Goal: Transaction & Acquisition: Purchase product/service

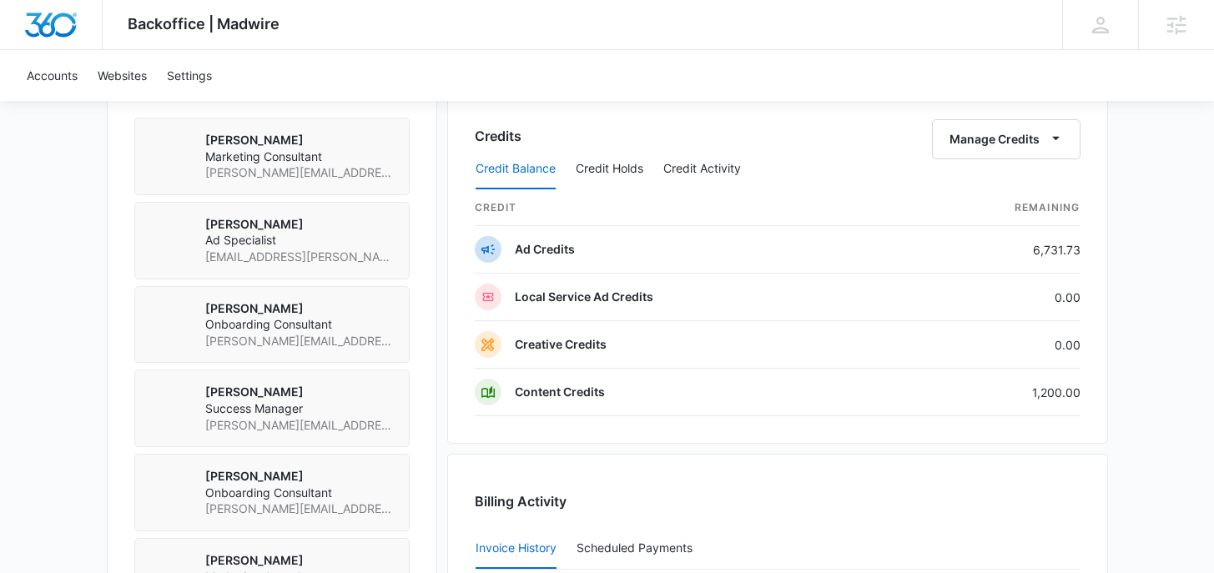
scroll to position [1234, 0]
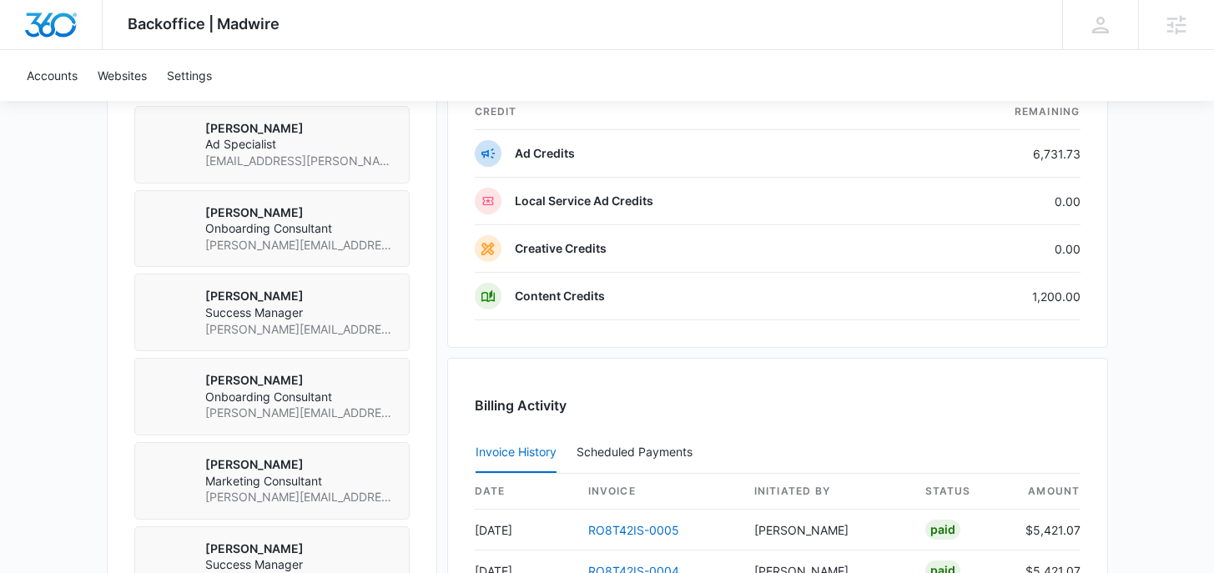
scroll to position [1195, 0]
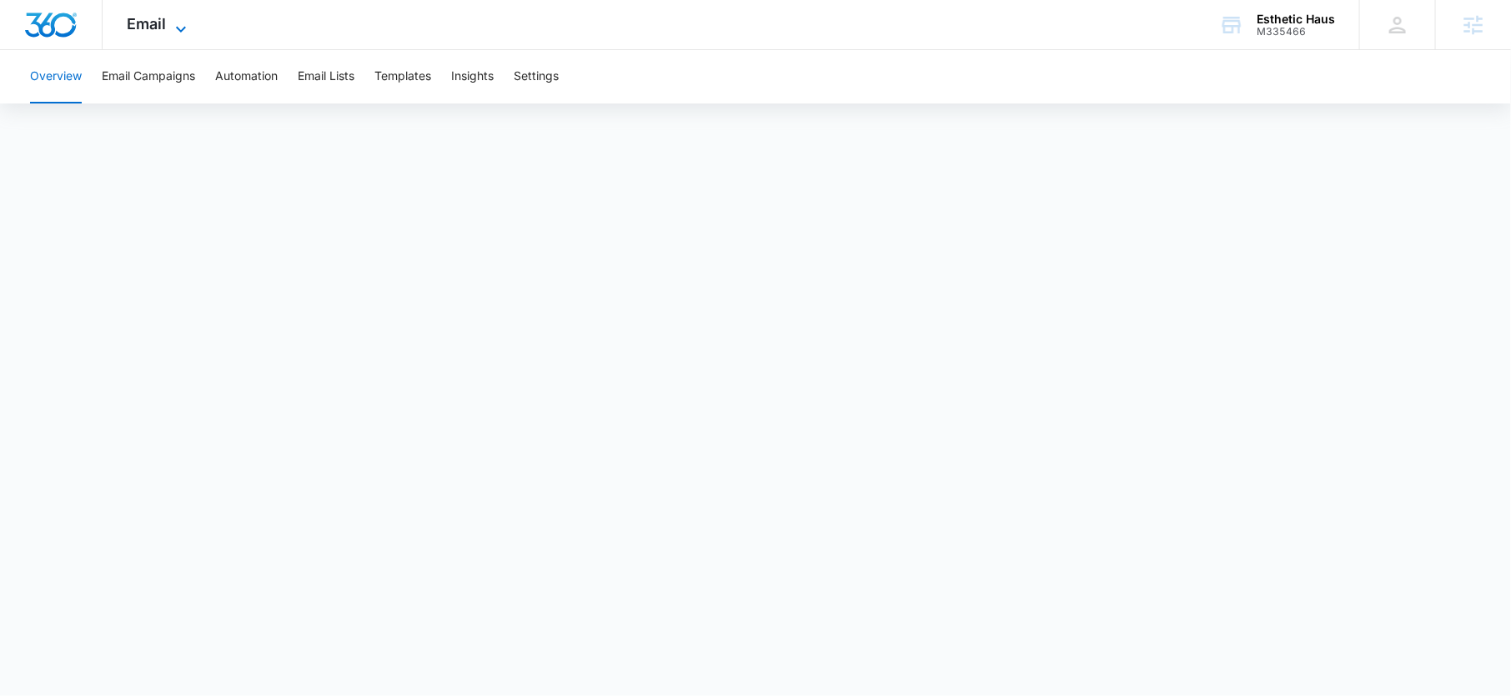
click at [165, 18] on span "Email" at bounding box center [147, 24] width 39 height 18
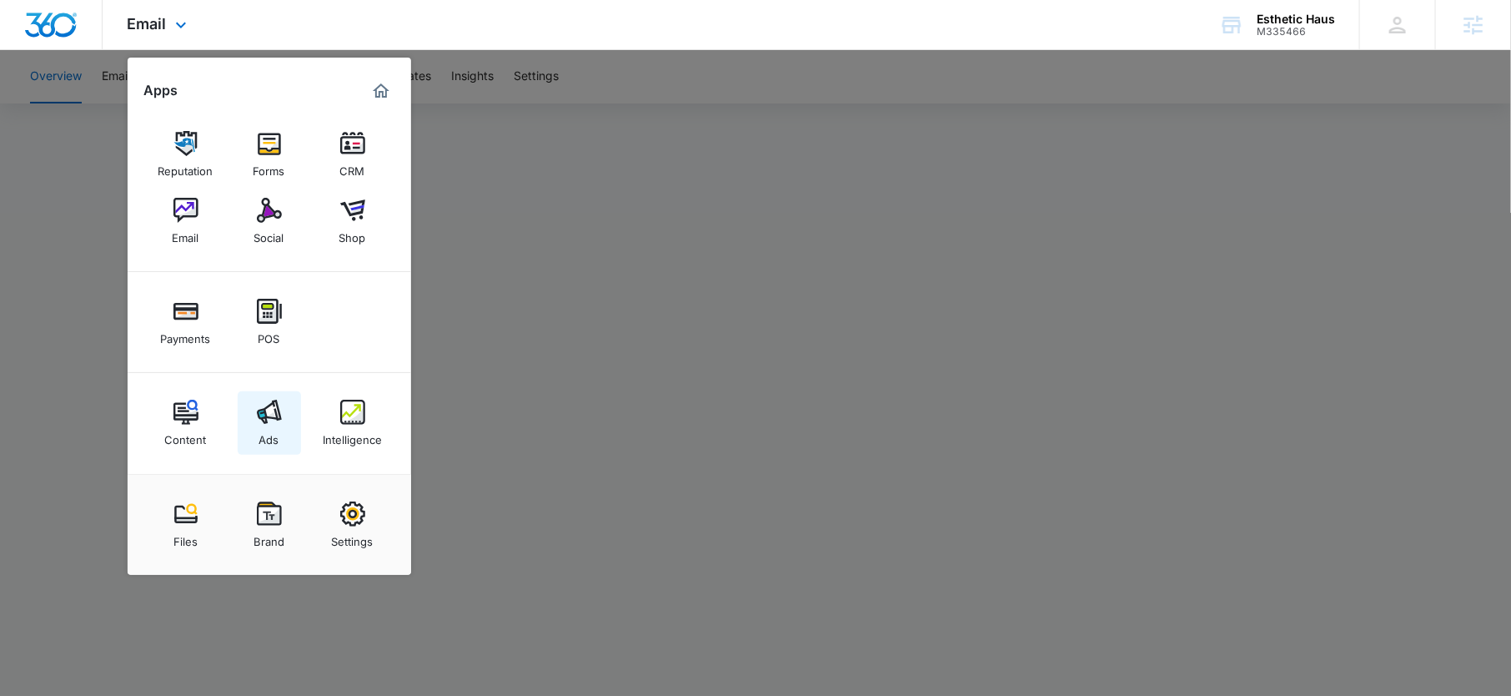
click at [261, 434] on div "Ads" at bounding box center [269, 436] width 20 height 22
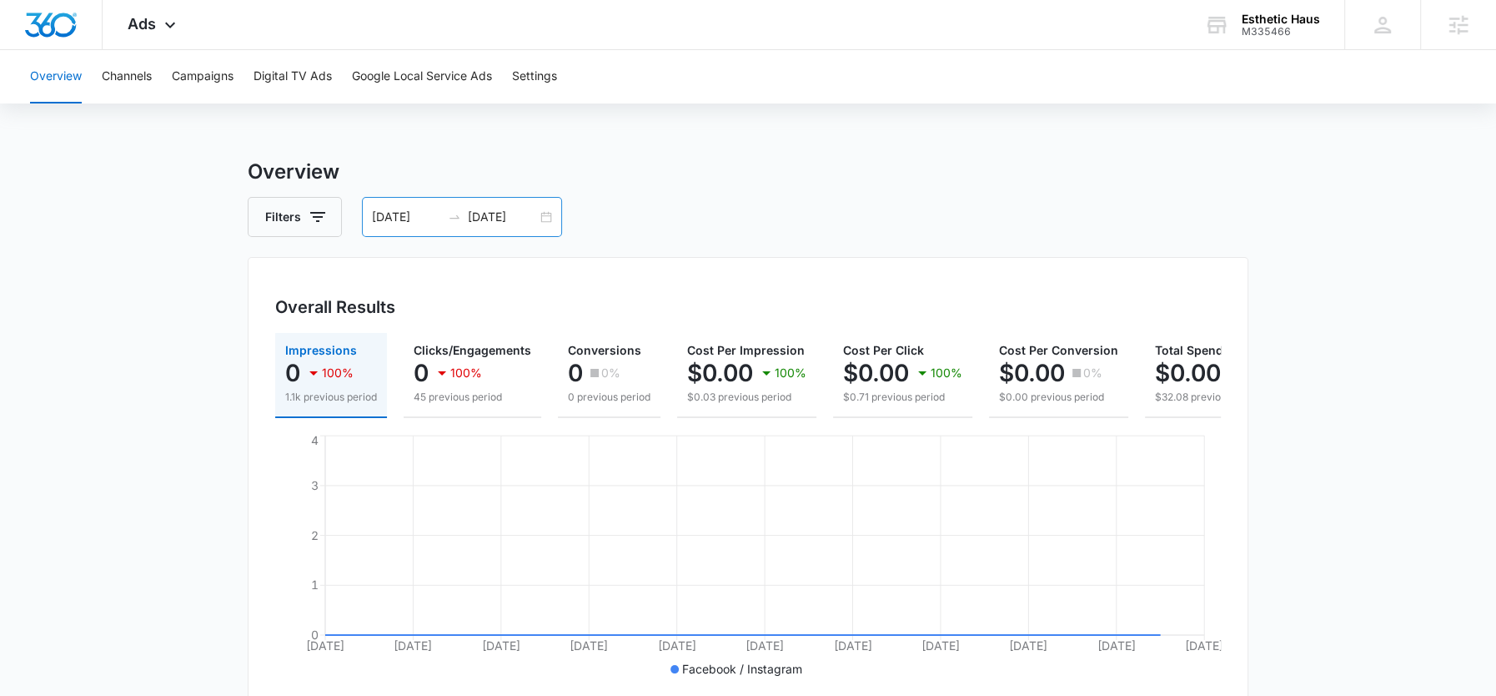
click at [475, 211] on input "[DATE]" at bounding box center [502, 217] width 69 height 18
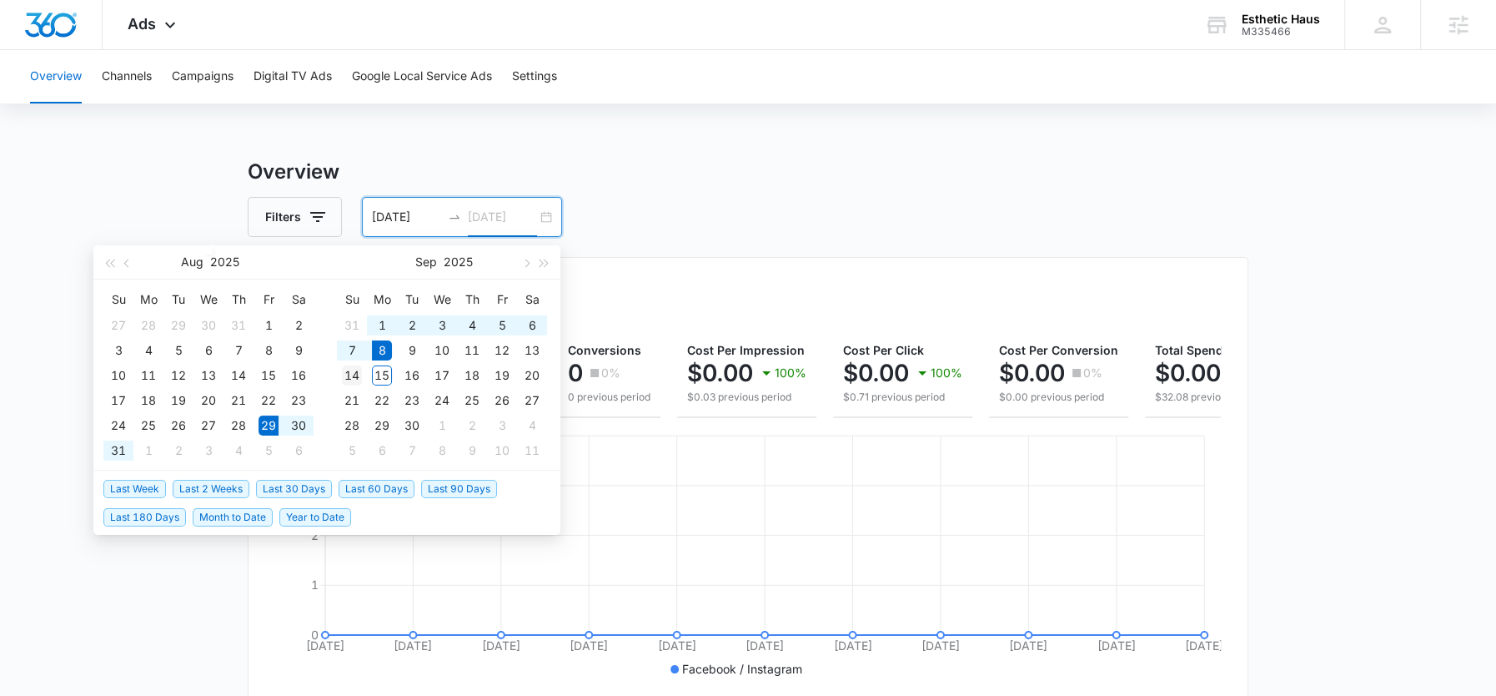
type input "[DATE]"
click at [360, 377] on div "14" at bounding box center [352, 375] width 20 height 20
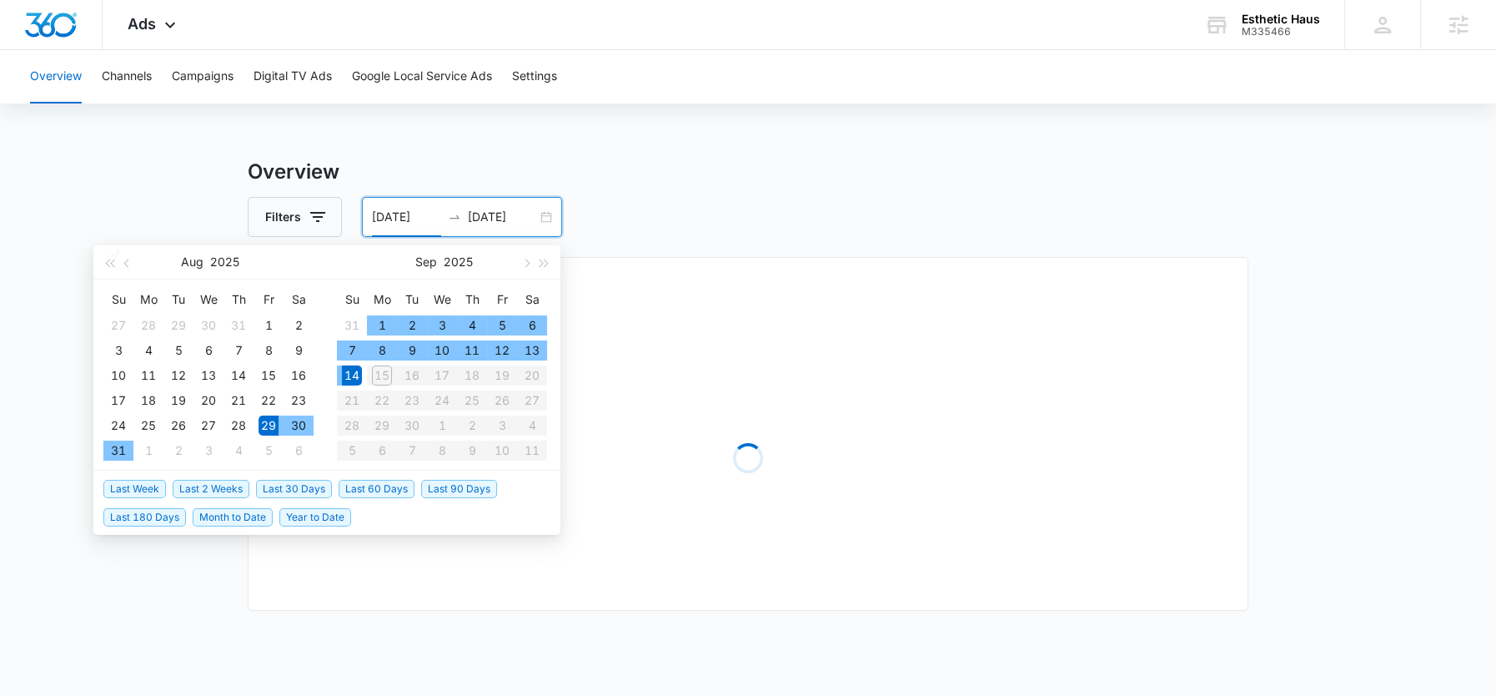
type input "08/29/2025"
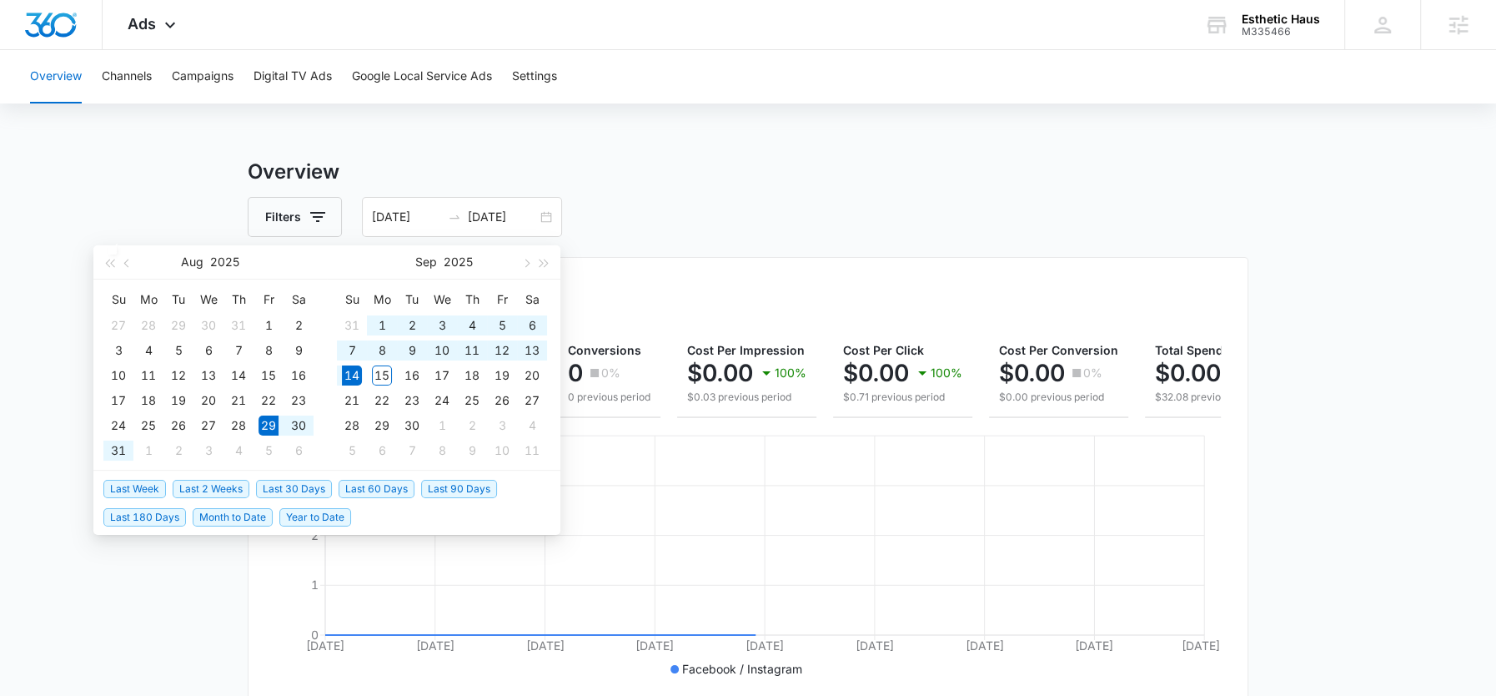
click at [774, 165] on h3 "Overview" at bounding box center [748, 172] width 1001 height 30
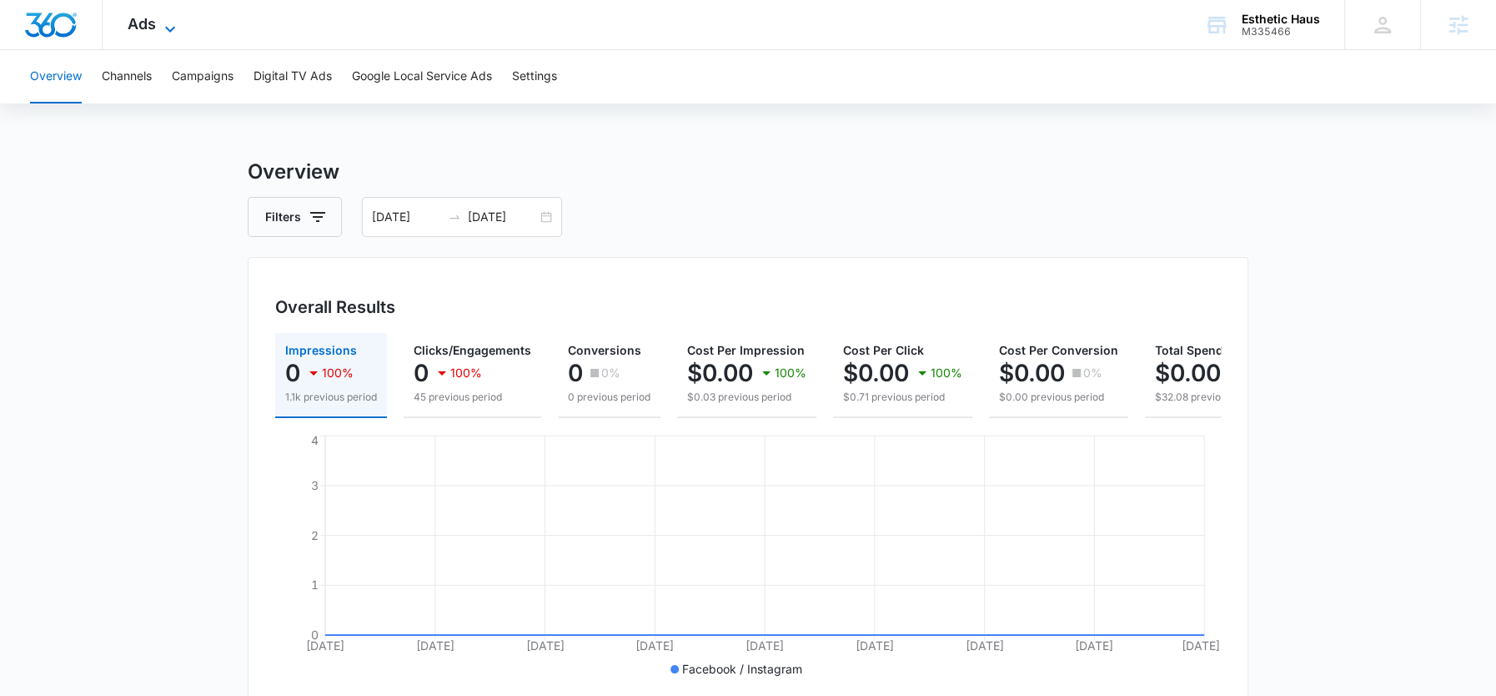
click at [136, 28] on span "Ads" at bounding box center [142, 24] width 28 height 18
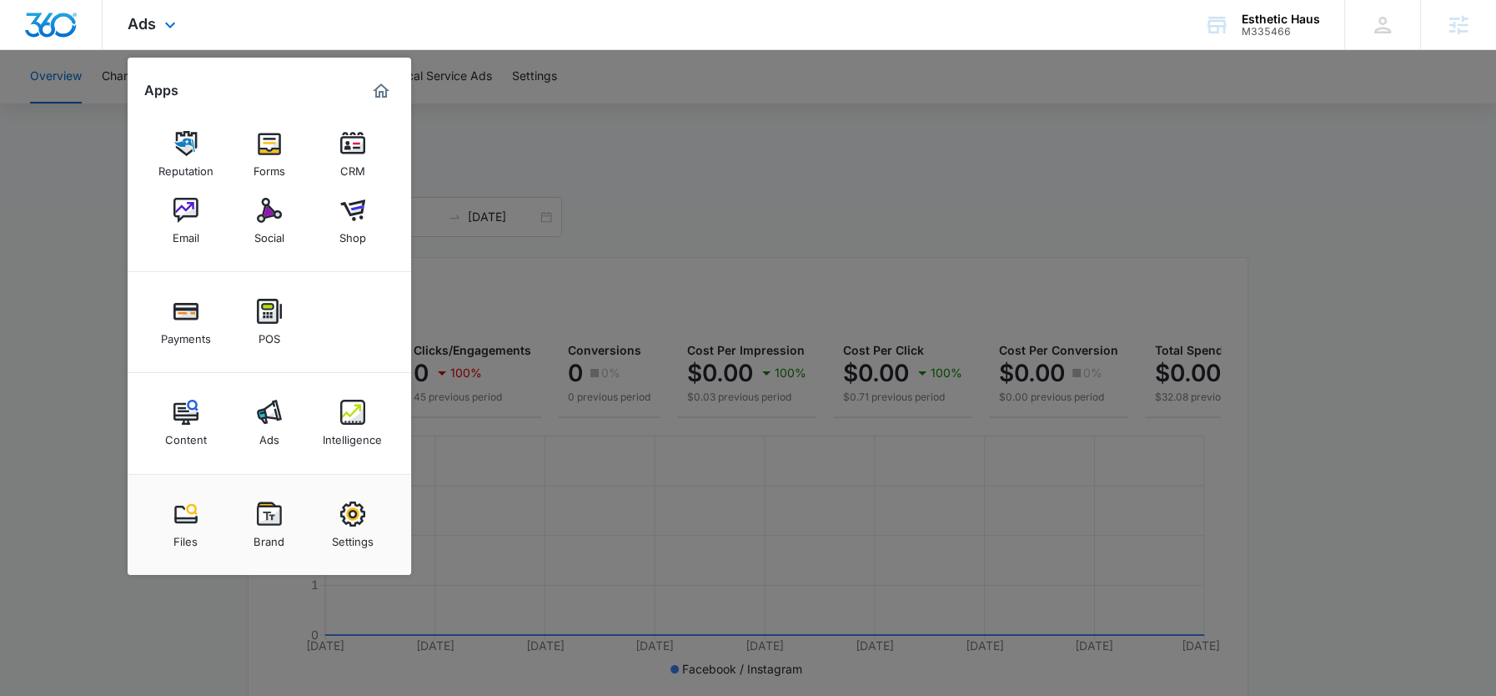
click at [327, 28] on div "Ads Apps Reputation Forms CRM Email Social Shop Payments POS Content Ads Intell…" at bounding box center [748, 25] width 1496 height 50
click at [186, 220] on img at bounding box center [185, 210] width 25 height 25
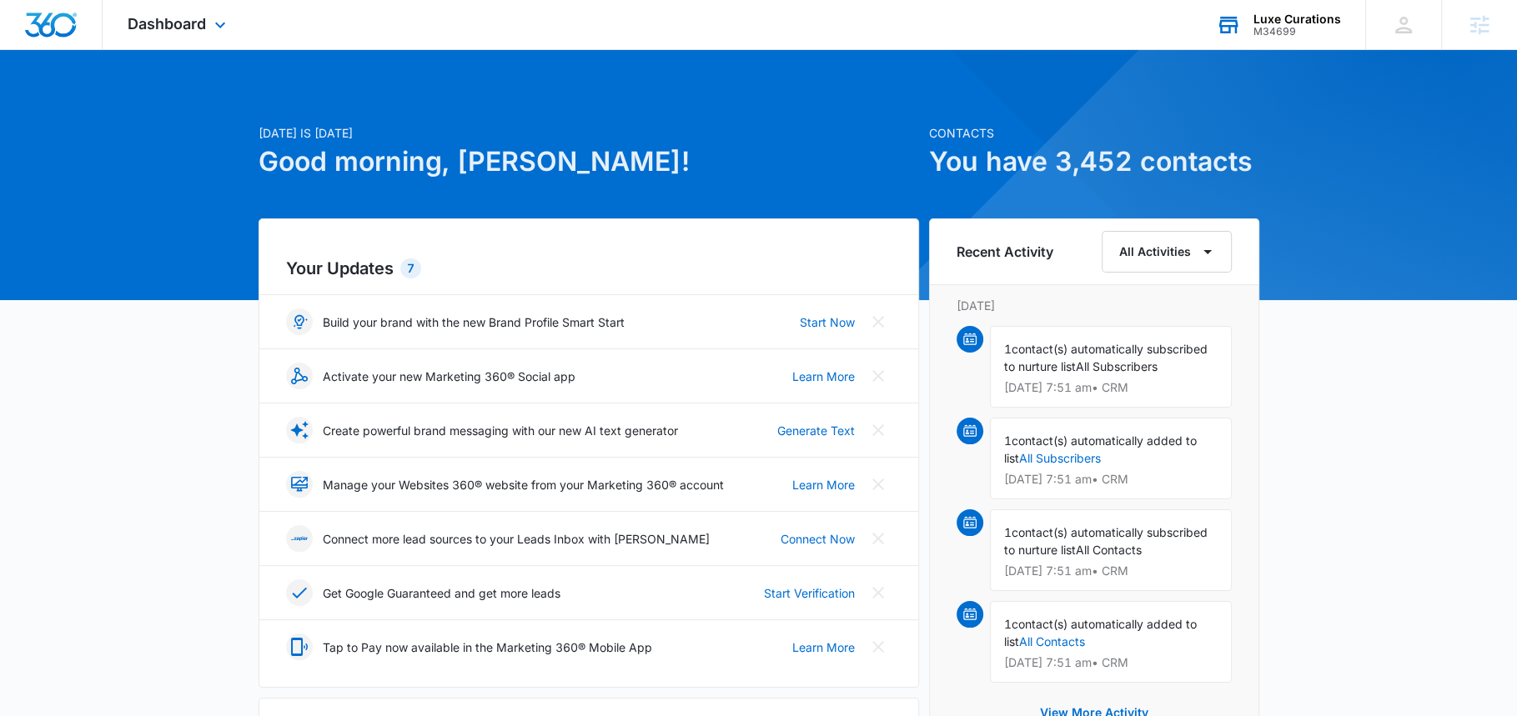
click at [1283, 29] on div "M34699" at bounding box center [1298, 32] width 88 height 12
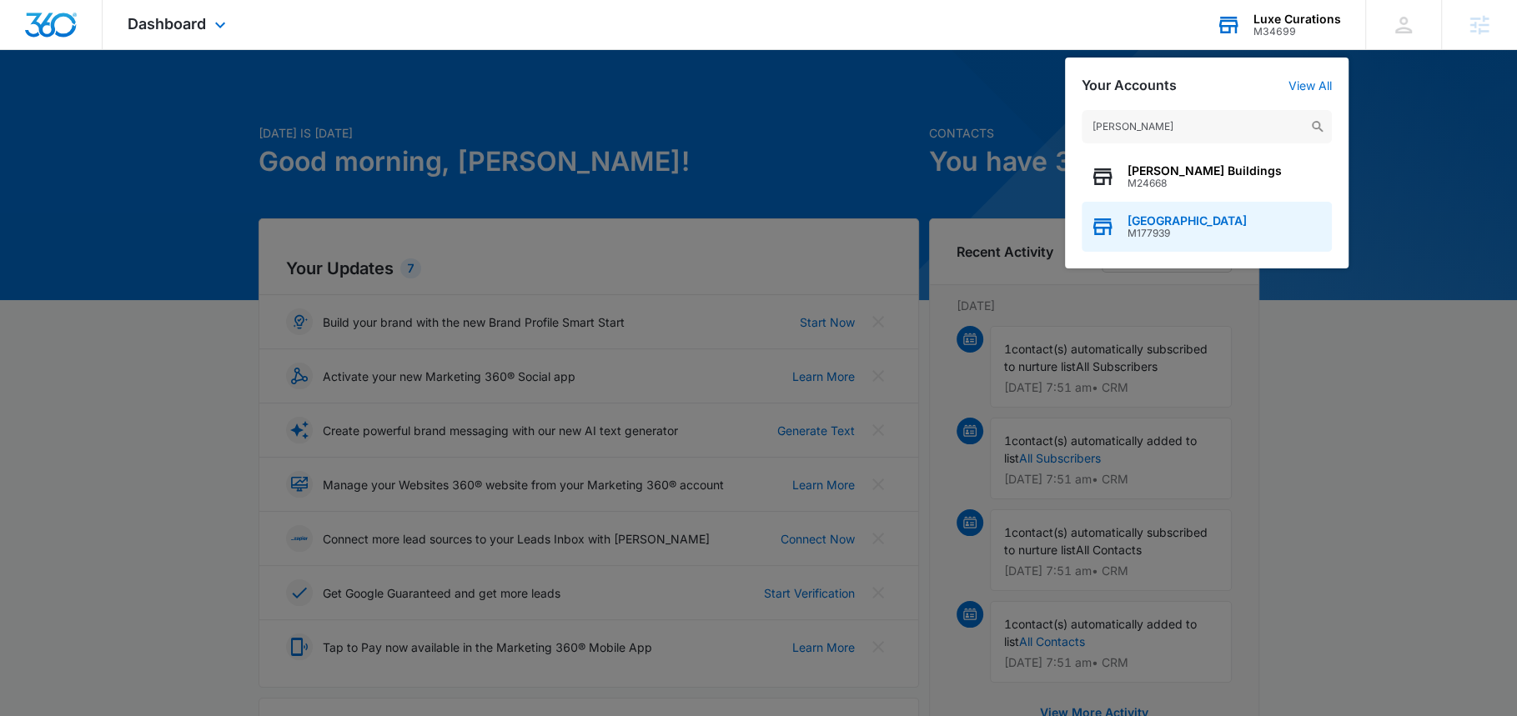
type input "boyle"
click at [1137, 226] on span "Boyle County Performing Arts Center" at bounding box center [1187, 220] width 119 height 13
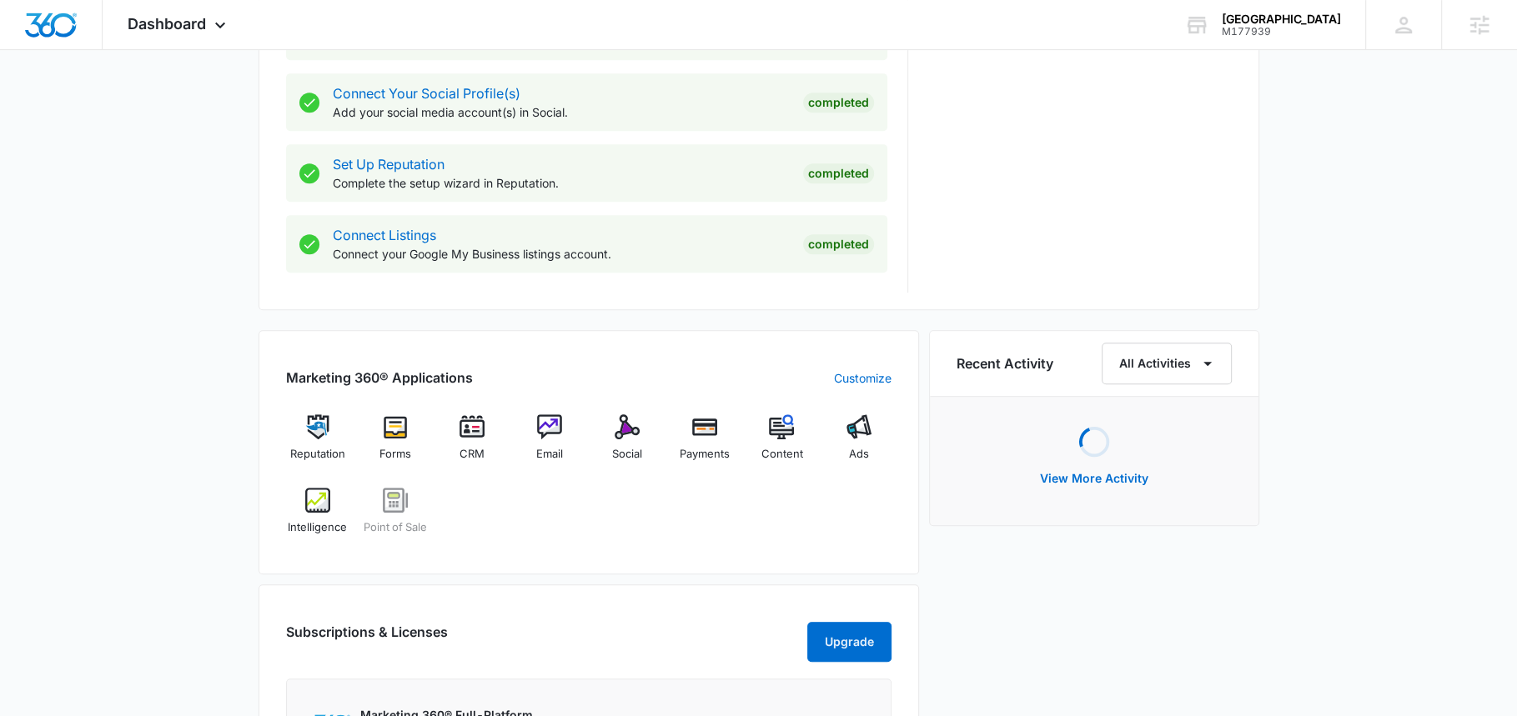
scroll to position [827, 0]
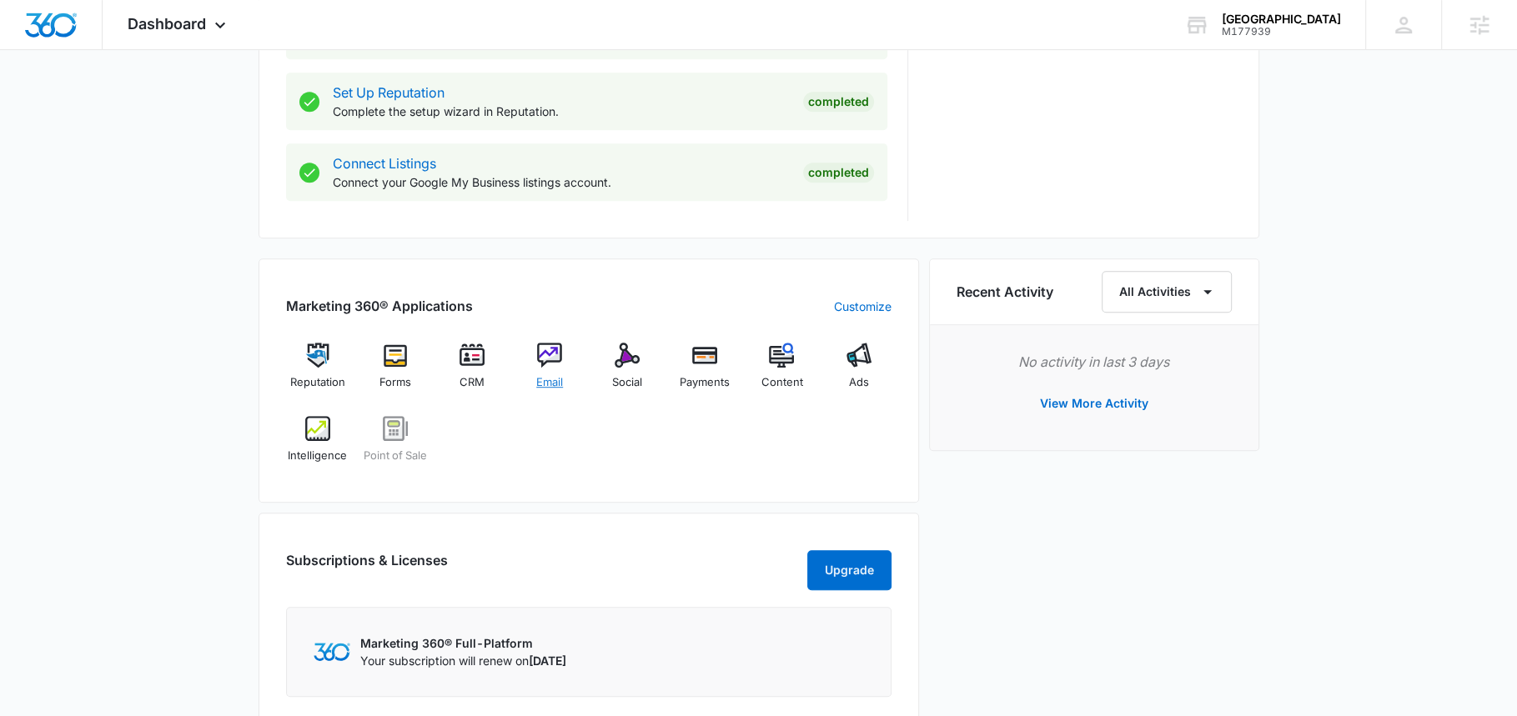
click at [553, 359] on img at bounding box center [549, 355] width 25 height 25
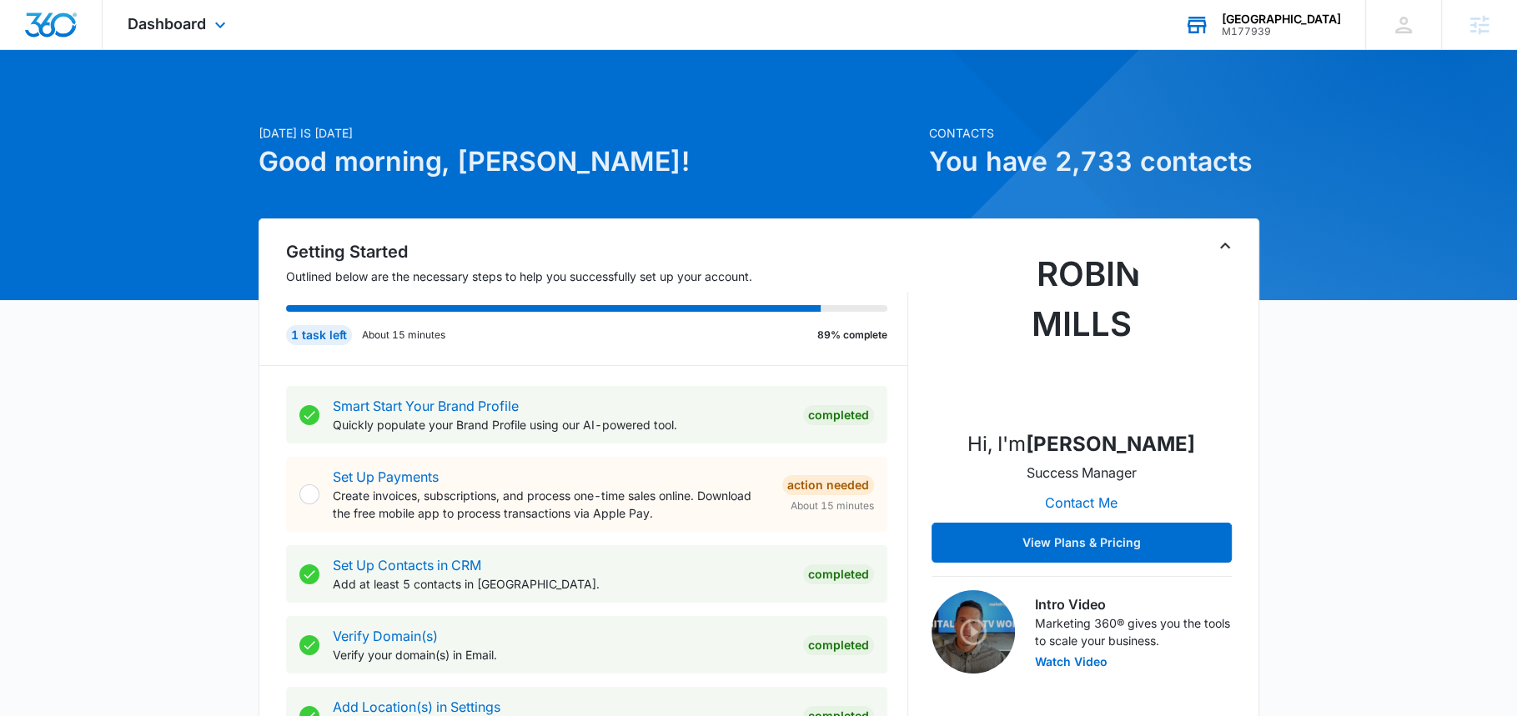
click at [1224, 39] on div "Boyle County Performing Arts Center M177939 Your Accounts View All" at bounding box center [1262, 24] width 206 height 49
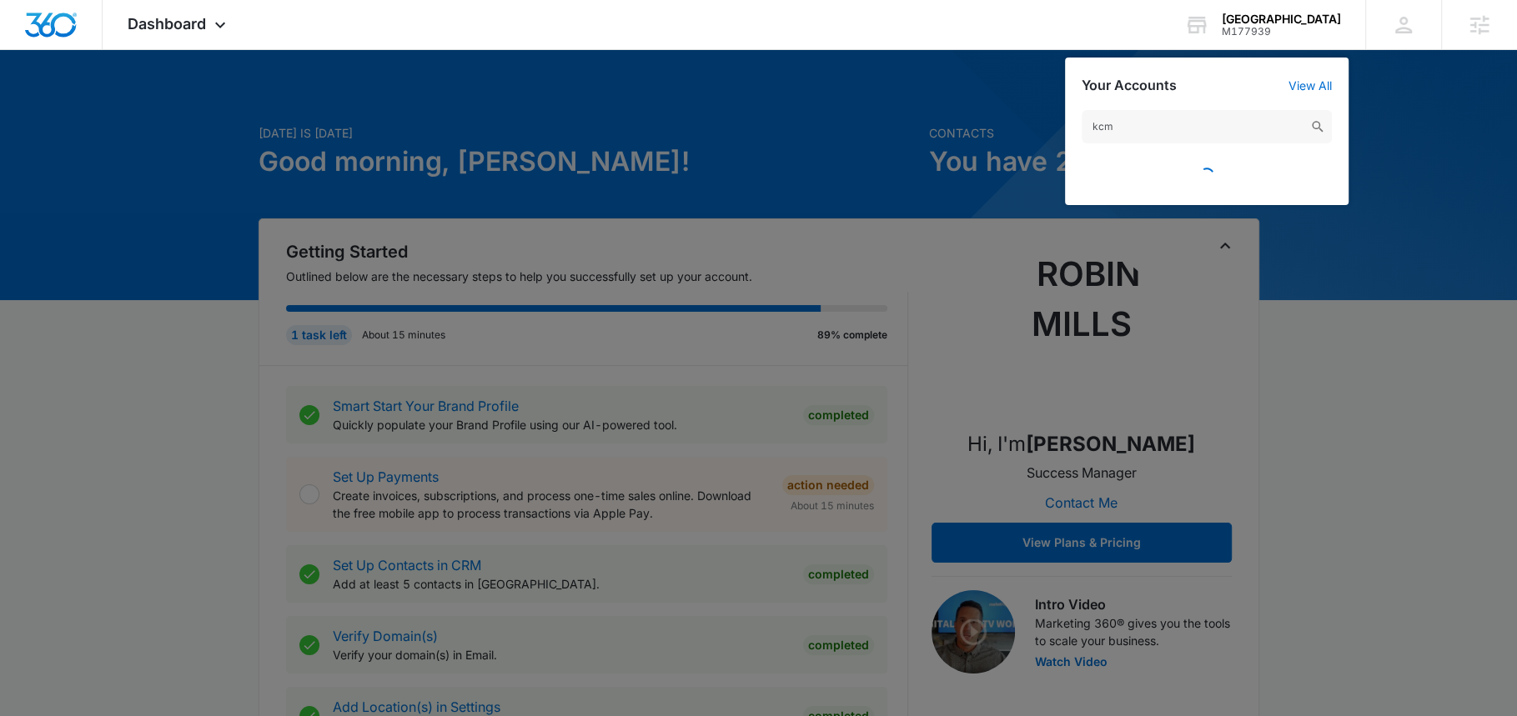
type input "kcm"
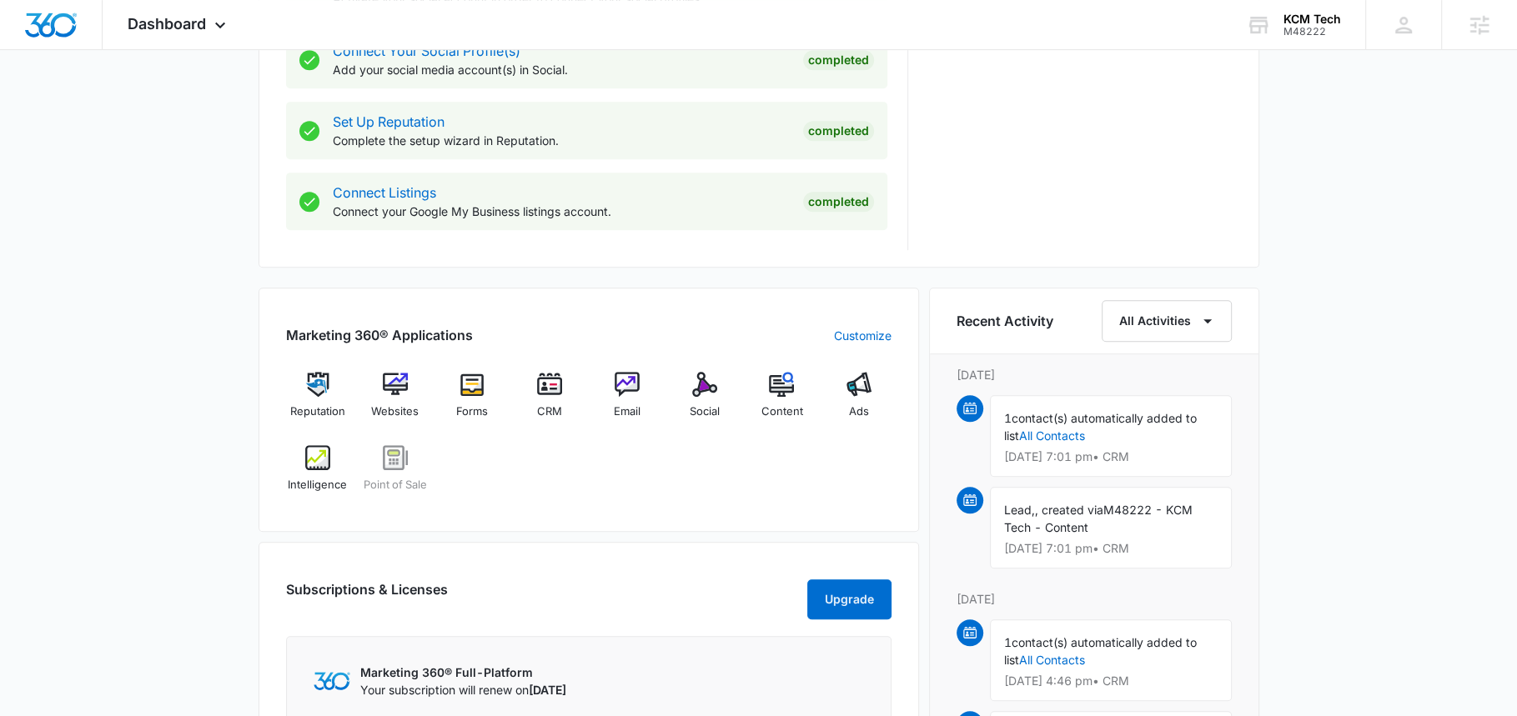
scroll to position [812, 0]
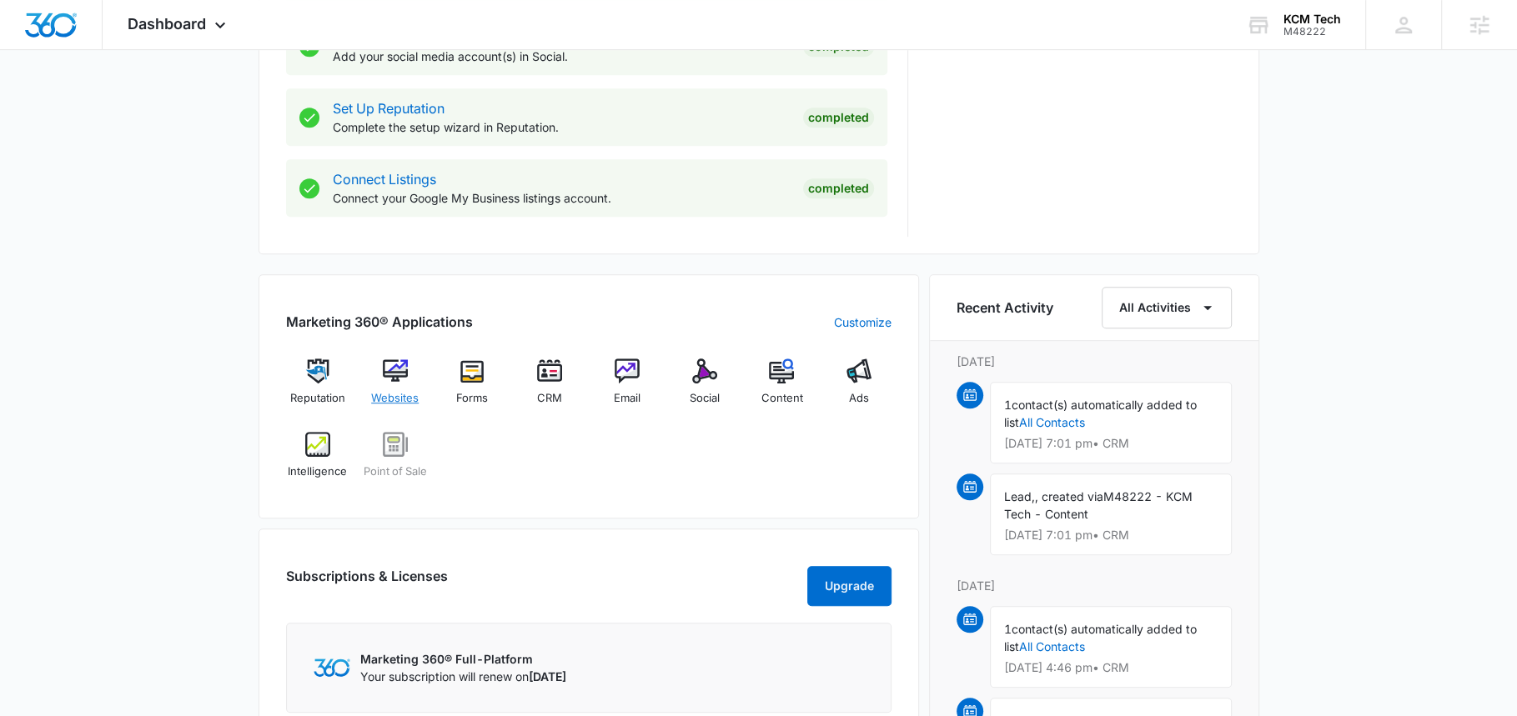
click at [395, 404] on div "Websites" at bounding box center [395, 389] width 64 height 60
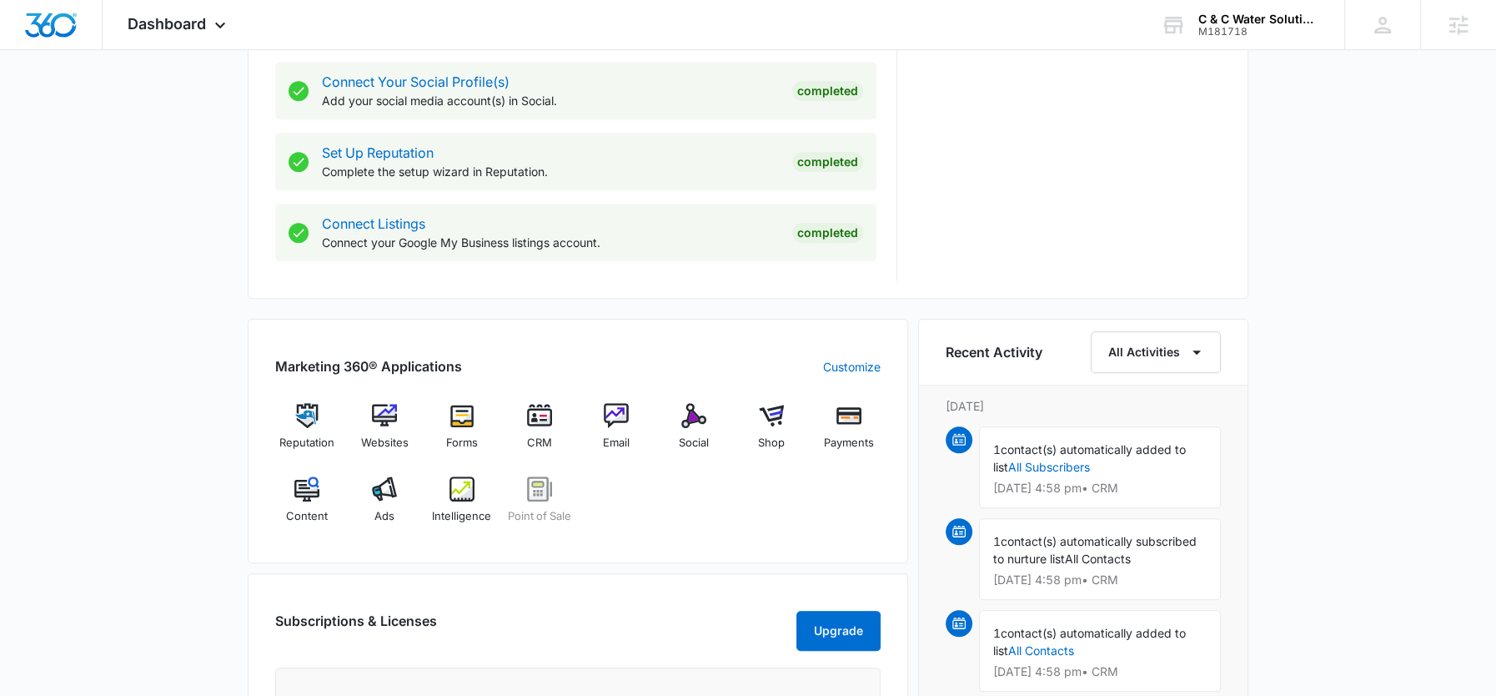
scroll to position [782, 0]
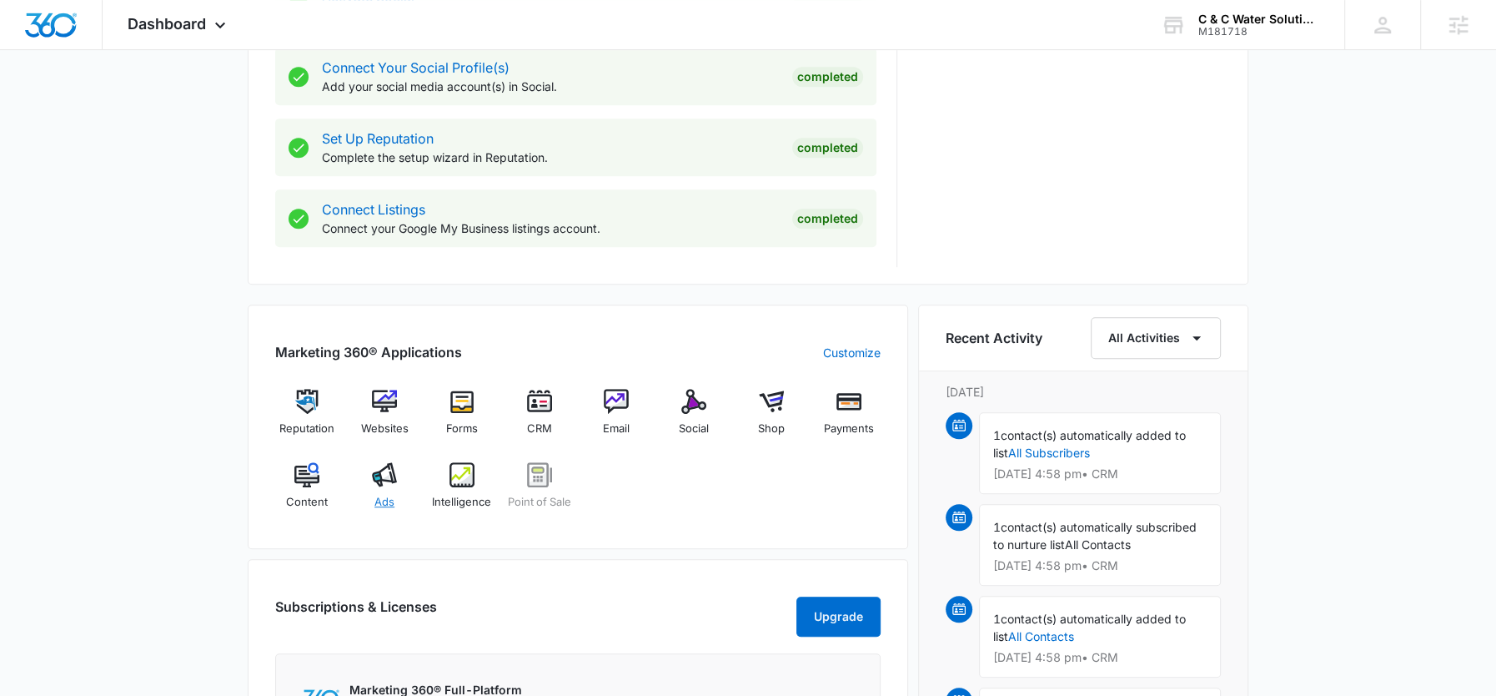
click at [386, 469] on img at bounding box center [384, 474] width 25 height 25
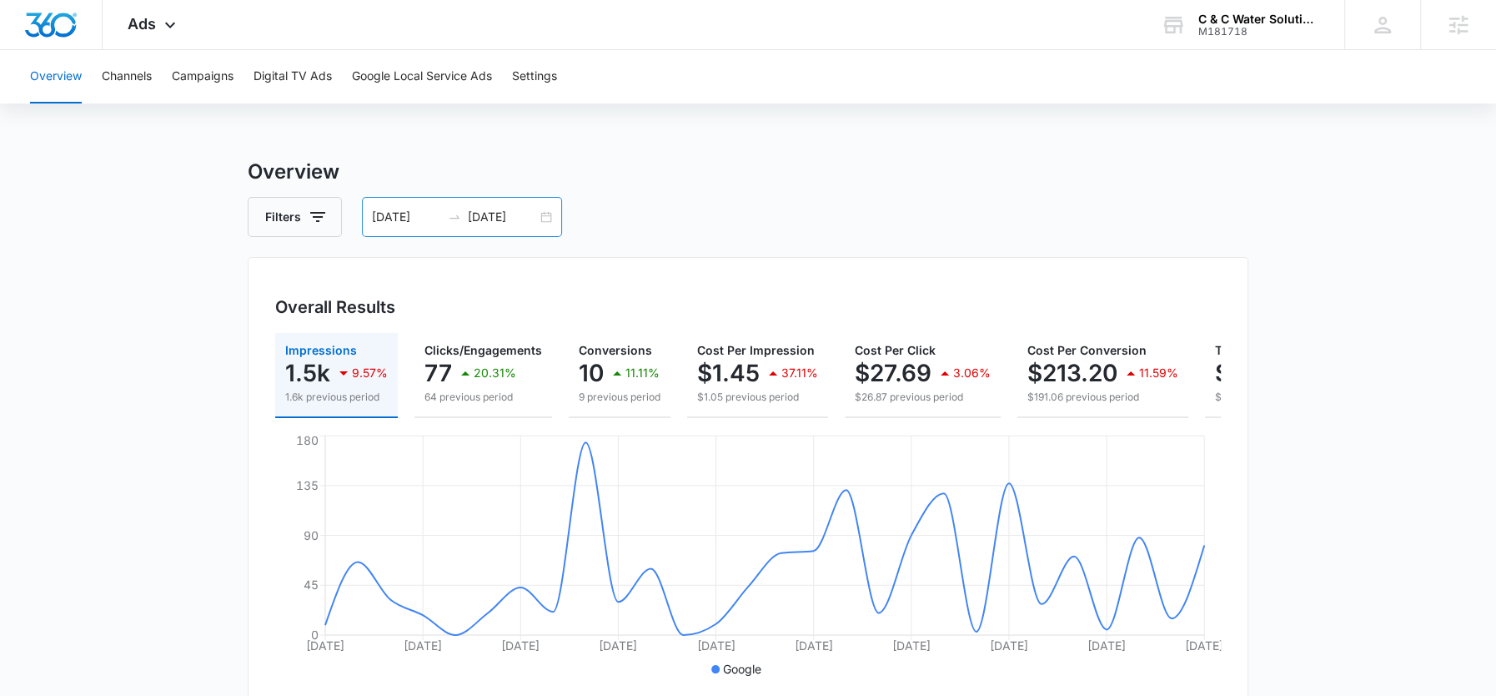
click at [498, 218] on input "[DATE]" at bounding box center [502, 217] width 69 height 18
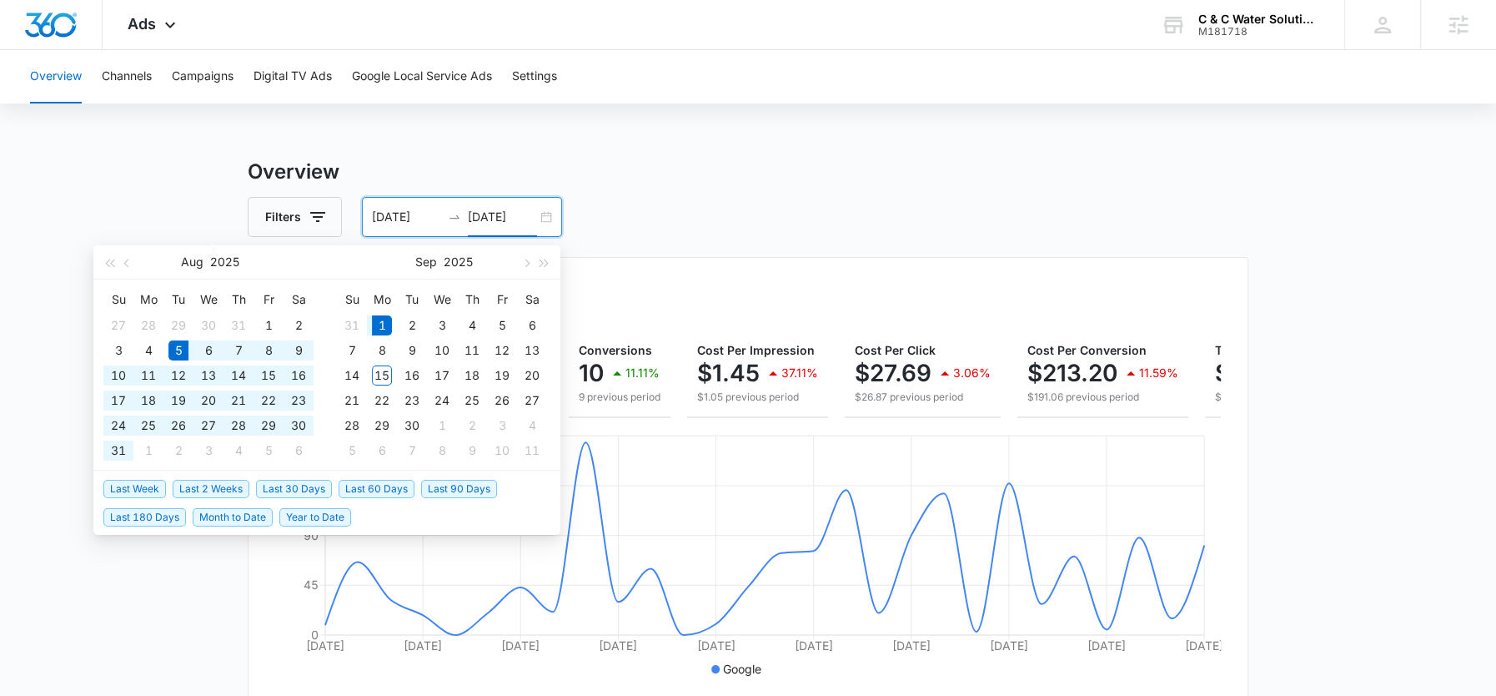
type input "[DATE]"
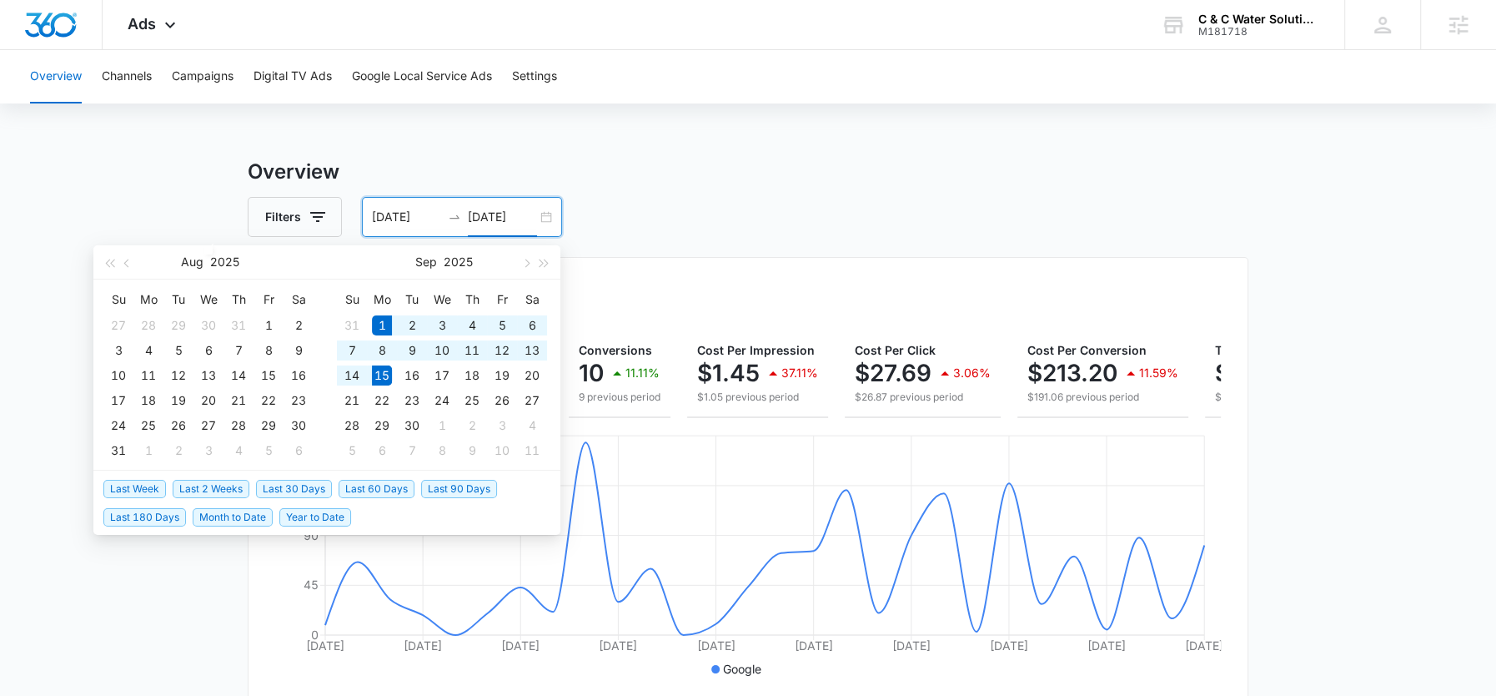
click at [220, 515] on span "Month to Date" at bounding box center [233, 517] width 80 height 18
type input "09/01/2025"
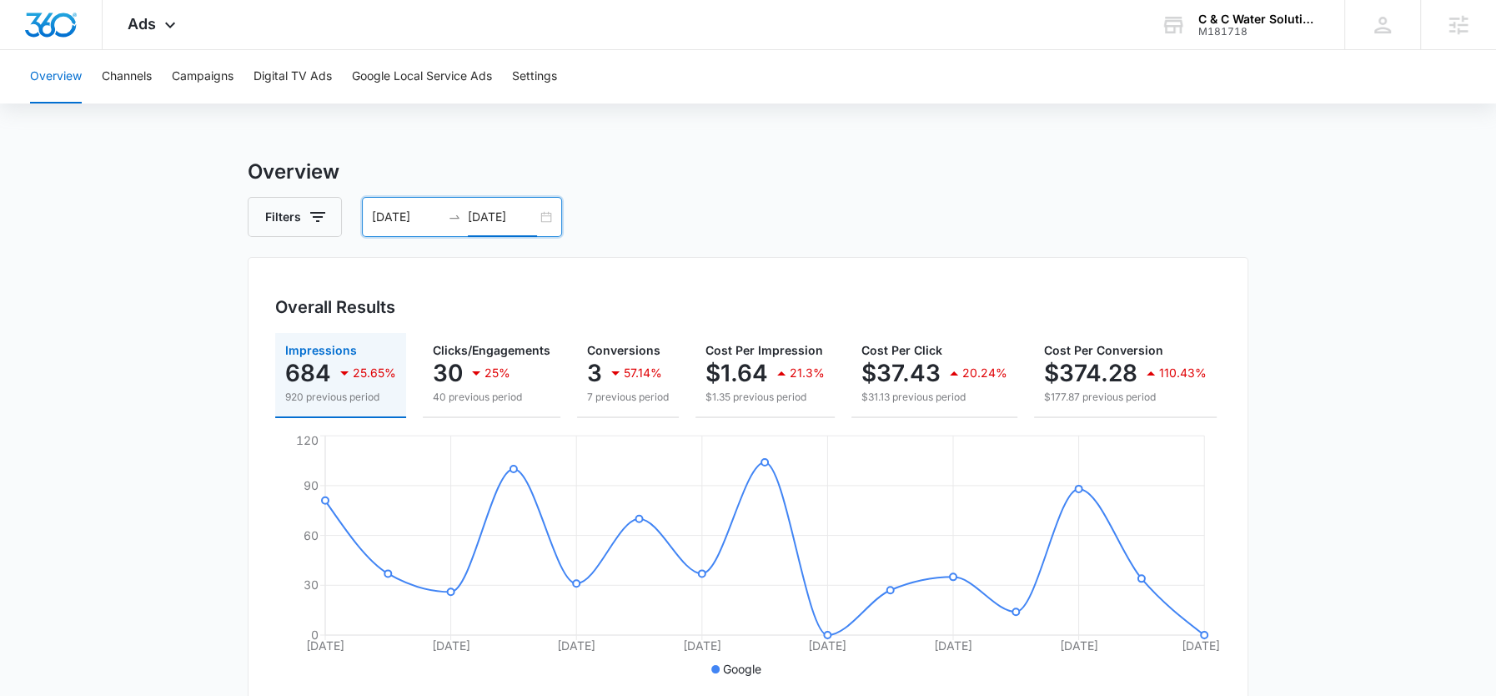
click at [486, 211] on input "[DATE]" at bounding box center [502, 217] width 69 height 18
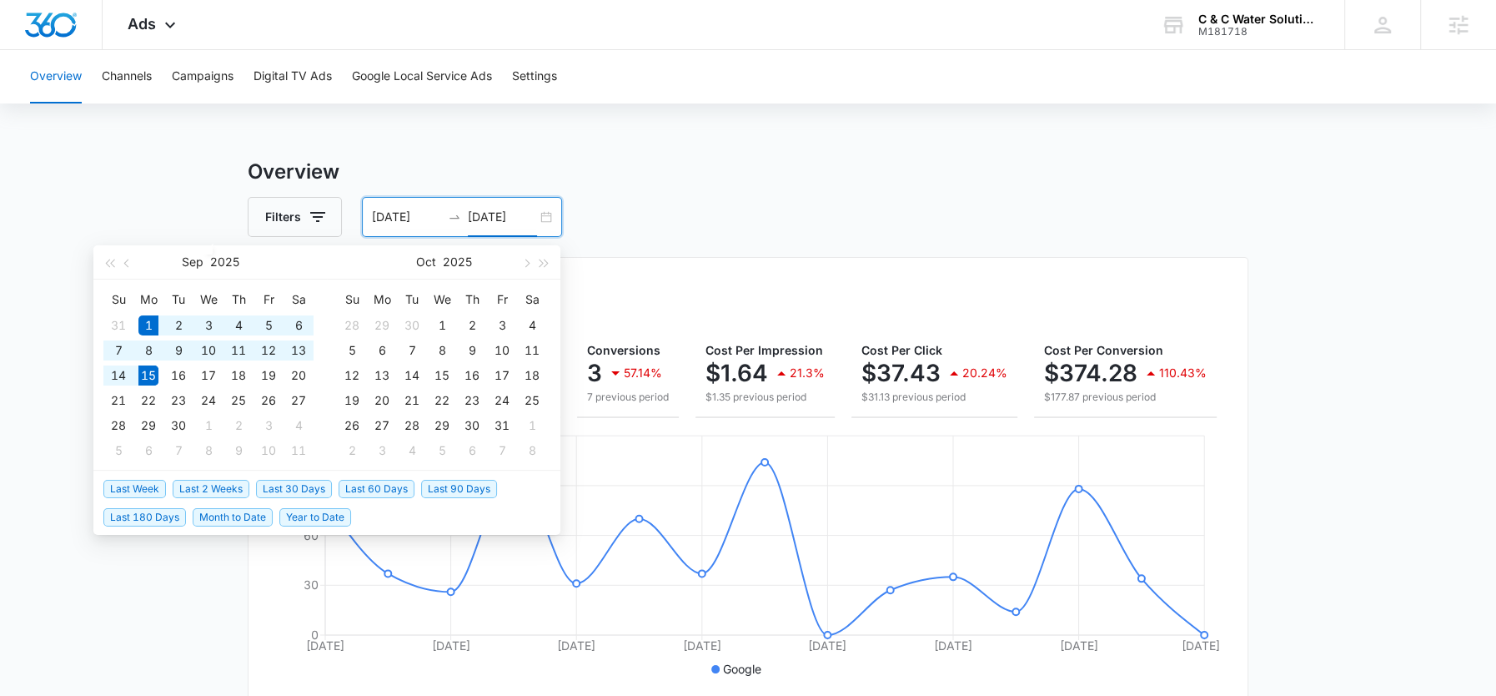
type input "[DATE]"
click at [135, 373] on td "15" at bounding box center [148, 375] width 30 height 25
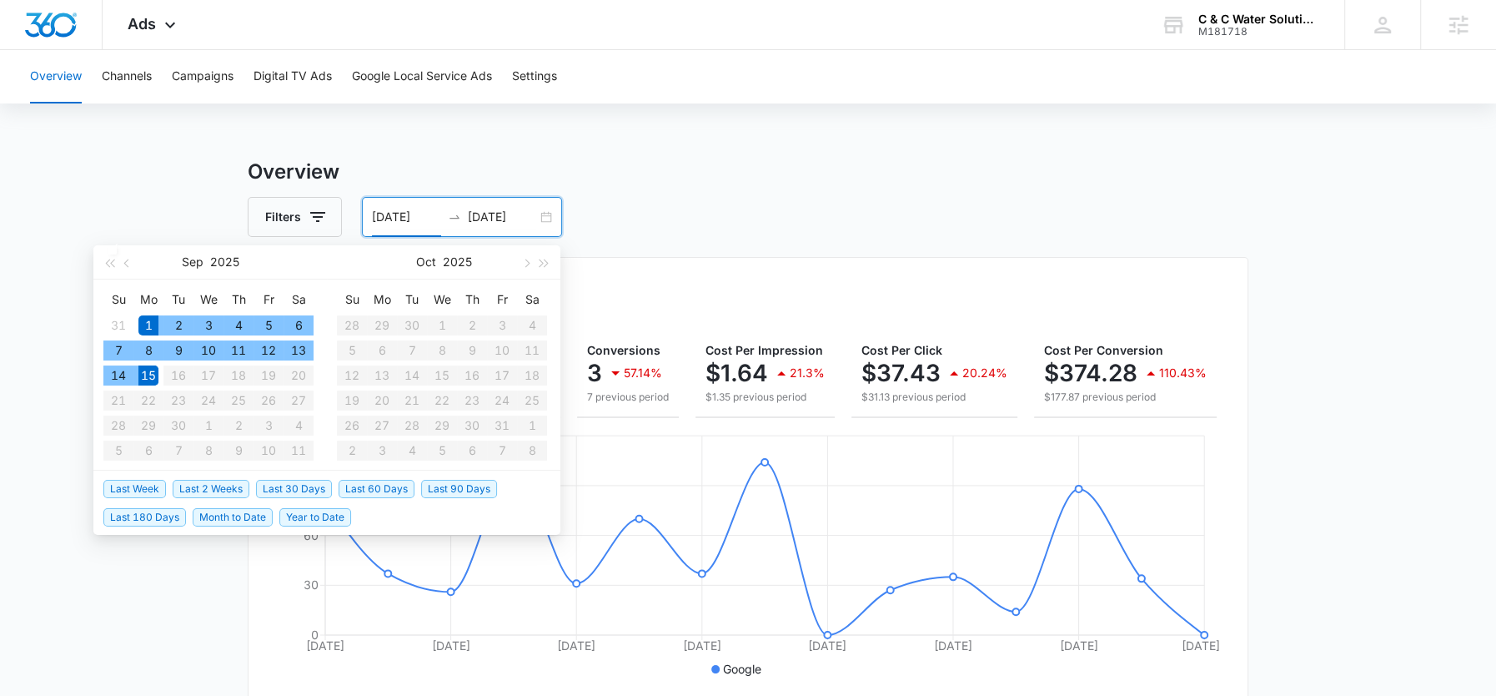
type input "[DATE]"
click at [495, 218] on input "09/15/2025" at bounding box center [502, 217] width 69 height 18
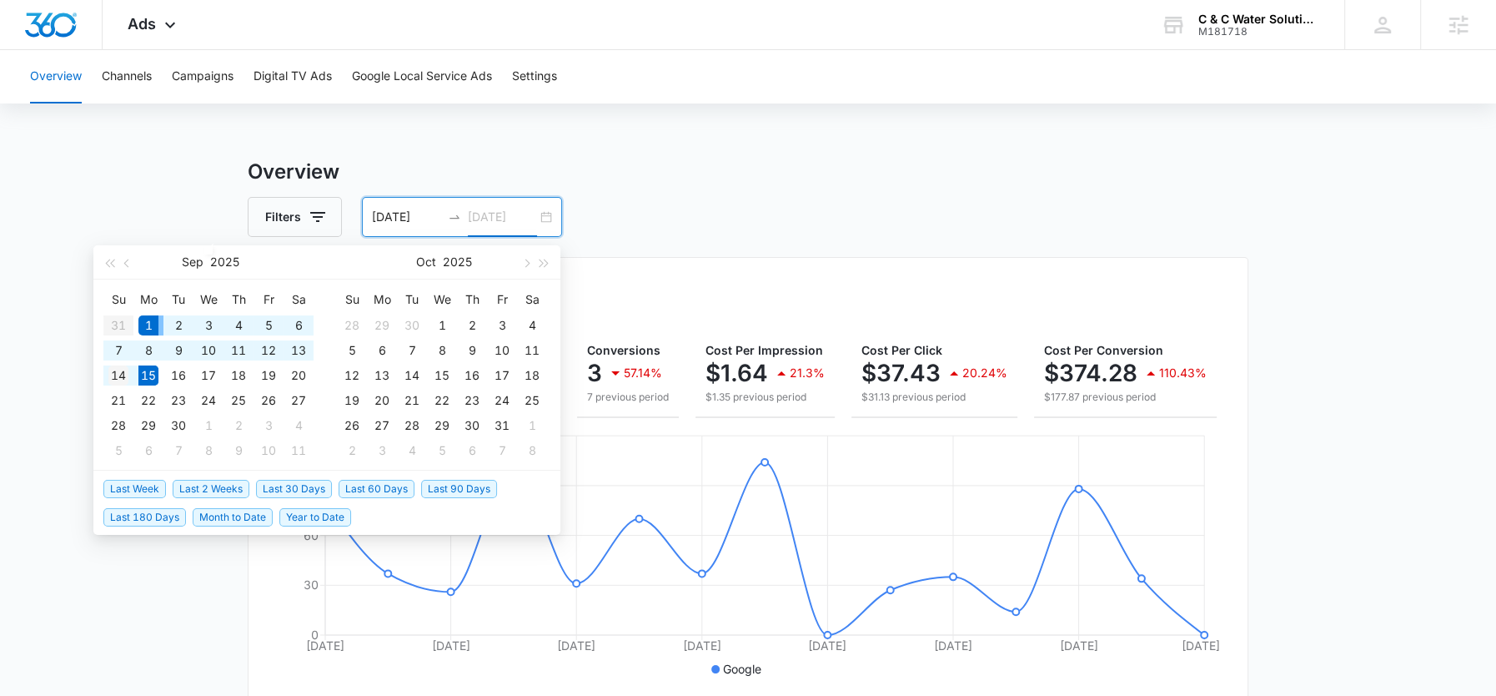
type input "09/14/2025"
click at [108, 377] on div "14" at bounding box center [118, 375] width 20 height 20
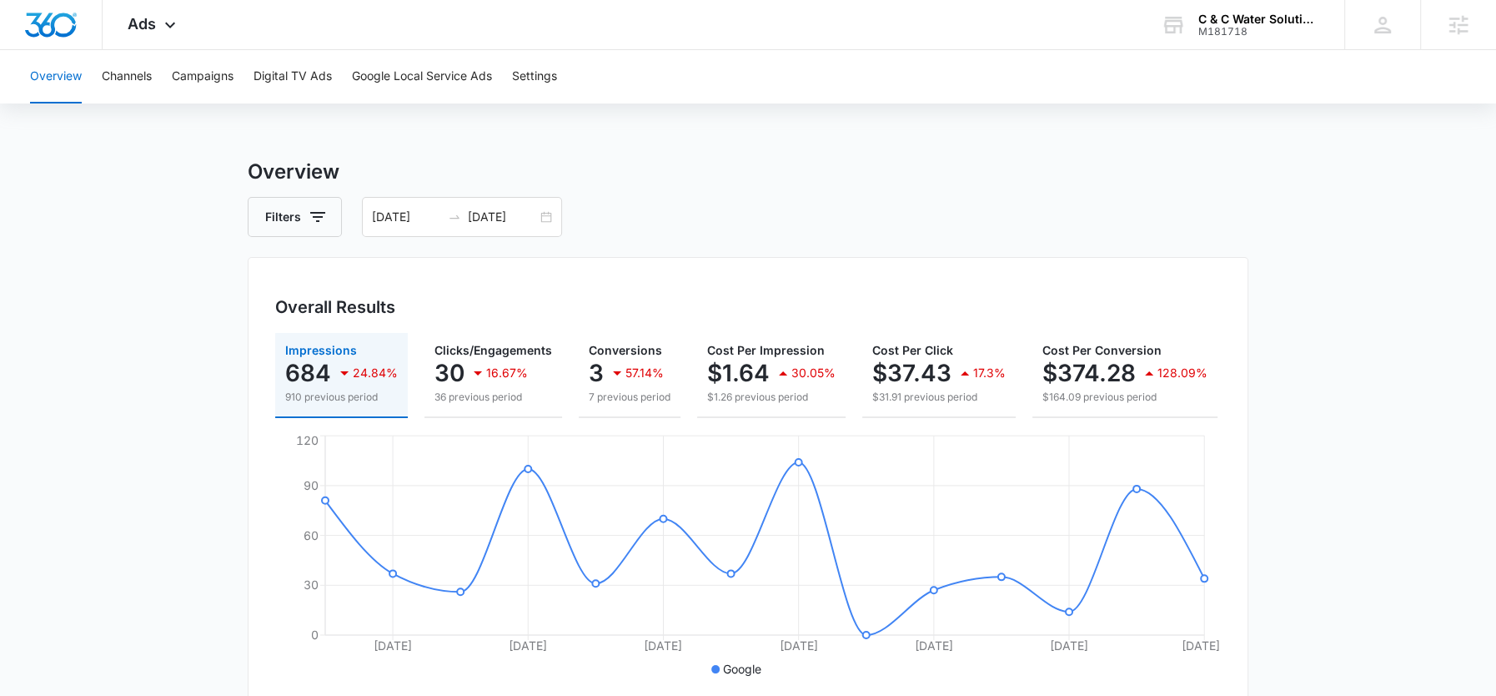
click at [594, 159] on h3 "Overview" at bounding box center [748, 172] width 1001 height 30
click at [167, 27] on icon at bounding box center [170, 29] width 10 height 6
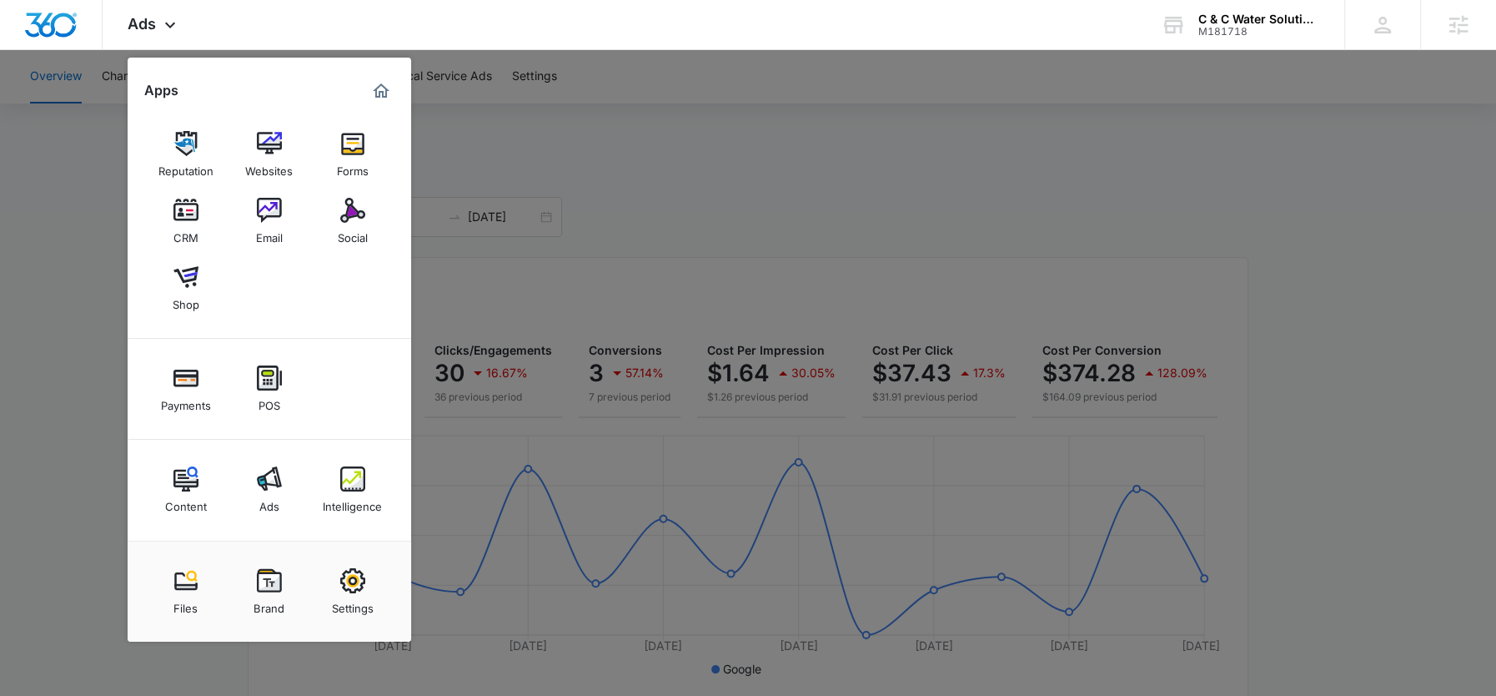
click at [739, 259] on div at bounding box center [748, 348] width 1496 height 696
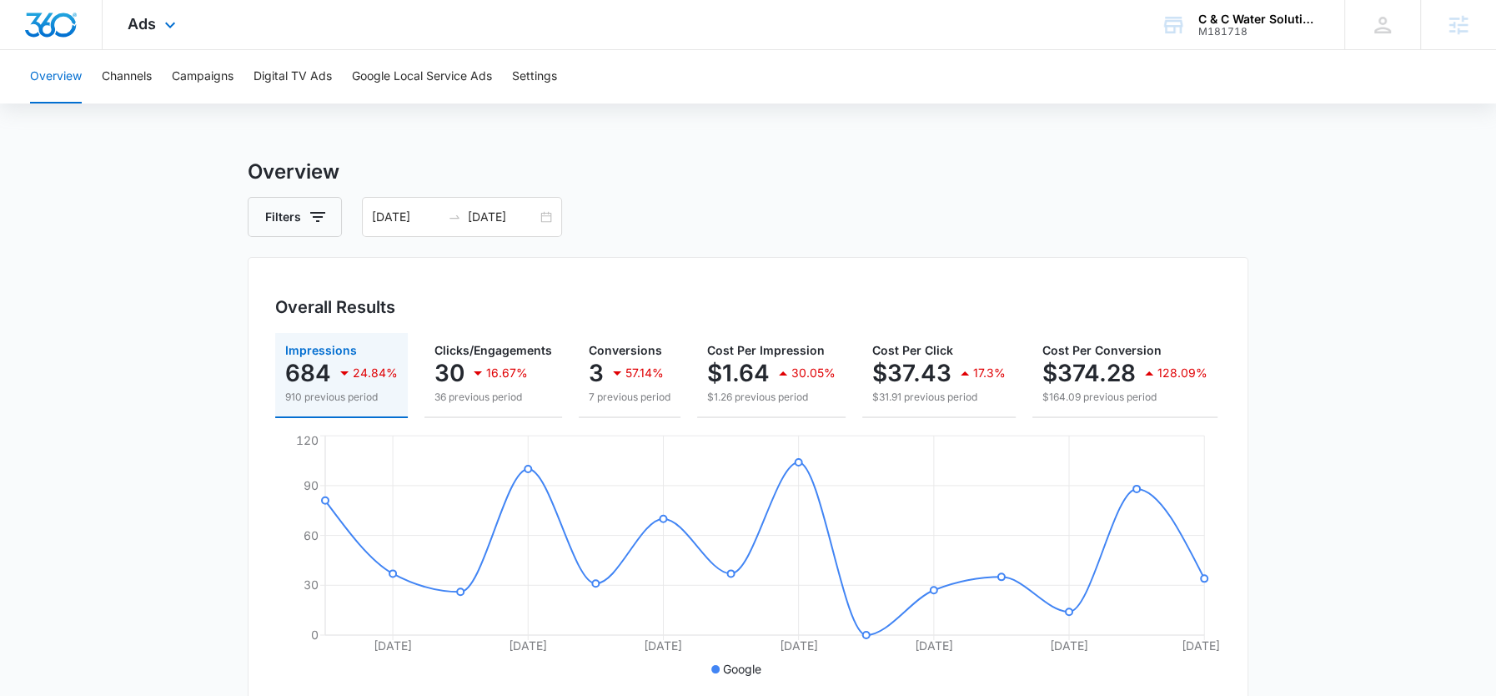
click at [157, 33] on div "Ads Apps Reputation Websites Forms CRM Email Social Shop Payments POS Content A…" at bounding box center [154, 24] width 103 height 49
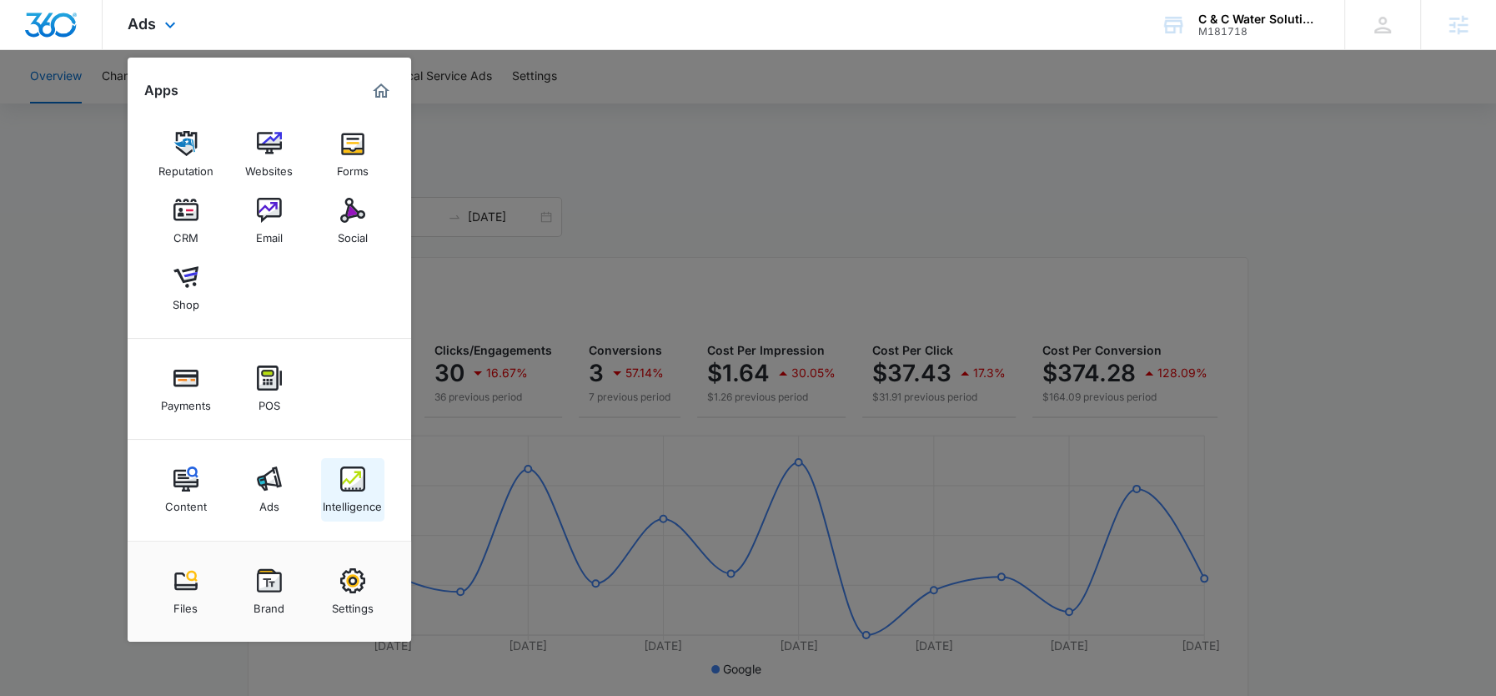
click at [324, 514] on link "Intelligence" at bounding box center [352, 489] width 63 height 63
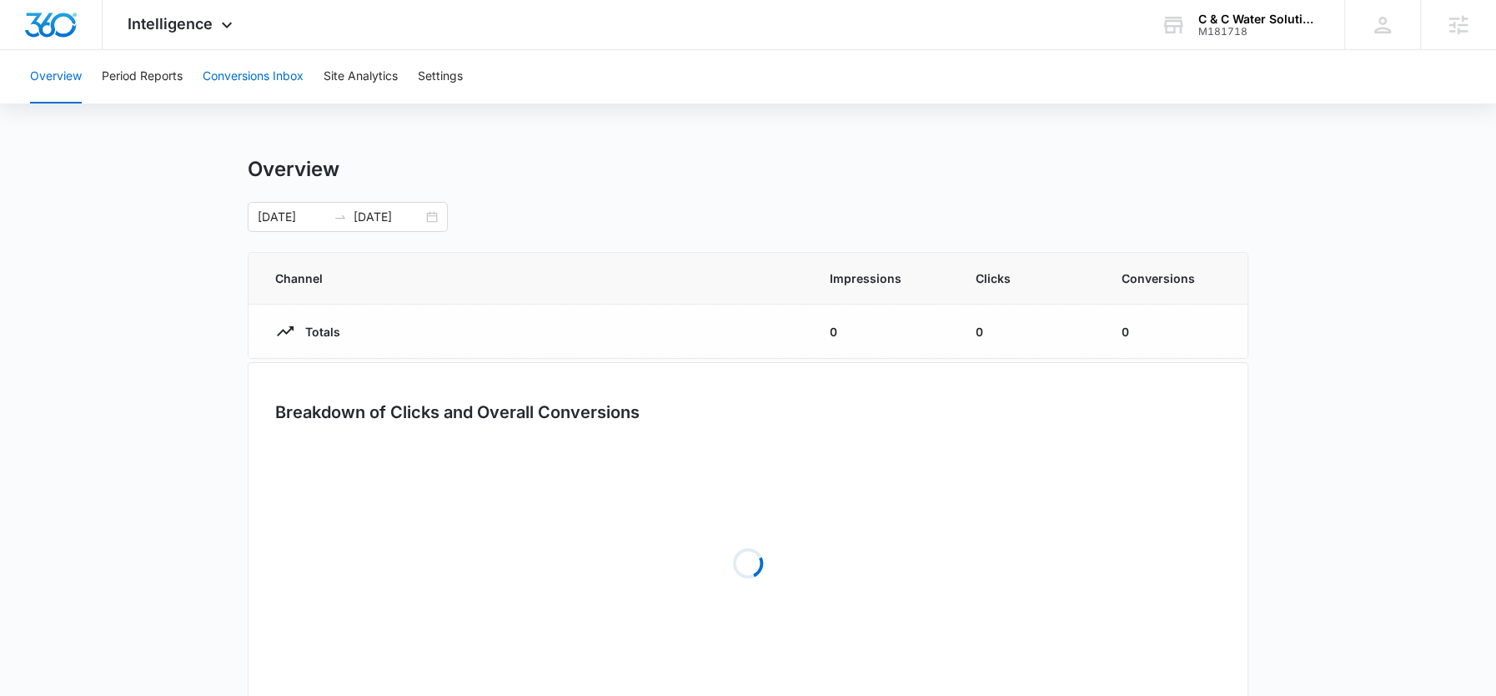
click at [232, 71] on button "Conversions Inbox" at bounding box center [253, 76] width 101 height 53
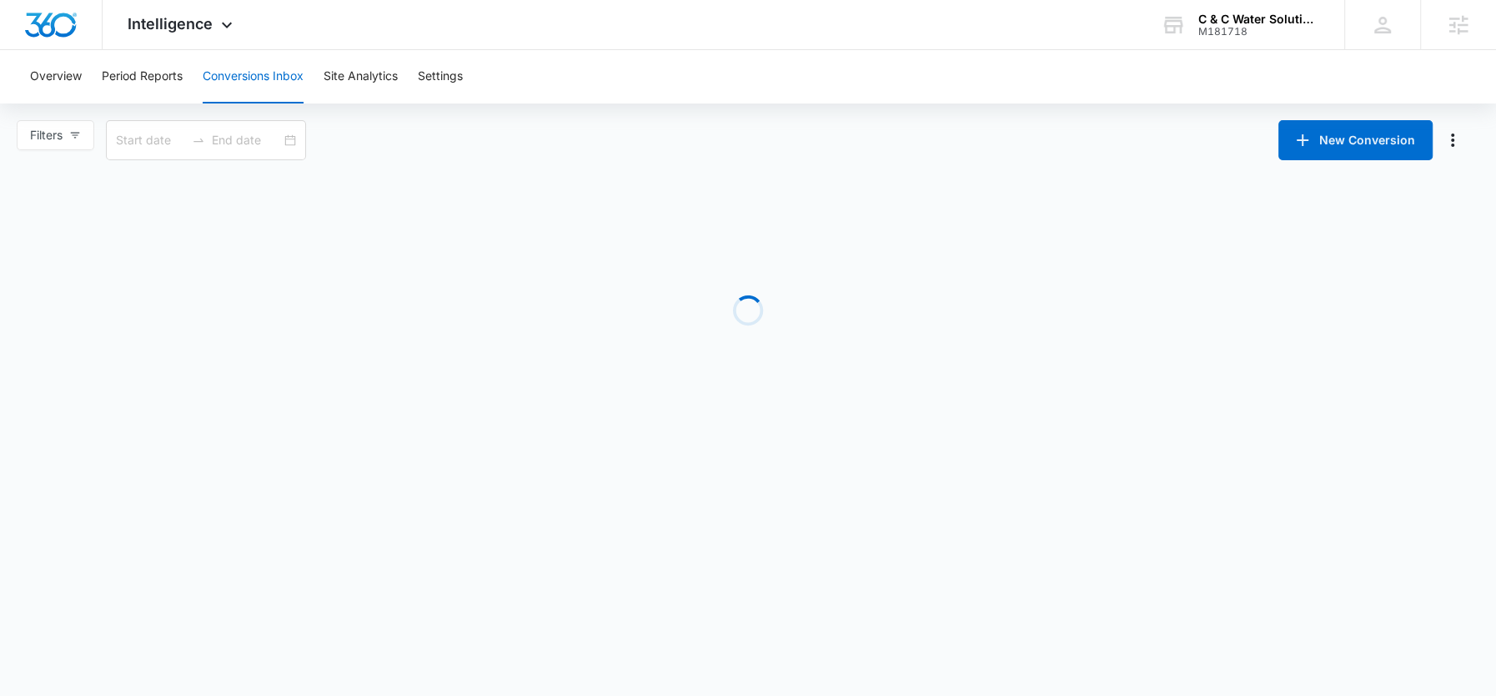
type input "08/16/2025"
type input "09/15/2025"
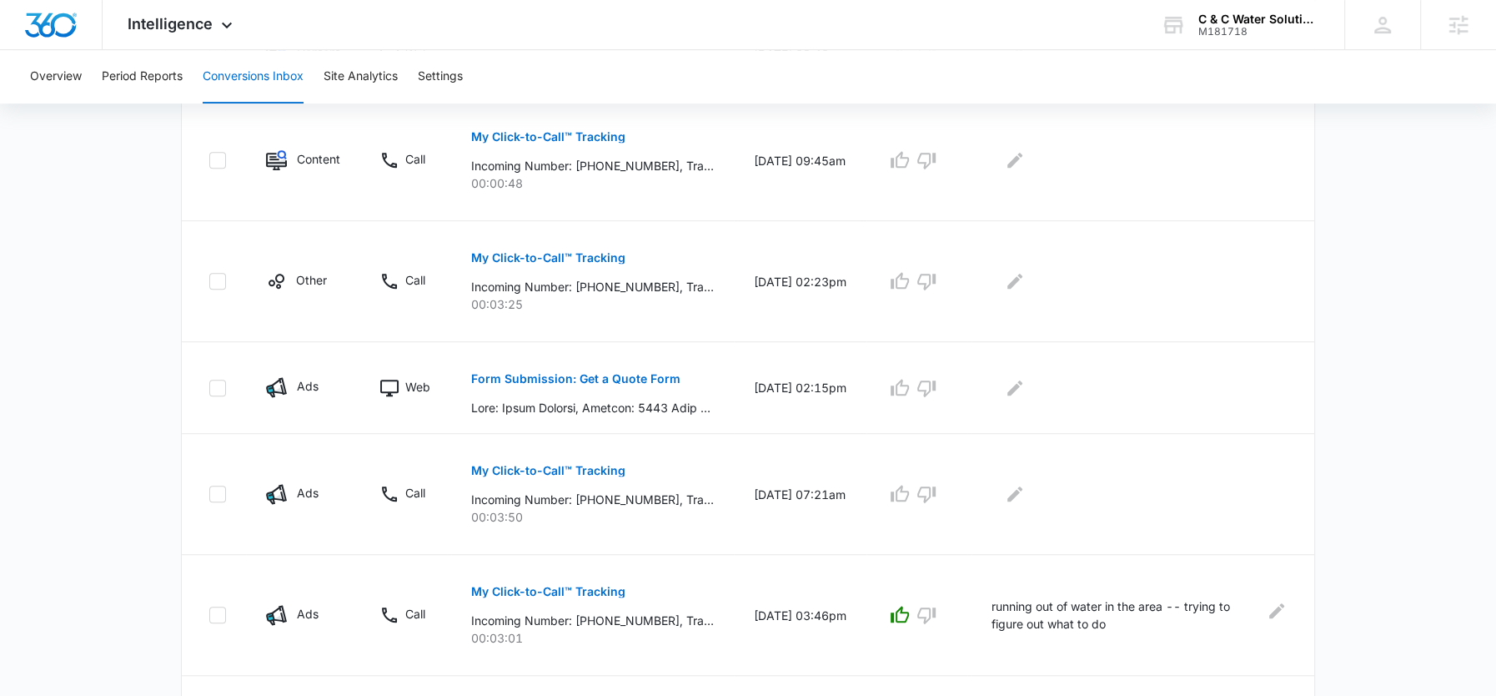
scroll to position [734, 0]
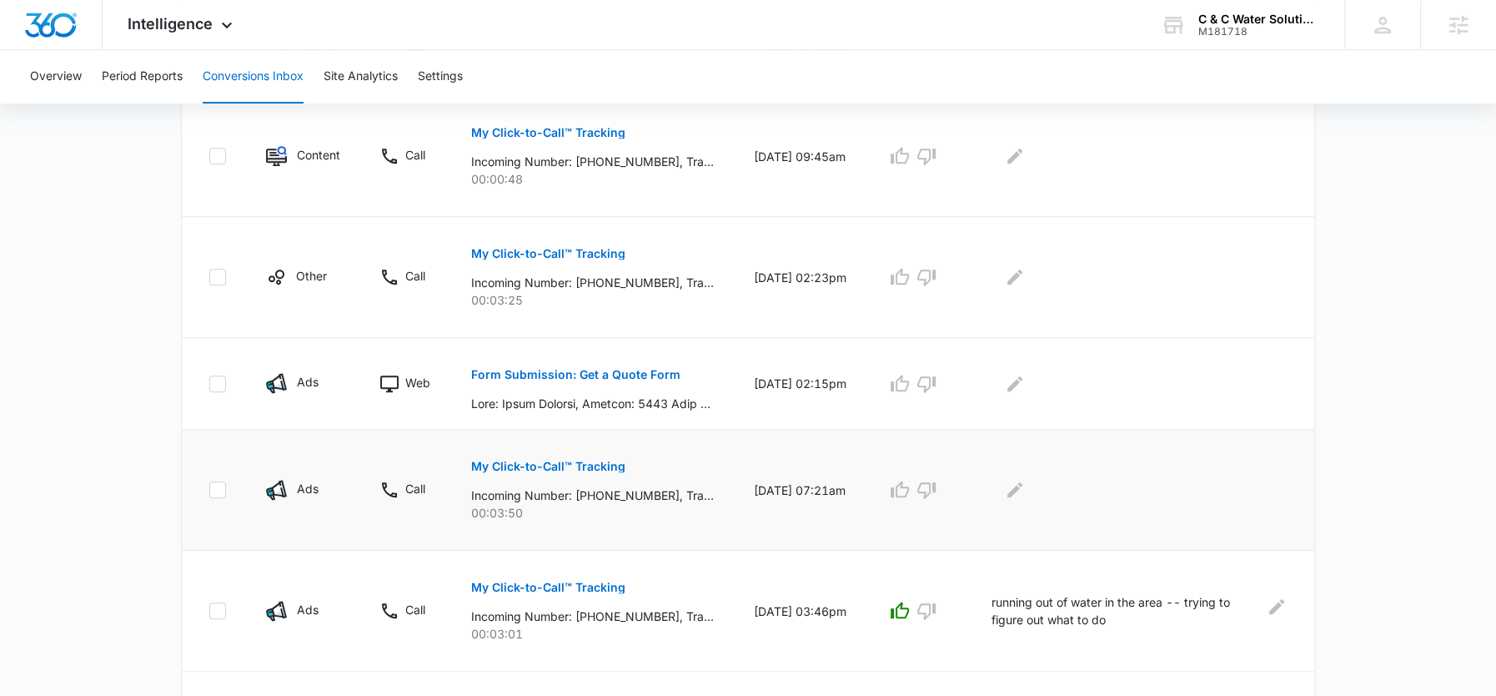
click at [541, 455] on button "My Click-to-Call™ Tracking" at bounding box center [548, 466] width 154 height 40
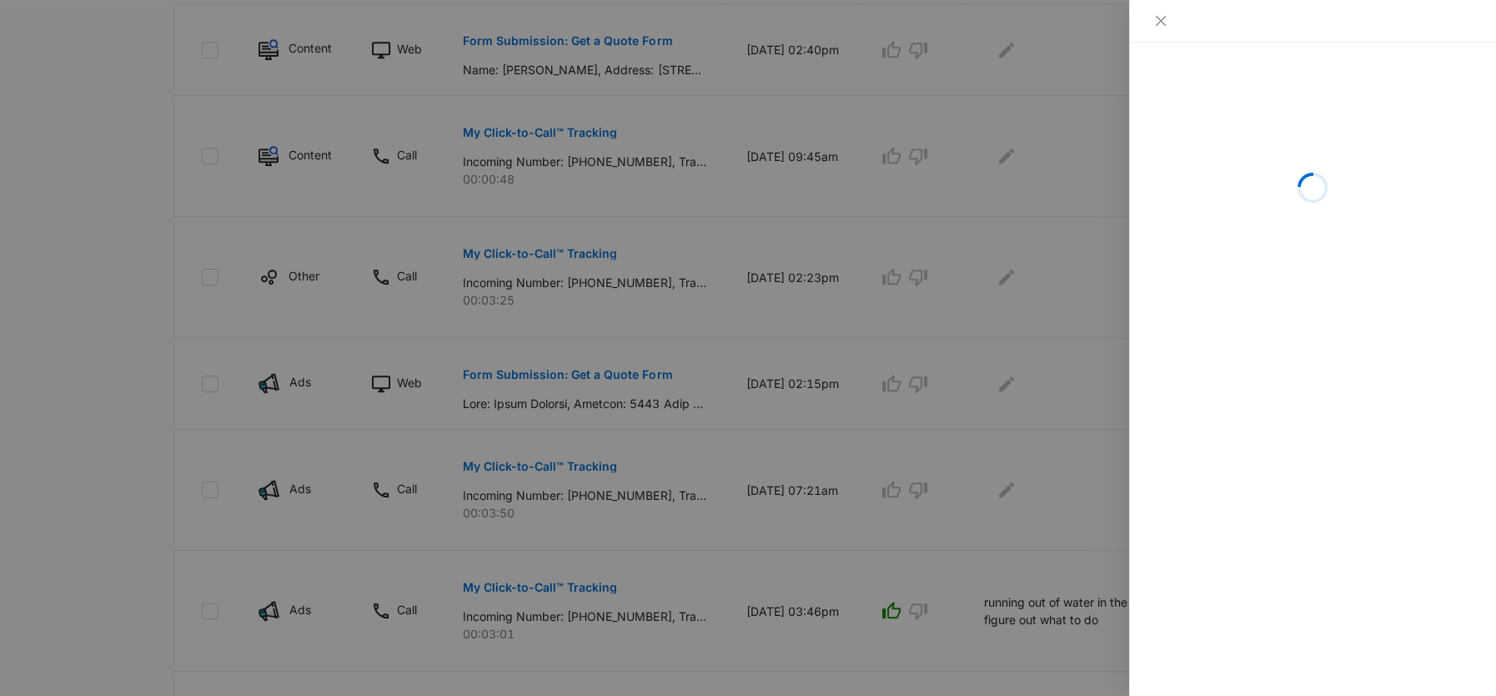
click at [557, 409] on div at bounding box center [748, 348] width 1496 height 696
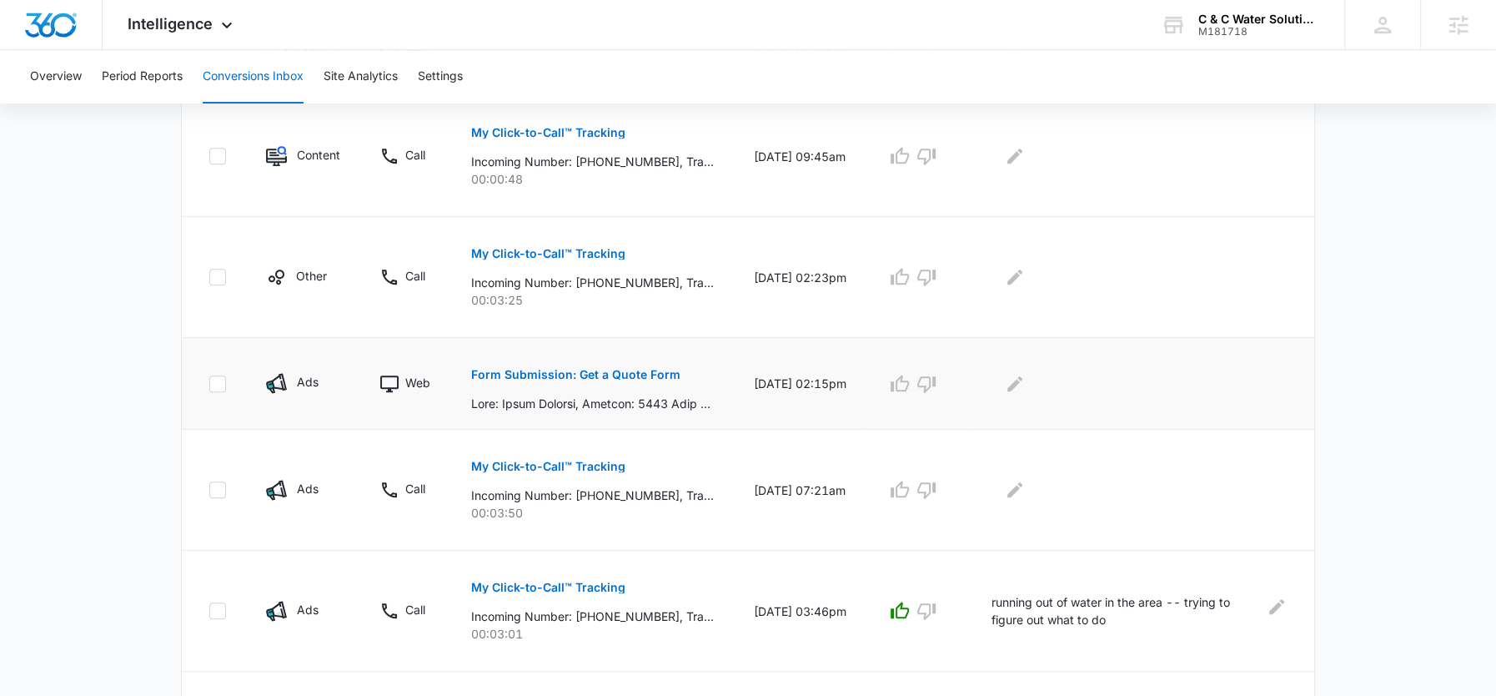
click at [561, 383] on button "Form Submission: Get a Quote Form" at bounding box center [575, 374] width 209 height 40
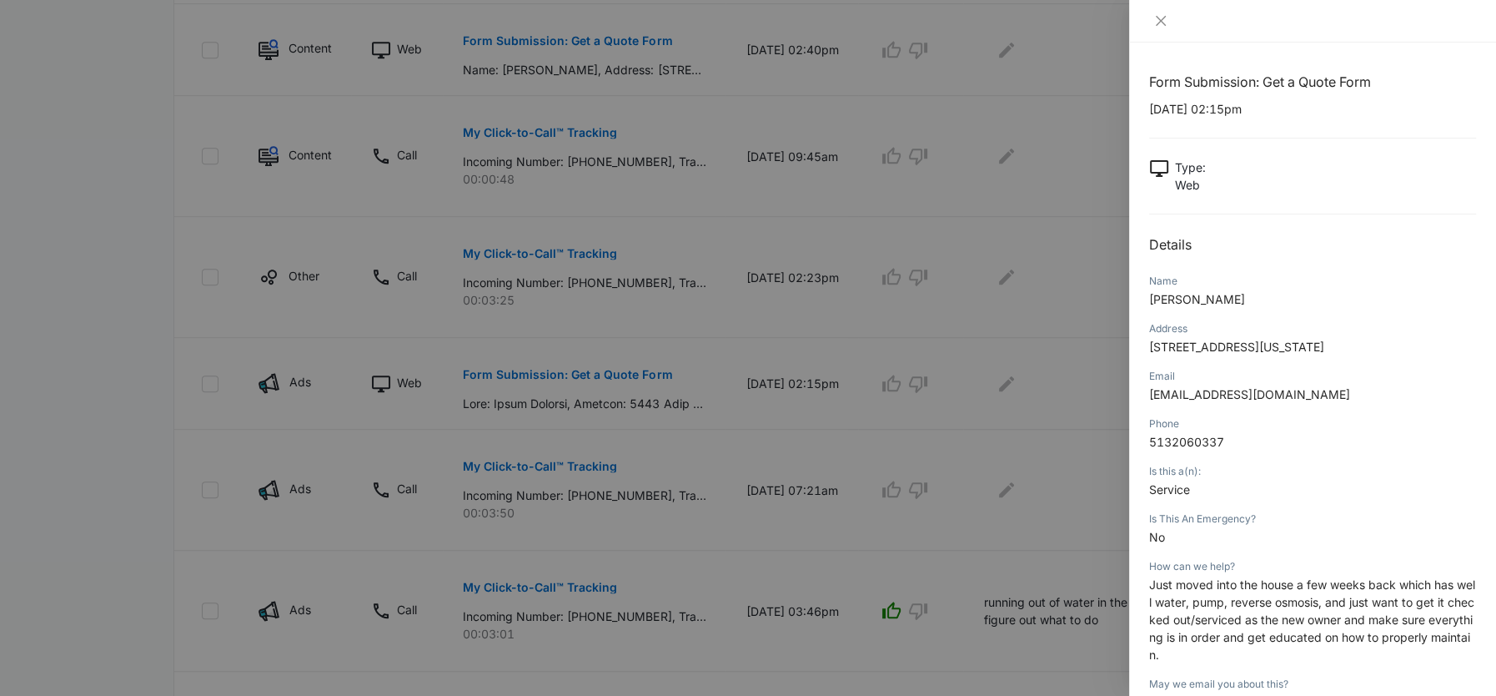
click at [1239, 627] on p "Just moved into the house a few weeks back which has well water, pump, reverse …" at bounding box center [1312, 620] width 327 height 88
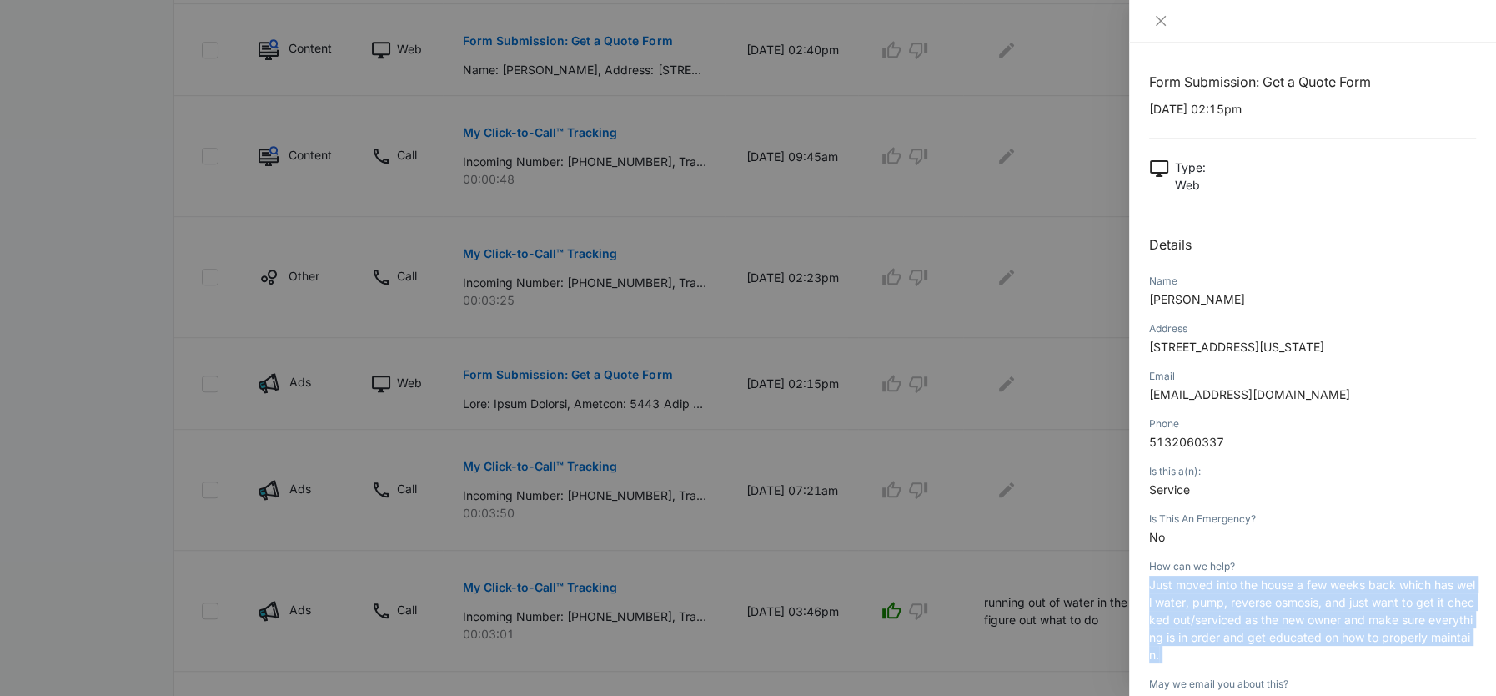
click at [1239, 627] on p "Just moved into the house a few weeks back which has well water, pump, reverse …" at bounding box center [1312, 620] width 327 height 88
copy span "Just moved into the house a few weeks back which has well water, pump, reverse …"
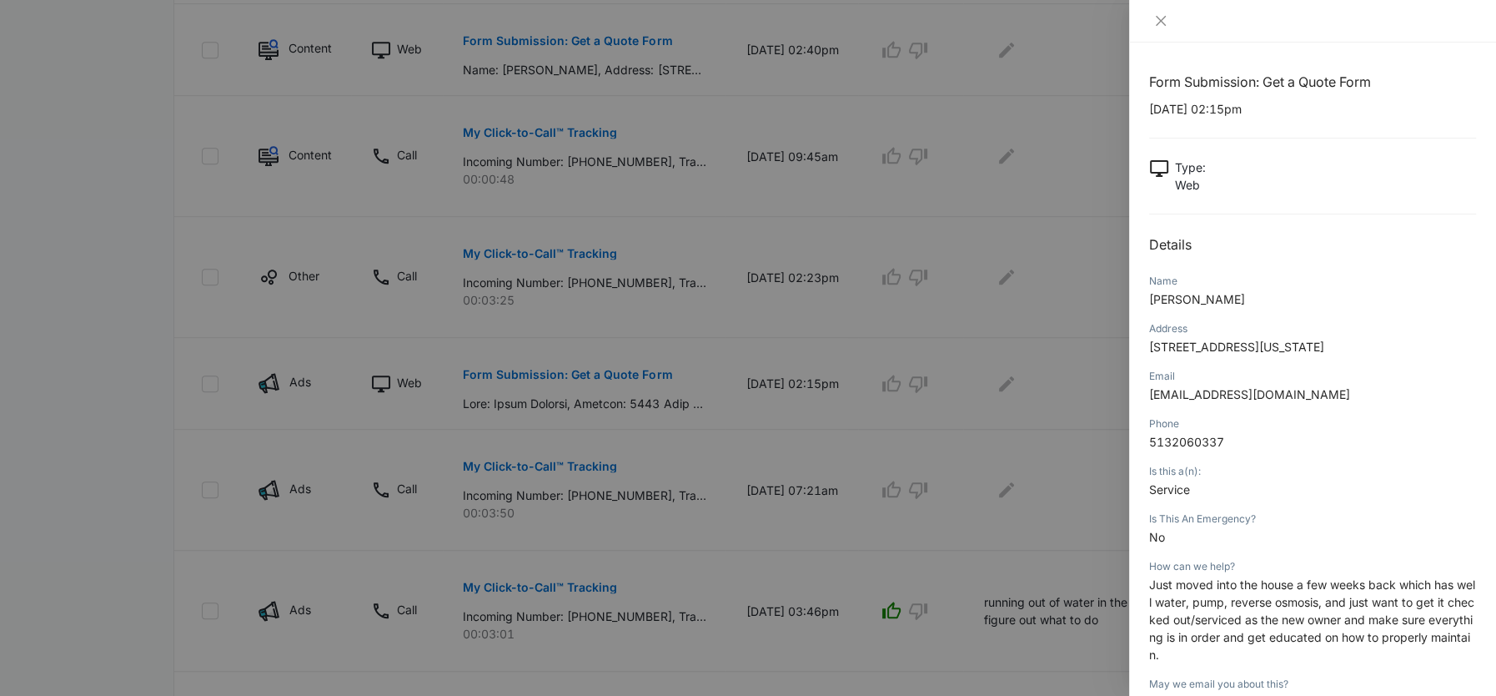
click at [1008, 438] on div at bounding box center [748, 348] width 1496 height 696
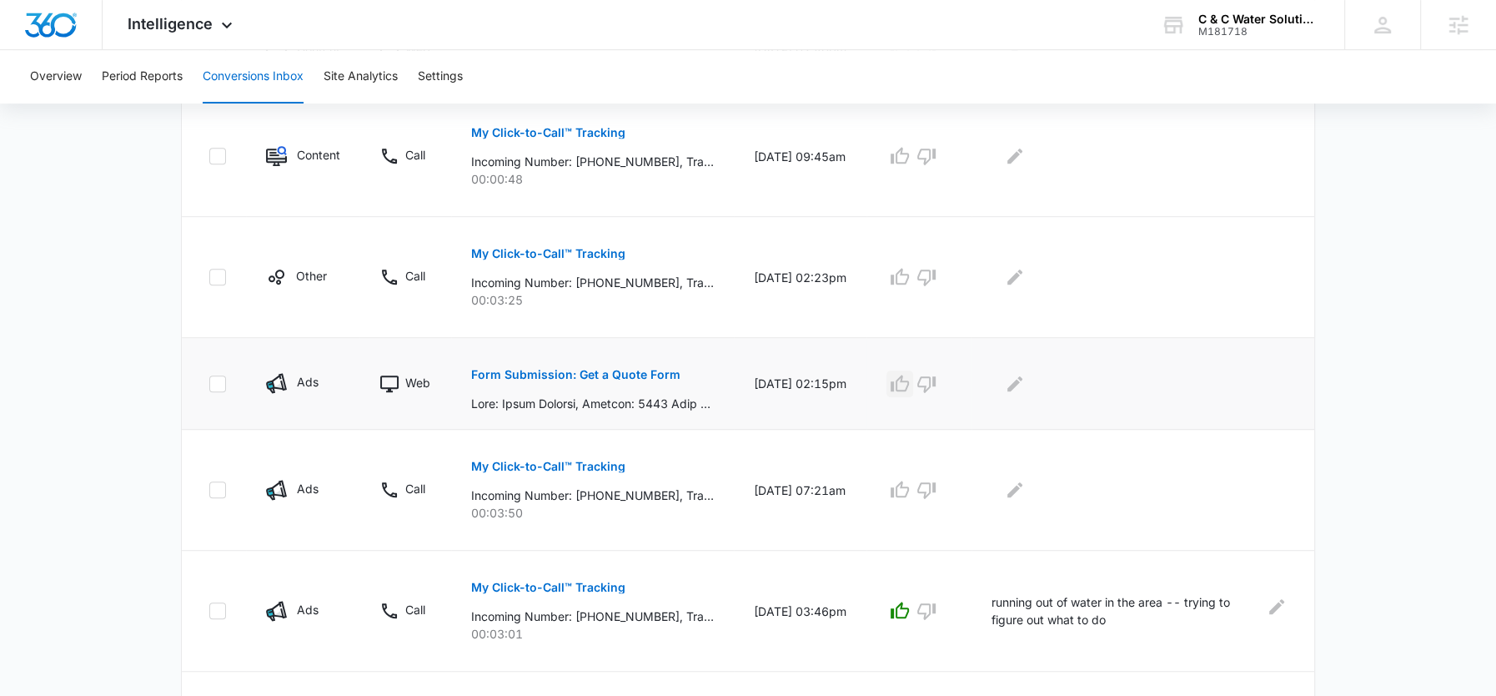
click at [910, 379] on icon "button" at bounding box center [900, 384] width 20 height 20
click at [1023, 375] on icon "Edit Comments" at bounding box center [1015, 382] width 15 height 15
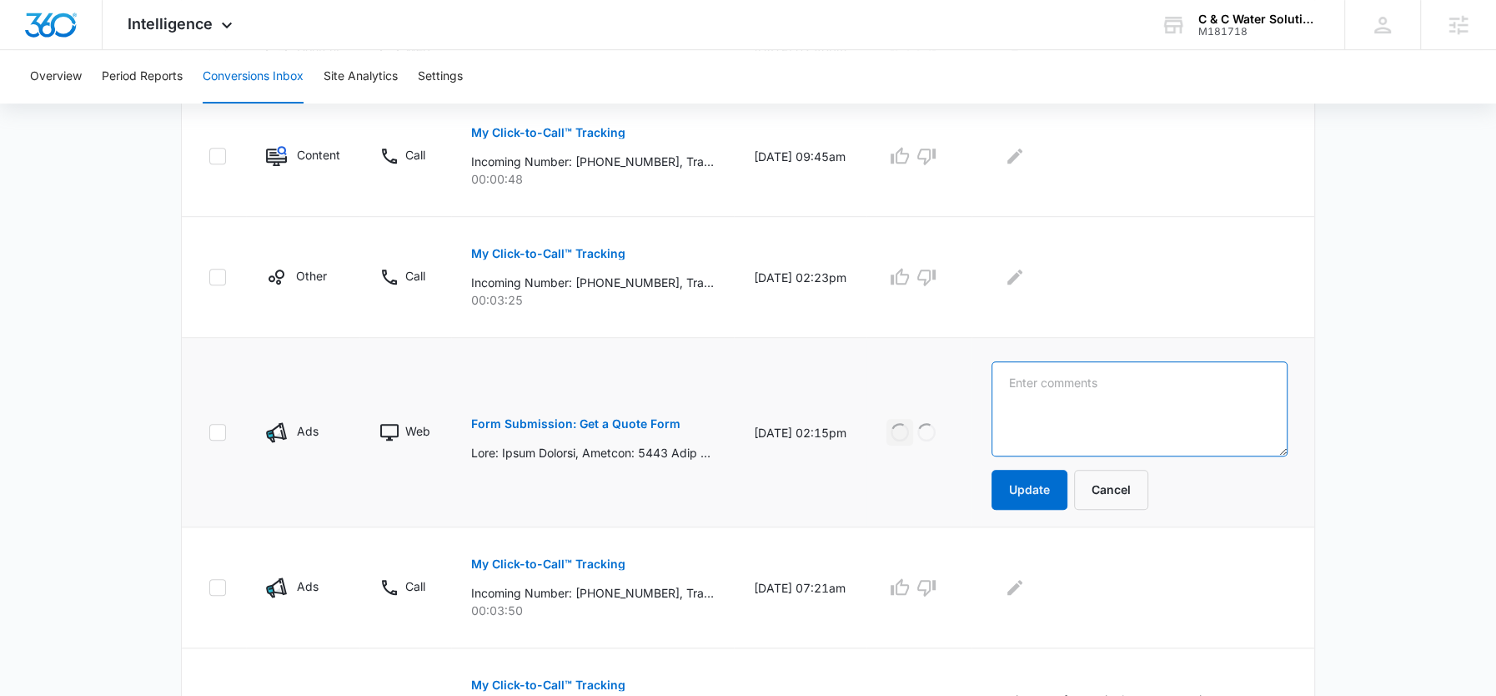
click at [1051, 385] on textarea at bounding box center [1140, 408] width 296 height 95
paste textarea "Just moved into the house a few weeks back which has well water, pump, reverse …"
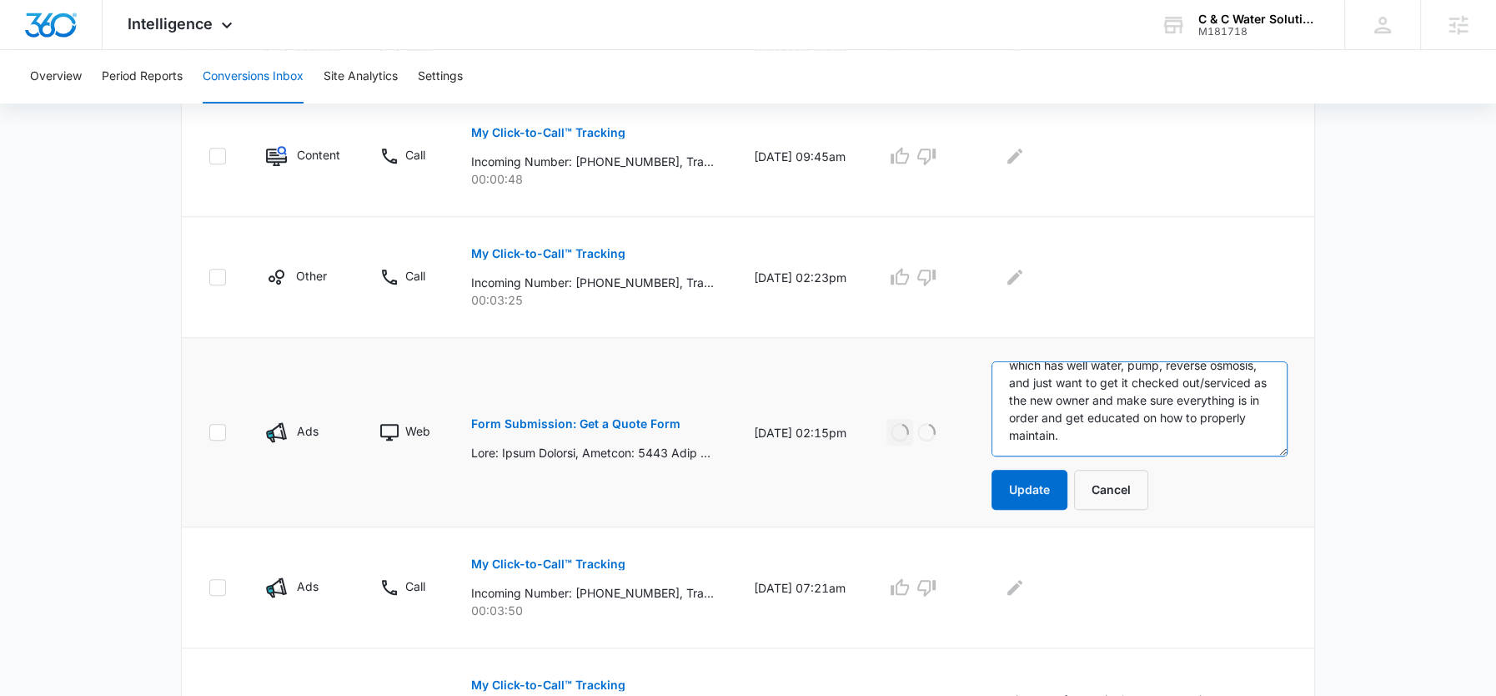
scroll to position [34, 0]
type textarea "Just moved into the house a few weeks back which has well water, pump, reverse …"
click at [1038, 479] on button "Update" at bounding box center [1030, 490] width 76 height 40
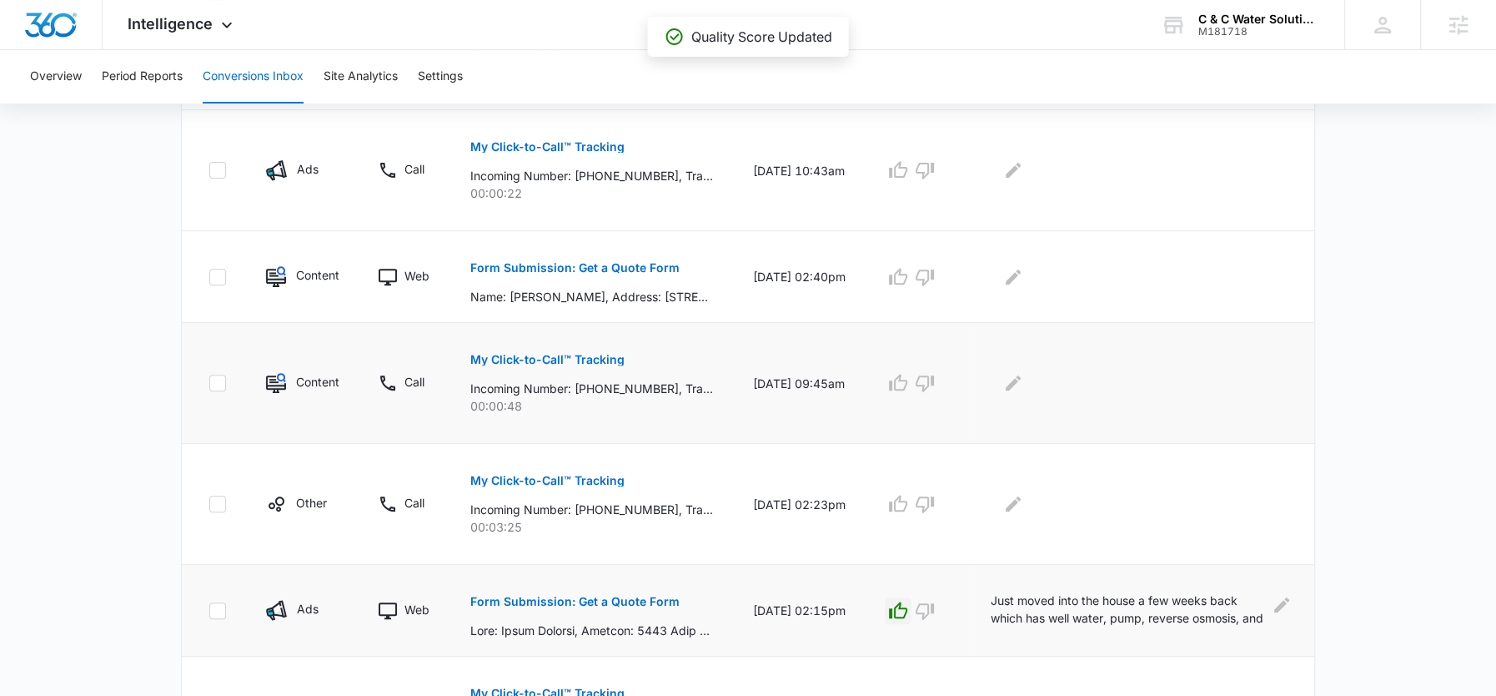
scroll to position [492, 0]
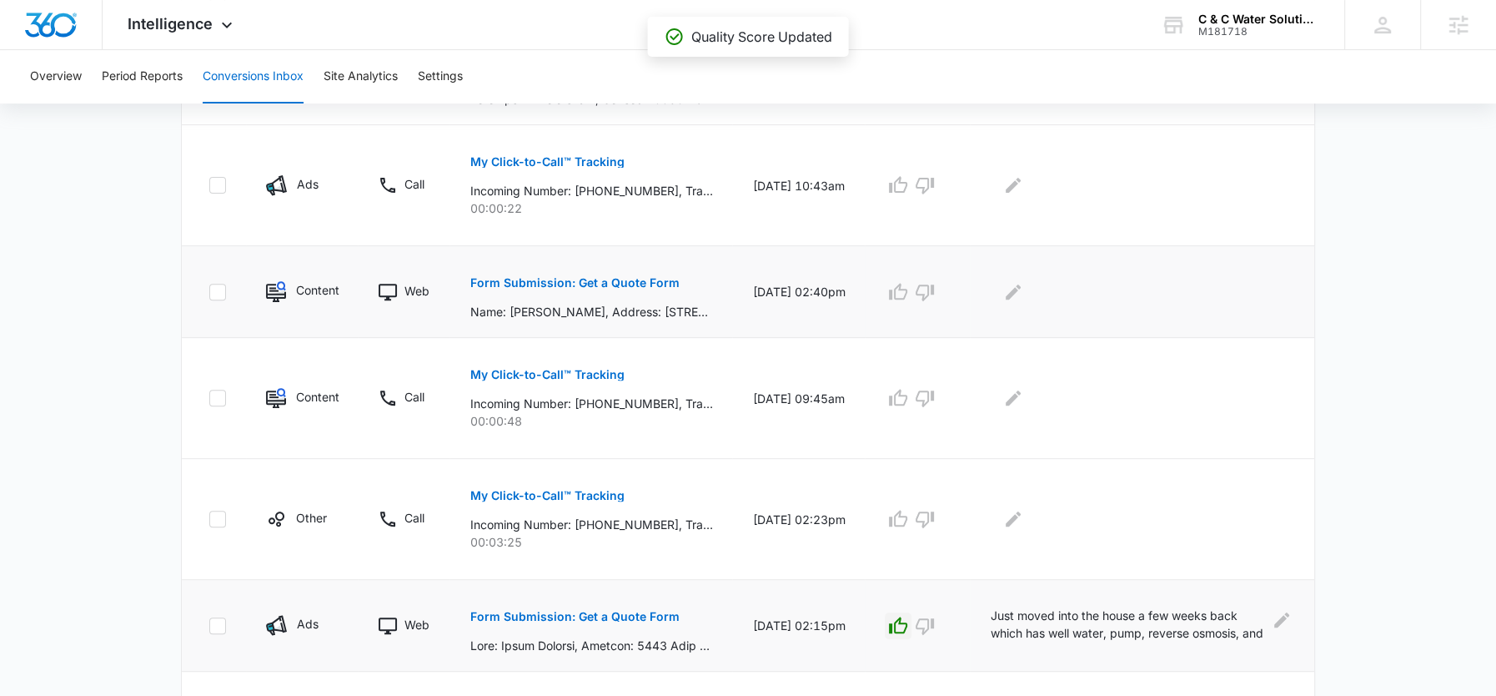
click at [641, 264] on button "Form Submission: Get a Quote Form" at bounding box center [574, 283] width 209 height 40
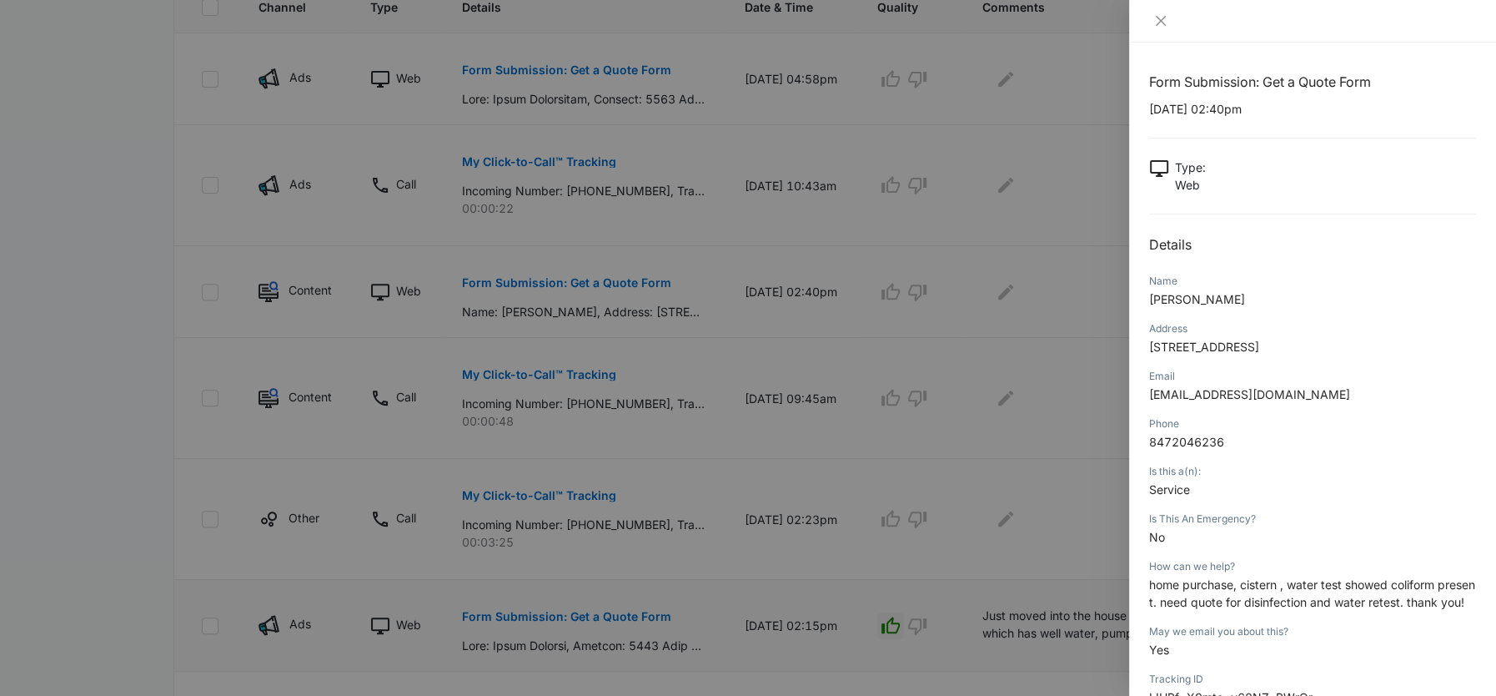
click at [1234, 597] on span "home purchase, cistern , water test showed coliform present. need quote for dis…" at bounding box center [1312, 593] width 326 height 32
copy span "home purchase, cistern , water test showed coliform present. need quote for dis…"
click at [960, 384] on div at bounding box center [748, 348] width 1496 height 696
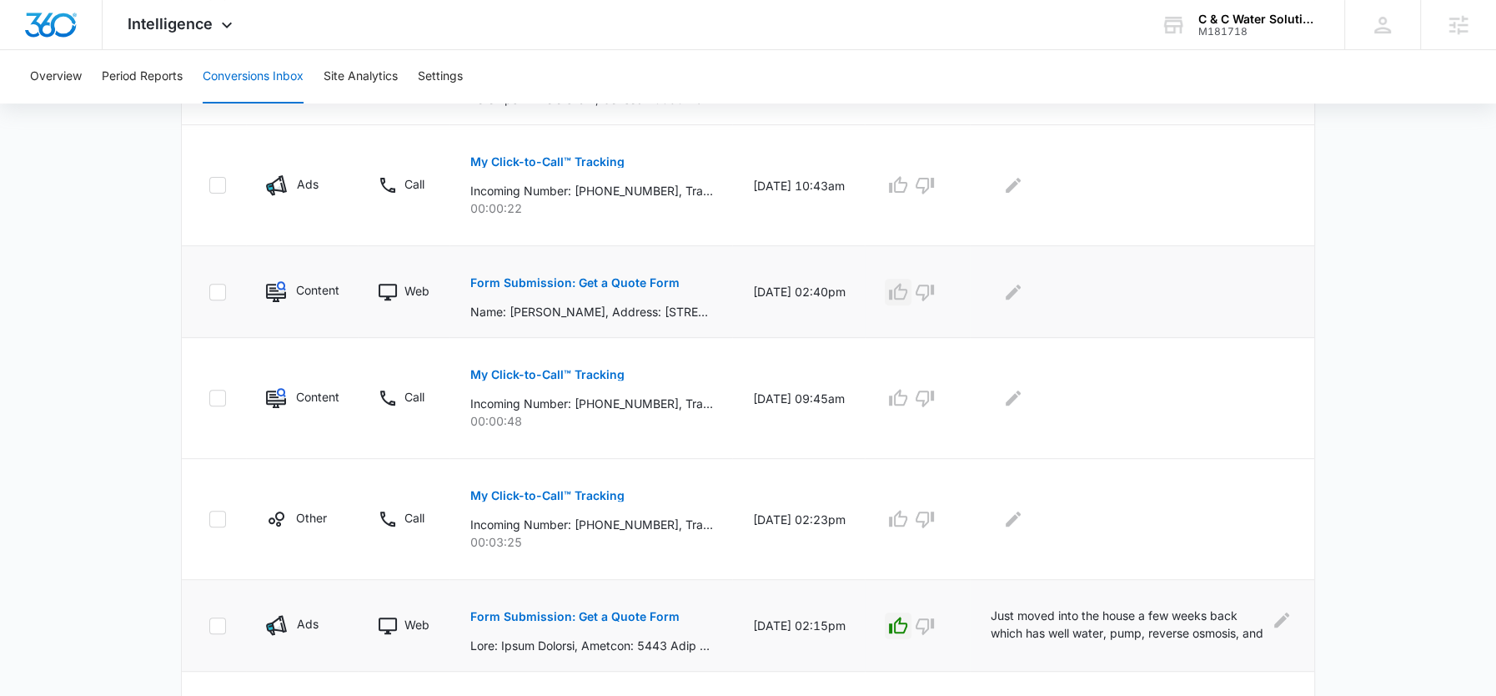
click at [892, 289] on icon "button" at bounding box center [898, 292] width 20 height 20
click at [1000, 291] on div at bounding box center [1139, 292] width 298 height 27
click at [1015, 296] on icon "Edit Comments" at bounding box center [1013, 292] width 20 height 20
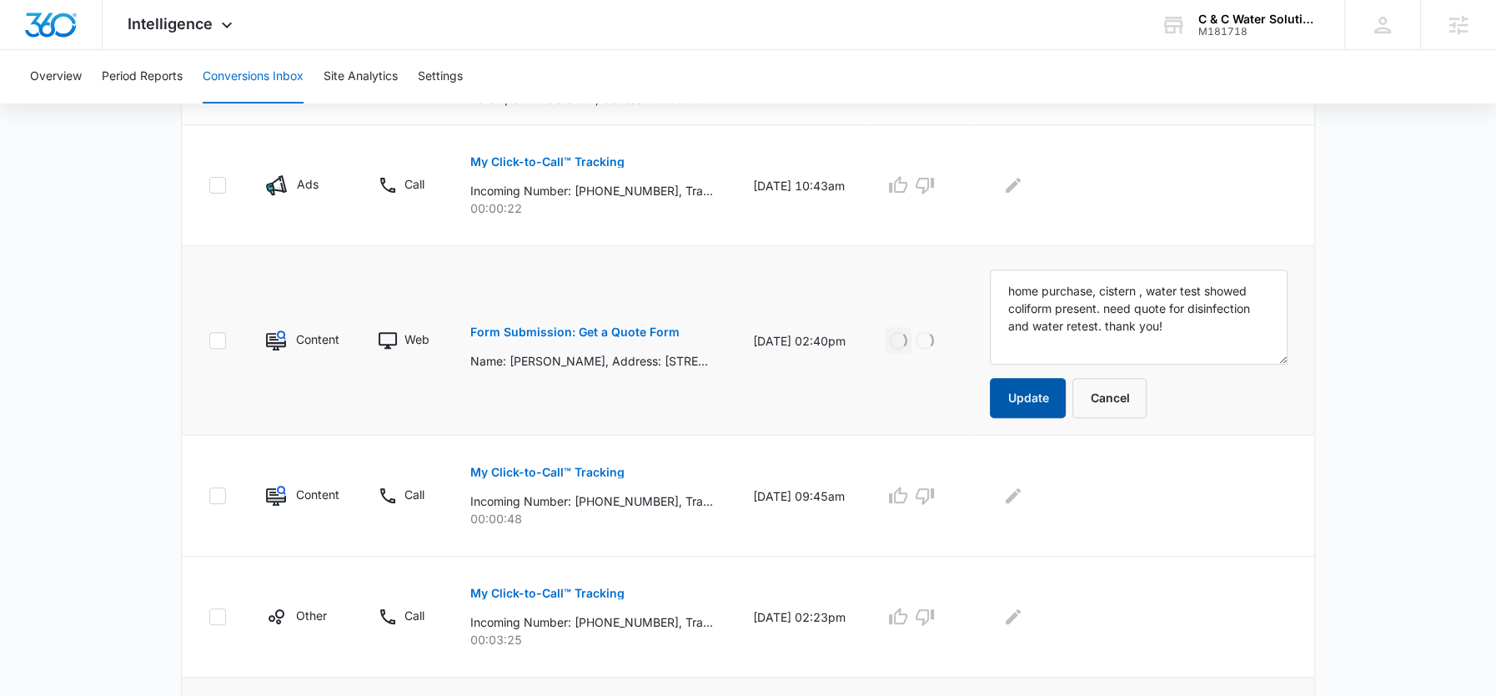
scroll to position [4, 0]
type textarea "home purchase, cistern , water test showed coliform present. need quote for dis…"
click at [1016, 390] on button "Update" at bounding box center [1028, 398] width 76 height 40
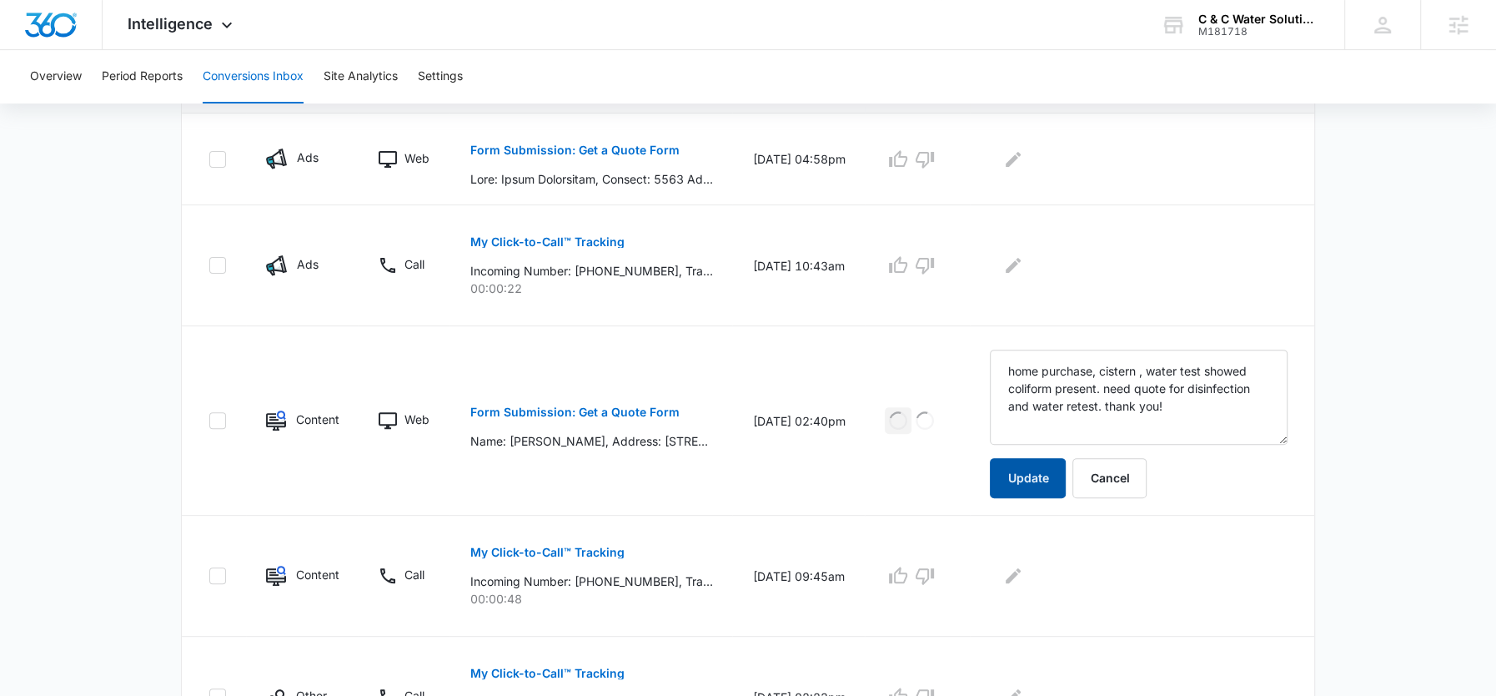
scroll to position [347, 0]
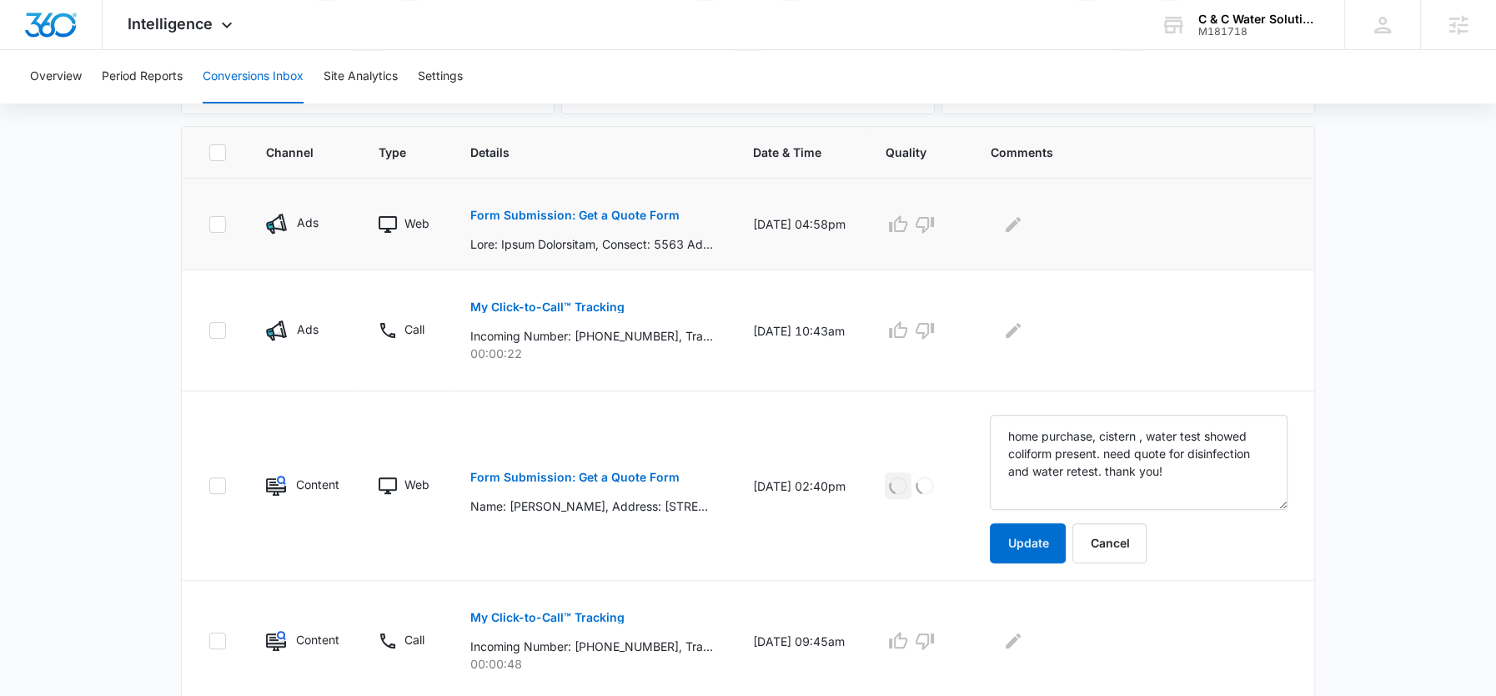
click at [634, 204] on button "Form Submission: Get a Quote Form" at bounding box center [574, 215] width 209 height 40
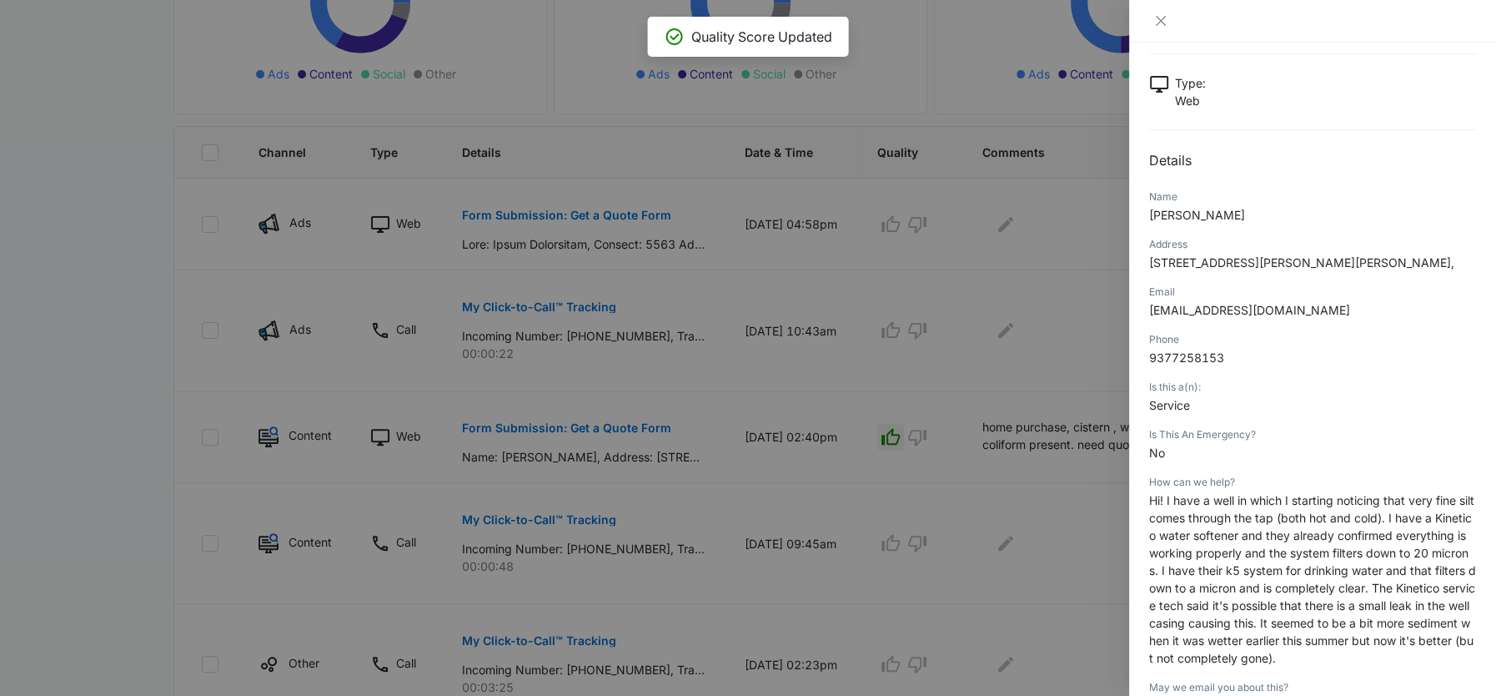
scroll to position [136, 0]
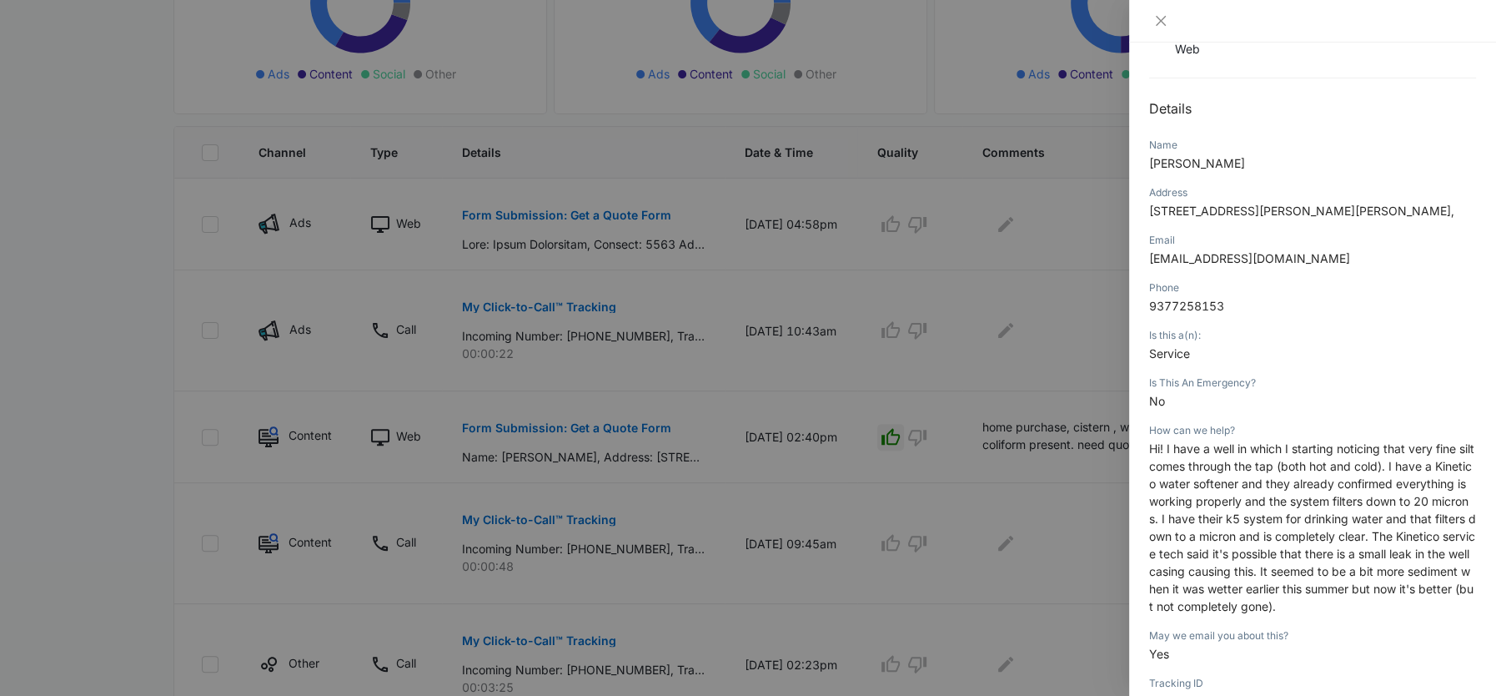
click at [1229, 515] on span "Hi! I have a well in which I starting noticing that very fine silt comes throug…" at bounding box center [1312, 527] width 327 height 172
click at [1237, 483] on span "Hi! I have a well in which I starting noticing that very fine silt comes throug…" at bounding box center [1312, 527] width 327 height 172
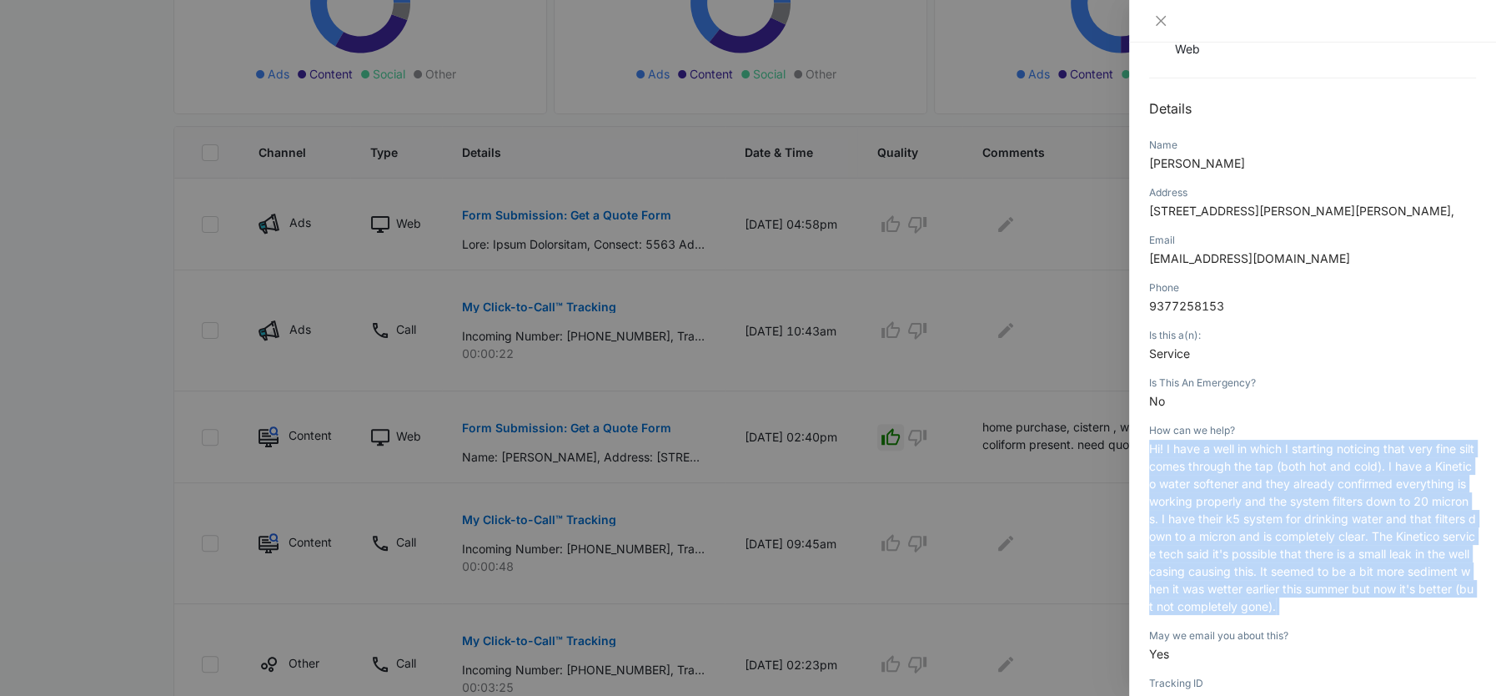
click at [1237, 483] on span "Hi! I have a well in which I starting noticing that very fine silt comes throug…" at bounding box center [1312, 527] width 327 height 172
copy span "Hi! I have a well in which I starting noticing that very fine silt comes throug…"
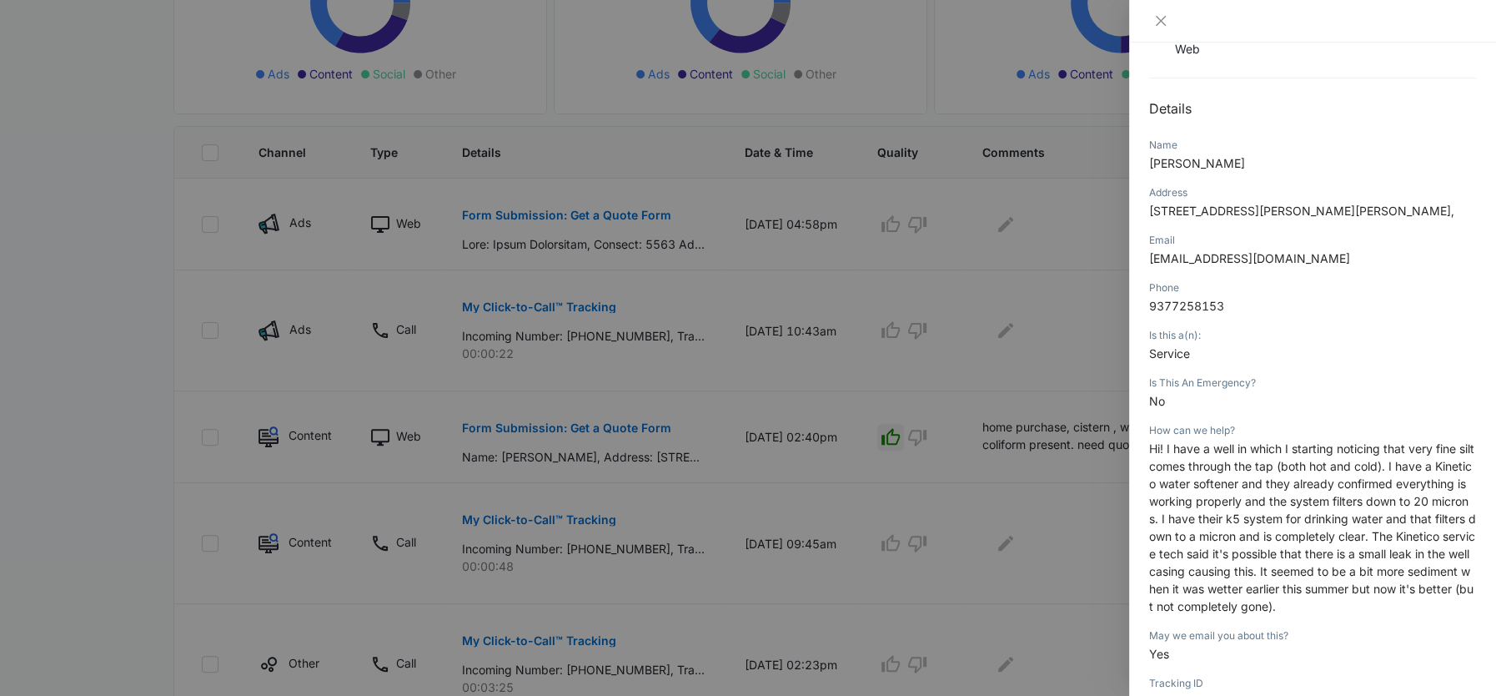
click at [942, 316] on div at bounding box center [748, 348] width 1496 height 696
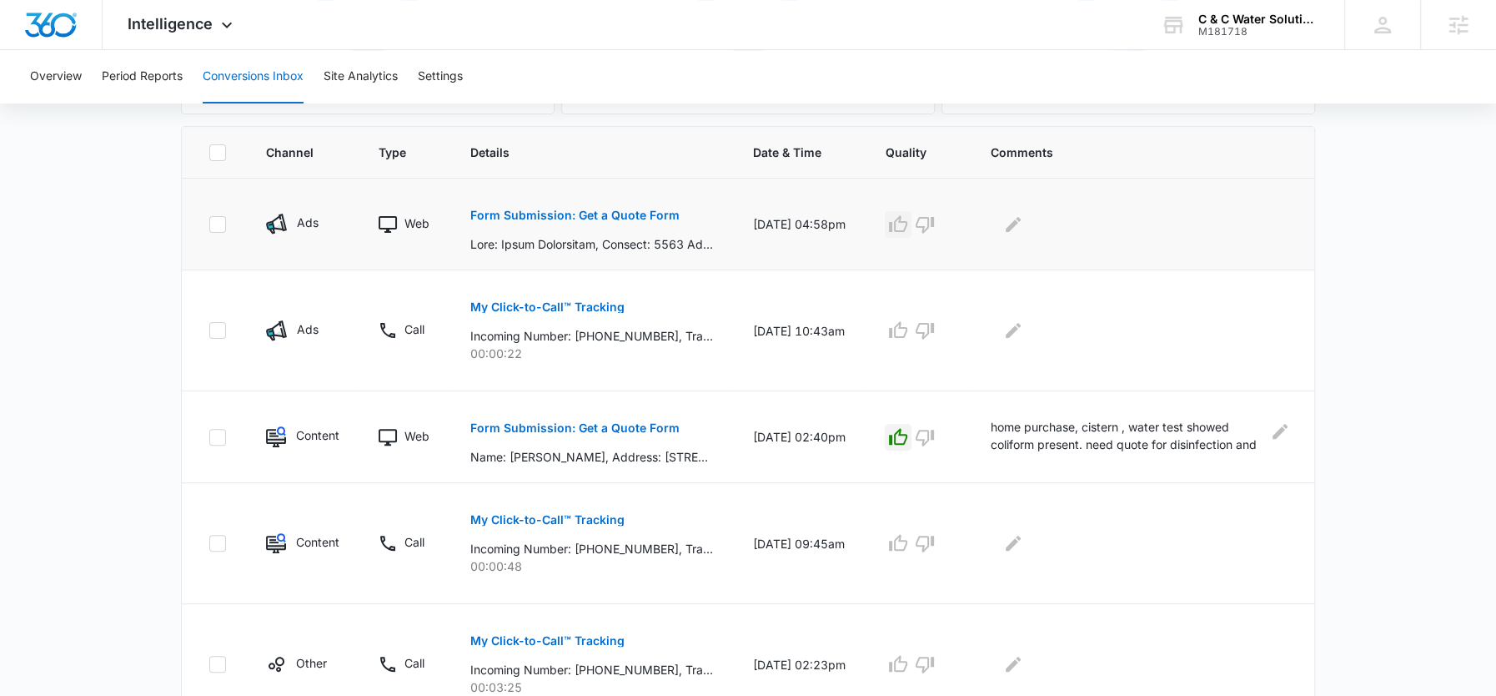
click at [898, 228] on icon "button" at bounding box center [898, 223] width 18 height 17
click at [1014, 219] on icon "Edit Comments" at bounding box center [1013, 224] width 20 height 20
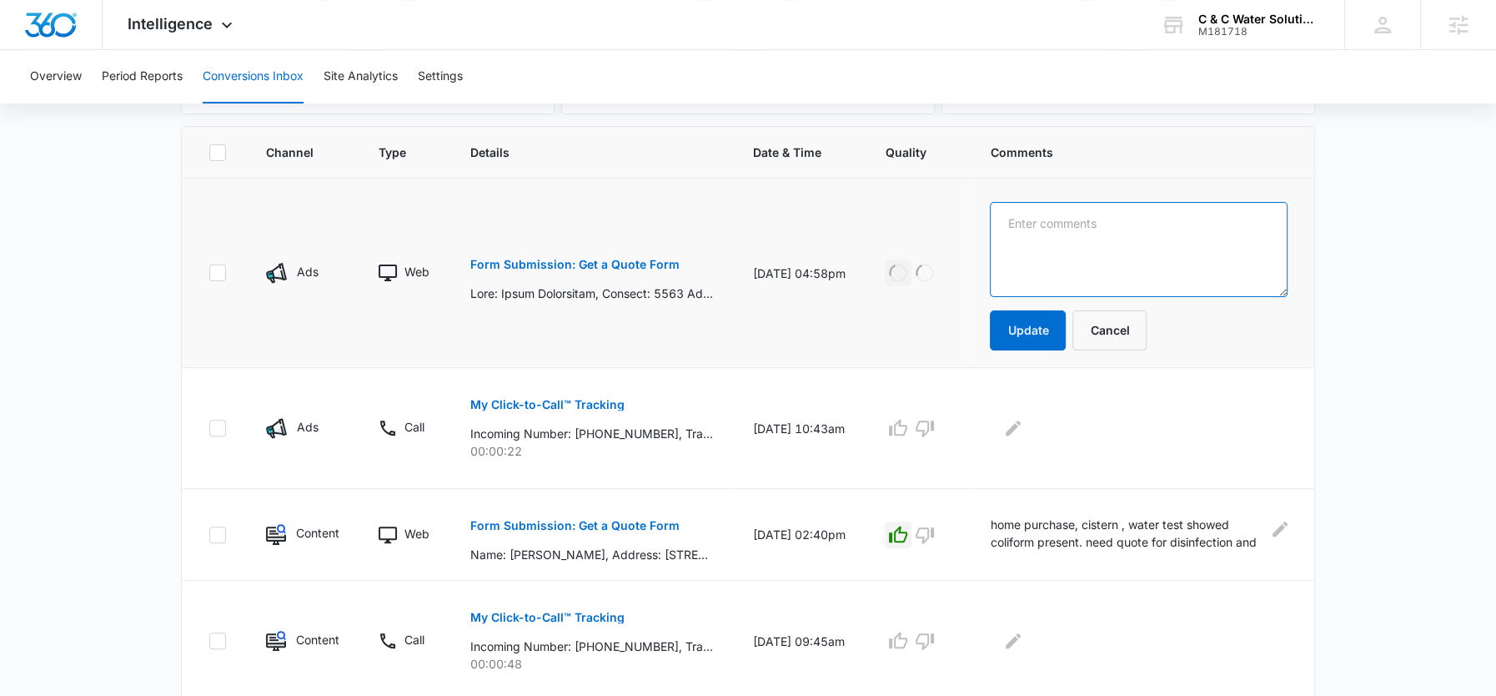
click at [1054, 220] on textarea at bounding box center [1139, 249] width 298 height 95
paste textarea "Hi! I have a well in which I starting noticing that very fine silt comes throug…"
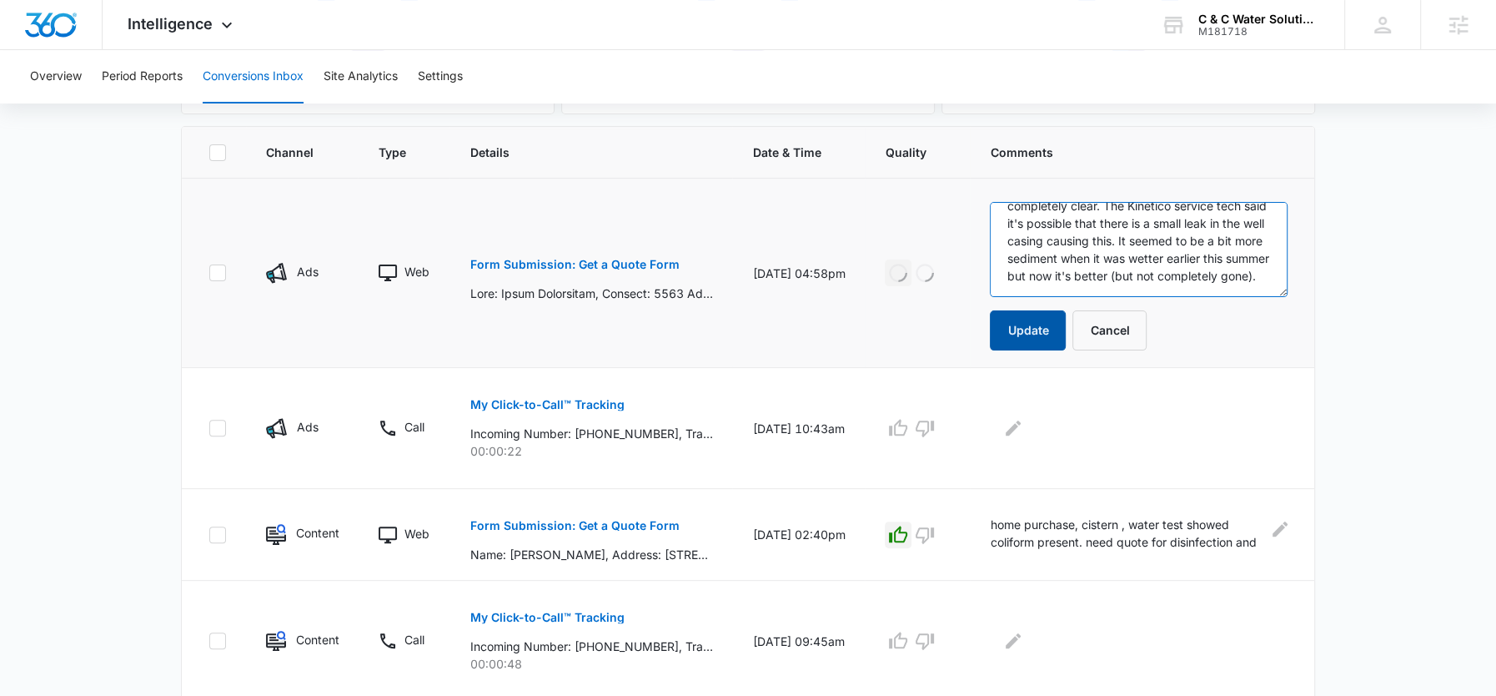
scroll to position [175, 0]
type textarea "Hi! I have a well in which I starting noticing that very fine silt comes throug…"
click at [1014, 325] on button "Update" at bounding box center [1028, 330] width 76 height 40
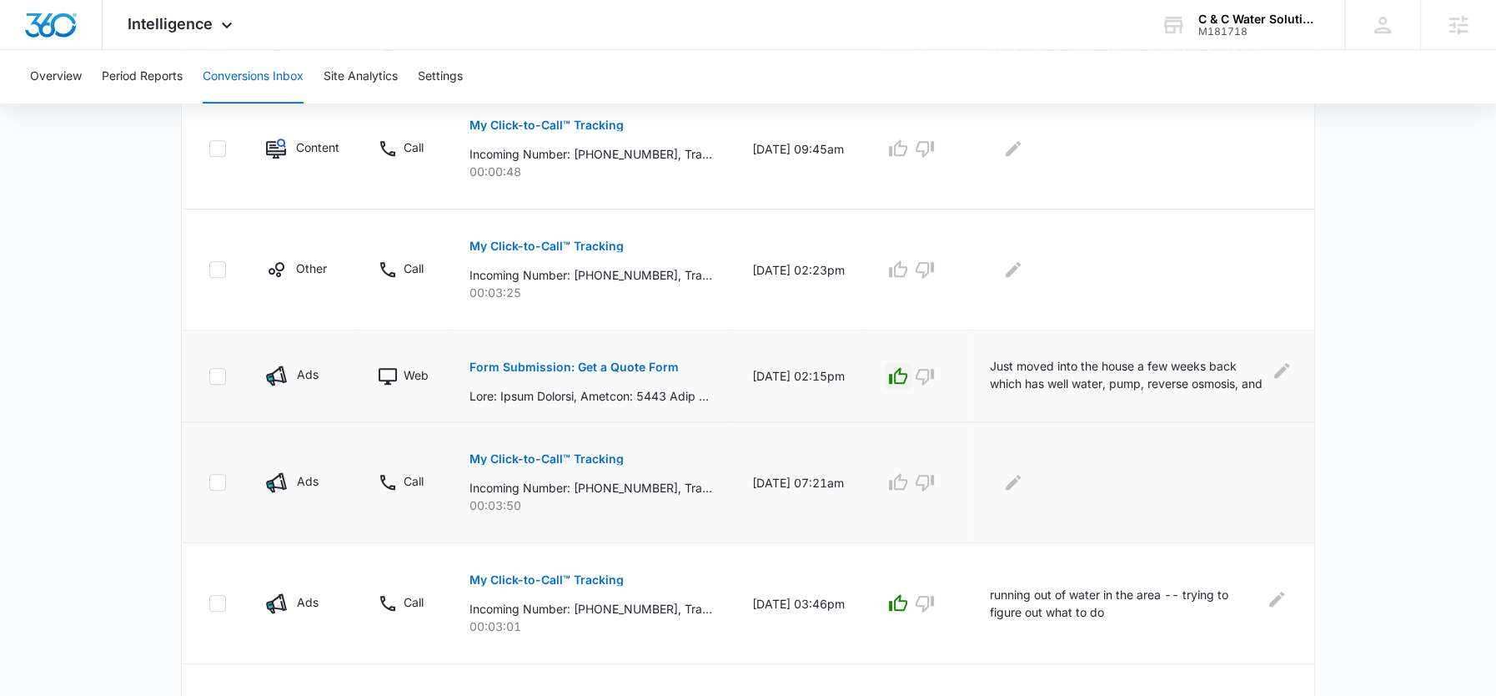
scroll to position [752, 0]
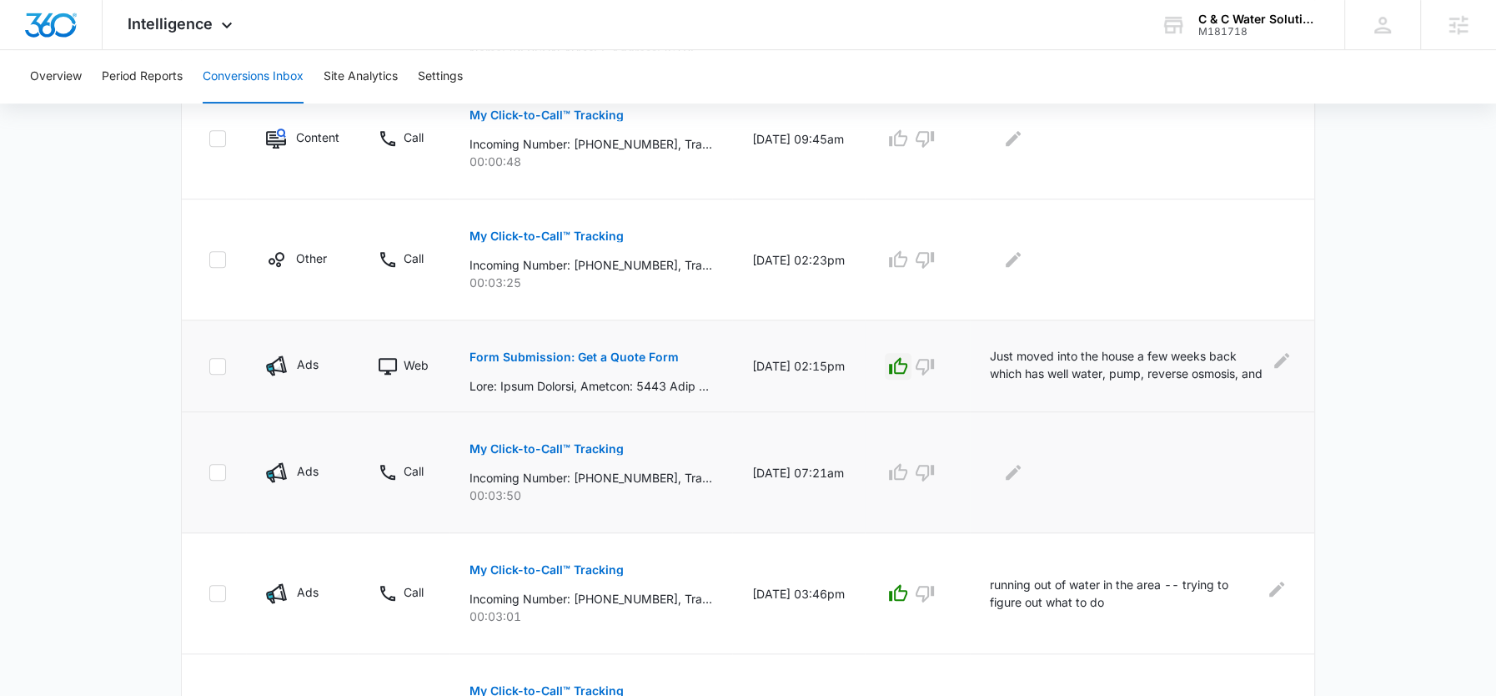
click at [548, 443] on p "My Click-to-Call™ Tracking" at bounding box center [547, 449] width 154 height 12
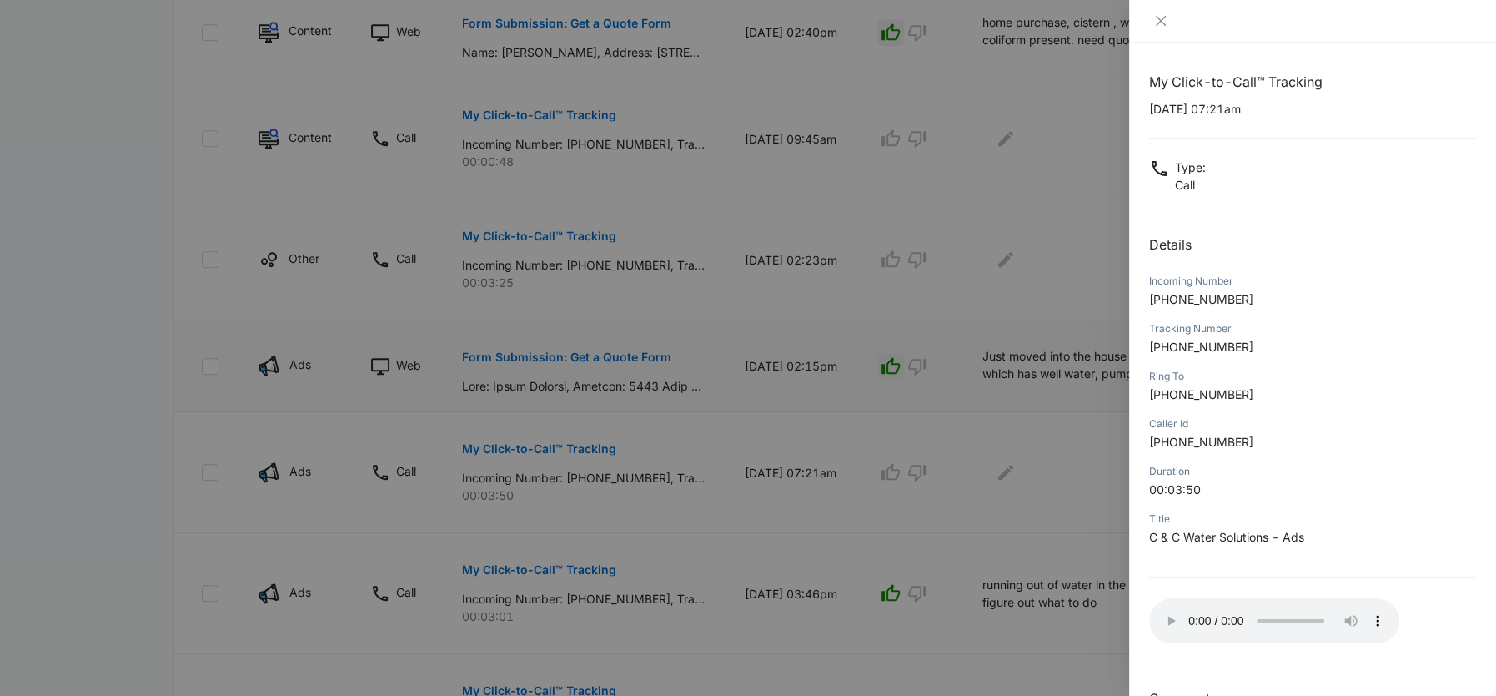
click at [887, 470] on div at bounding box center [748, 348] width 1496 height 696
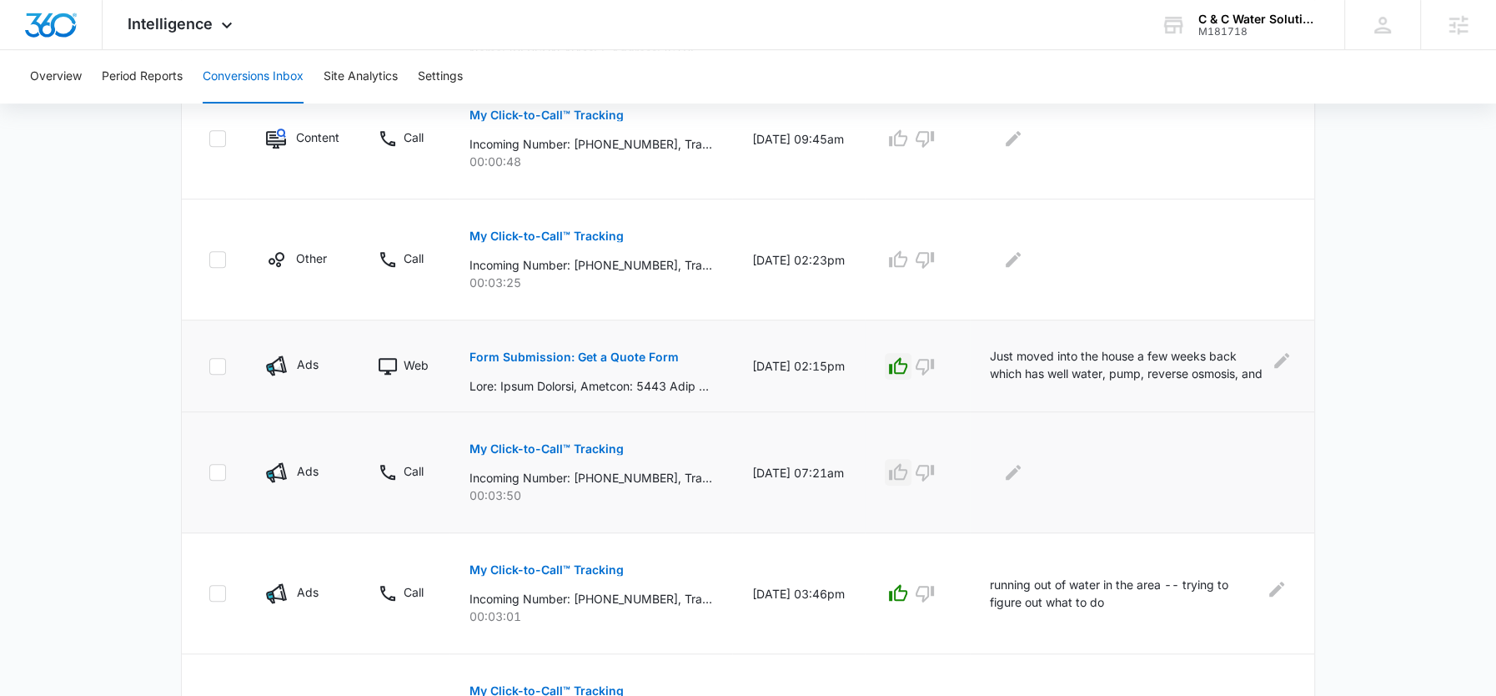
click at [889, 472] on icon "button" at bounding box center [898, 472] width 20 height 20
click at [1009, 472] on icon "Edit Comments" at bounding box center [1013, 472] width 15 height 15
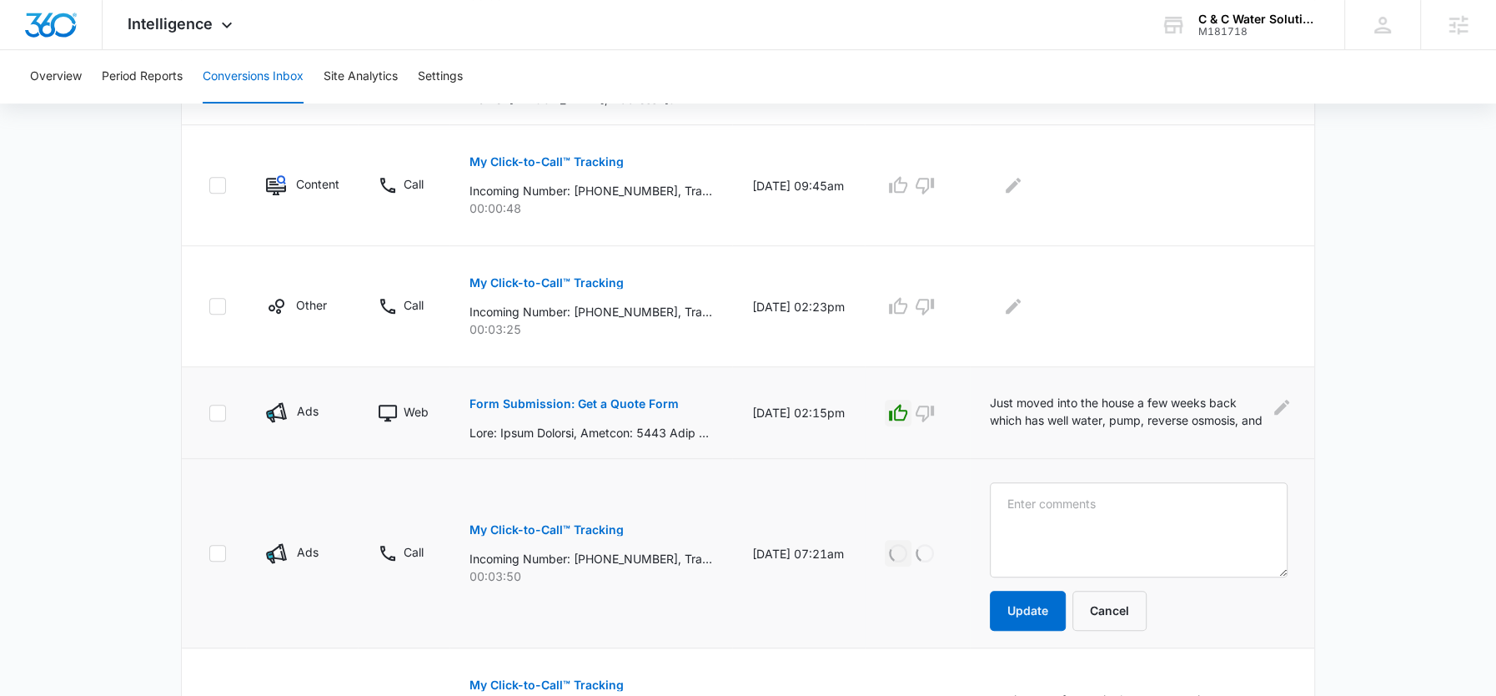
scroll to position [676, 0]
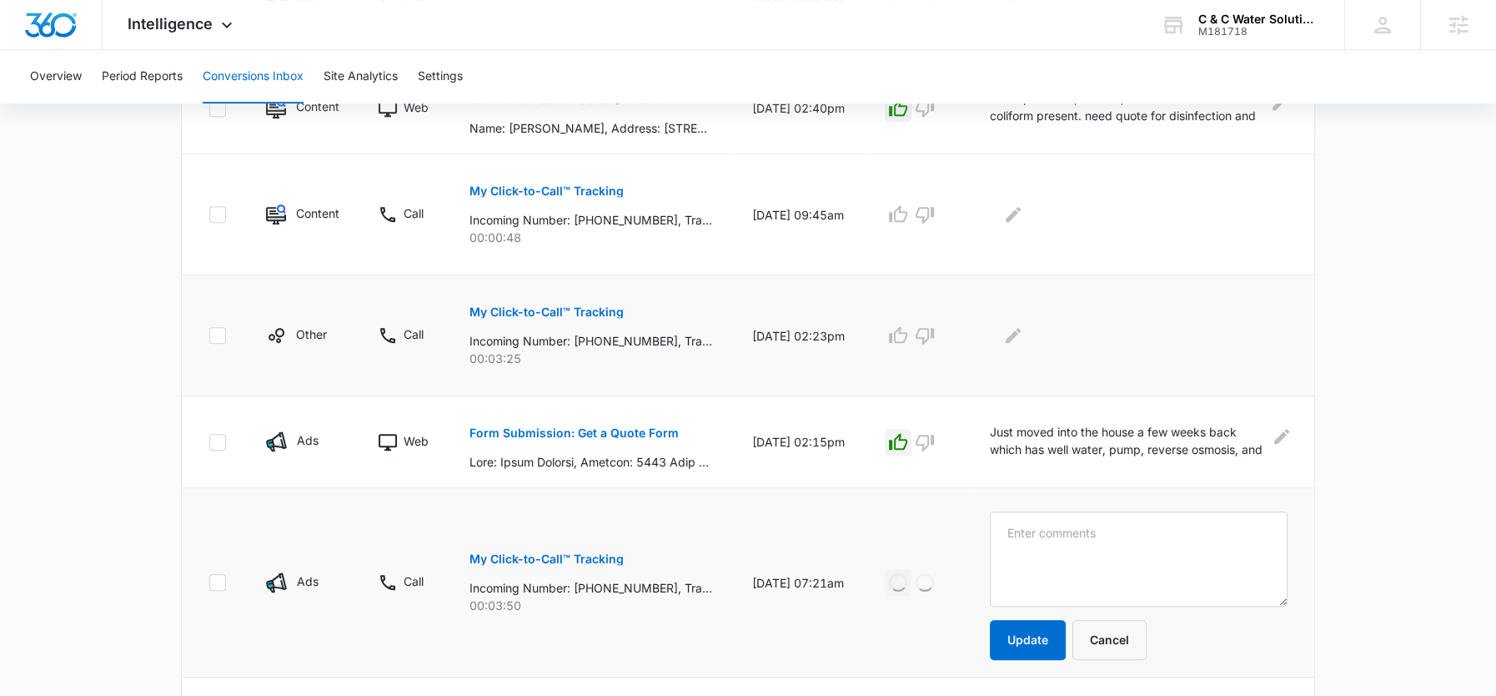
click at [589, 309] on p "My Click-to-Call™ Tracking" at bounding box center [547, 312] width 154 height 12
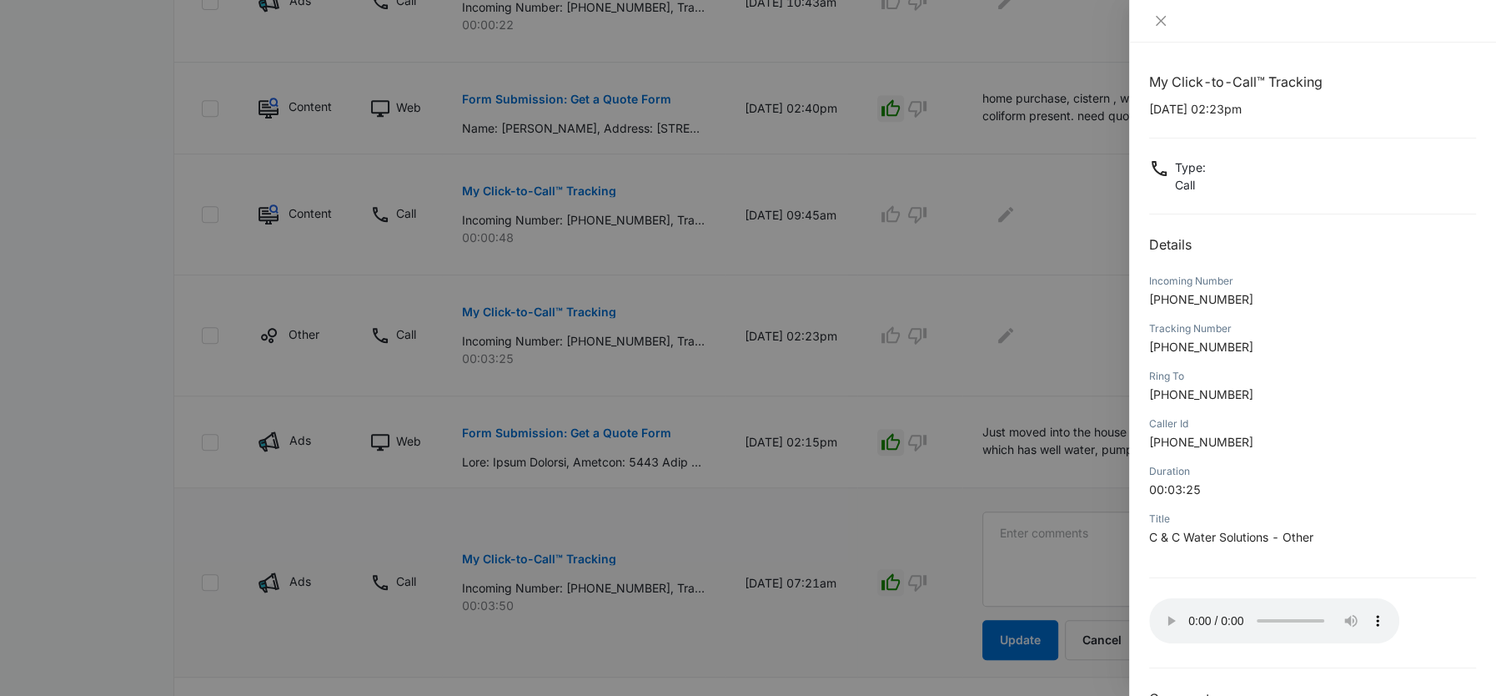
click at [864, 390] on div at bounding box center [748, 348] width 1496 height 696
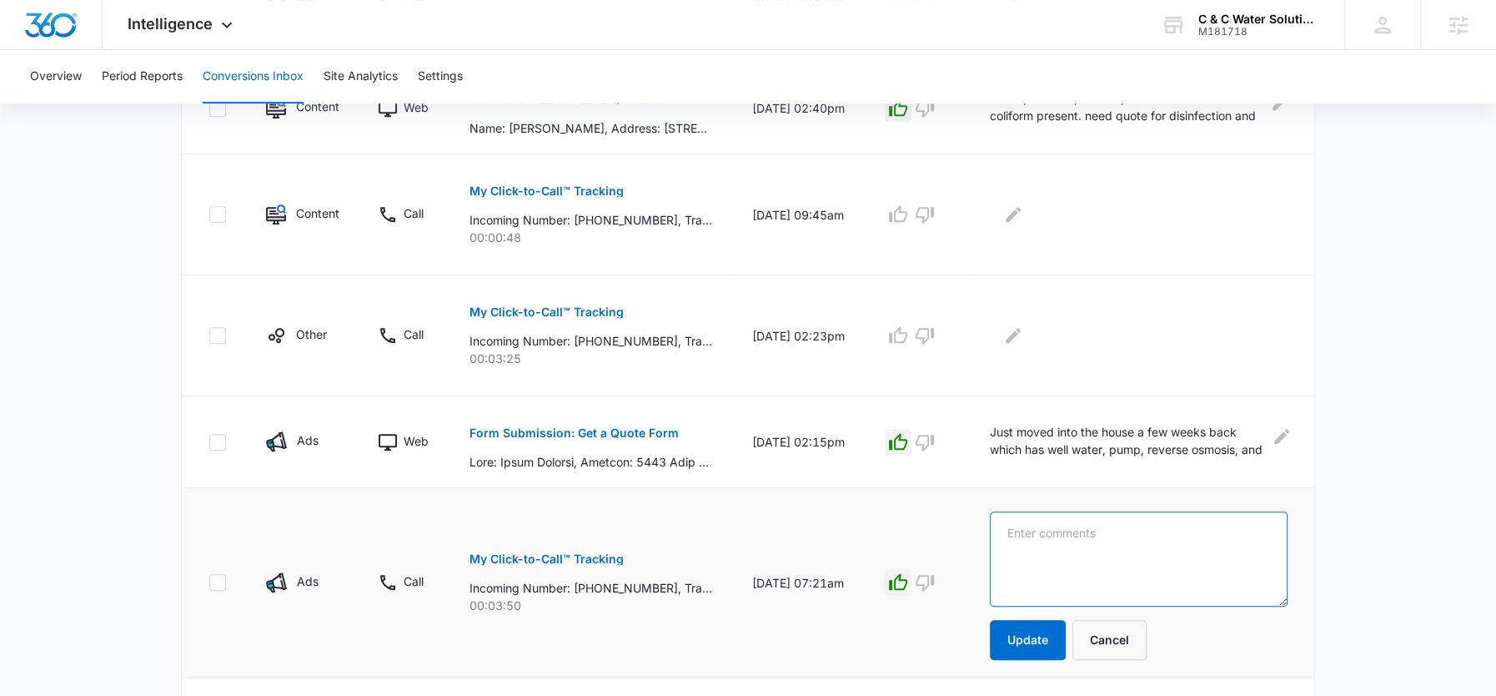
click at [1030, 518] on textarea at bounding box center [1139, 558] width 298 height 95
type textarea "man calling about mother's well and tank water pressure issues"
click at [1048, 615] on form "man calling about mother's well and tank water pressure issues Update Cancel" at bounding box center [1139, 585] width 298 height 148
click at [1046, 640] on button "Update" at bounding box center [1028, 640] width 76 height 40
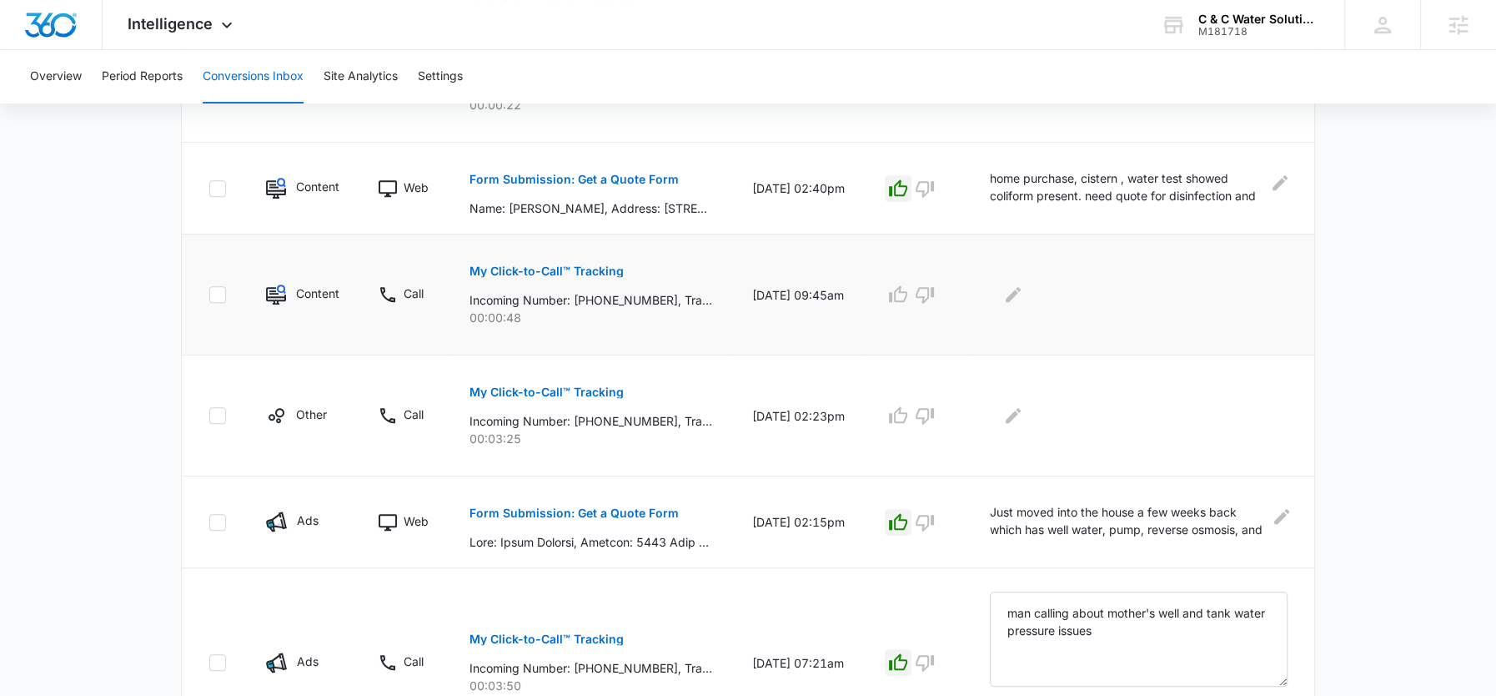
scroll to position [546, 0]
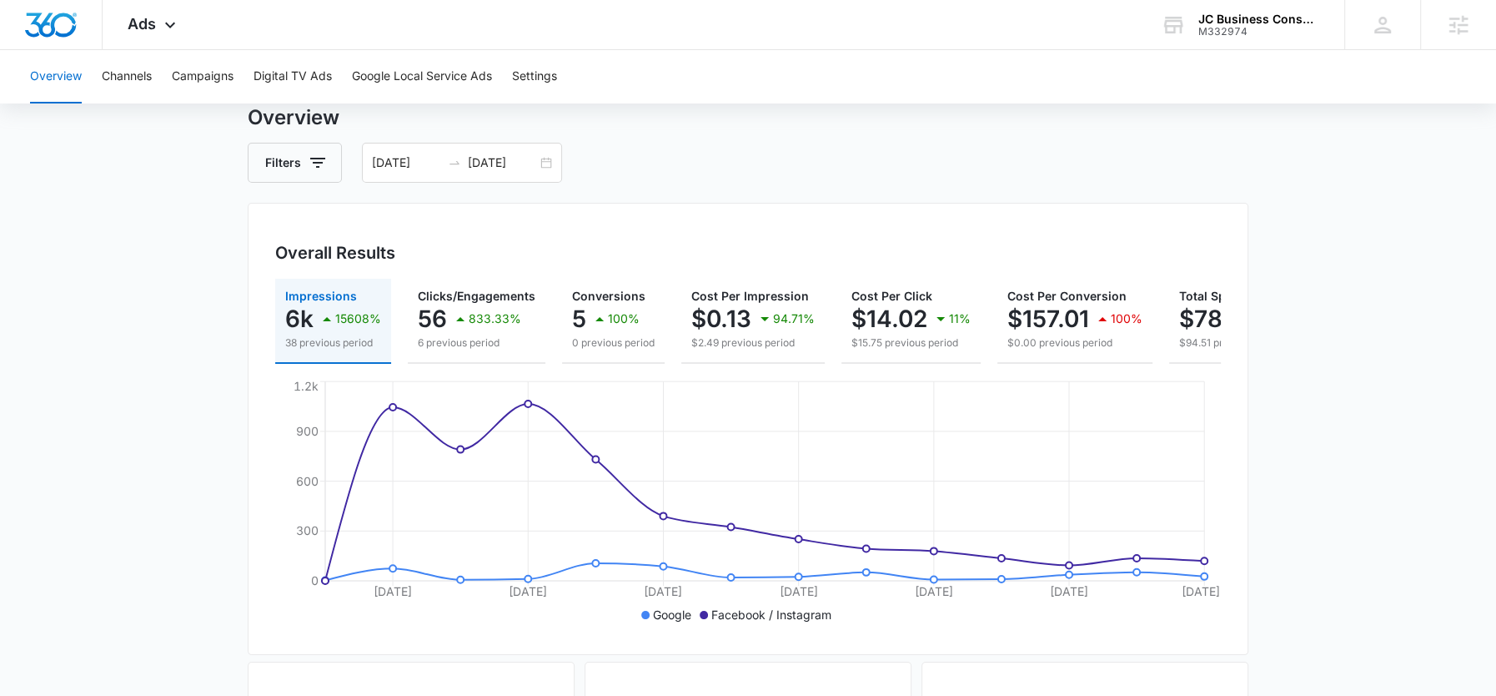
scroll to position [56, 0]
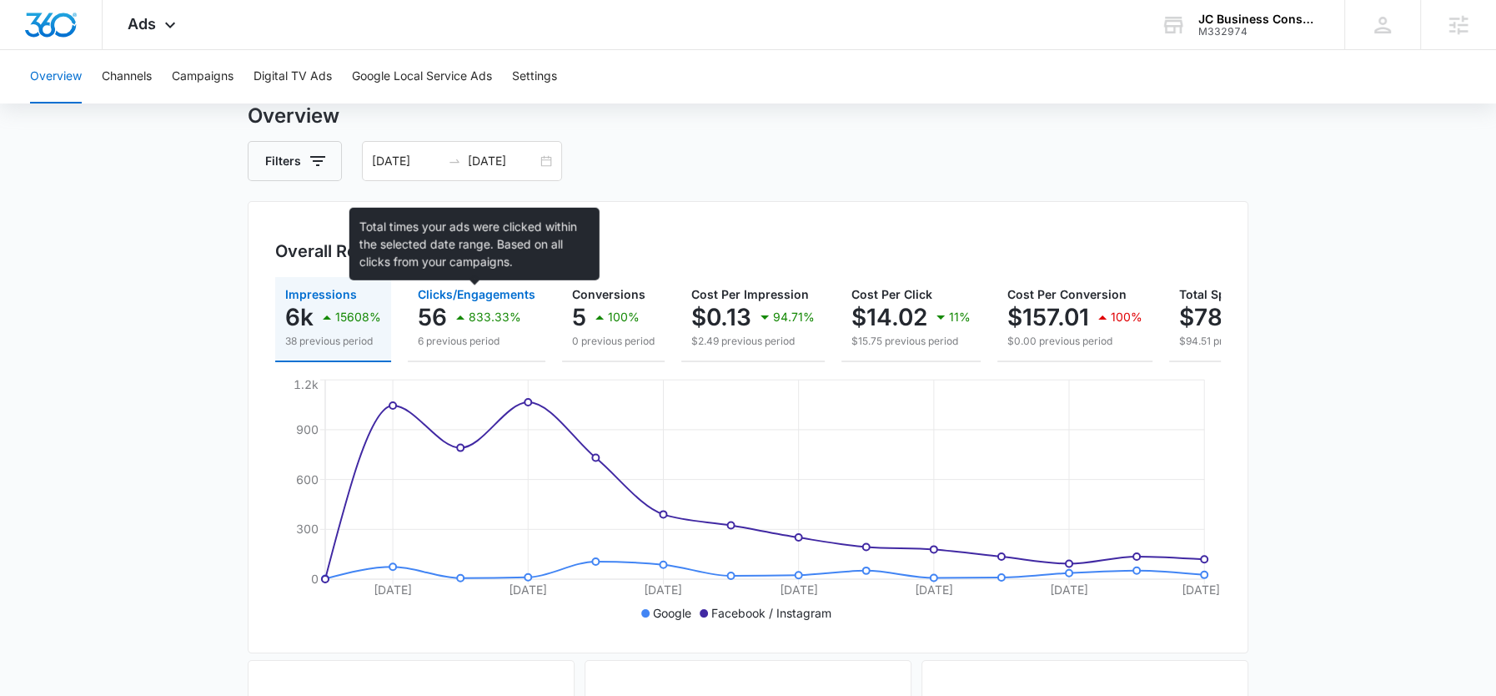
click at [465, 291] on span "Clicks/Engagements" at bounding box center [477, 294] width 118 height 14
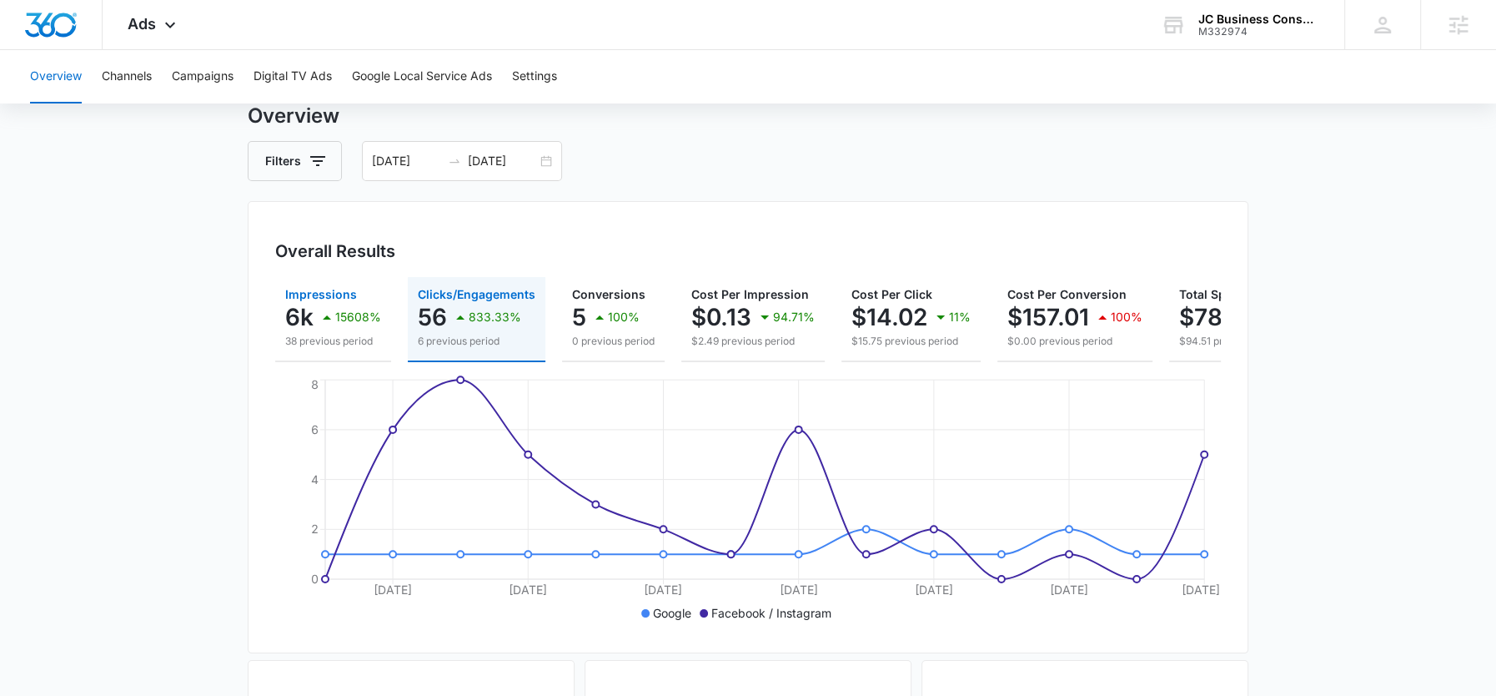
click at [306, 329] on p "6k" at bounding box center [299, 317] width 28 height 27
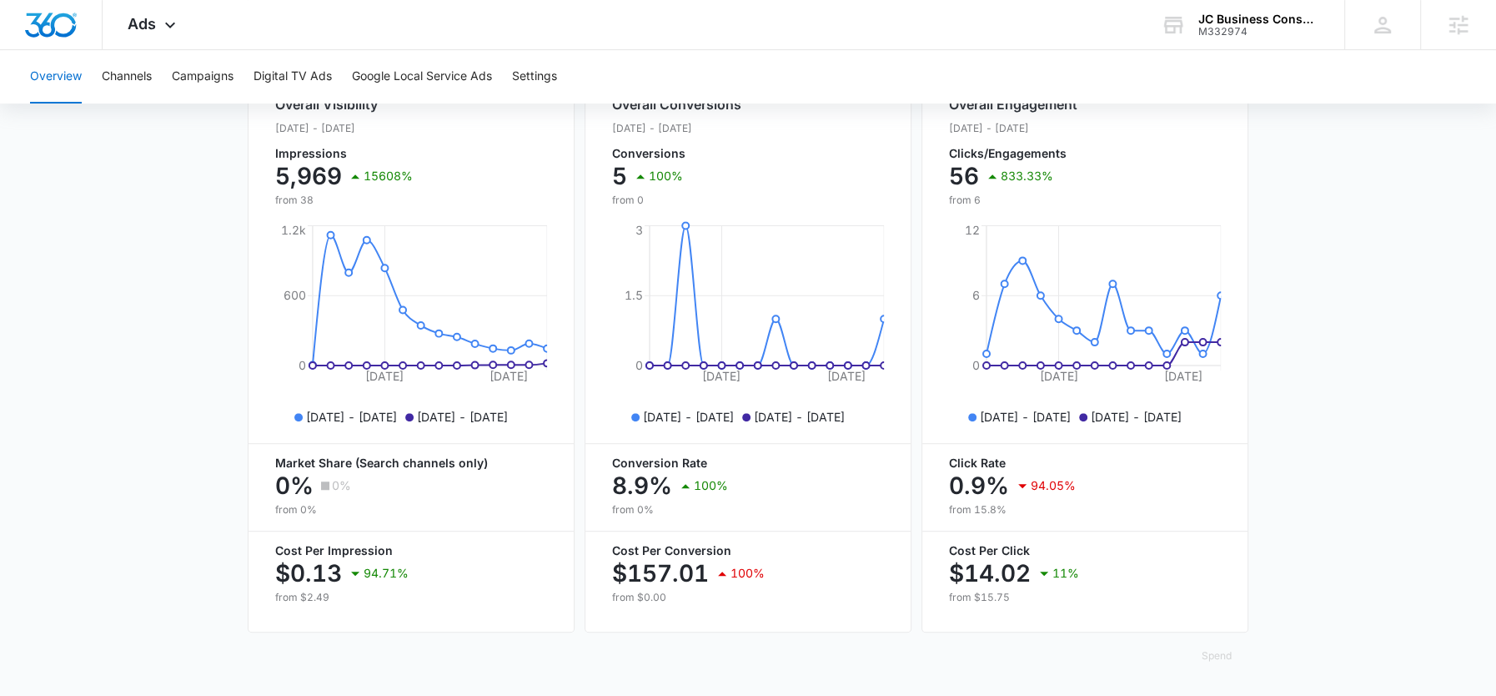
scroll to position [86, 0]
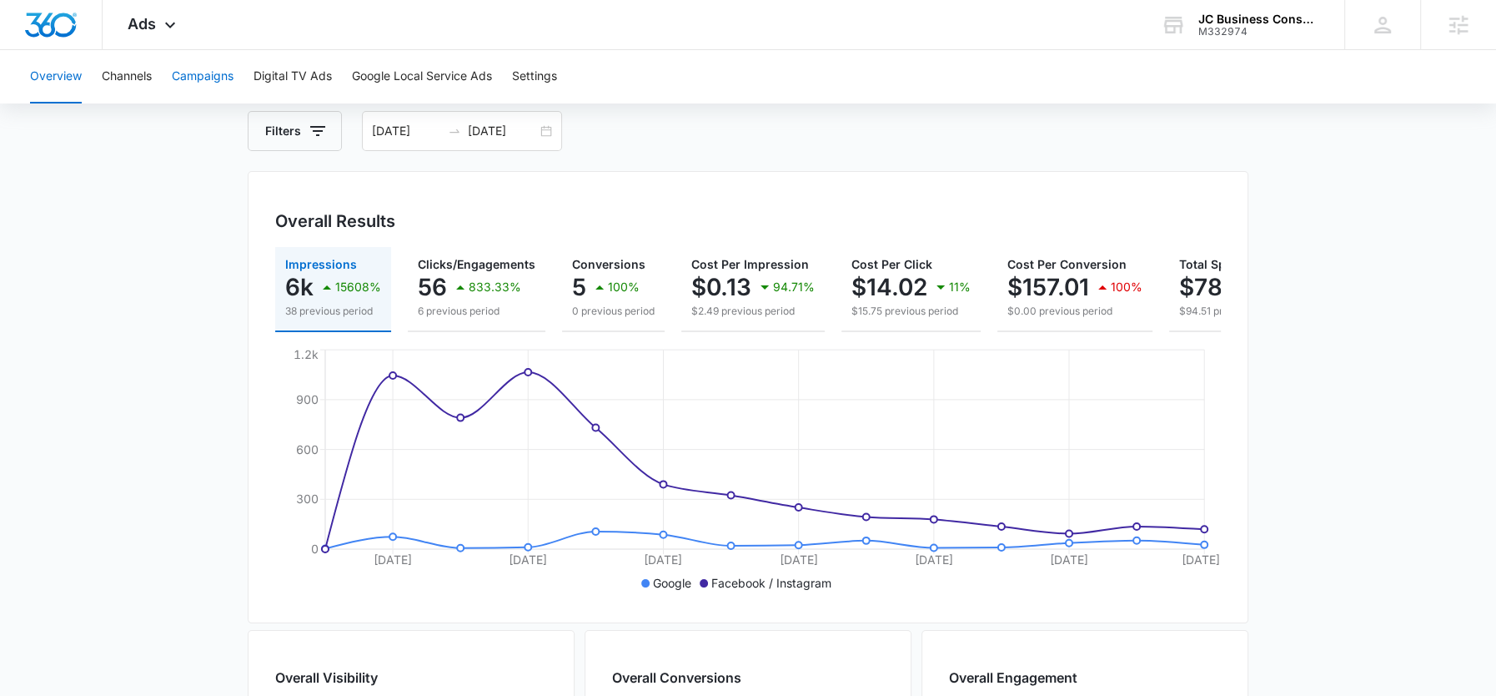
click at [200, 85] on button "Campaigns" at bounding box center [203, 76] width 62 height 53
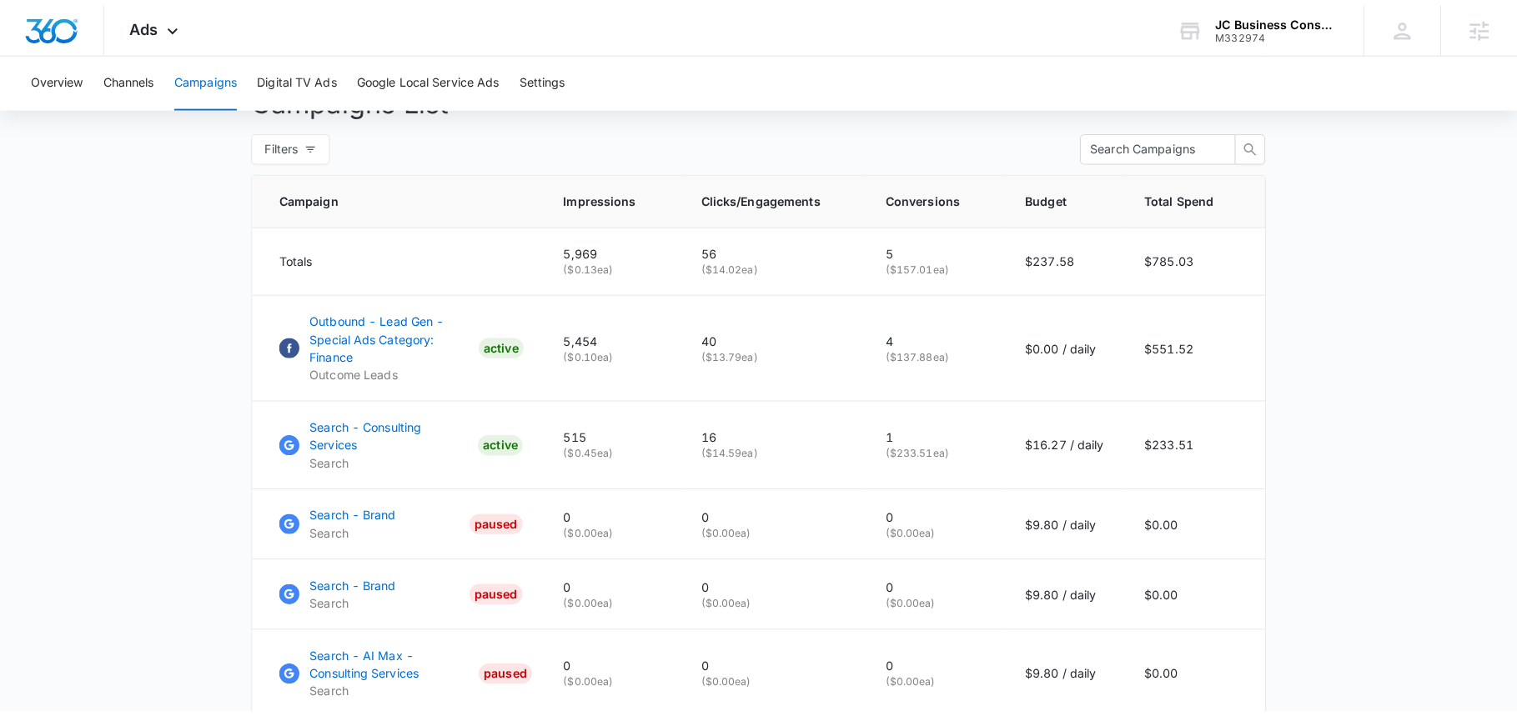
scroll to position [656, 0]
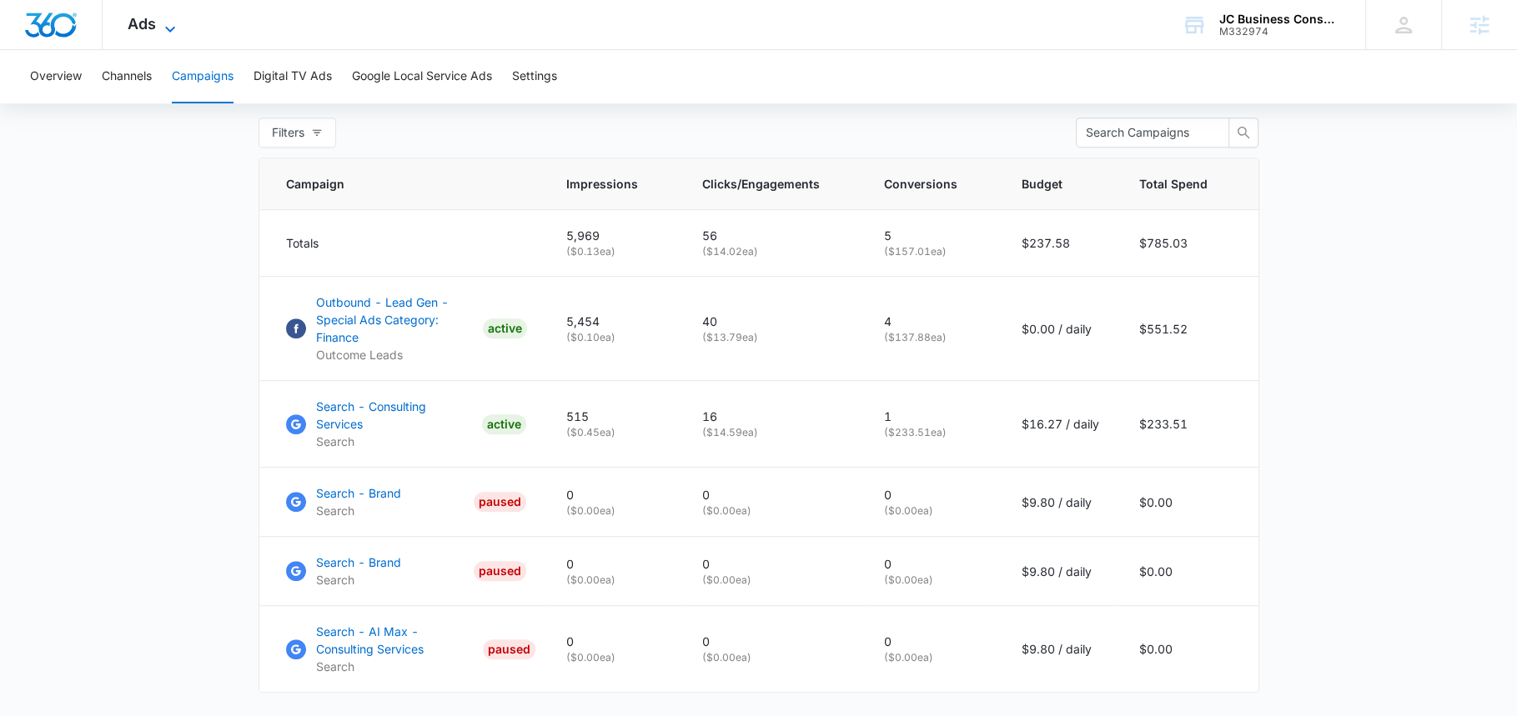
click at [172, 34] on icon at bounding box center [170, 29] width 20 height 20
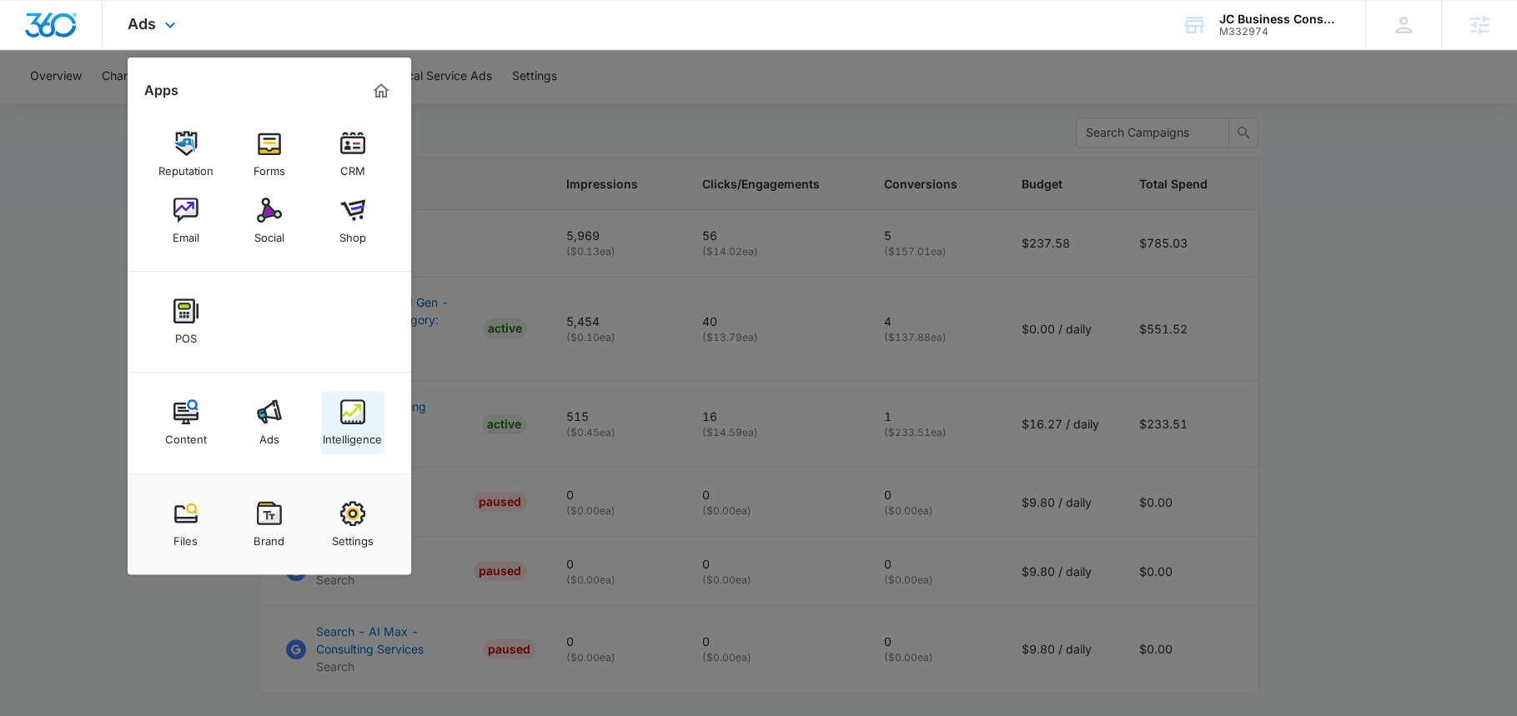
click at [326, 416] on link "Intelligence" at bounding box center [352, 422] width 63 height 63
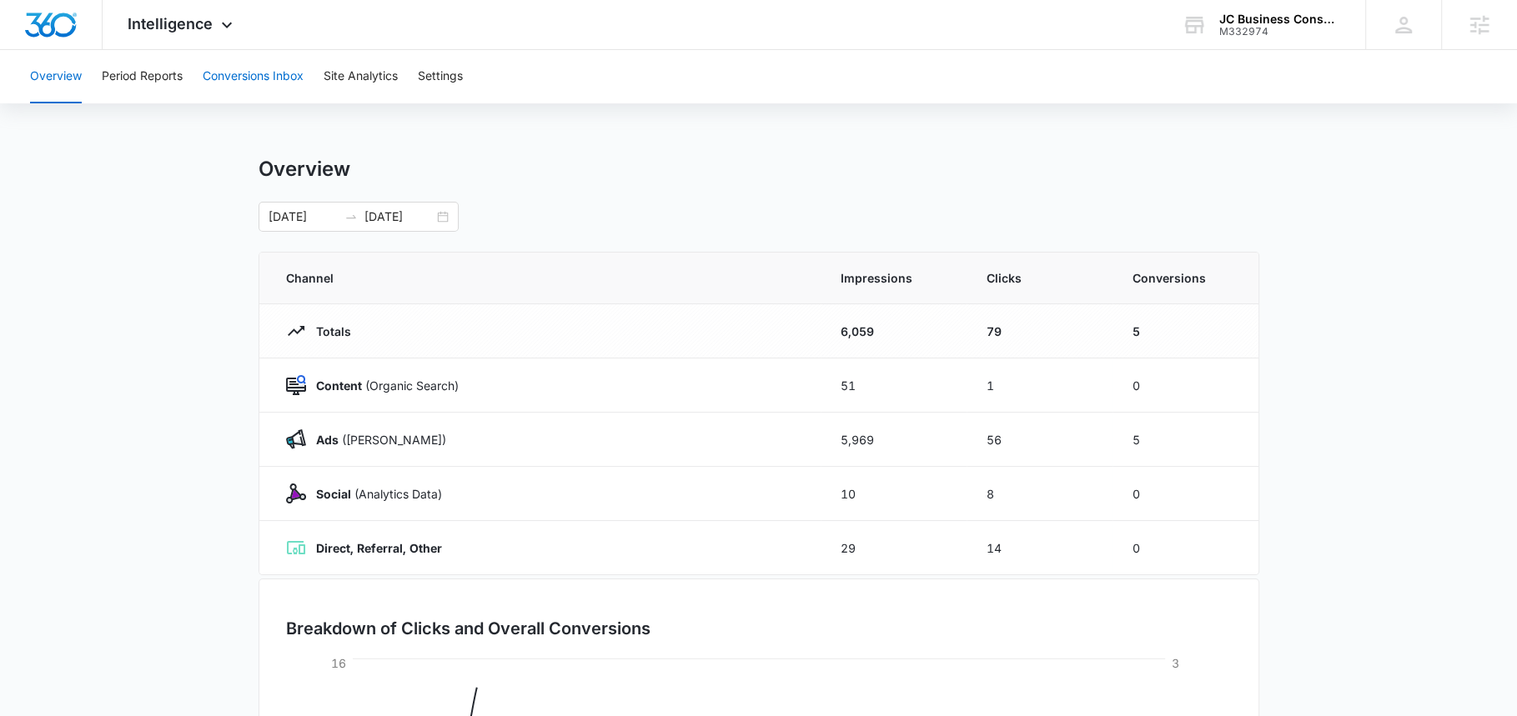
click at [213, 73] on button "Conversions Inbox" at bounding box center [253, 76] width 101 height 53
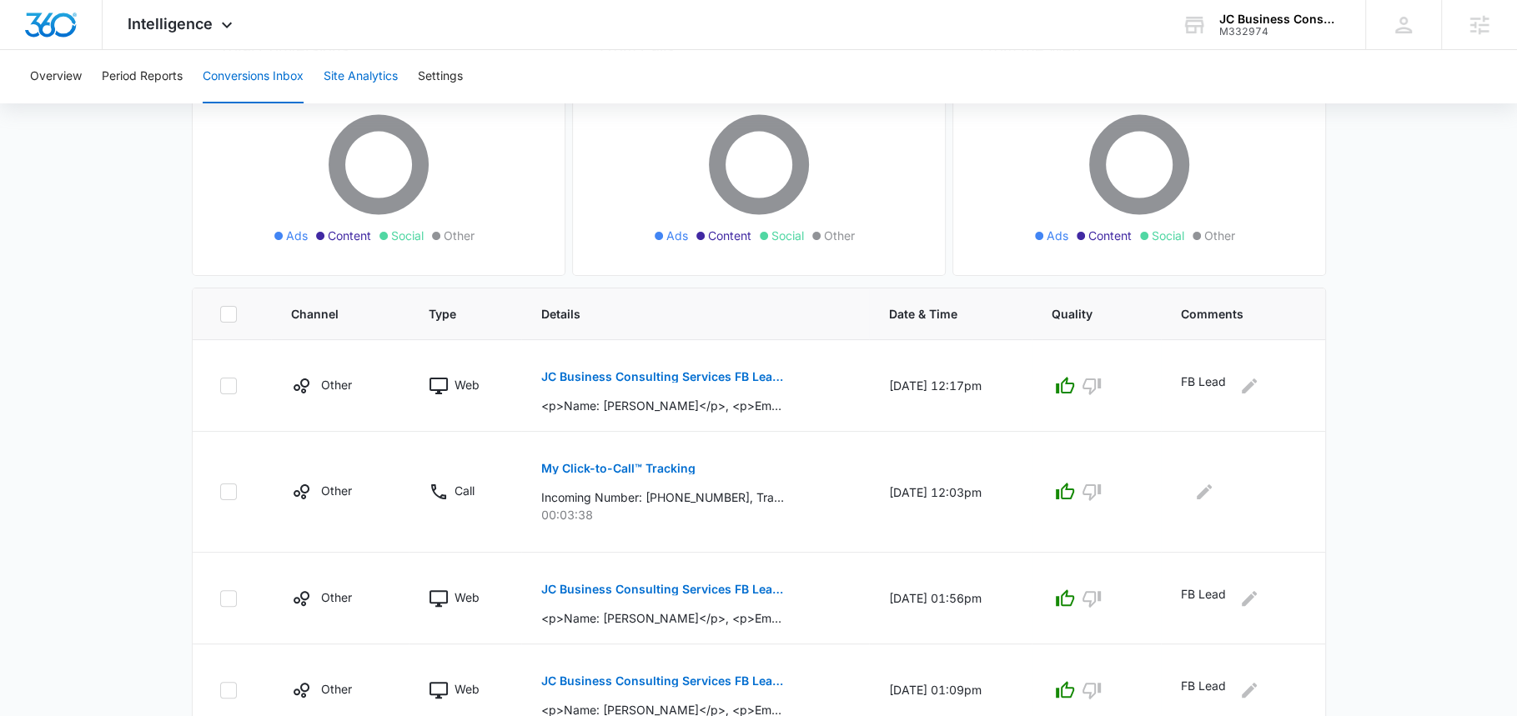
scroll to position [78, 0]
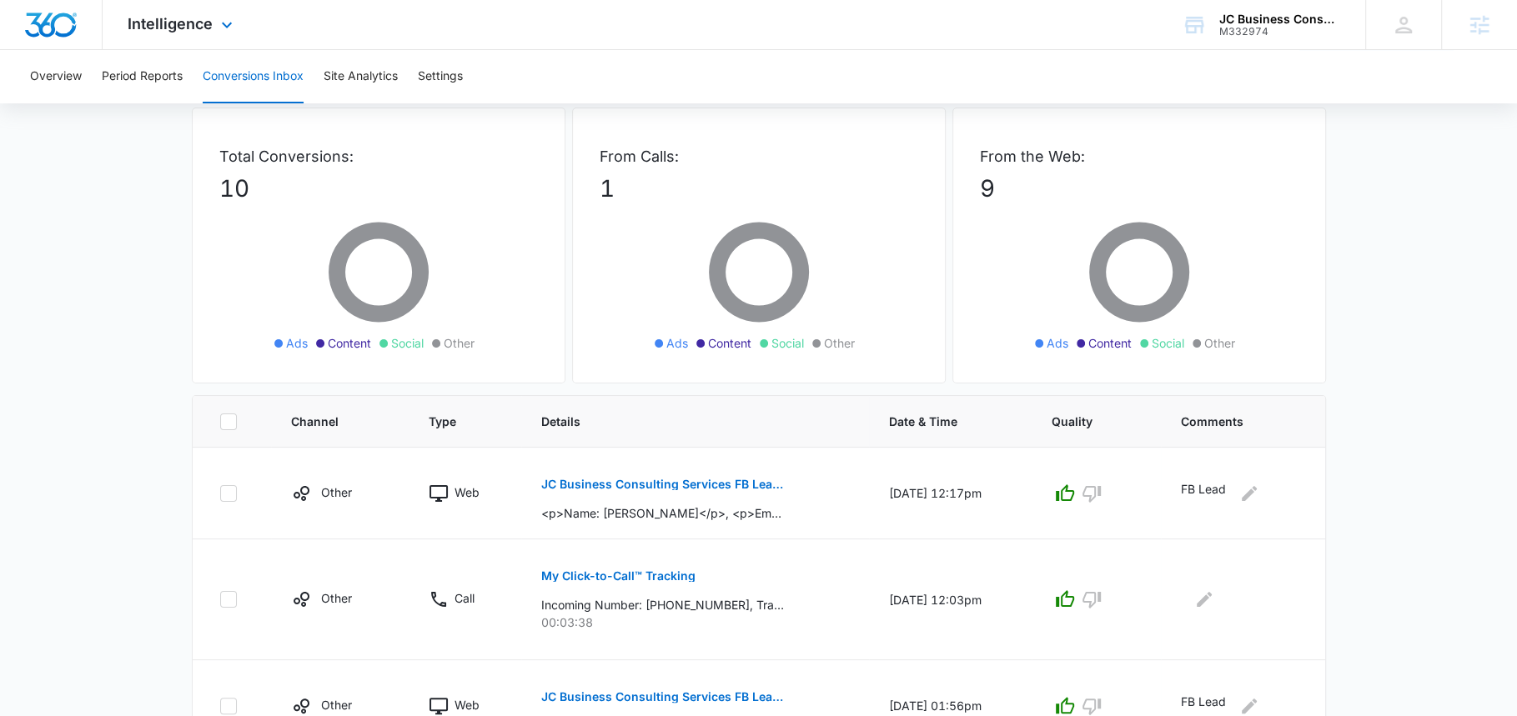
click at [213, 33] on div "Intelligence Apps Reputation Forms CRM Email Social Shop POS Content Ads Intell…" at bounding box center [182, 24] width 159 height 49
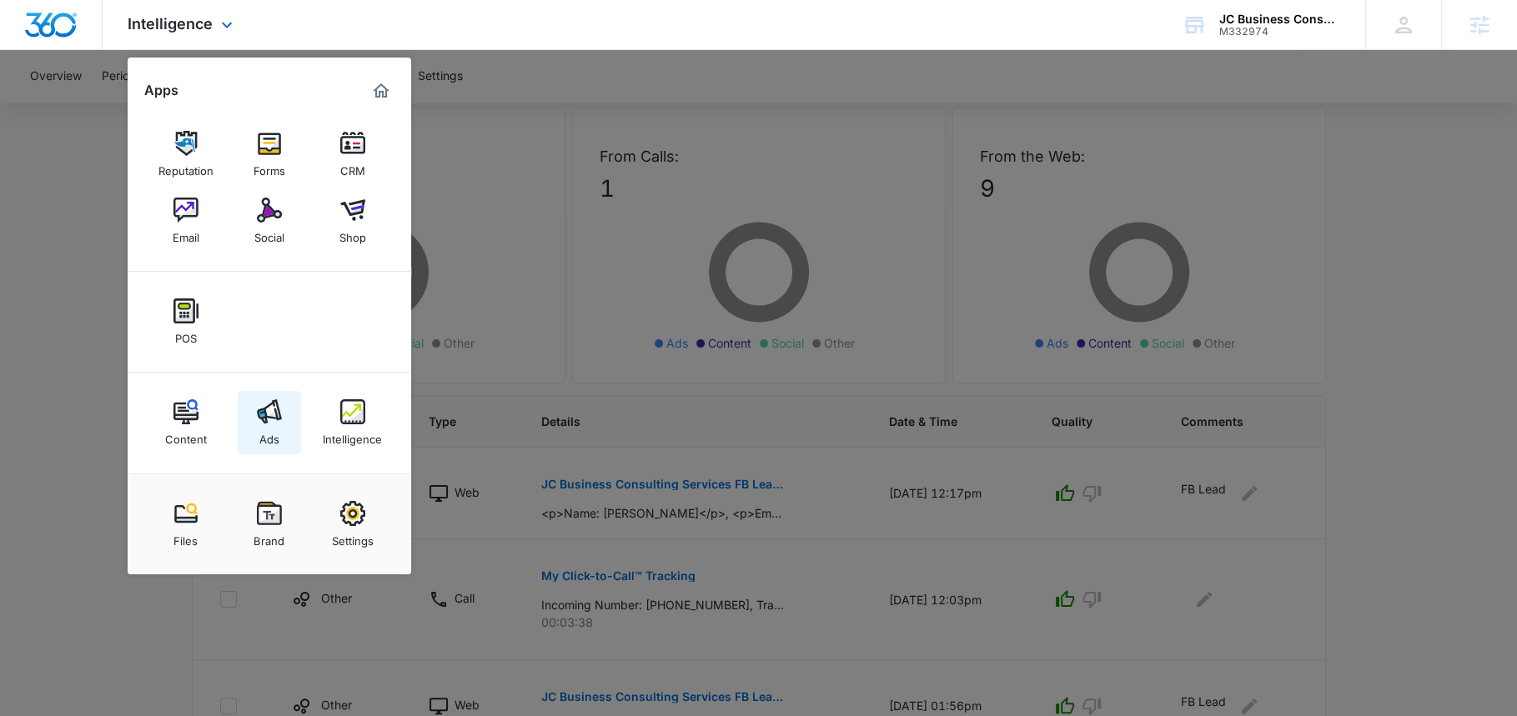
click at [270, 421] on img at bounding box center [269, 412] width 25 height 25
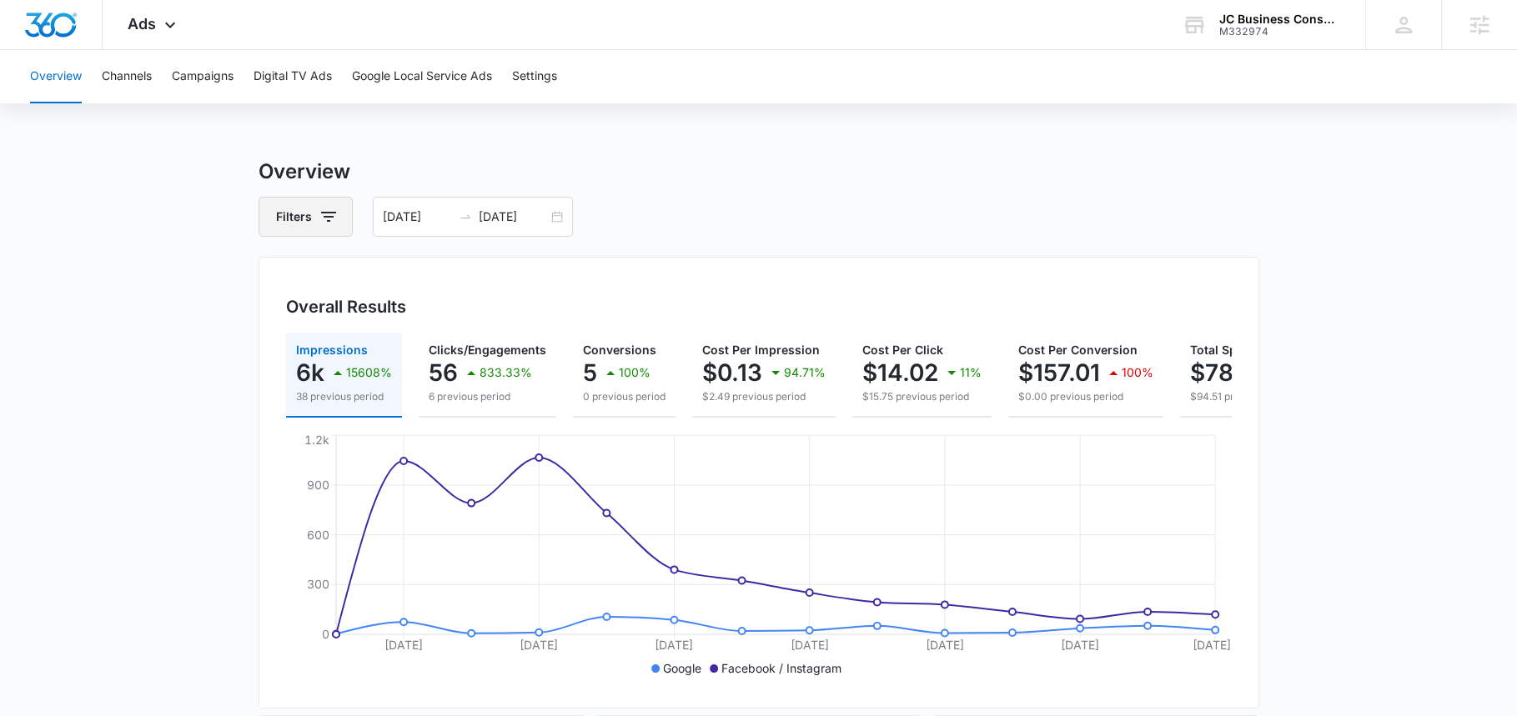
click at [311, 215] on button "Filters" at bounding box center [306, 217] width 94 height 40
click at [322, 285] on p "Channel" at bounding box center [301, 278] width 44 height 18
click at [460, 277] on icon "Show Channel filters" at bounding box center [457, 278] width 20 height 20
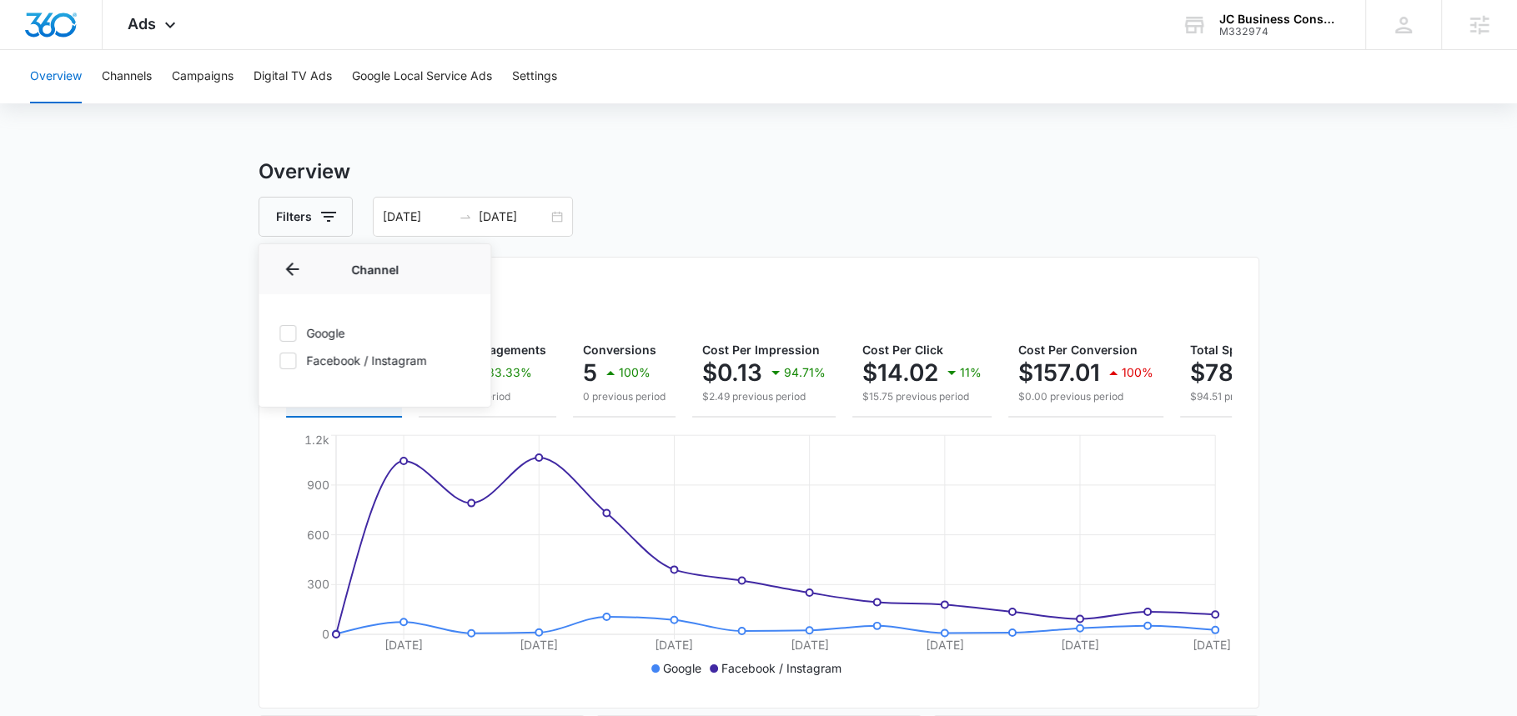
click at [333, 333] on label "Google" at bounding box center [375, 333] width 192 height 18
click at [279, 333] on input "Google" at bounding box center [279, 333] width 1 height 1
checkbox input "true"
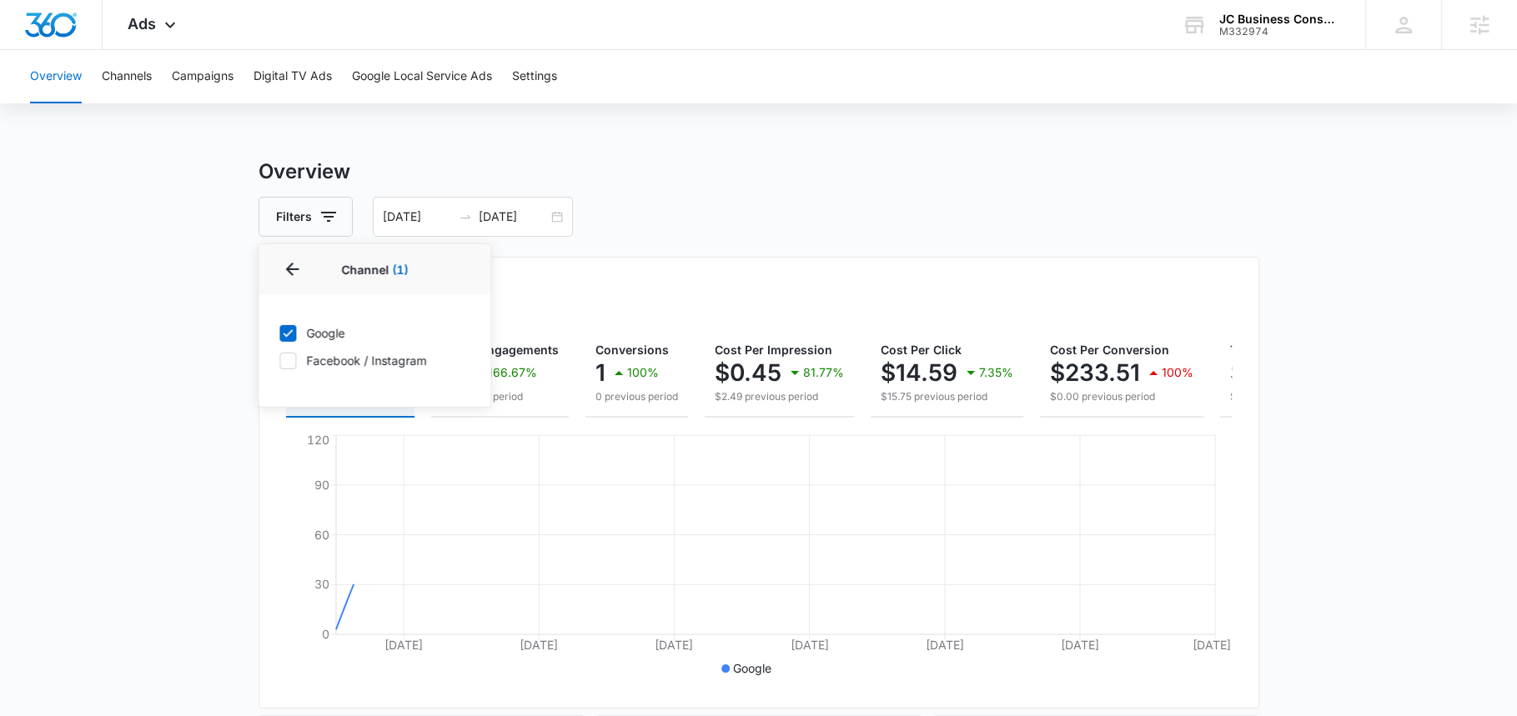
click at [697, 224] on div "Filters Channel 1 Channel (1) Google Facebook / Instagram Type Clear All 09/01/…" at bounding box center [759, 217] width 1001 height 40
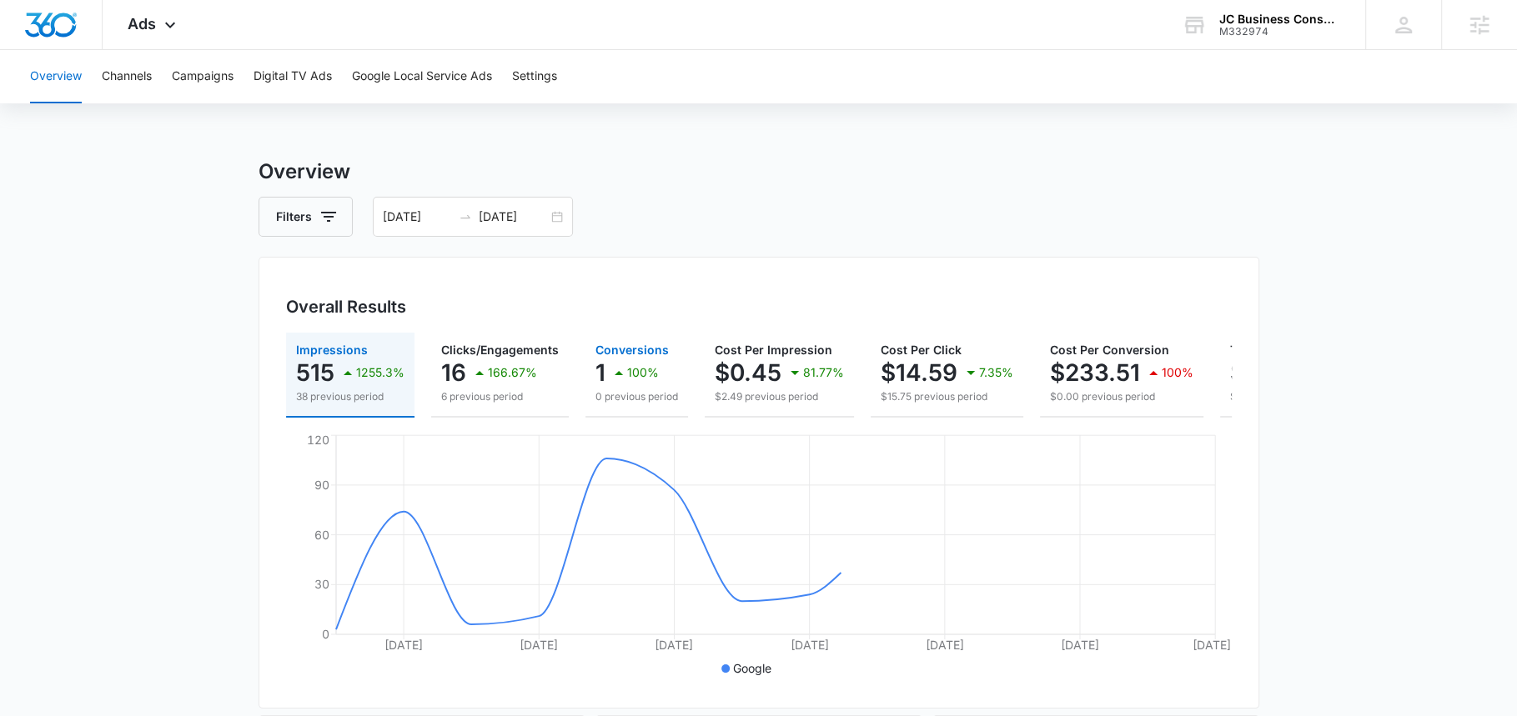
click at [614, 405] on button "Conversions 1 100% 0 previous period" at bounding box center [637, 375] width 103 height 85
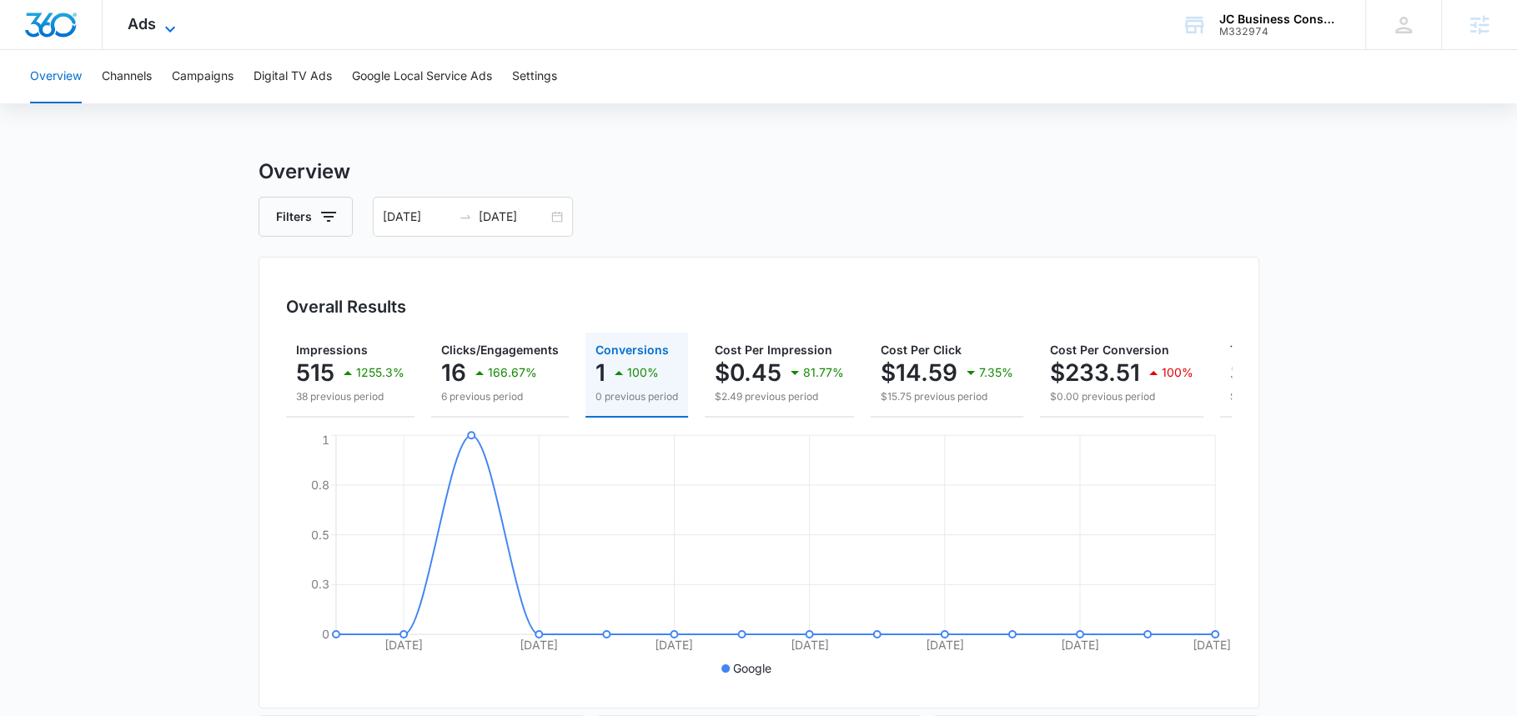
click at [177, 19] on icon at bounding box center [170, 29] width 20 height 20
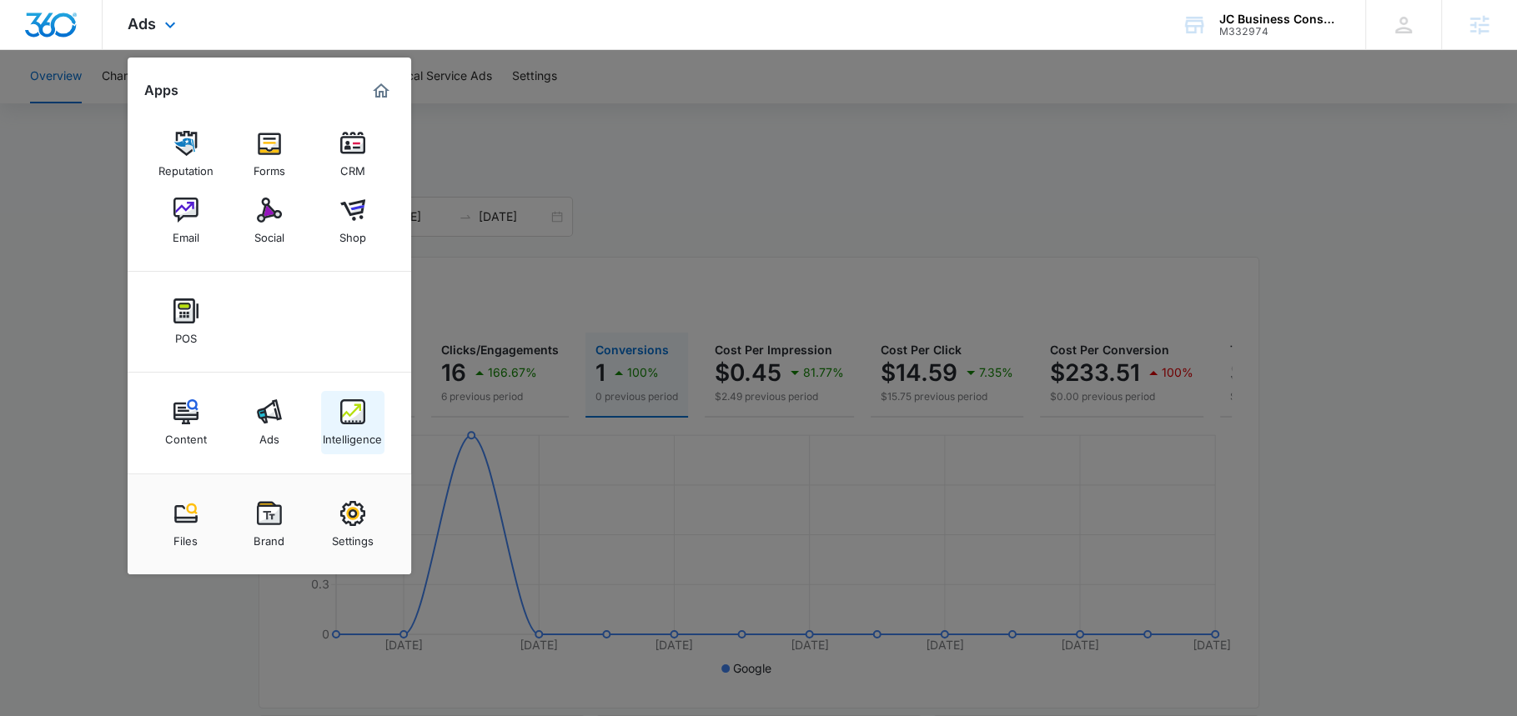
click at [364, 439] on div "Intelligence" at bounding box center [352, 436] width 59 height 22
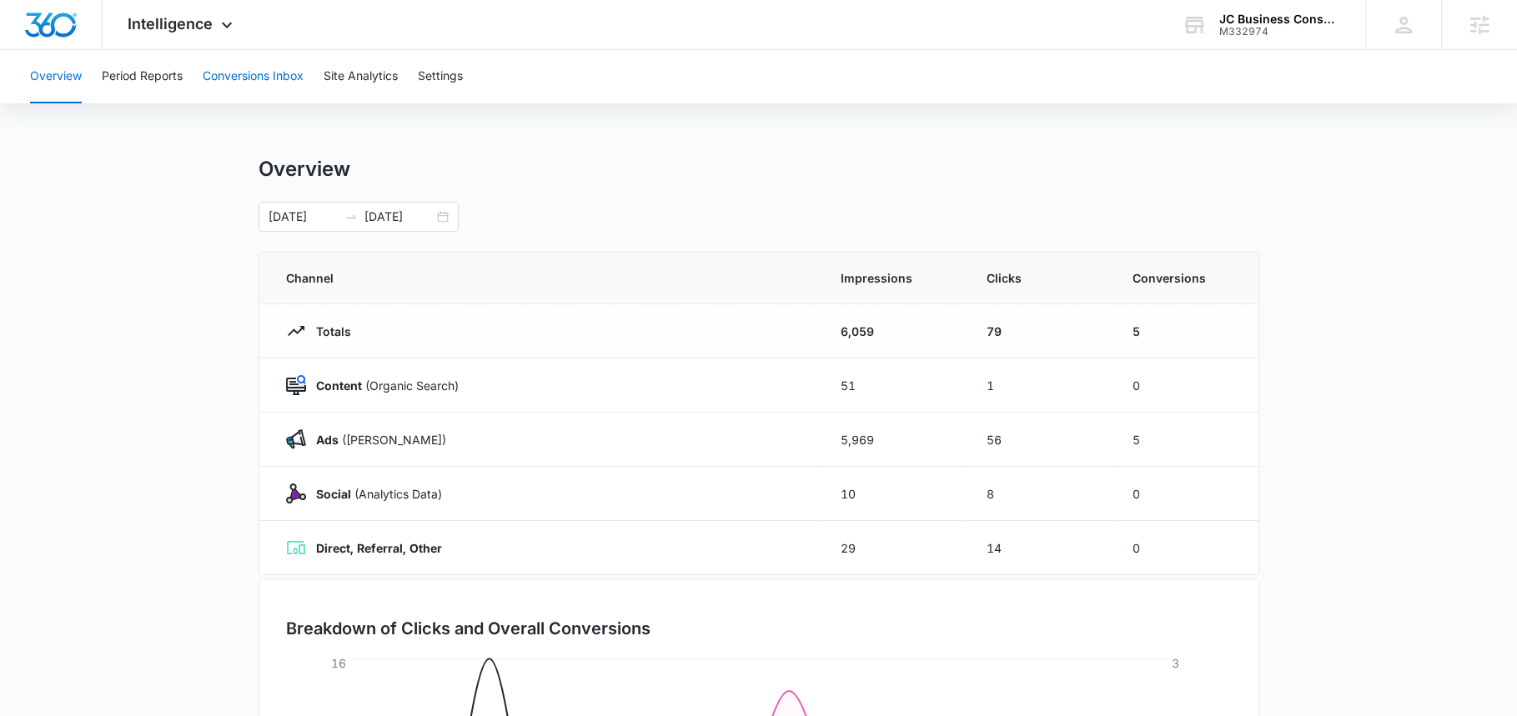
click at [235, 64] on button "Conversions Inbox" at bounding box center [253, 76] width 101 height 53
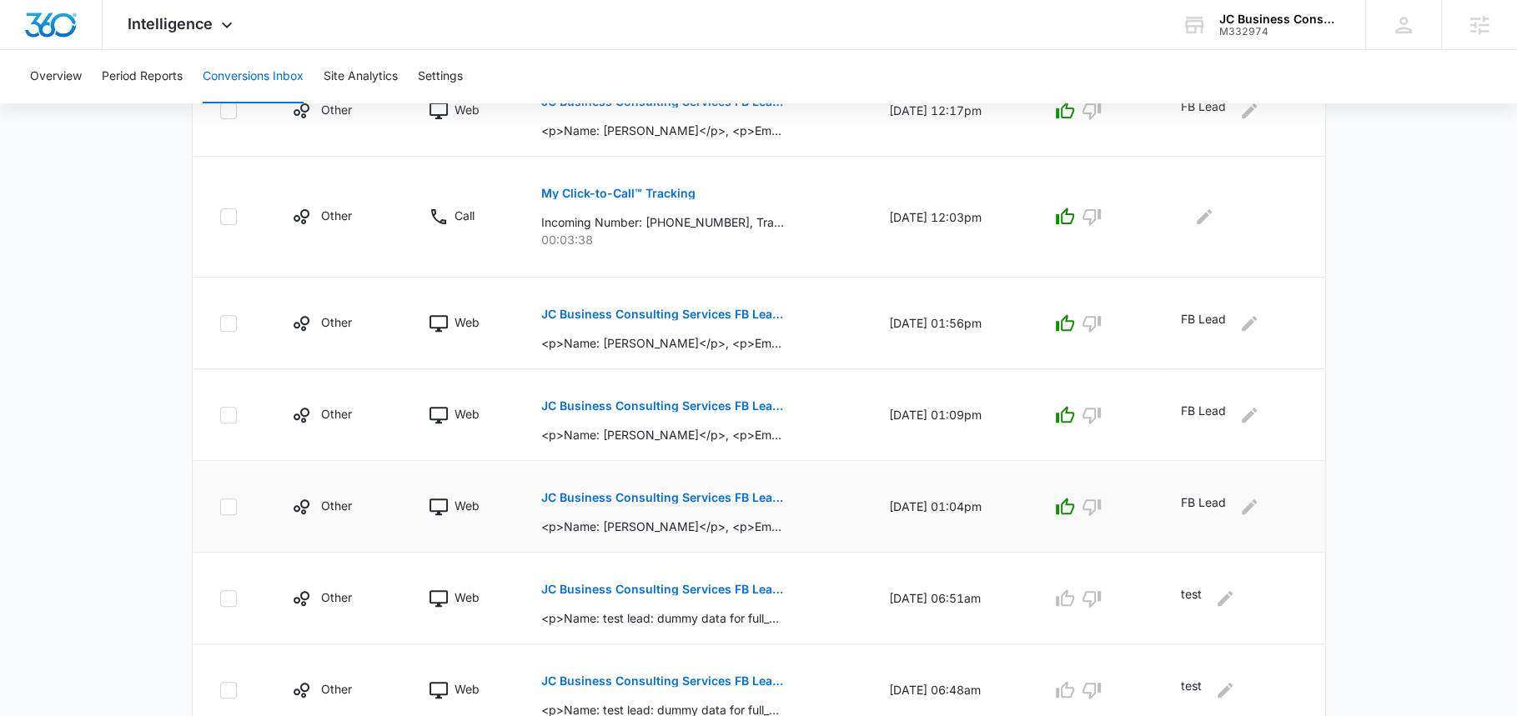
scroll to position [448, 0]
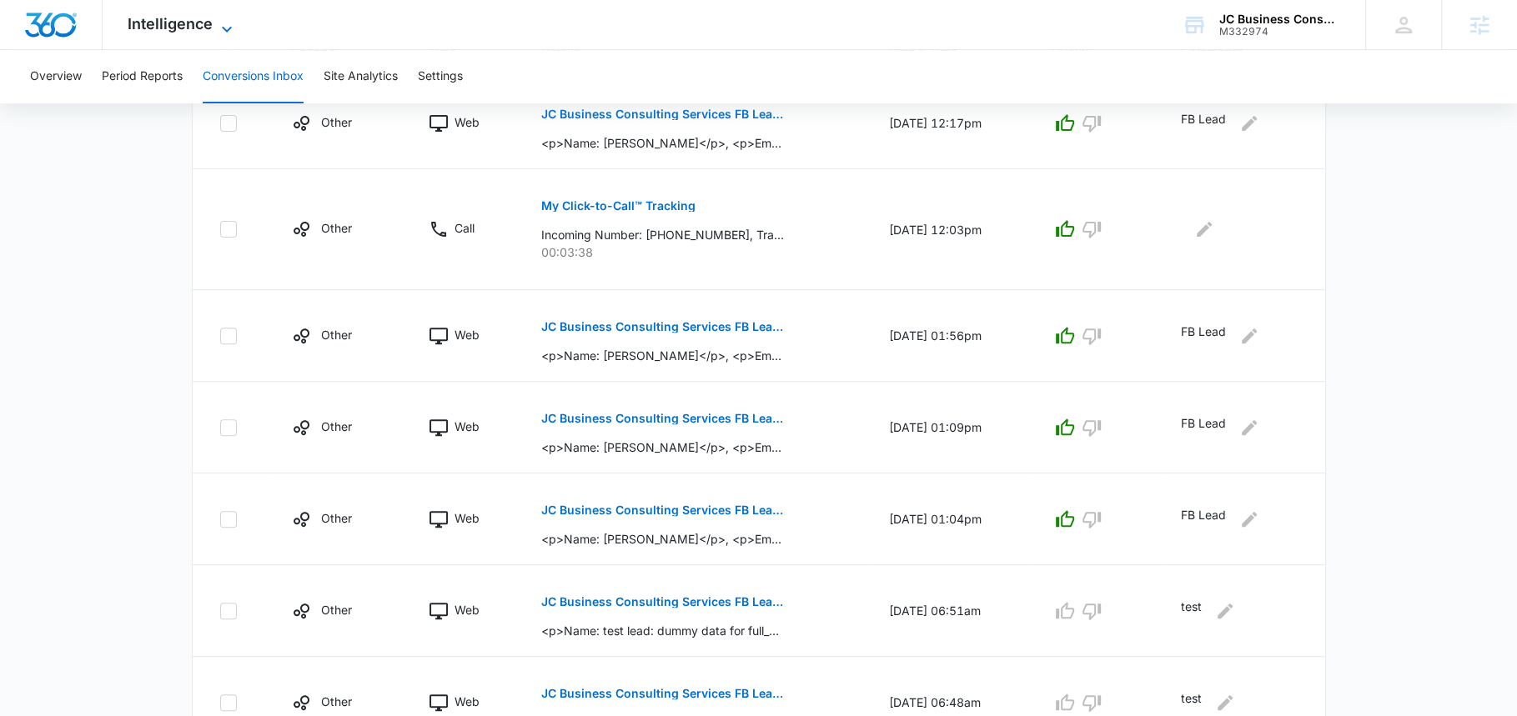
click at [196, 15] on span "Intelligence" at bounding box center [170, 24] width 85 height 18
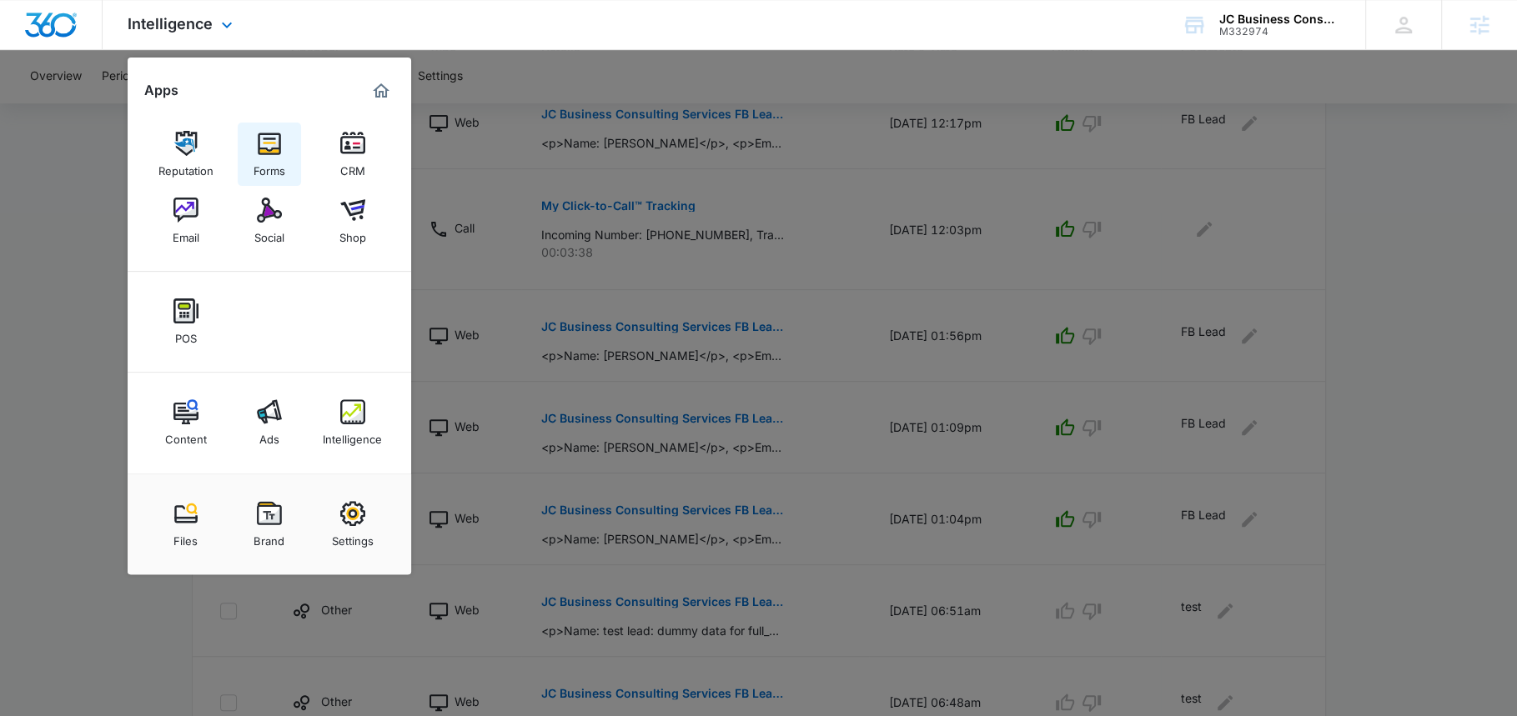
click at [275, 152] on img at bounding box center [269, 143] width 25 height 25
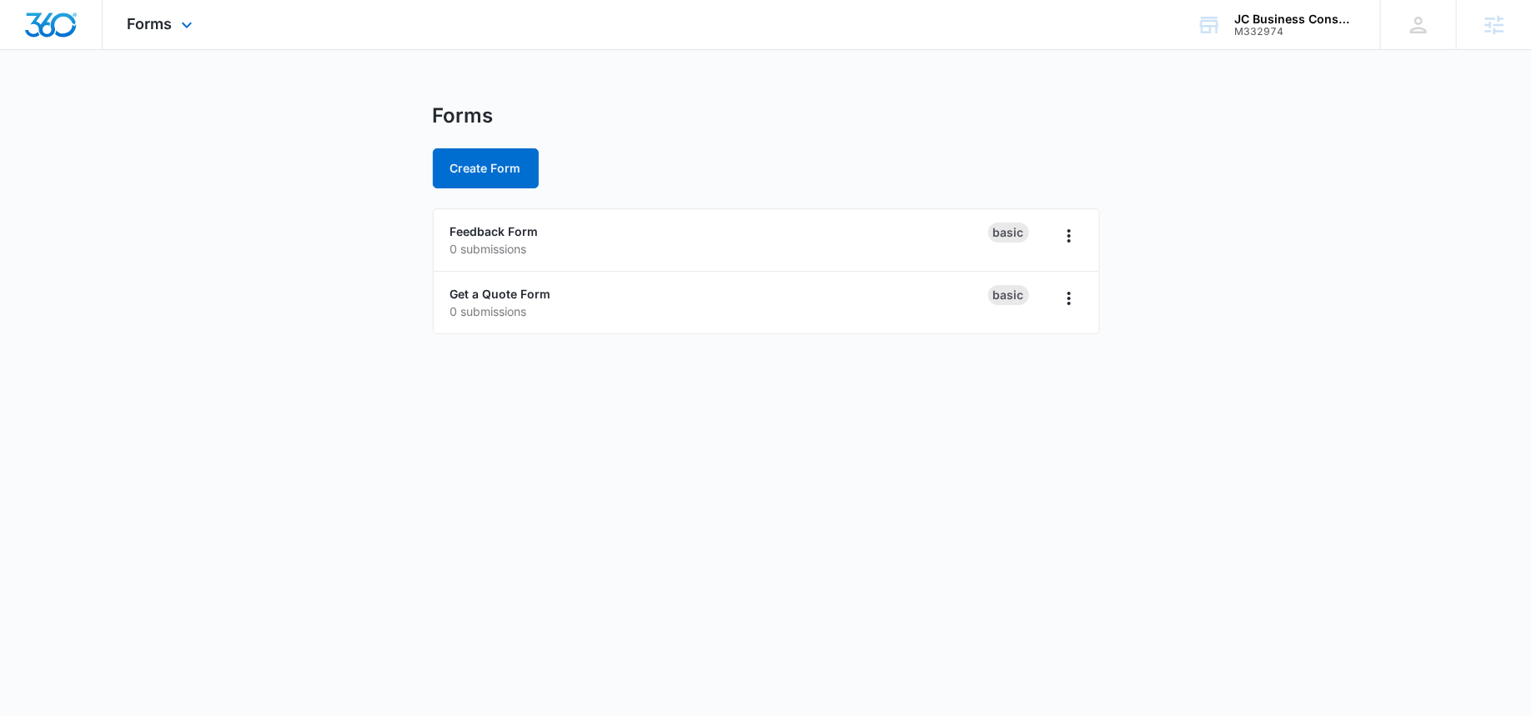
click at [150, 37] on div "Forms Apps Reputation Forms CRM Email Social Shop POS Content Ads Intelligence …" at bounding box center [162, 24] width 119 height 49
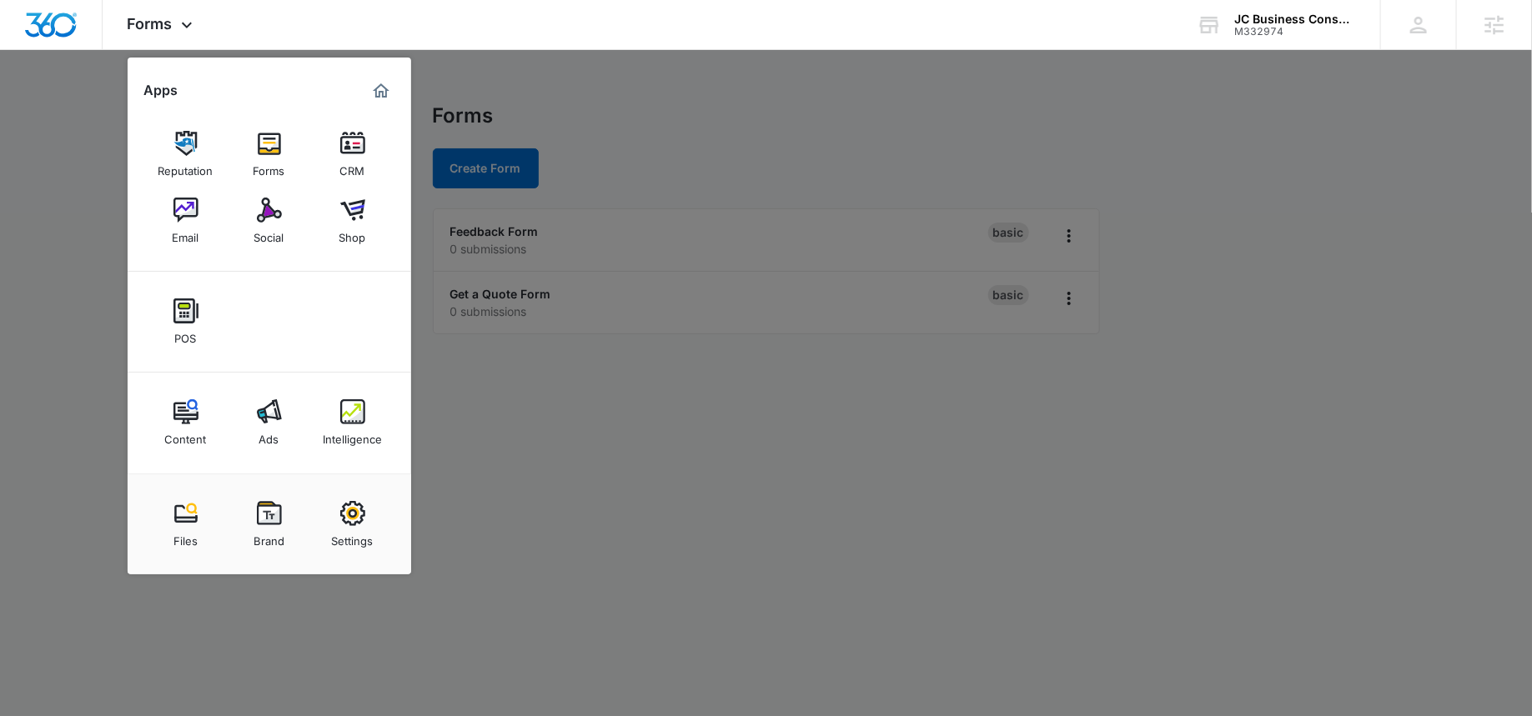
click at [486, 58] on div at bounding box center [766, 358] width 1532 height 716
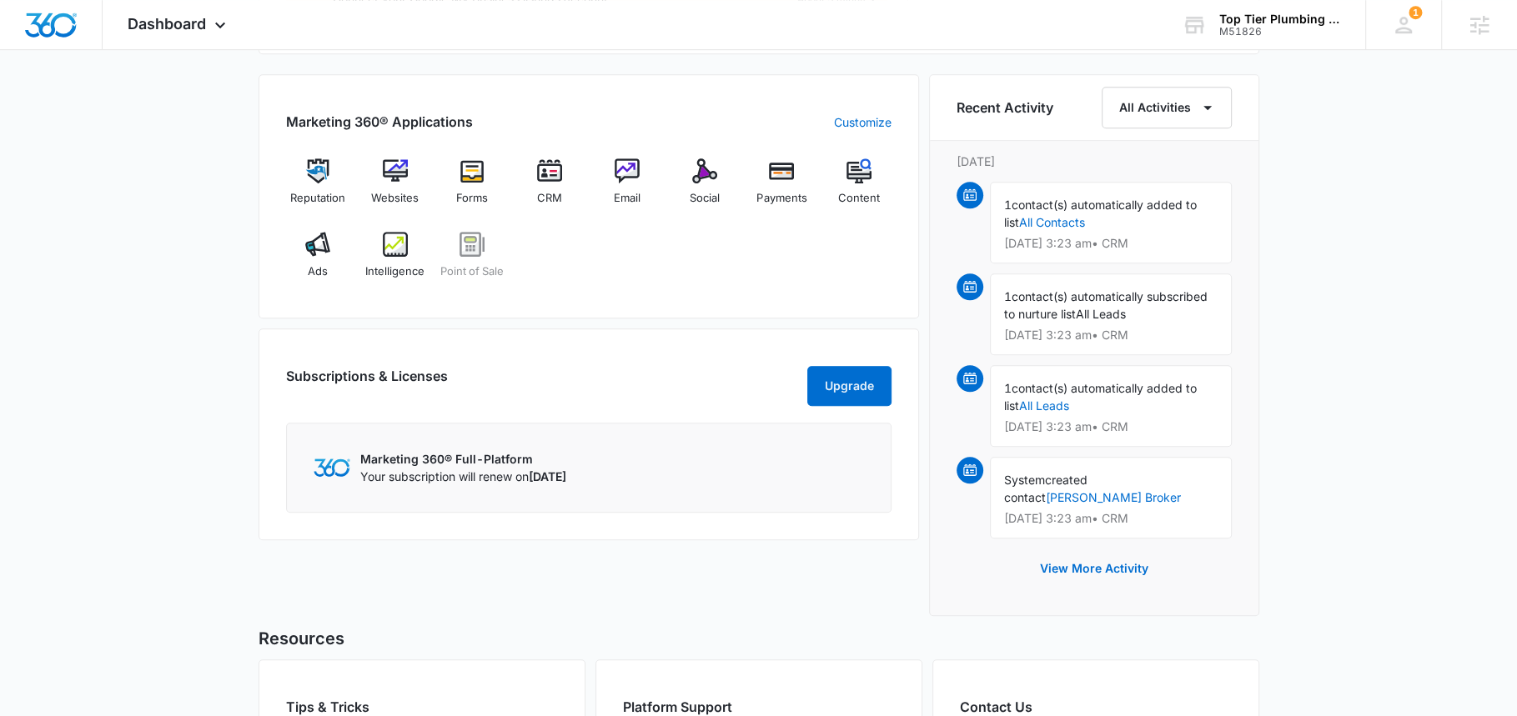
scroll to position [1008, 0]
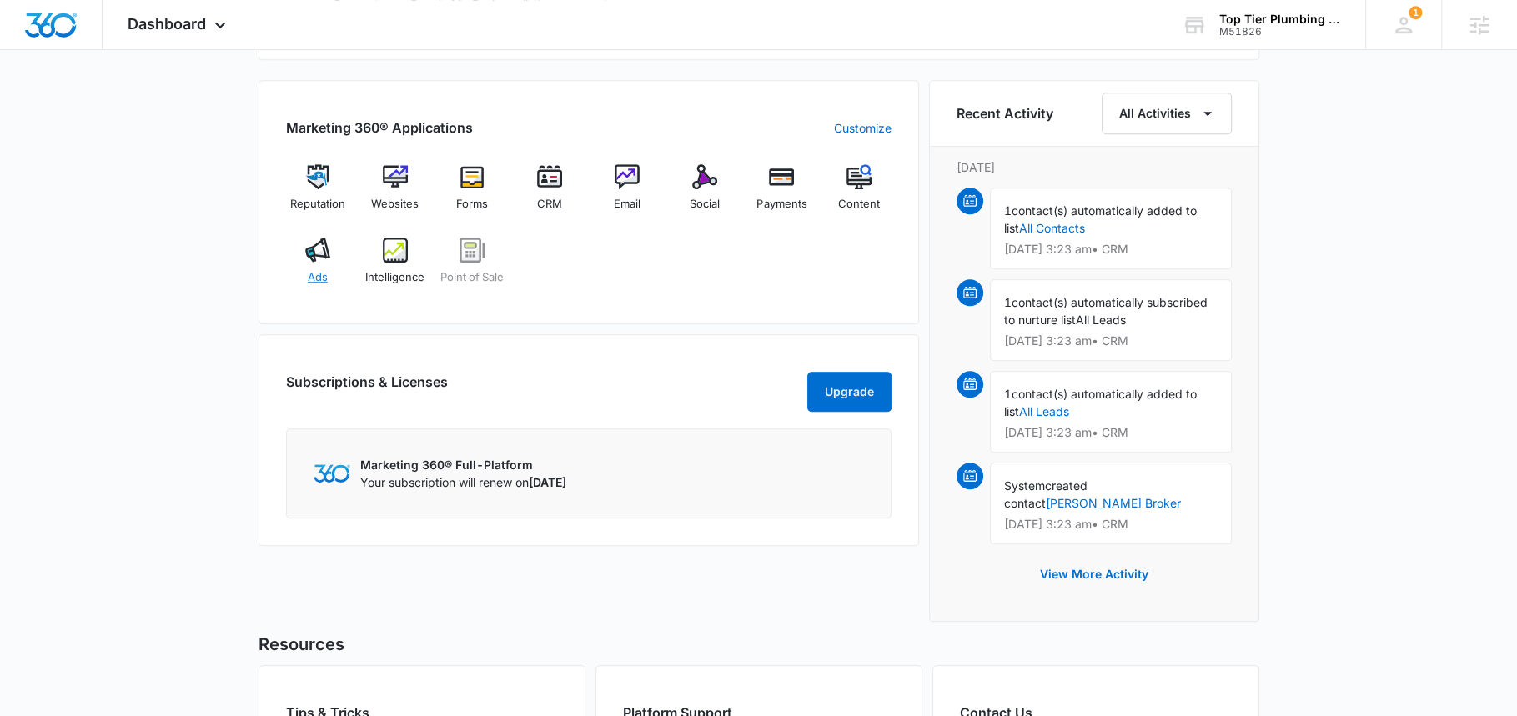
click at [309, 255] on img at bounding box center [317, 250] width 25 height 25
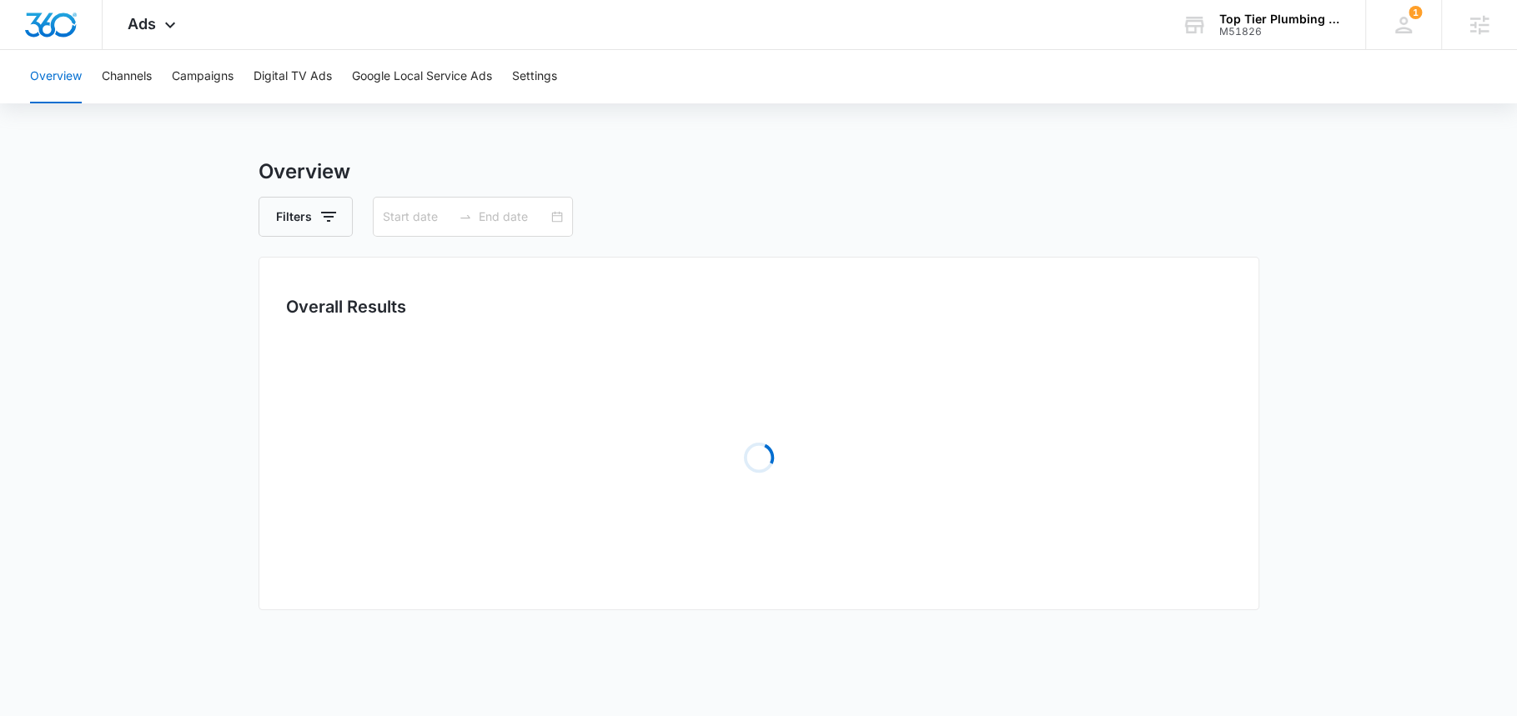
type input "[DATE]"
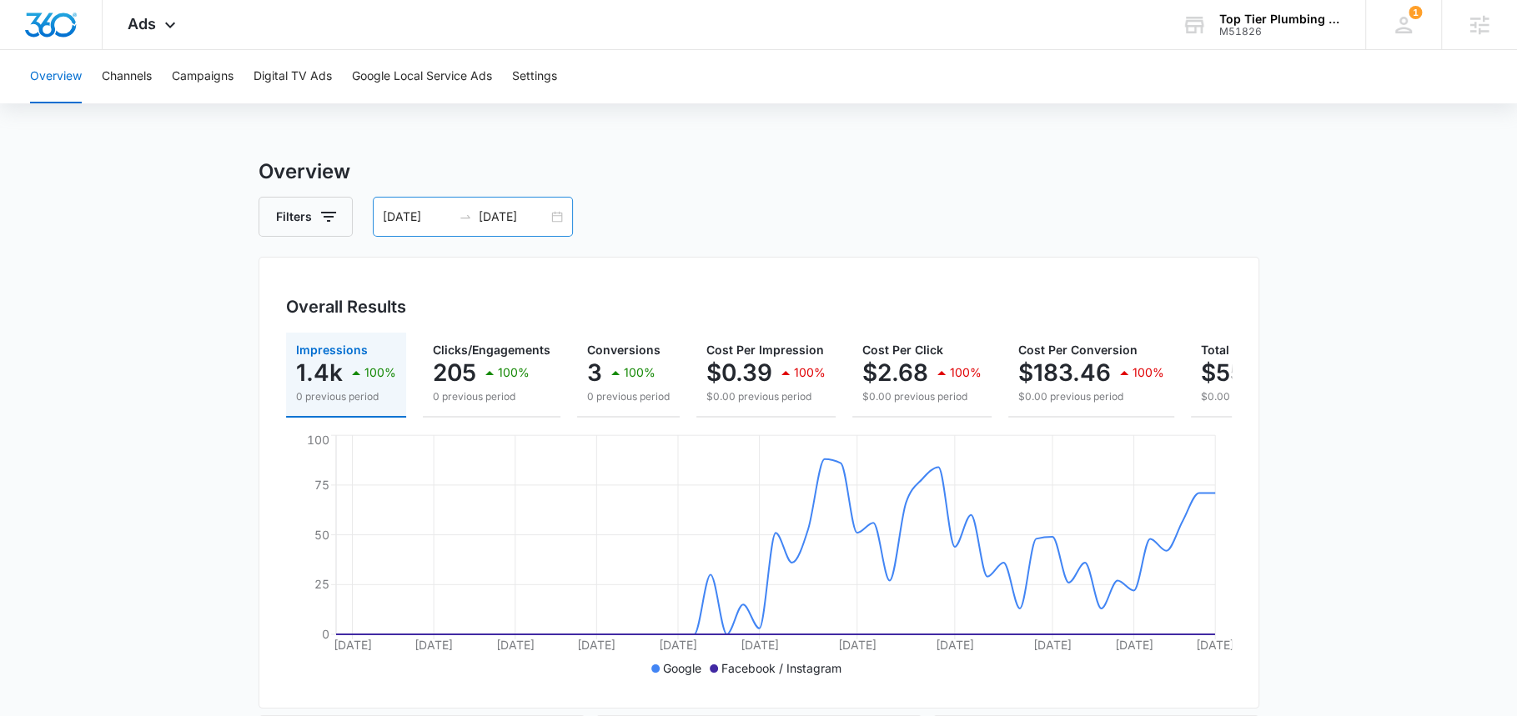
click at [504, 215] on input "[DATE]" at bounding box center [513, 217] width 69 height 18
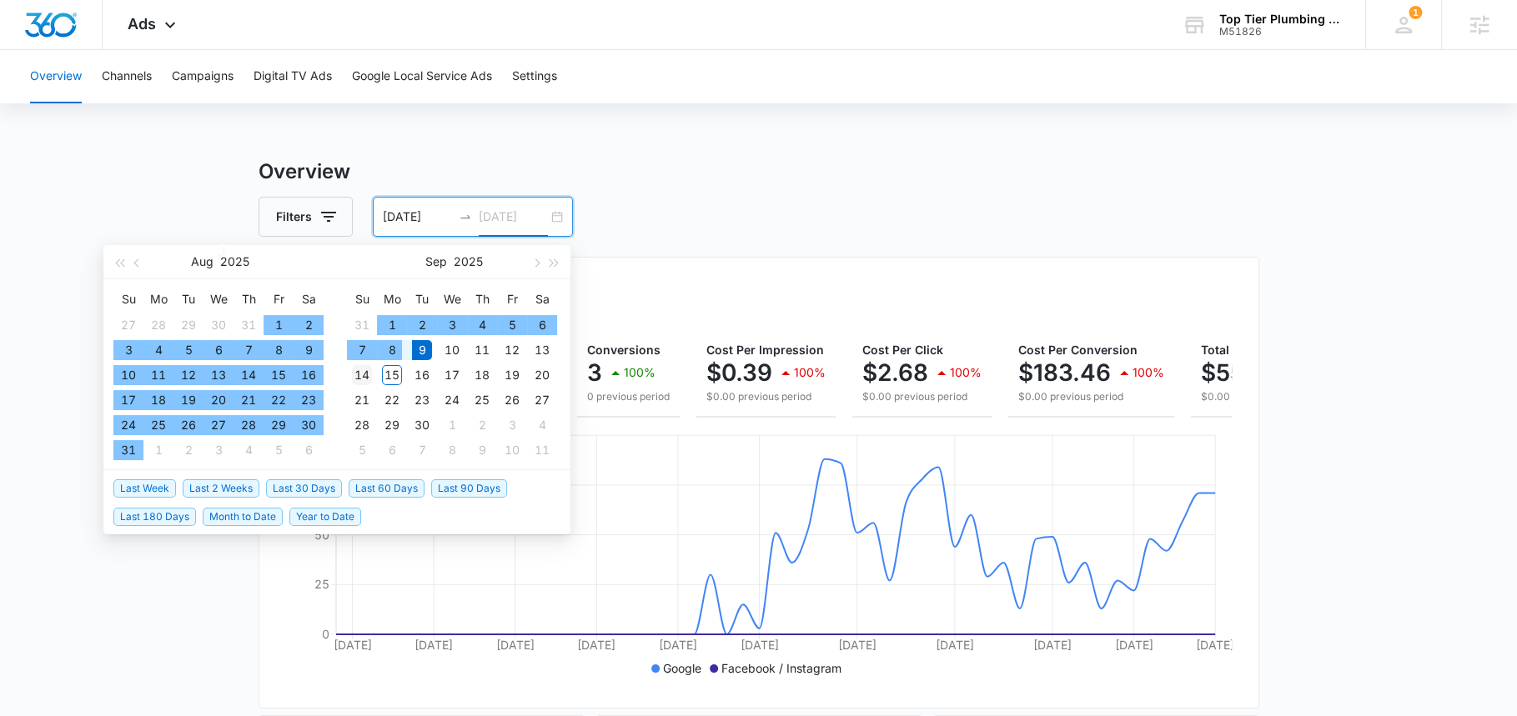
type input "[DATE]"
click at [370, 375] on div "14" at bounding box center [362, 375] width 20 height 20
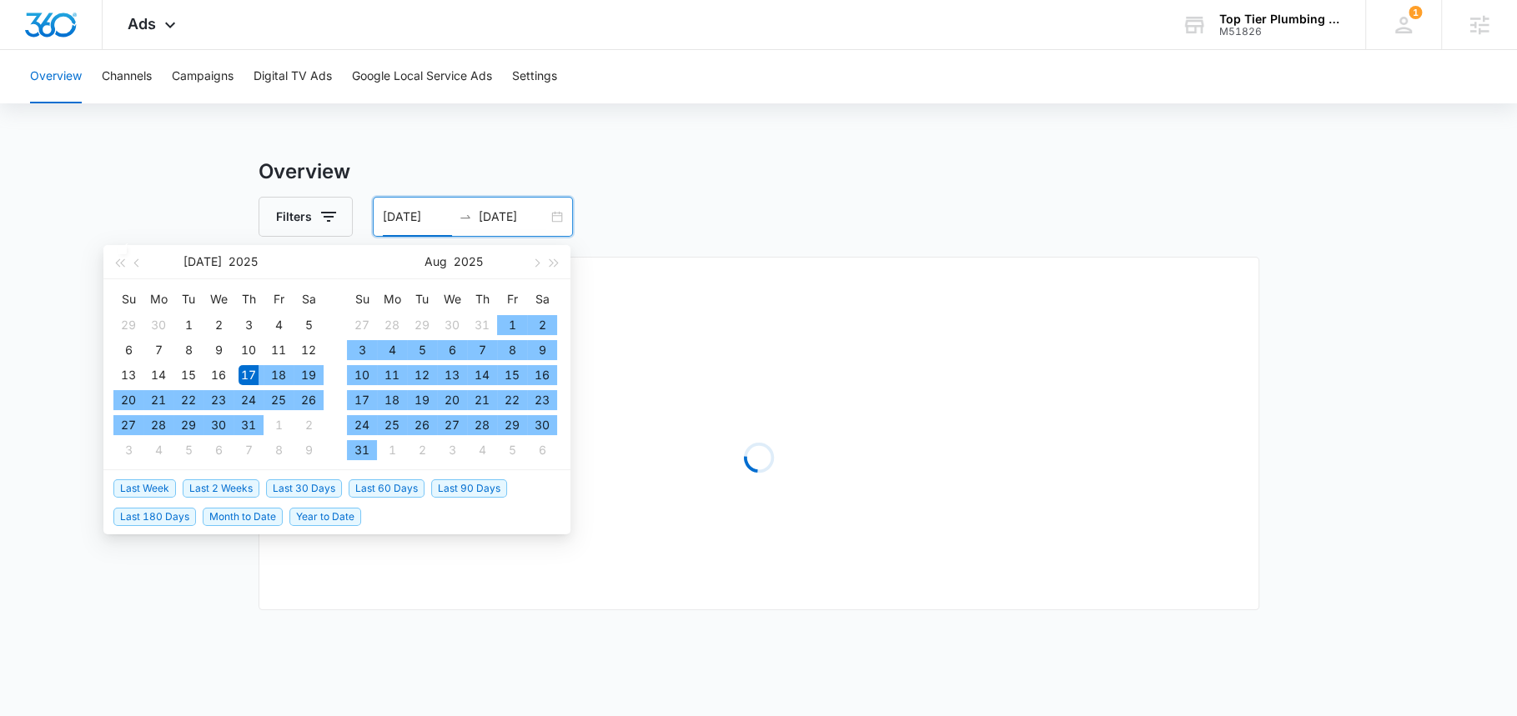
type input "[DATE]"
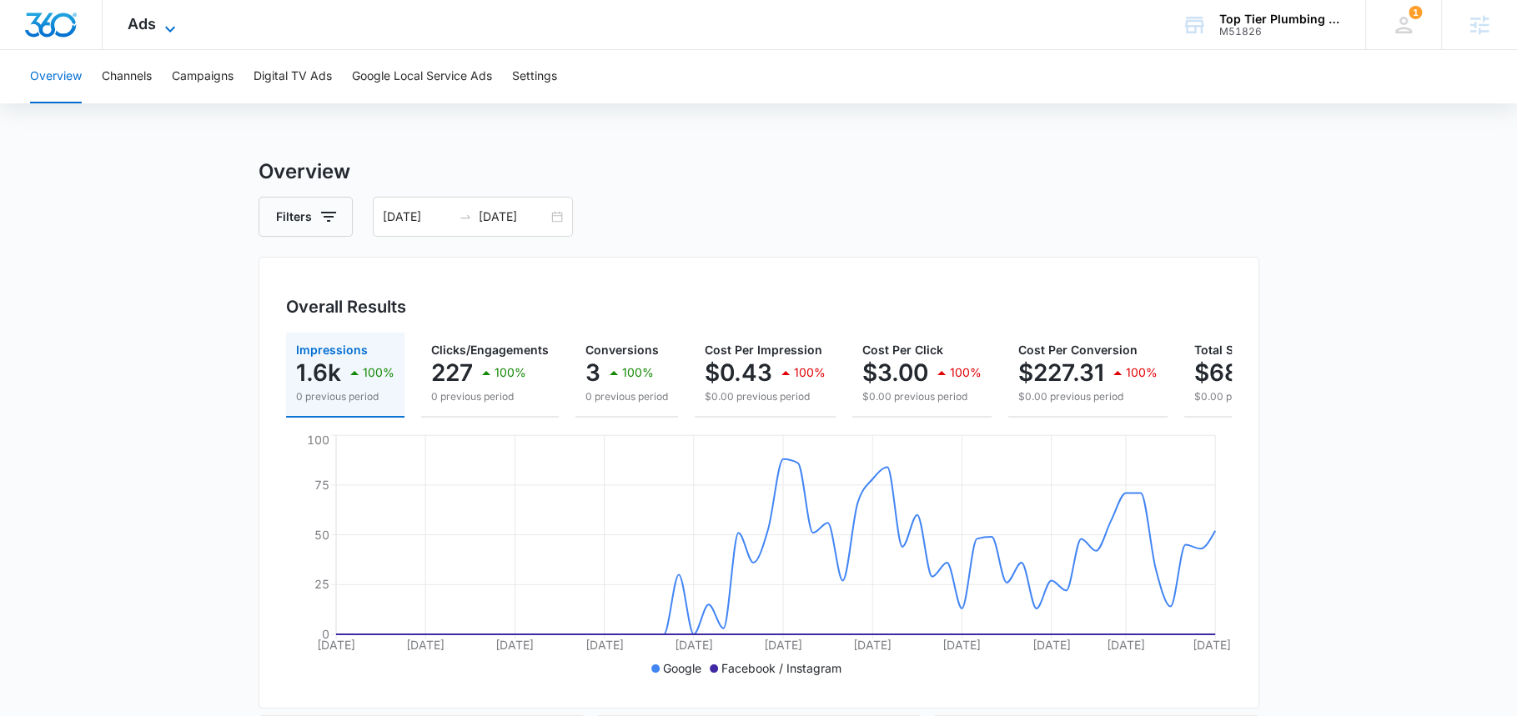
click at [151, 18] on span "Ads" at bounding box center [142, 24] width 28 height 18
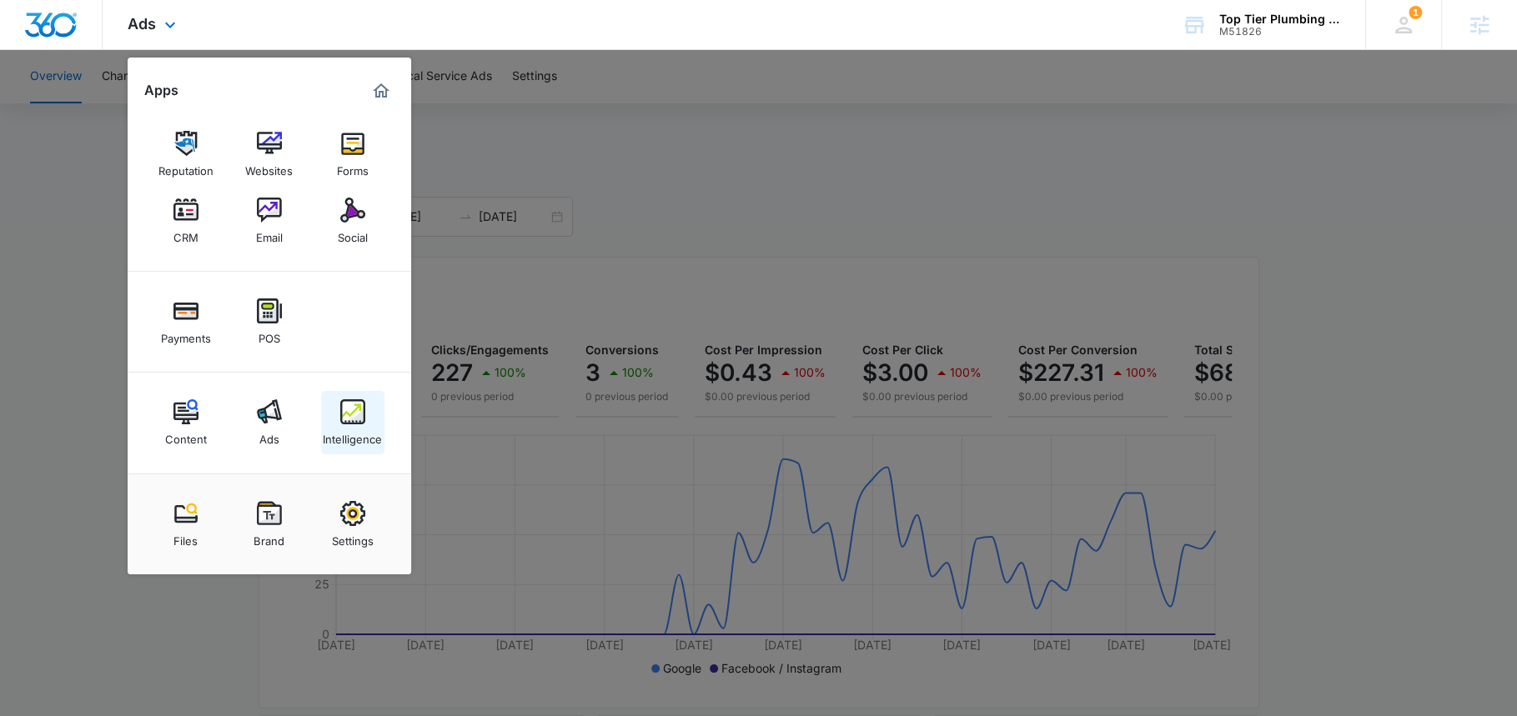
click at [337, 426] on div "Intelligence" at bounding box center [352, 436] width 59 height 22
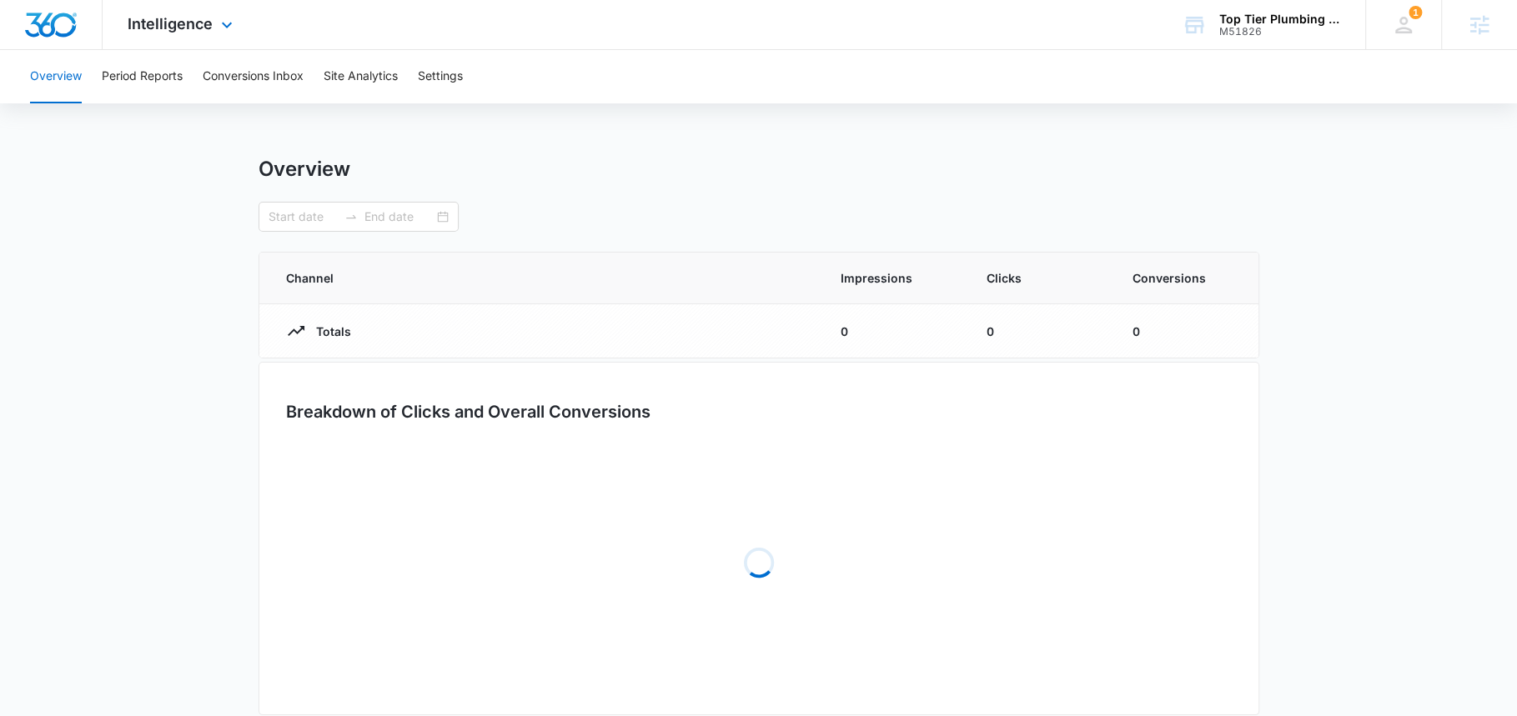
type input "[DATE]"
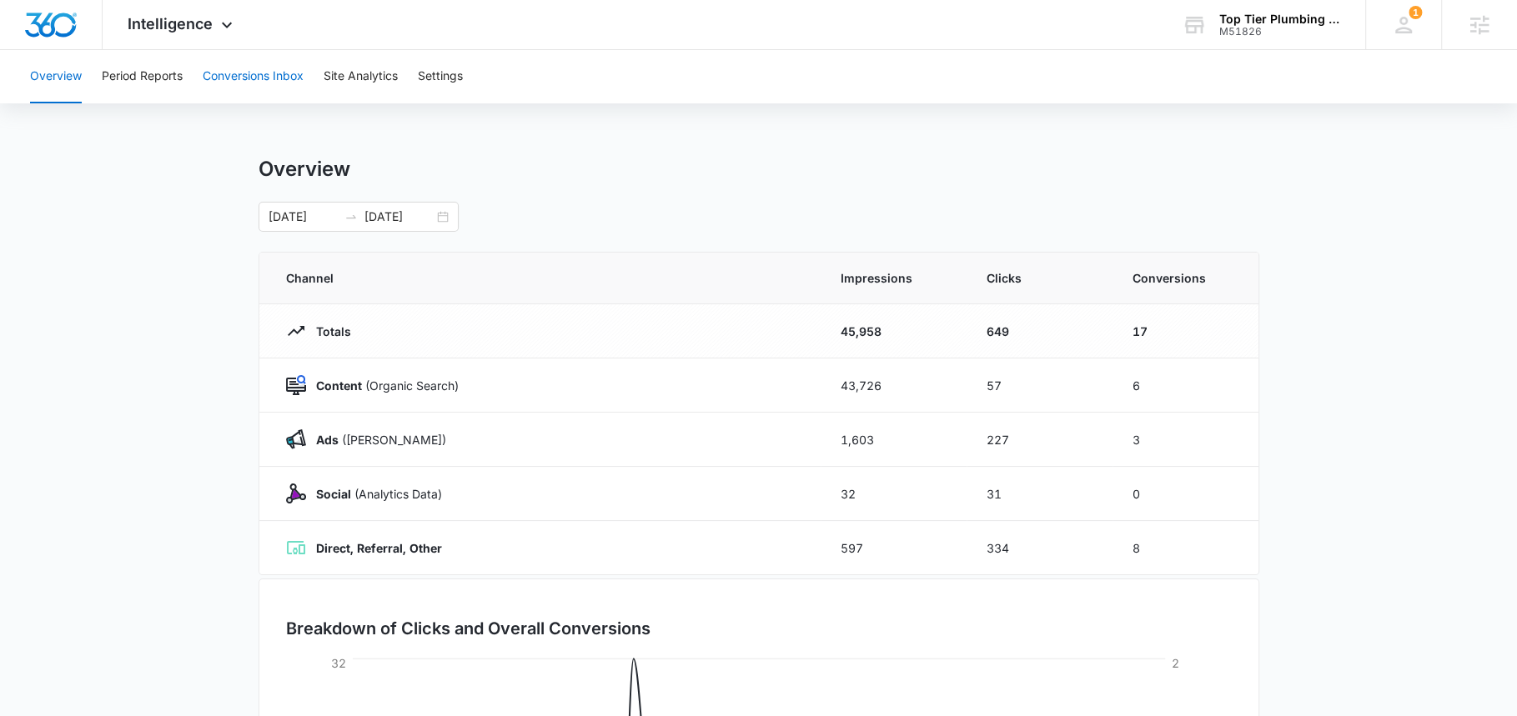
click at [239, 86] on button "Conversions Inbox" at bounding box center [253, 76] width 101 height 53
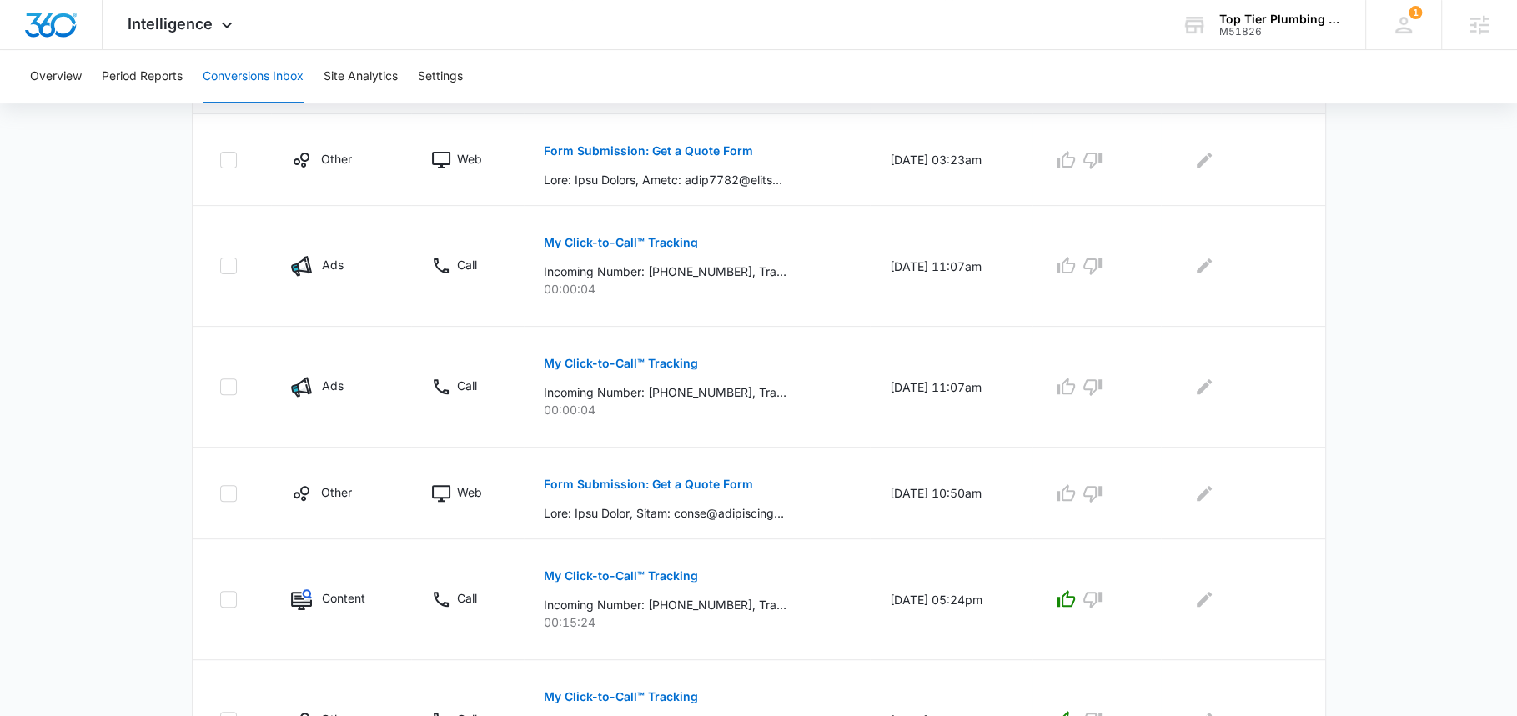
scroll to position [425, 0]
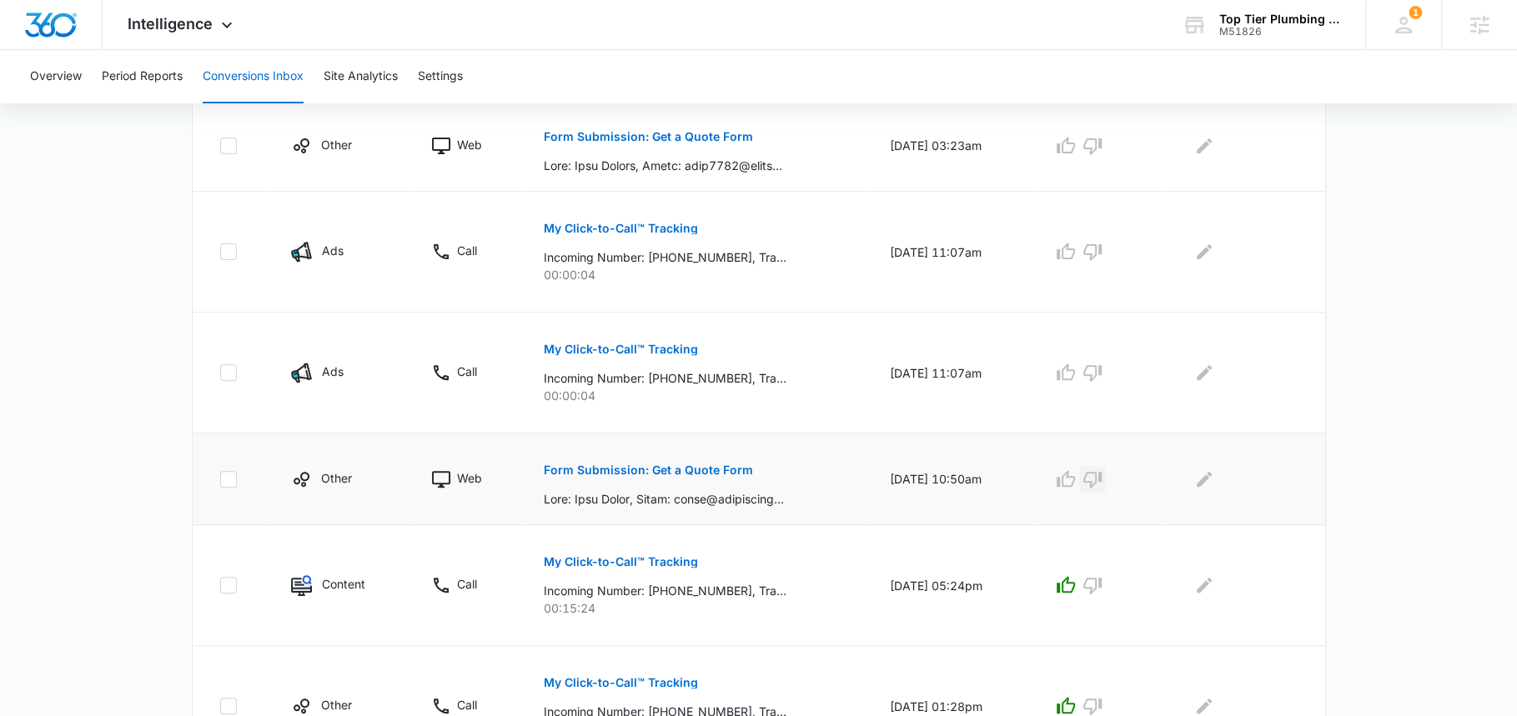
click at [1106, 476] on button "button" at bounding box center [1092, 479] width 27 height 27
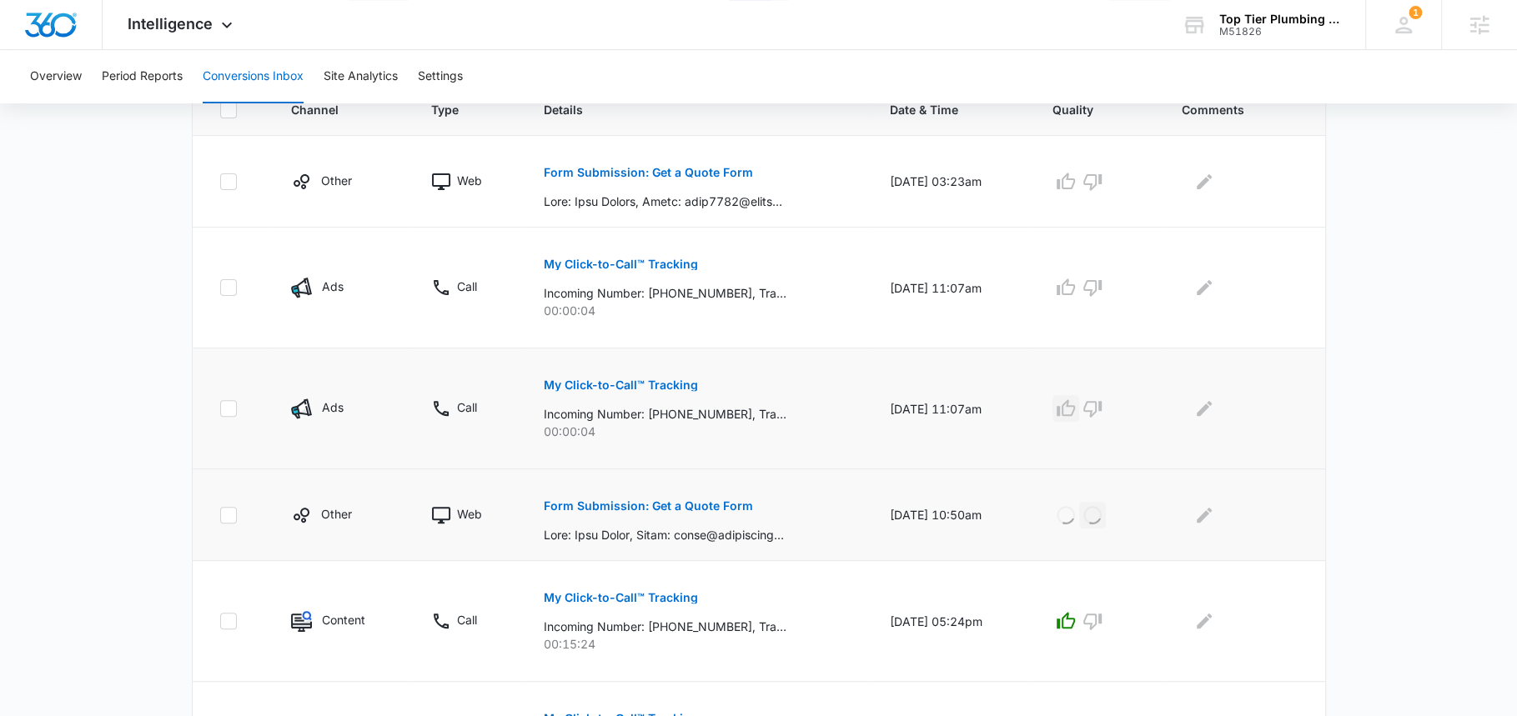
scroll to position [388, 0]
click at [1099, 179] on icon "button" at bounding box center [1093, 183] width 20 height 20
click at [1103, 407] on icon "button" at bounding box center [1093, 410] width 20 height 20
click at [1103, 285] on icon "button" at bounding box center [1093, 289] width 20 height 20
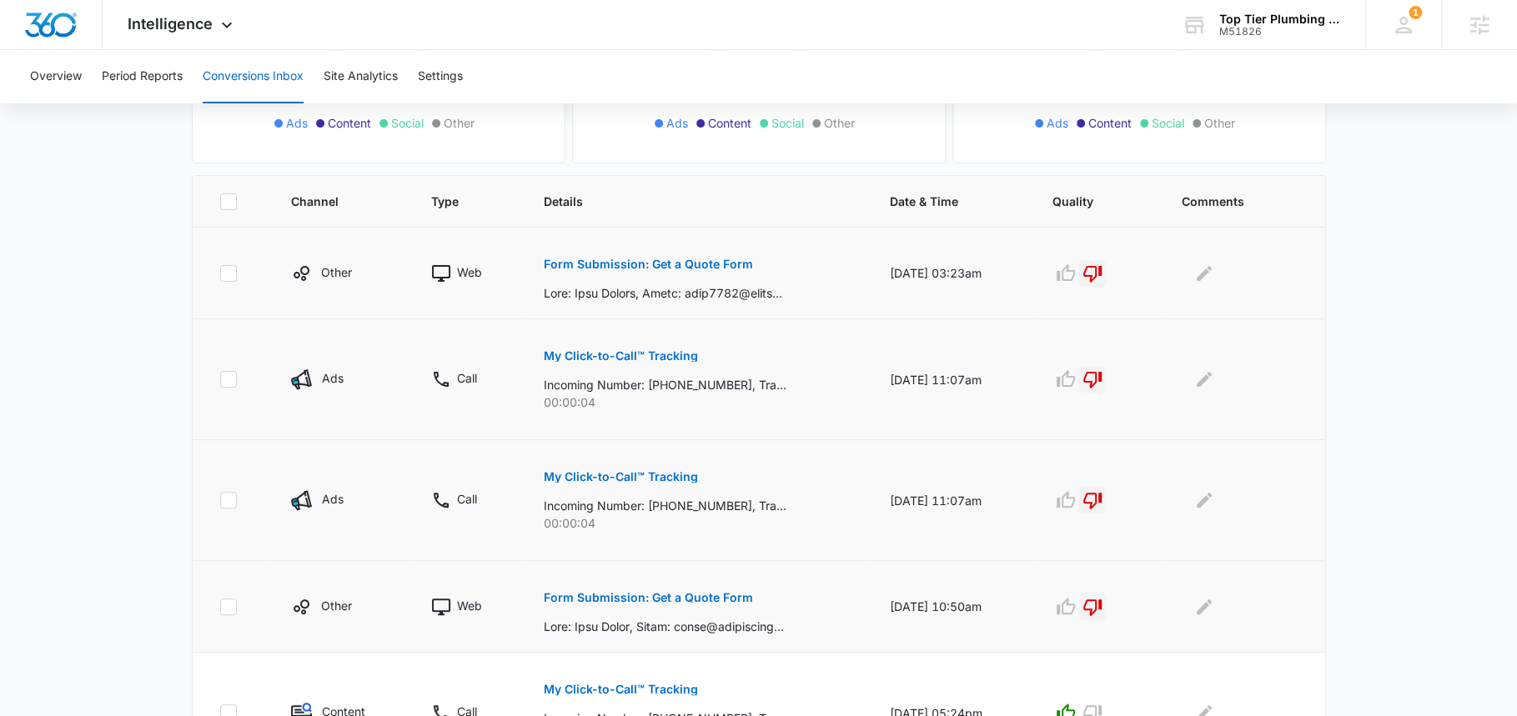
scroll to position [282, 0]
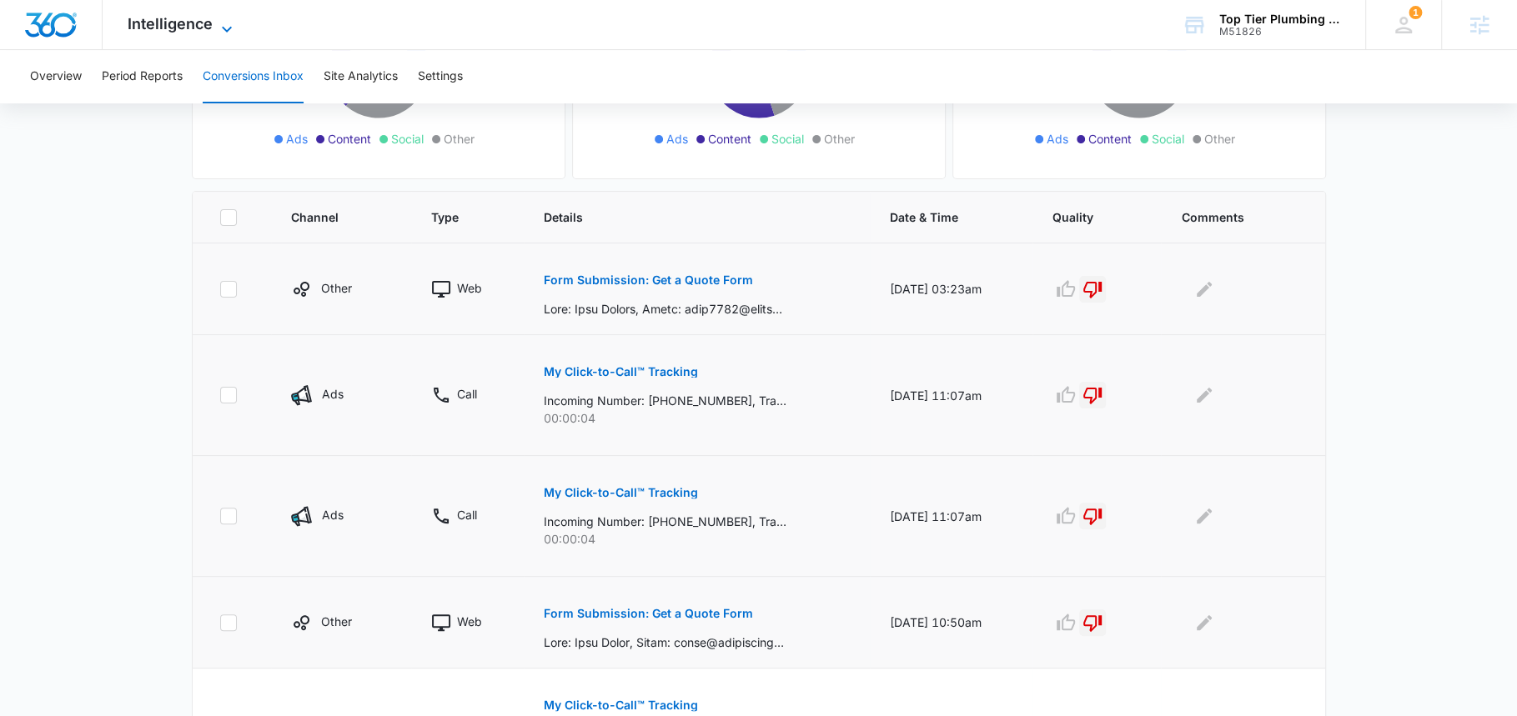
click at [190, 27] on span "Intelligence" at bounding box center [170, 24] width 85 height 18
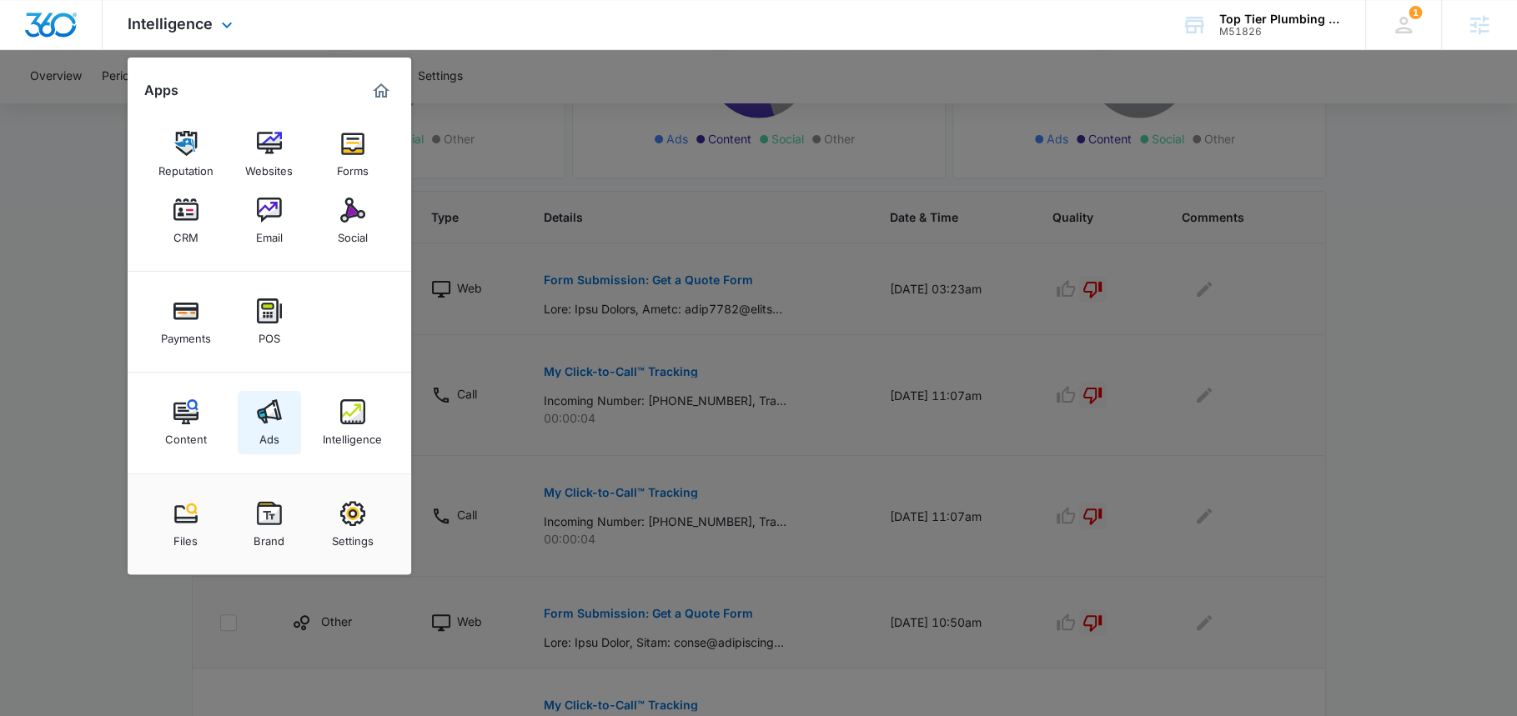
click at [266, 422] on img at bounding box center [269, 412] width 25 height 25
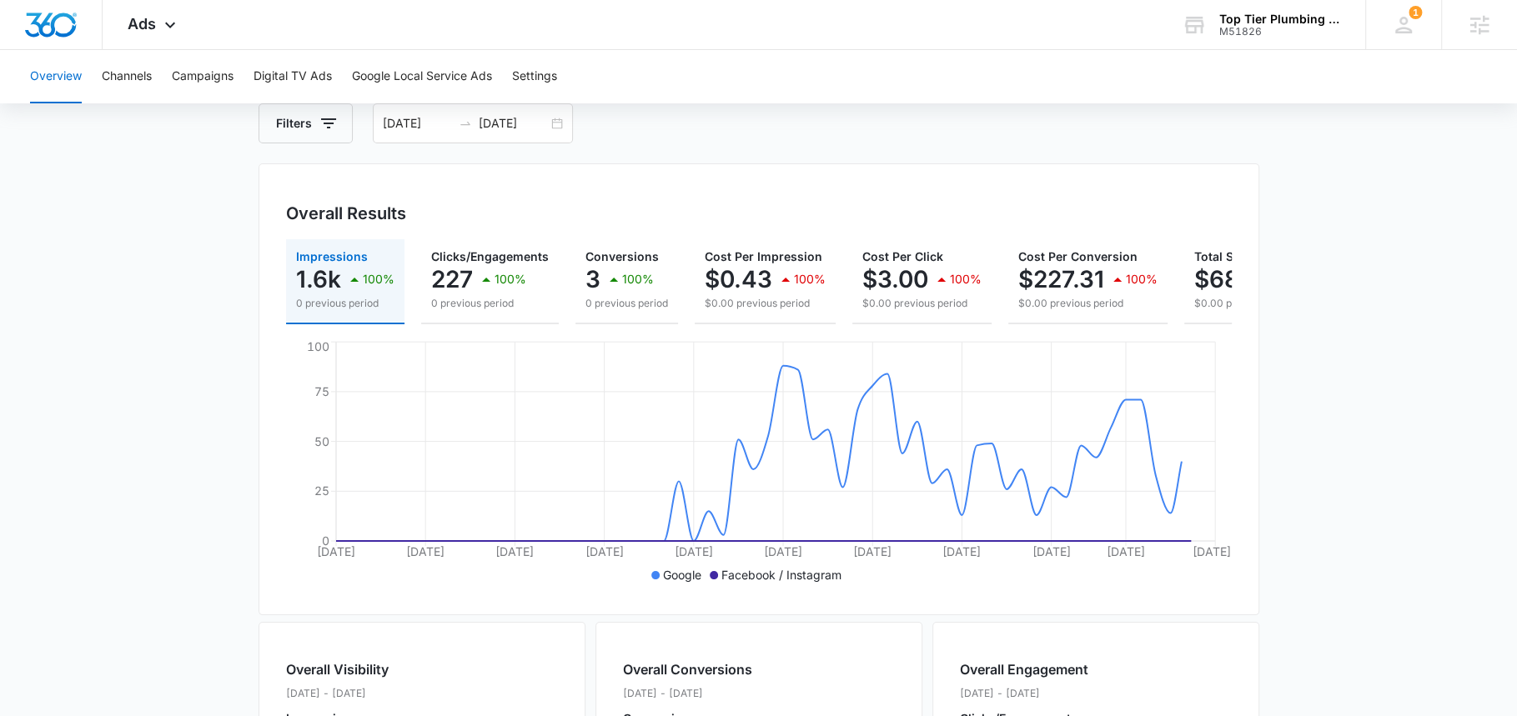
scroll to position [285, 0]
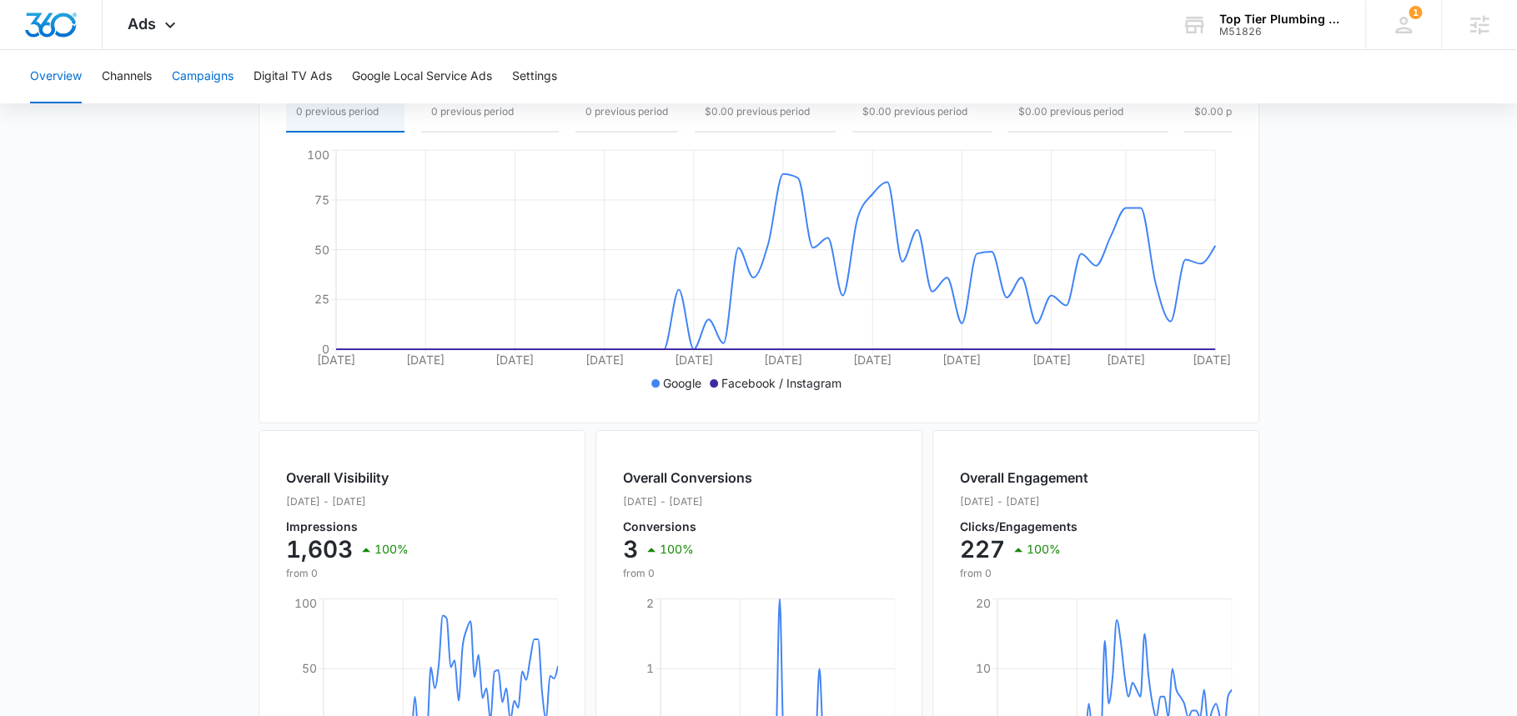
click at [219, 79] on button "Campaigns" at bounding box center [203, 76] width 62 height 53
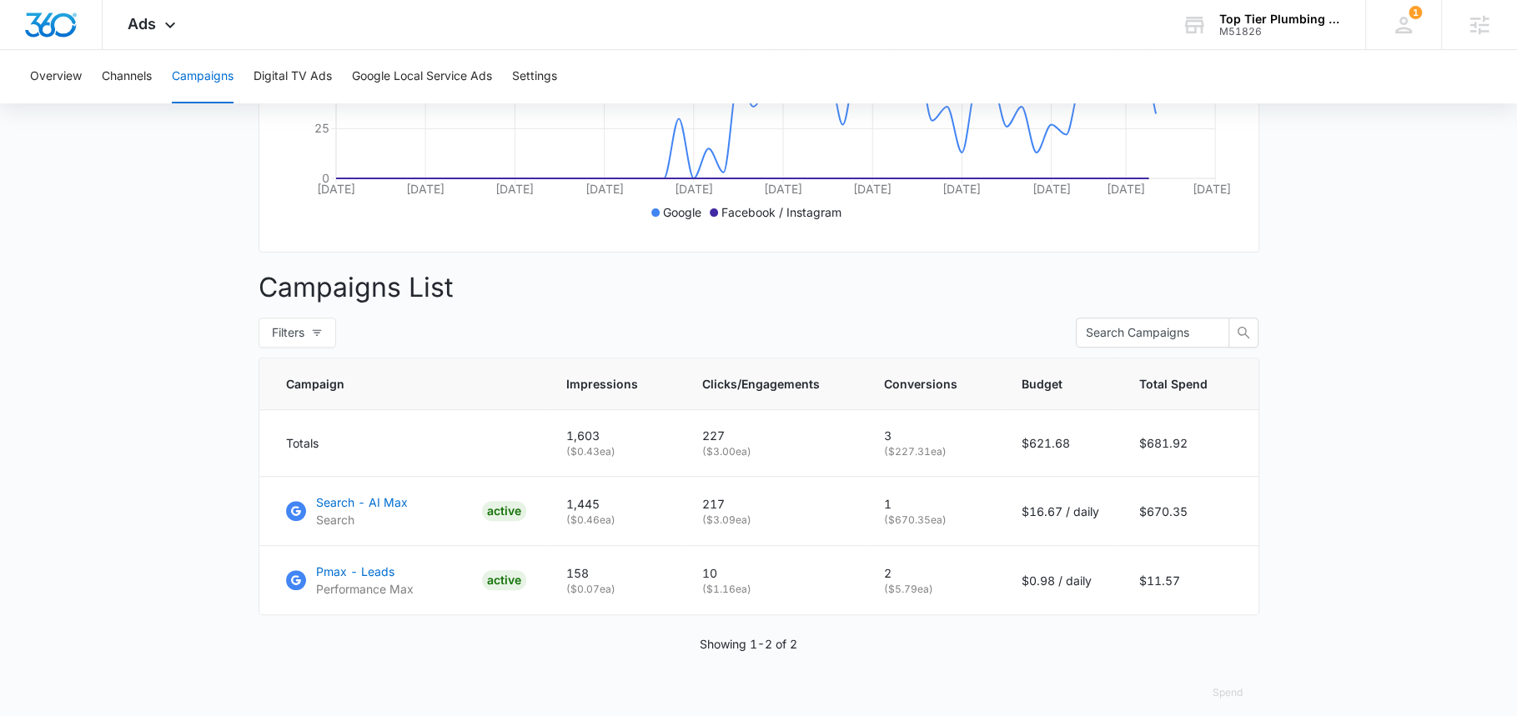
scroll to position [486, 0]
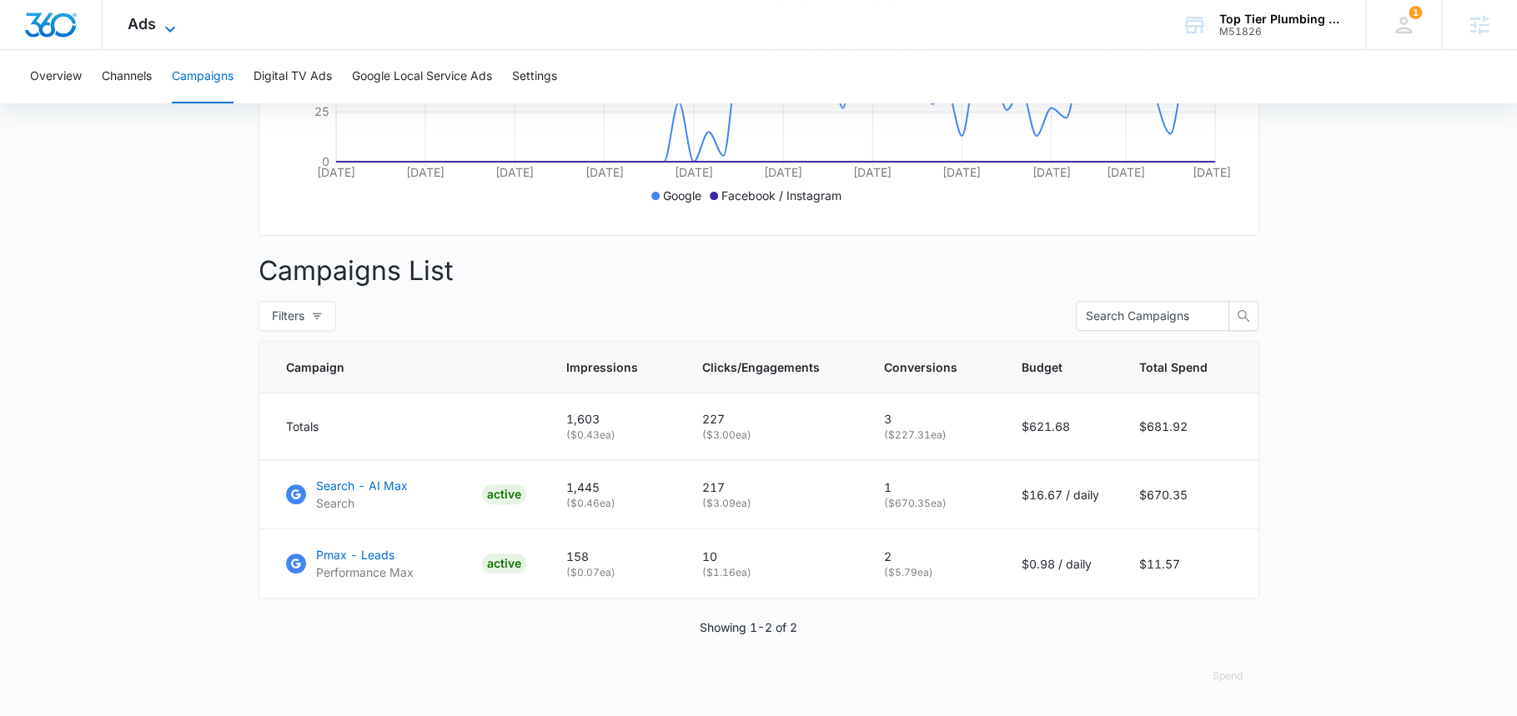
click at [144, 23] on span "Ads" at bounding box center [142, 24] width 28 height 18
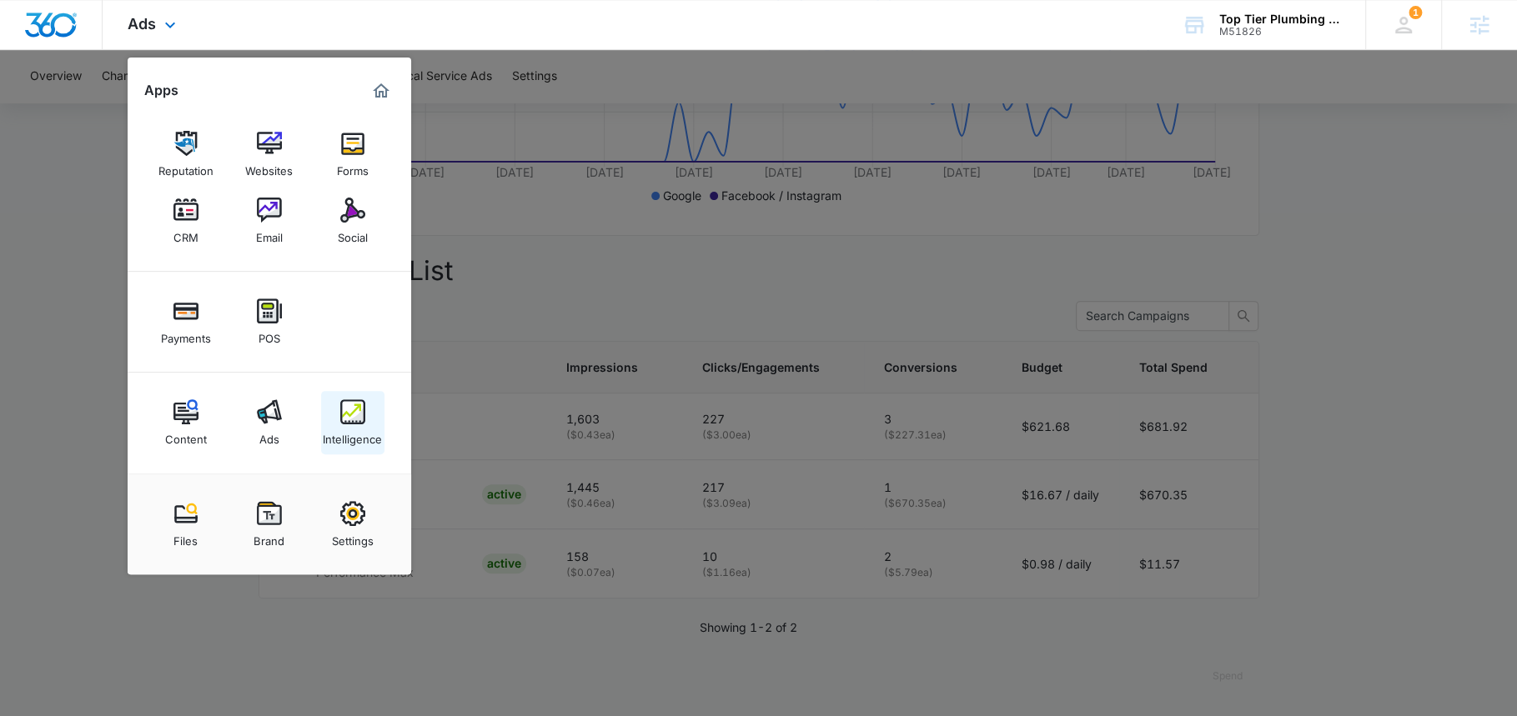
click at [365, 428] on div "Intelligence" at bounding box center [352, 436] width 59 height 22
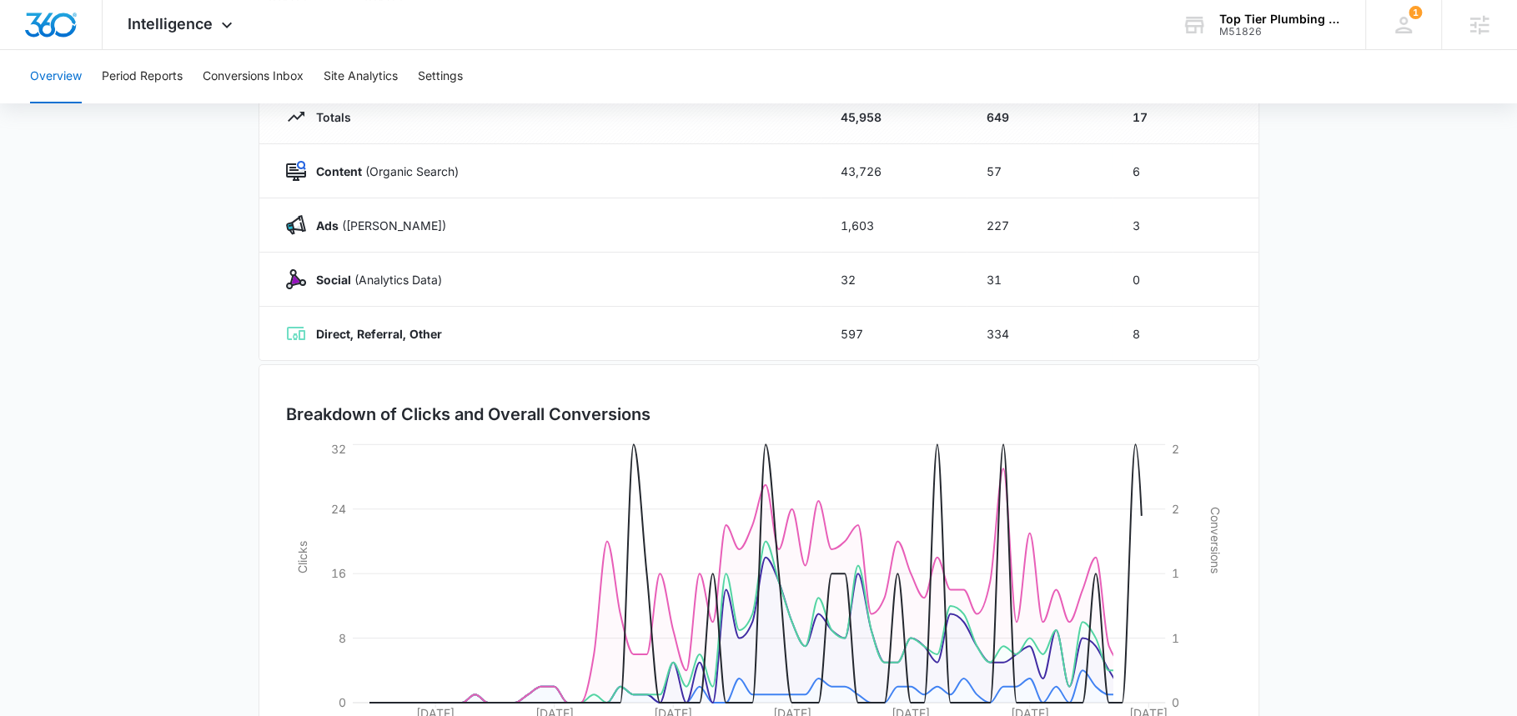
scroll to position [234, 0]
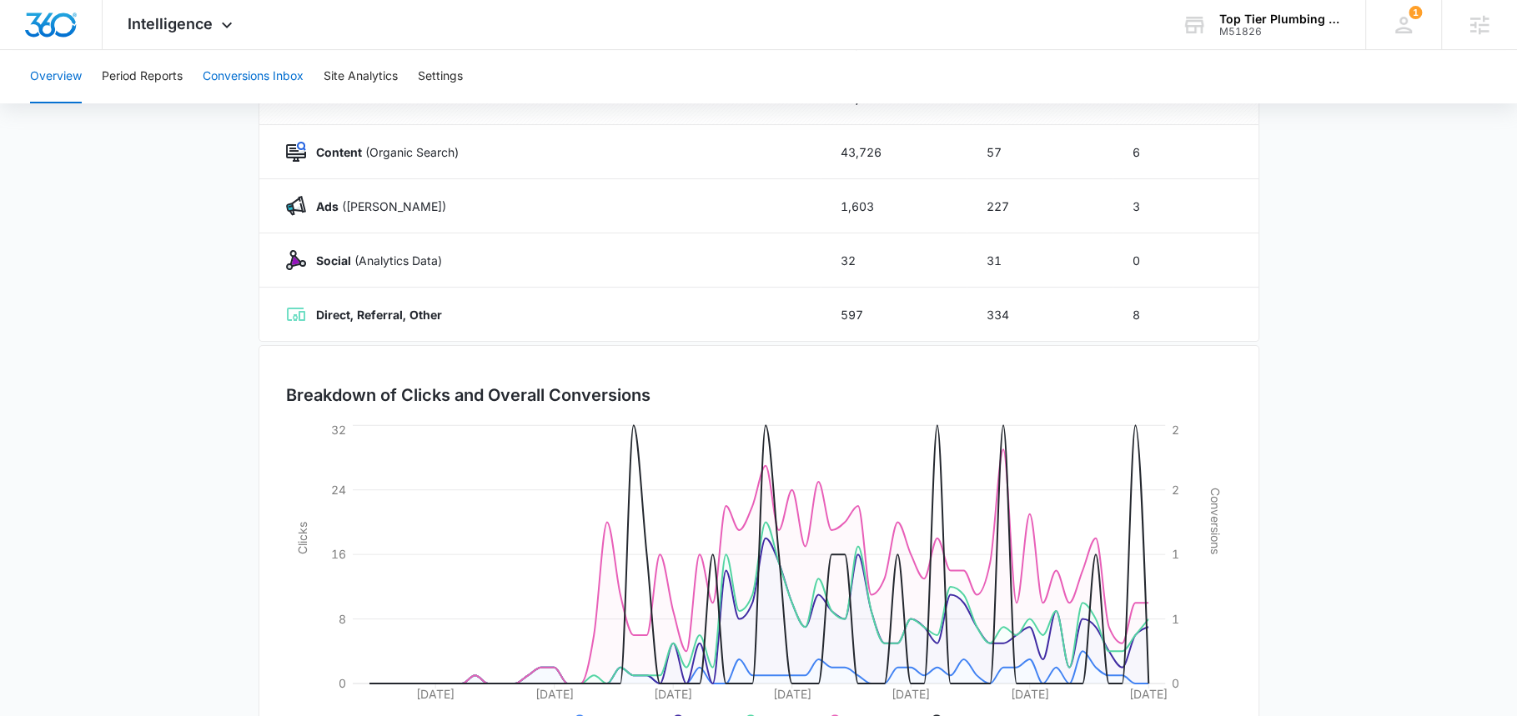
click at [229, 82] on button "Conversions Inbox" at bounding box center [253, 76] width 101 height 53
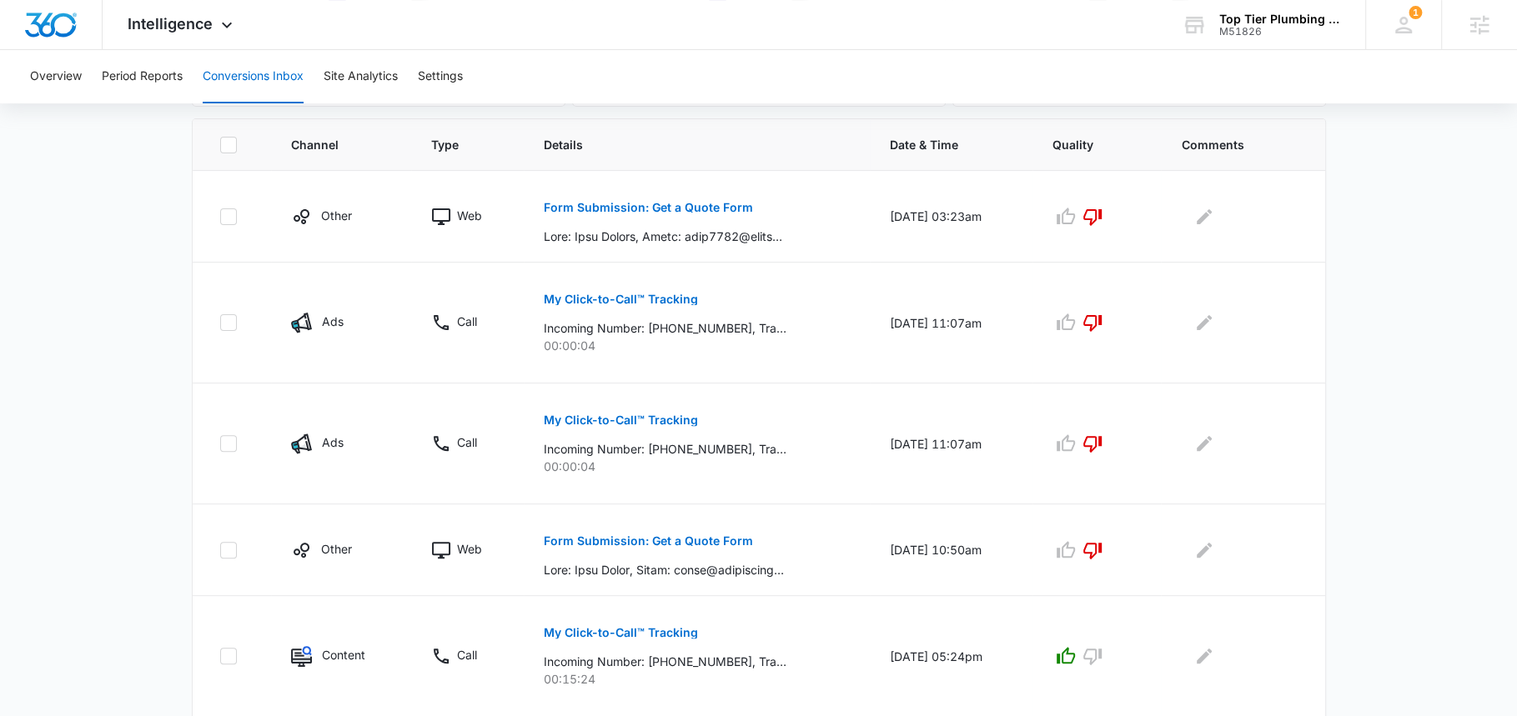
scroll to position [406, 0]
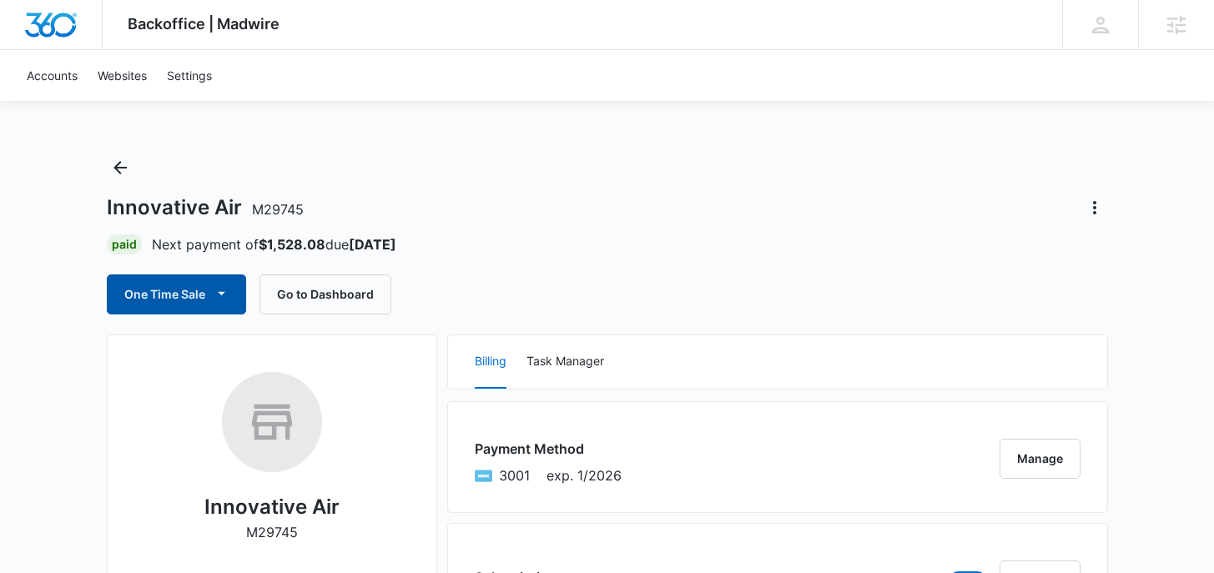
click at [211, 299] on button "One Time Sale" at bounding box center [176, 294] width 139 height 40
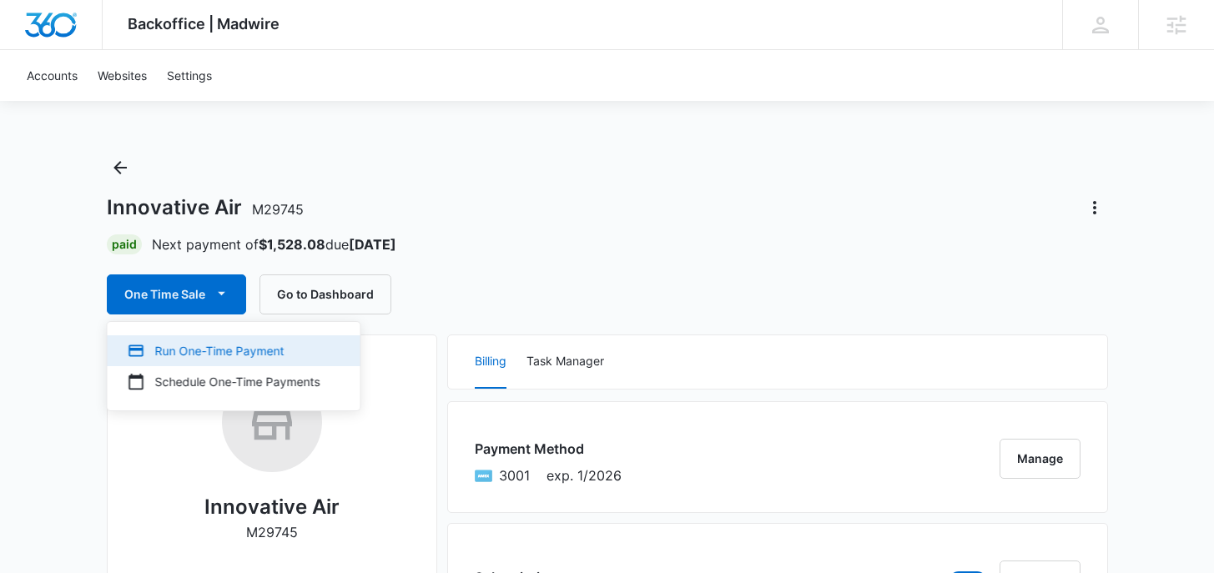
click at [208, 344] on div "Run One-Time Payment" at bounding box center [224, 351] width 193 height 18
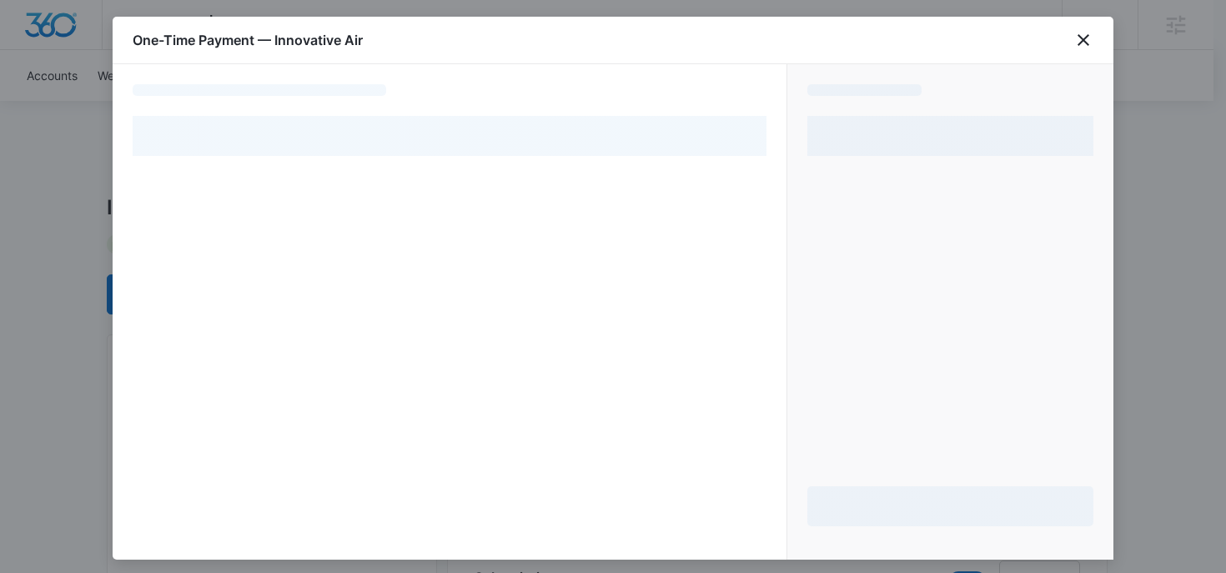
select select "pm_1Lu0vZA4n8RTgNjUTxy62OkI"
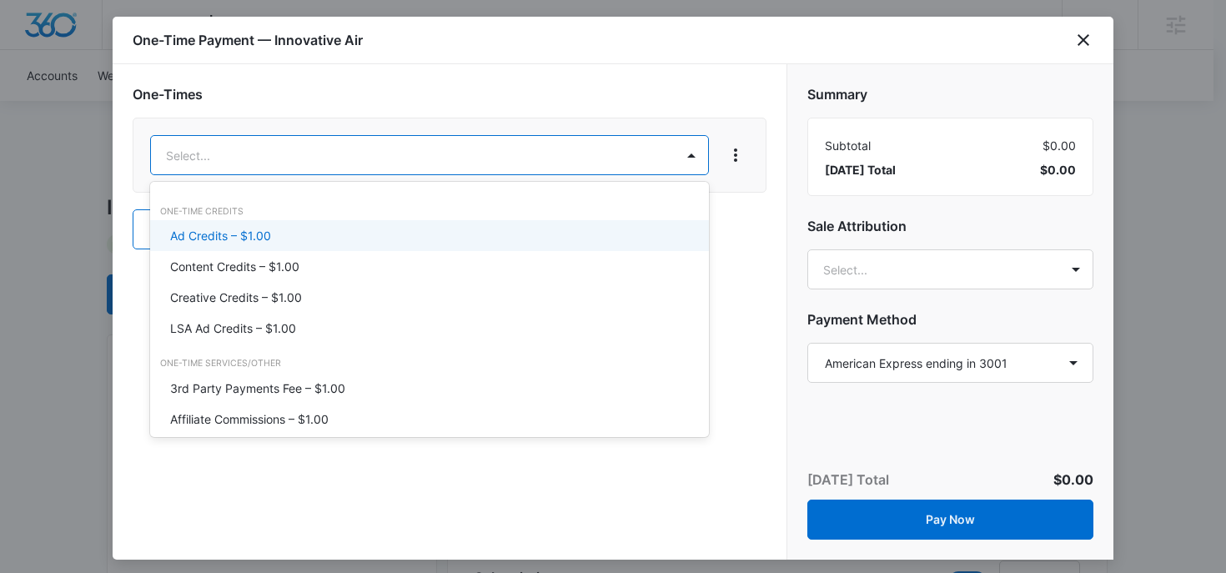
type input "m"
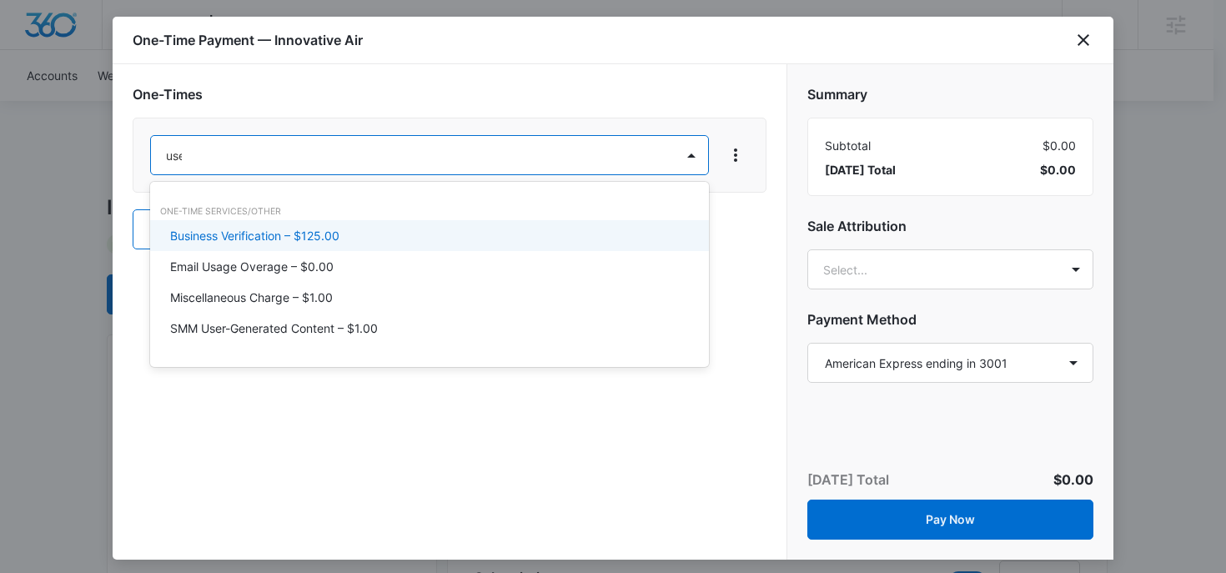
type input "user"
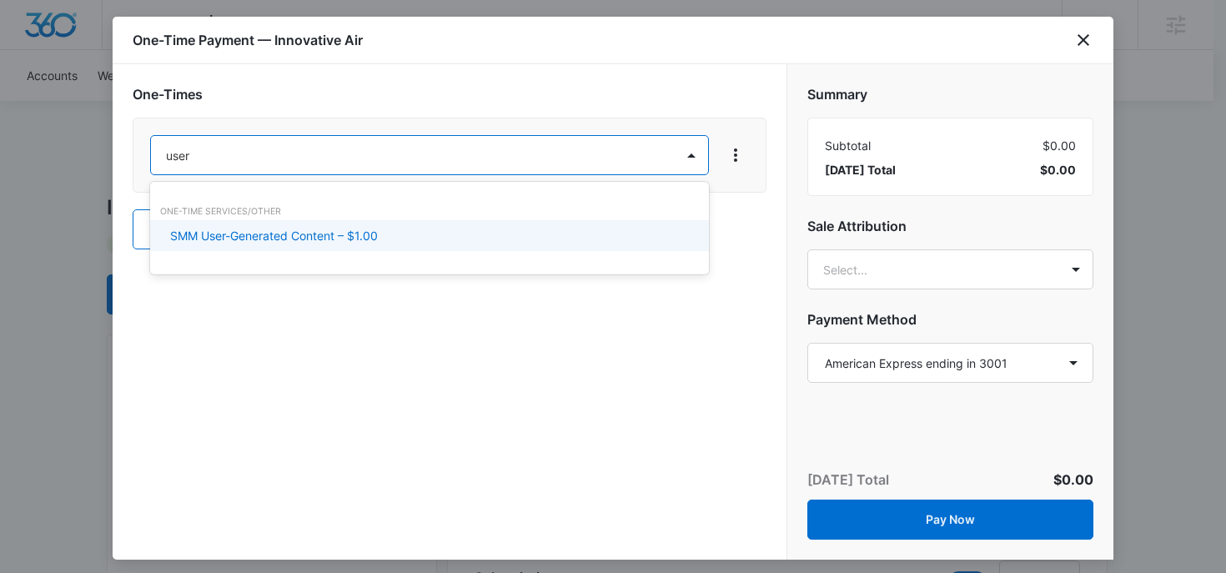
click at [365, 237] on p "SMM User-Generated Content – $1.00" at bounding box center [274, 236] width 208 height 18
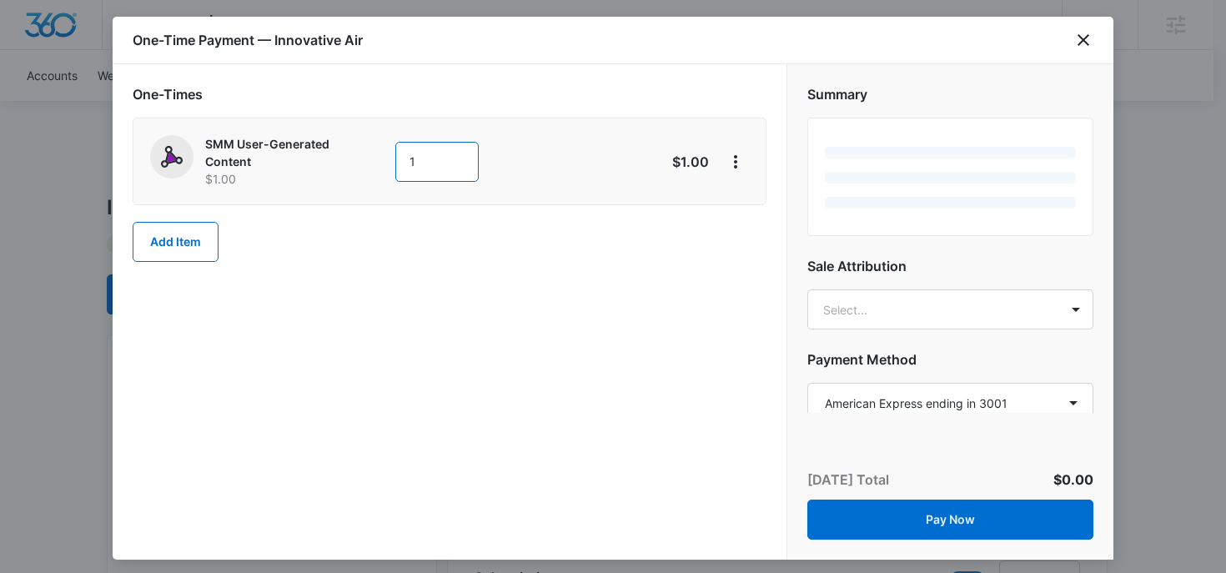
click at [428, 154] on input "1" at bounding box center [436, 162] width 83 height 40
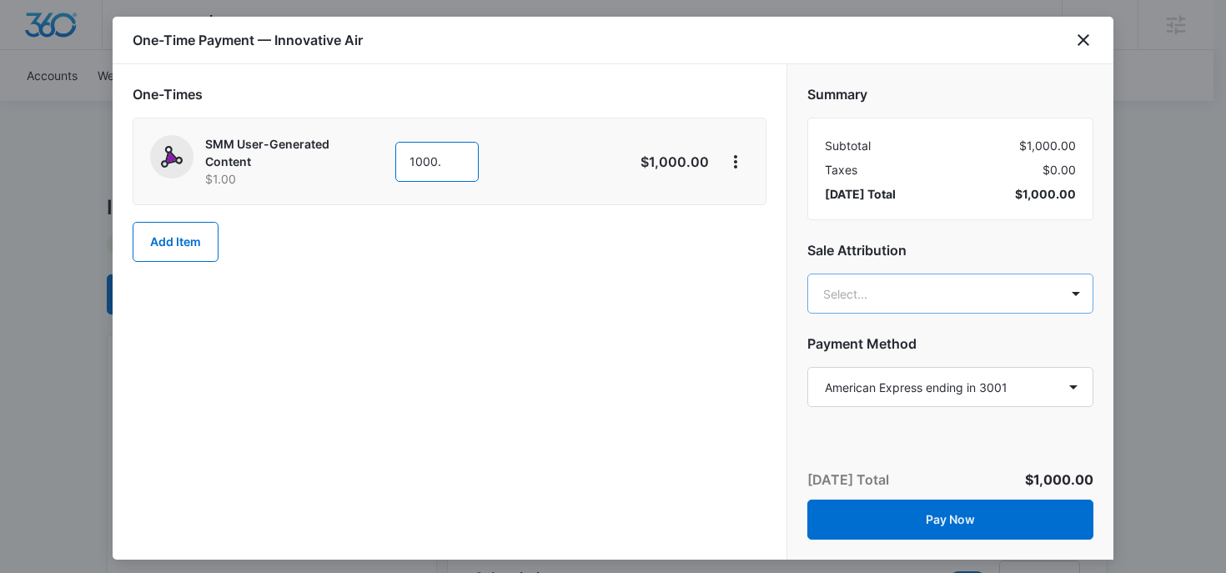
type input "1000."
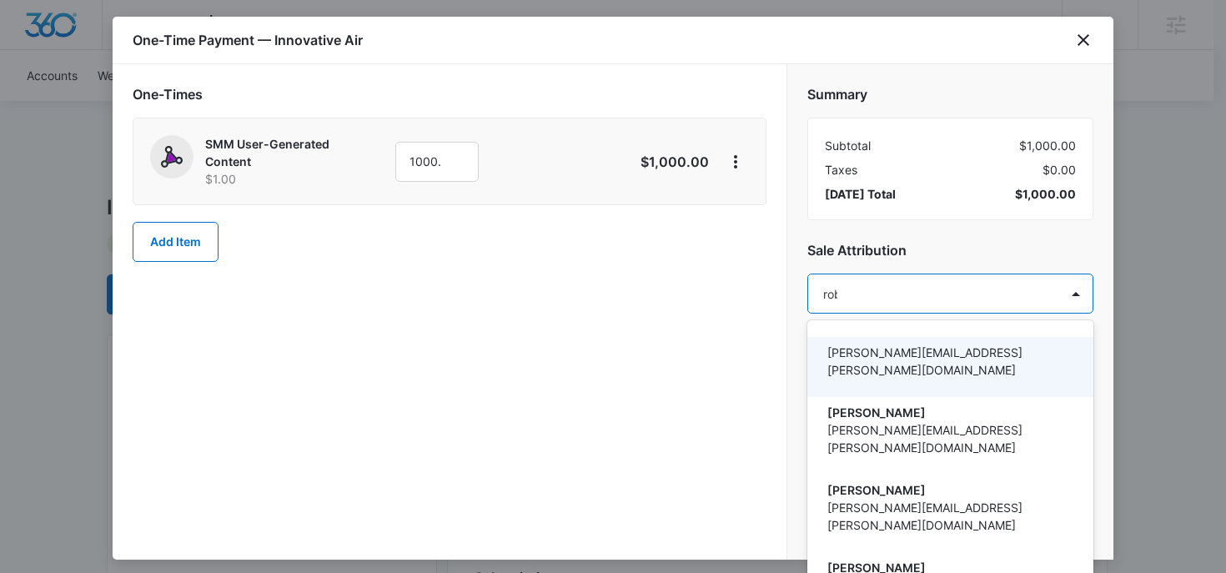
type input "[PERSON_NAME]"
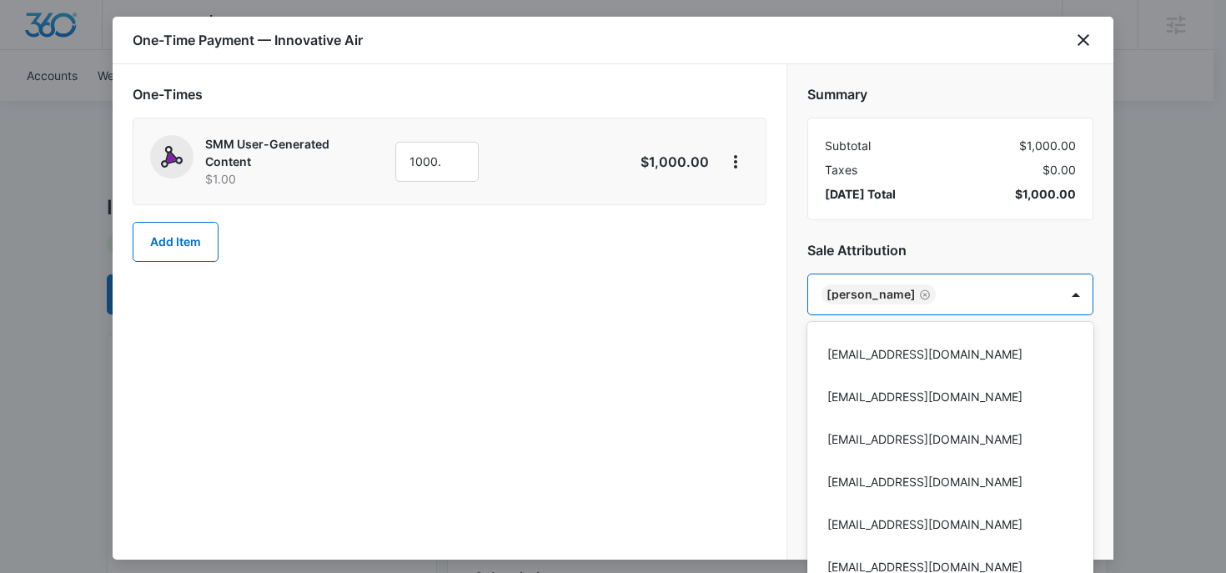
click at [963, 259] on div at bounding box center [613, 286] width 1226 height 573
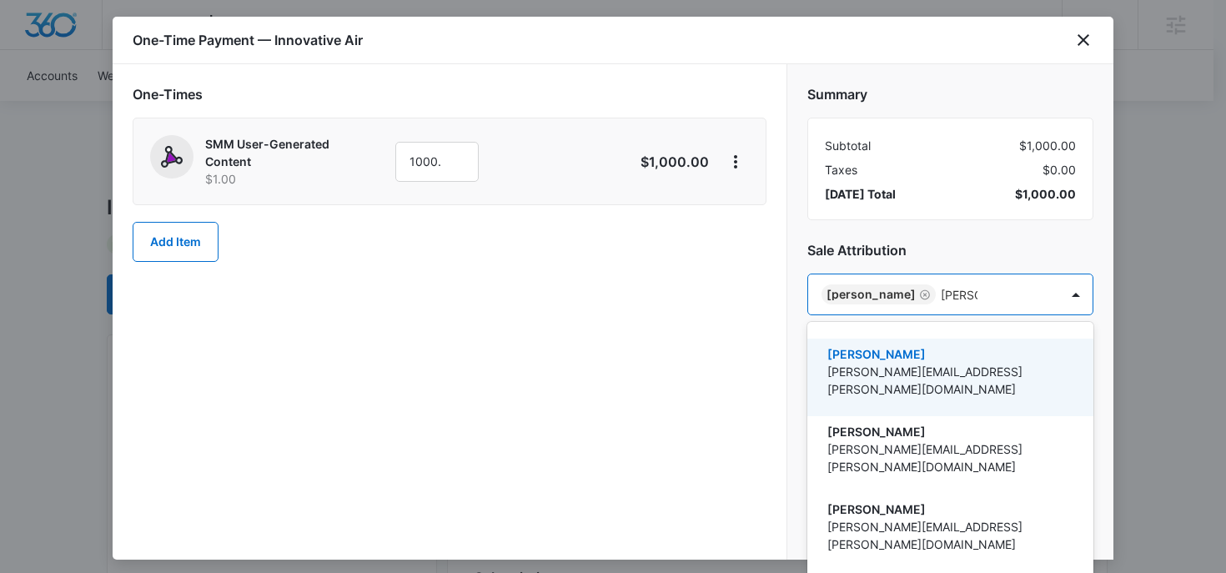
type input "sarah v"
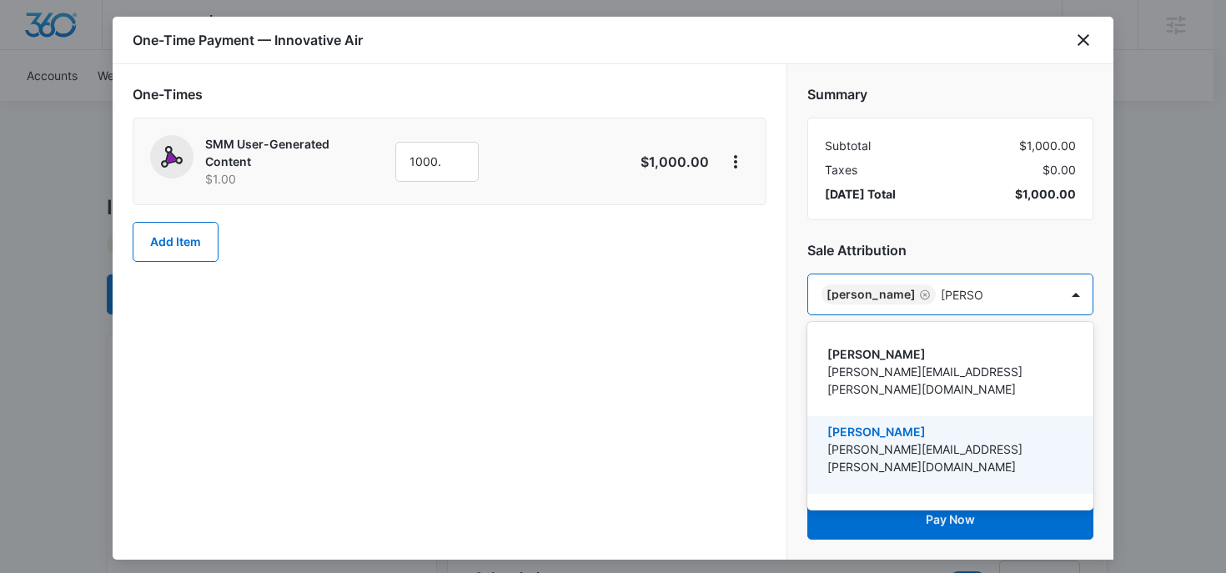
click at [893, 440] on p "sarah.voegtlin@madwire.com" at bounding box center [948, 457] width 243 height 35
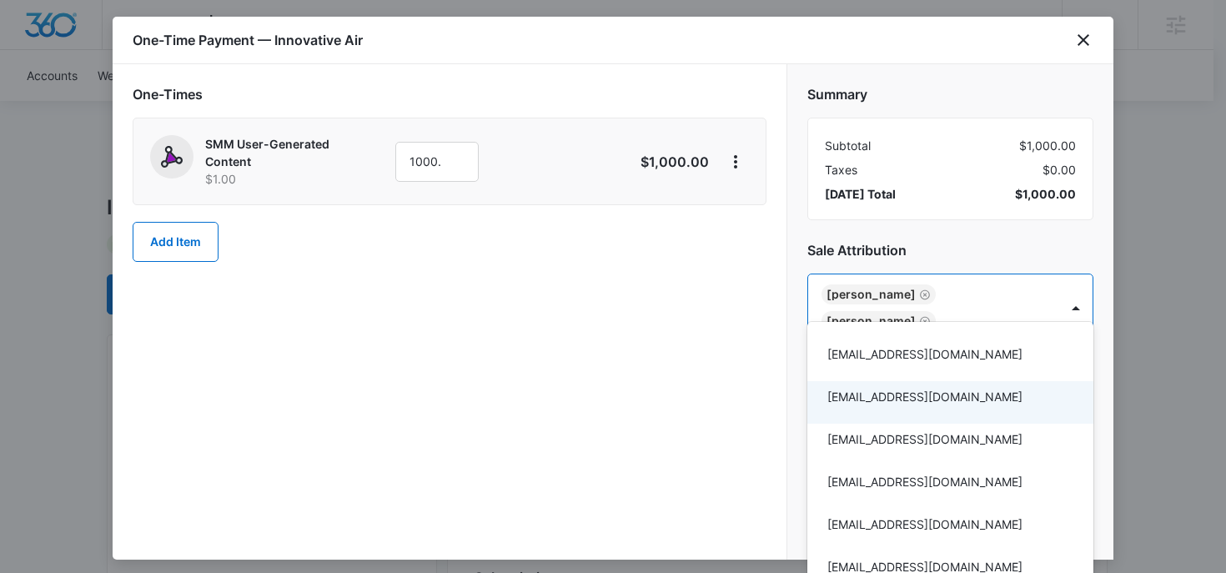
click at [943, 259] on div at bounding box center [613, 286] width 1226 height 573
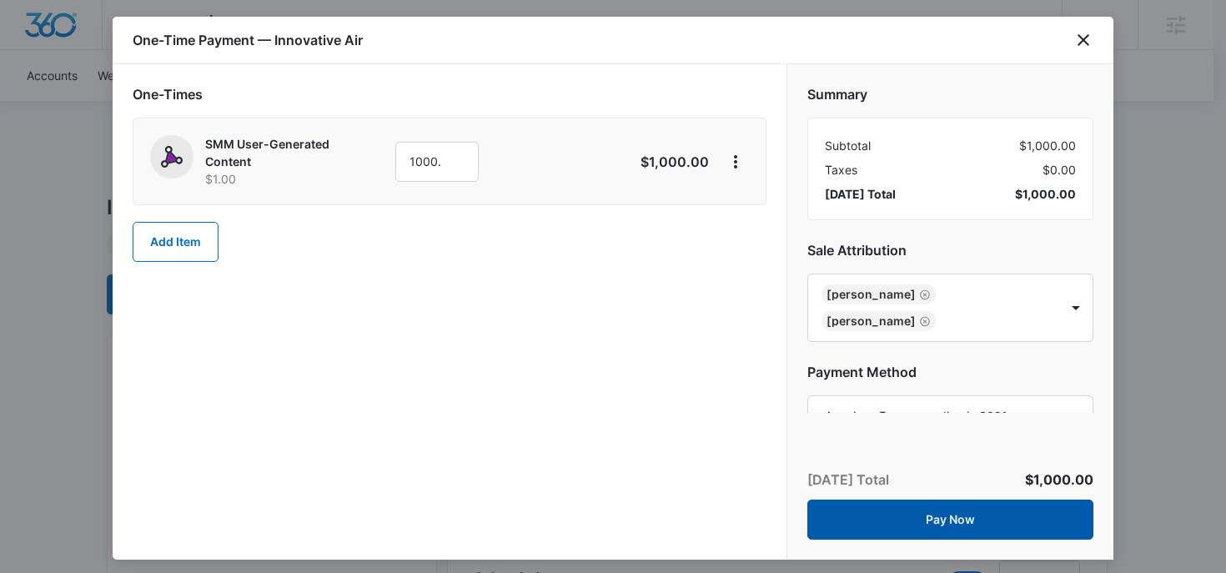
click at [933, 515] on button "Pay Now" at bounding box center [950, 520] width 286 height 40
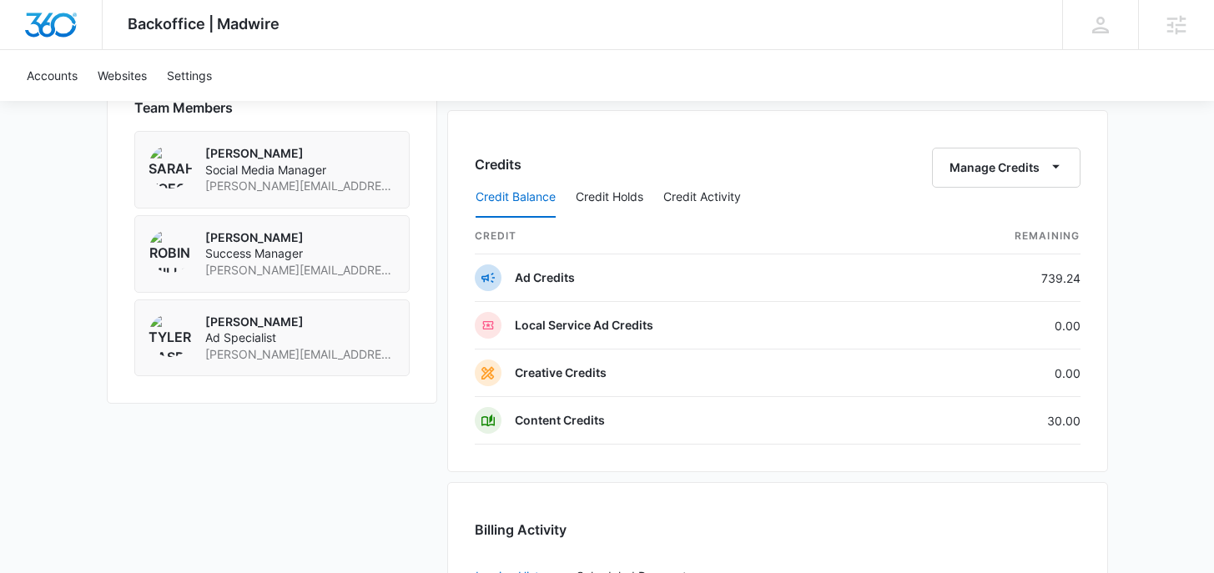
scroll to position [1722, 0]
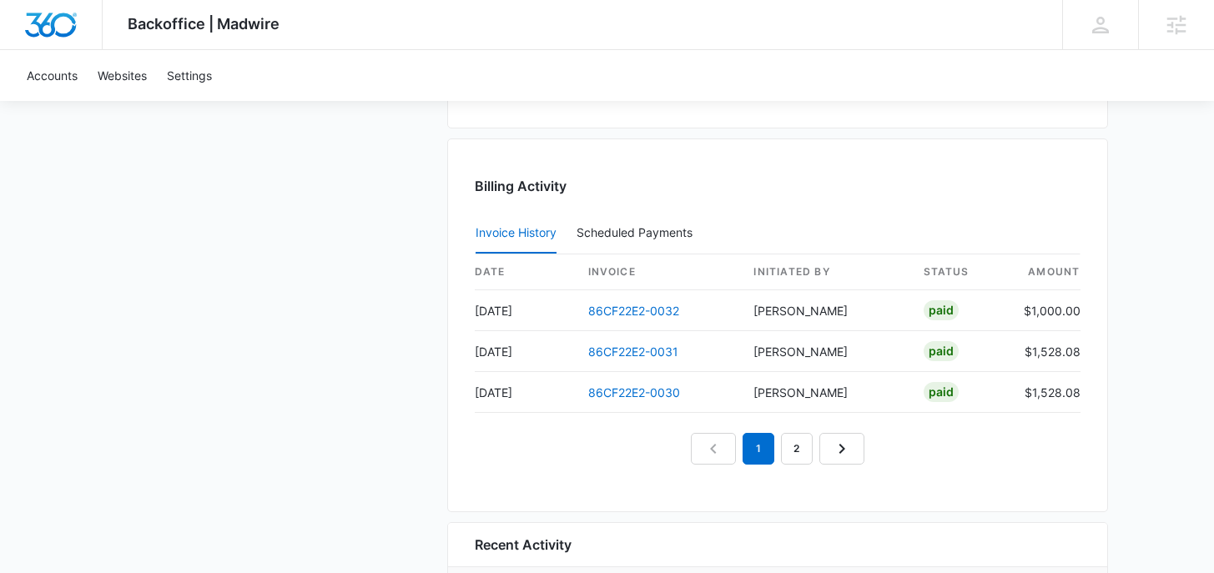
scroll to position [1570, 0]
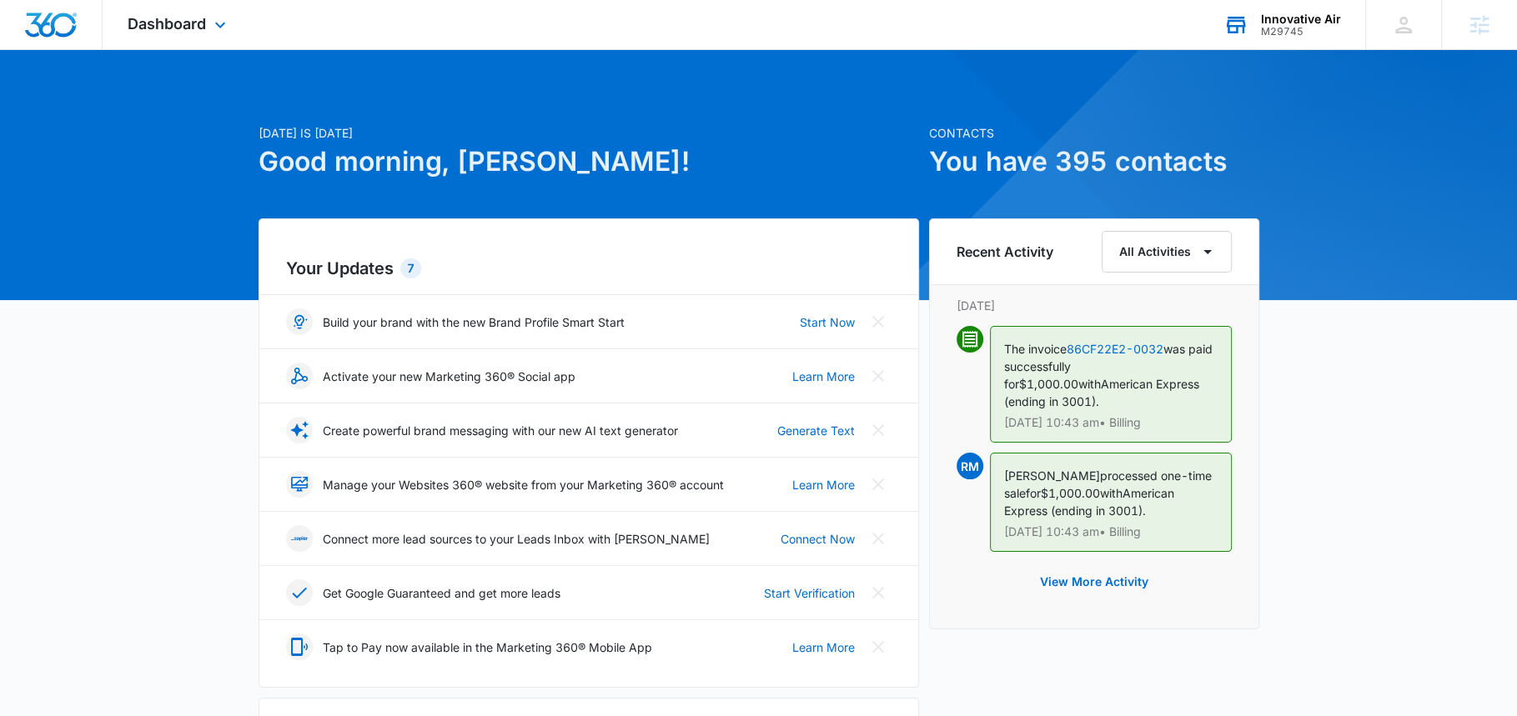
click at [1311, 21] on div "Innovative Air" at bounding box center [1301, 19] width 80 height 13
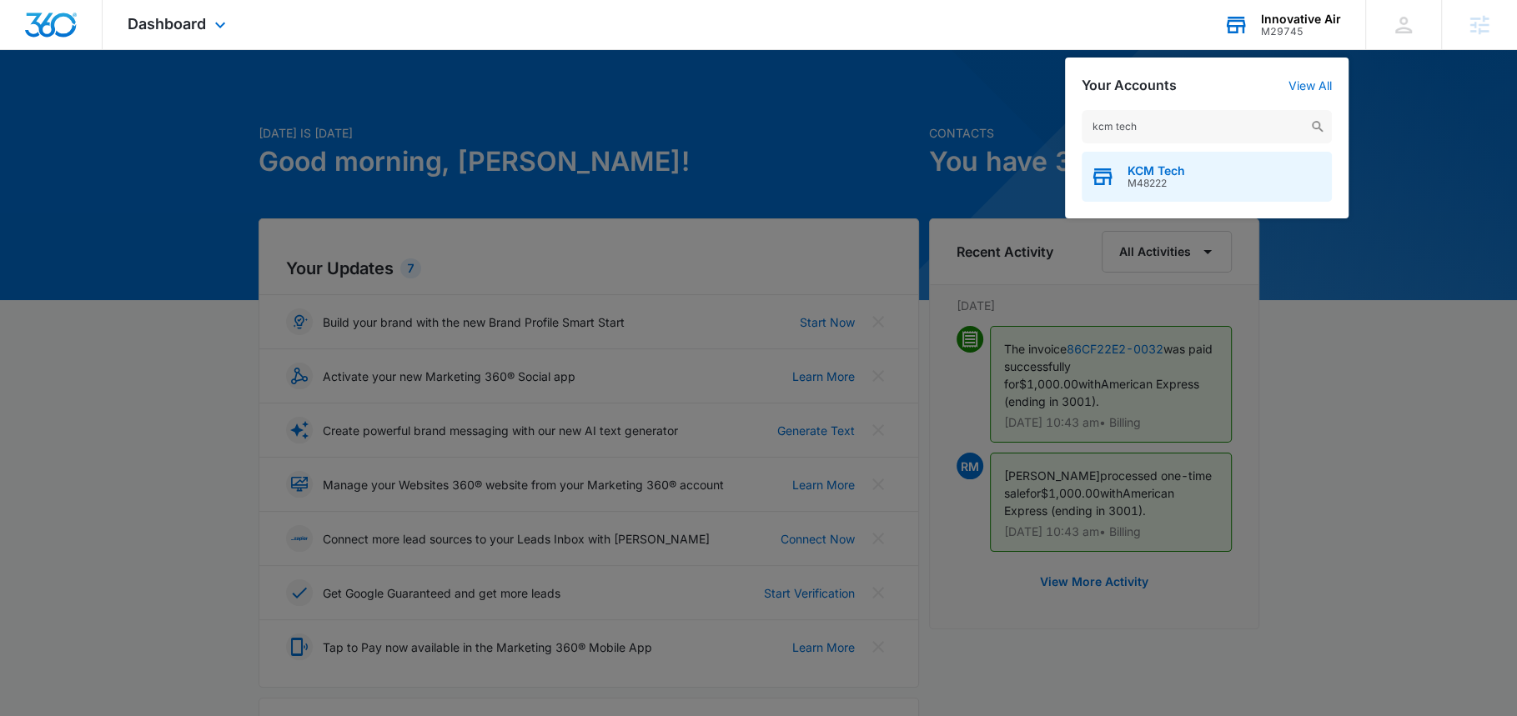
type input "kcm tech"
click at [1156, 172] on span "KCM Tech" at bounding box center [1157, 170] width 58 height 13
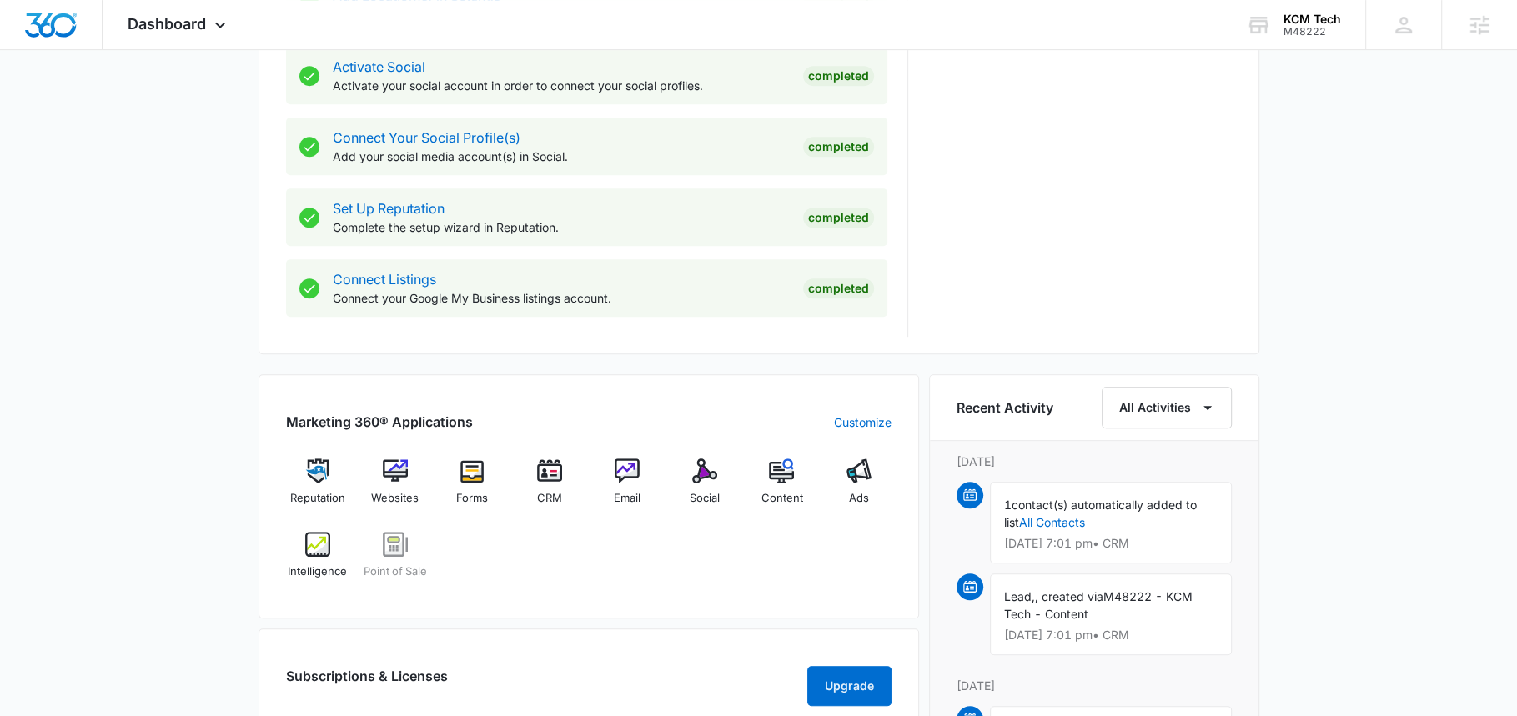
scroll to position [720, 0]
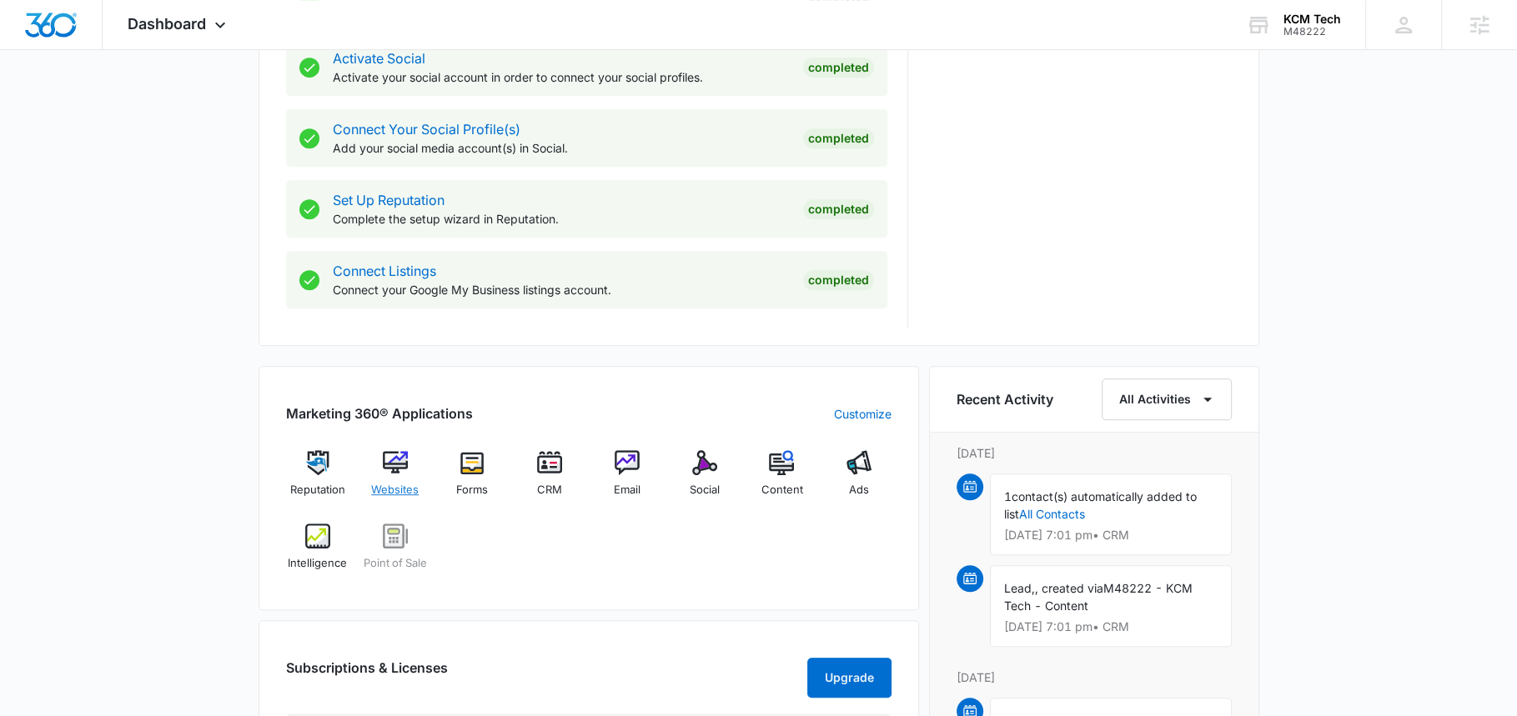
click at [395, 474] on div "Websites" at bounding box center [395, 480] width 64 height 60
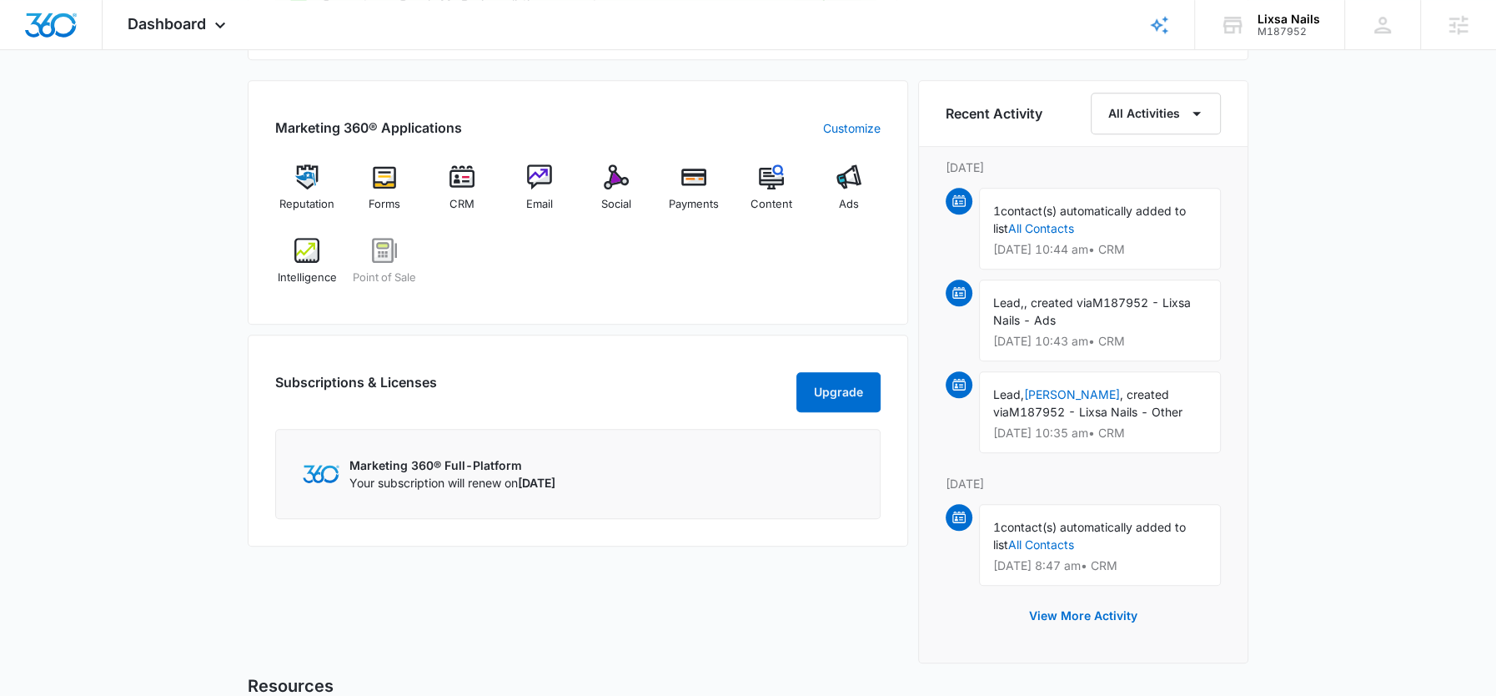
scroll to position [1035, 0]
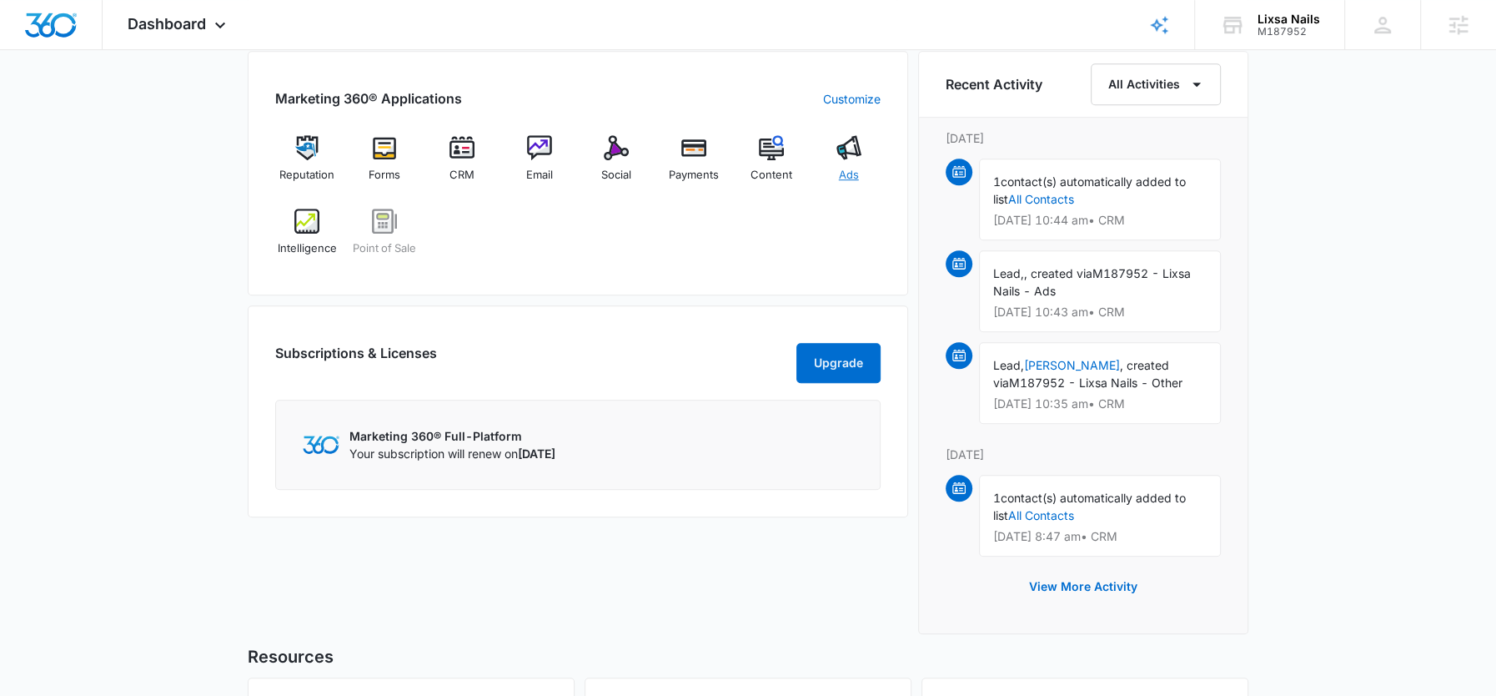
click at [832, 151] on div "Ads" at bounding box center [849, 165] width 64 height 60
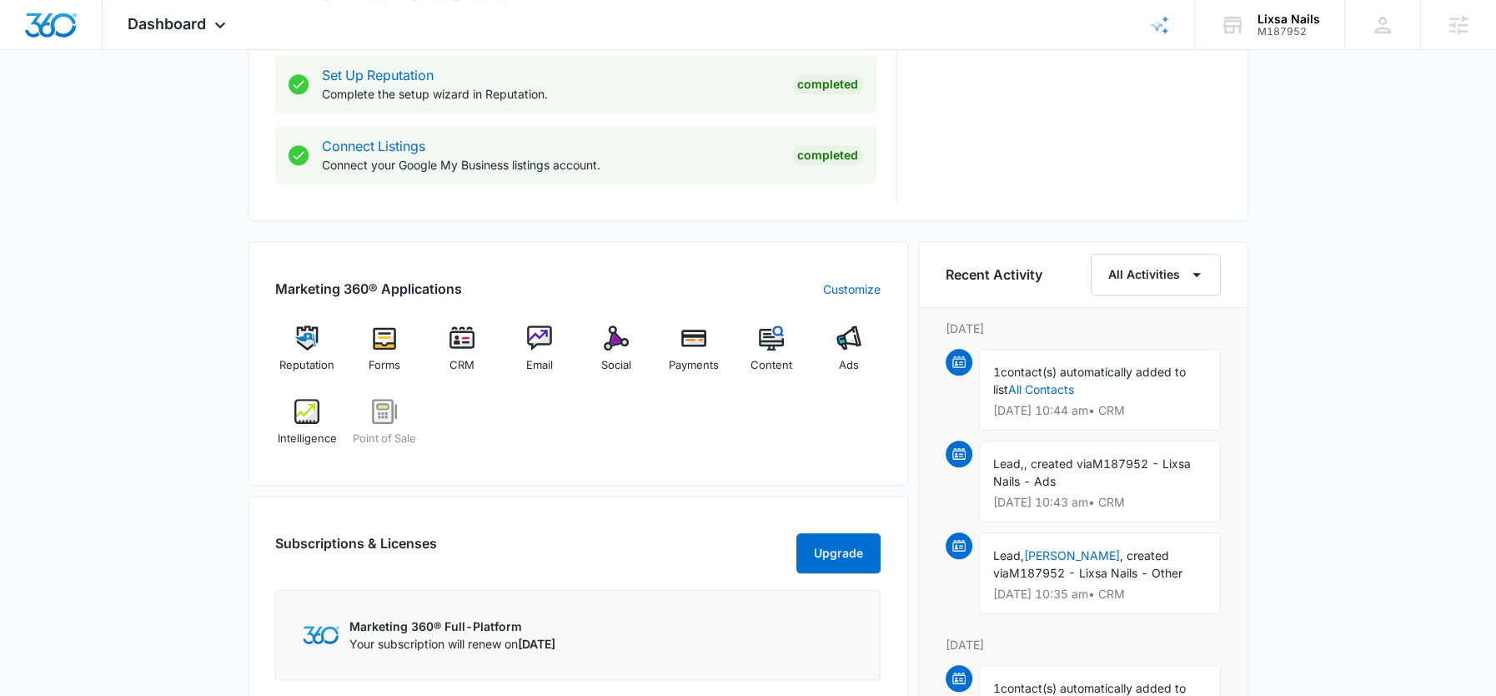
scroll to position [869, 0]
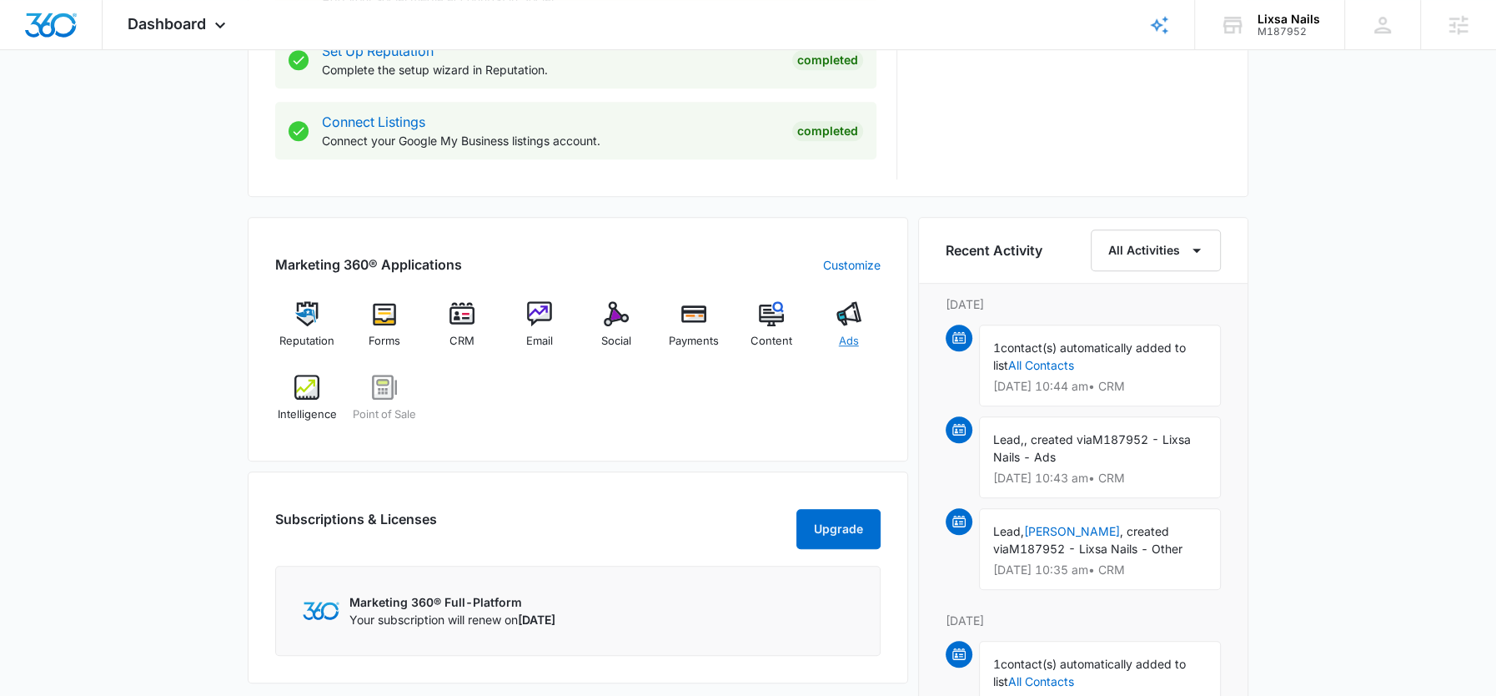
click at [852, 321] on img at bounding box center [849, 313] width 25 height 25
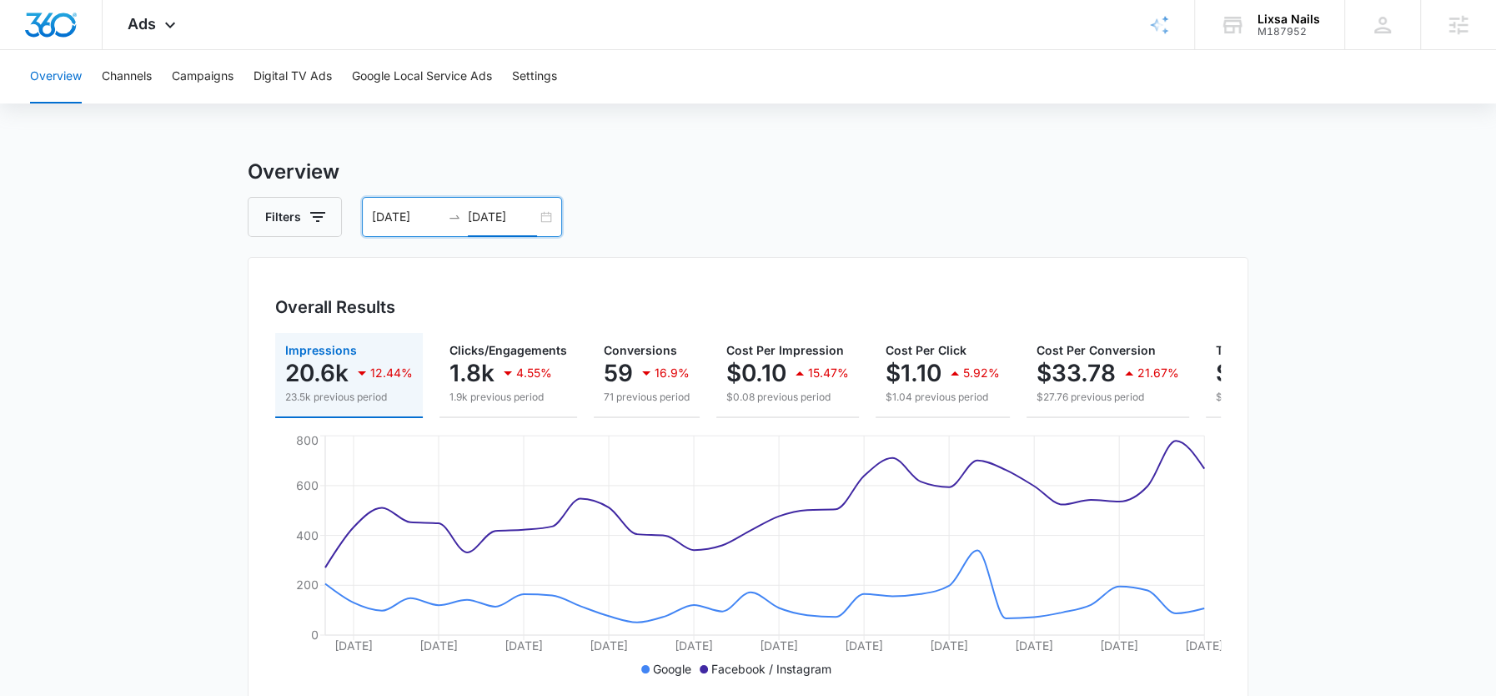
click at [502, 214] on input "09/01/2025" at bounding box center [502, 217] width 69 height 18
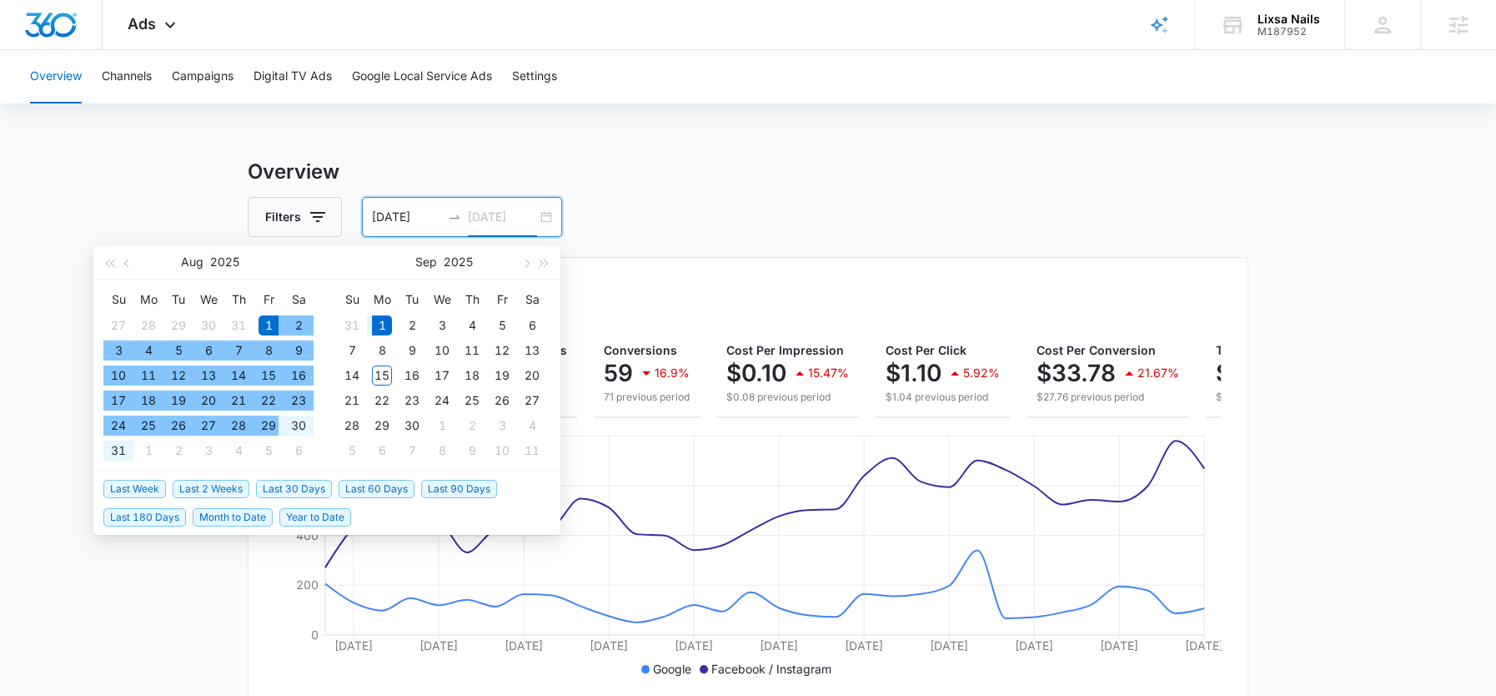
type input "09/01/2025"
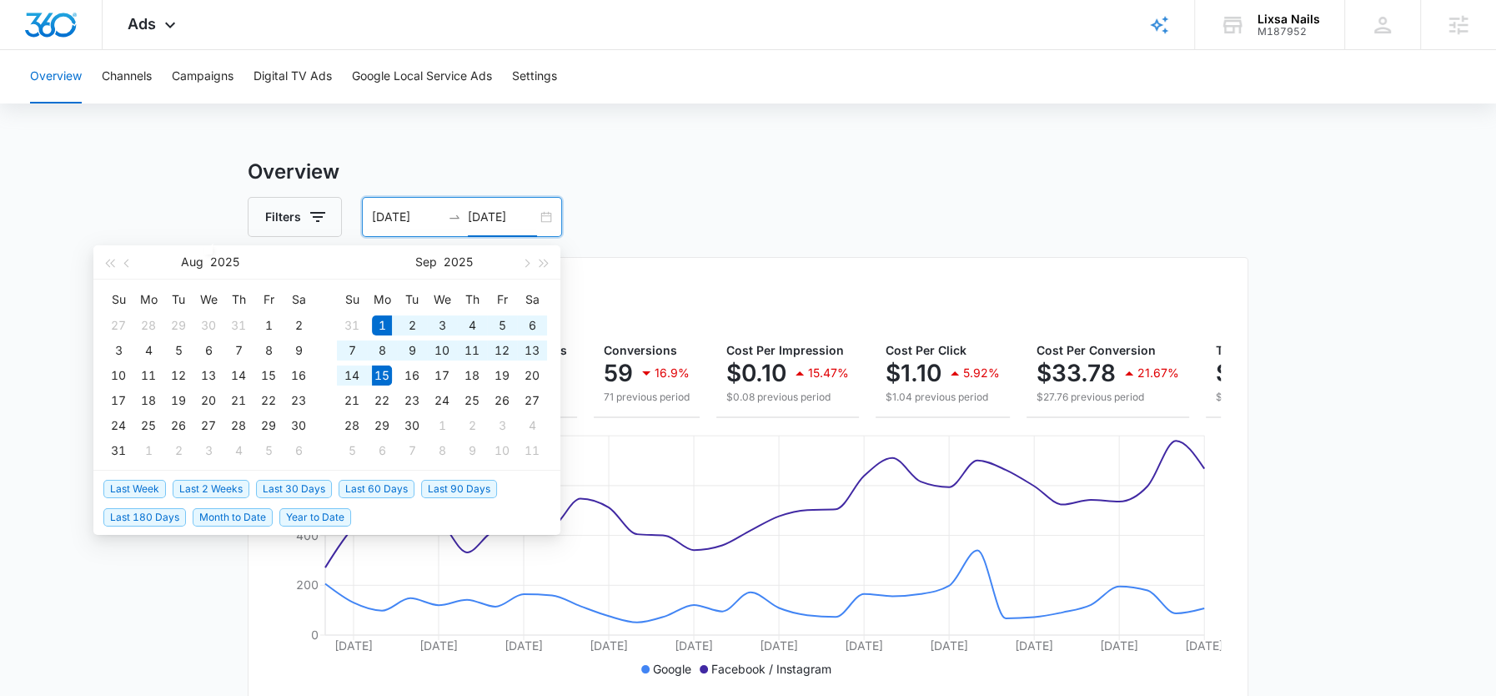
click at [214, 513] on span "Month to Date" at bounding box center [233, 517] width 80 height 18
type input "09/01/2025"
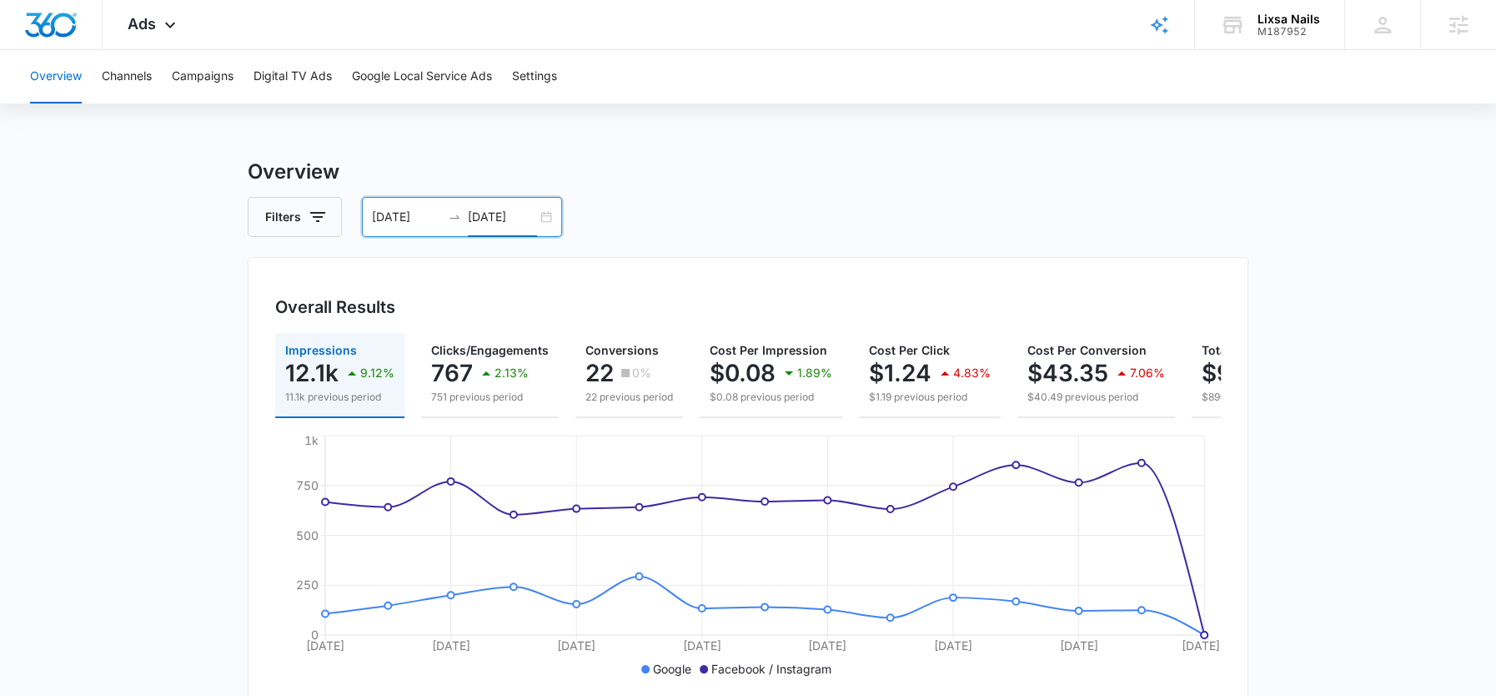
click at [502, 219] on input "09/15/2025" at bounding box center [502, 217] width 69 height 18
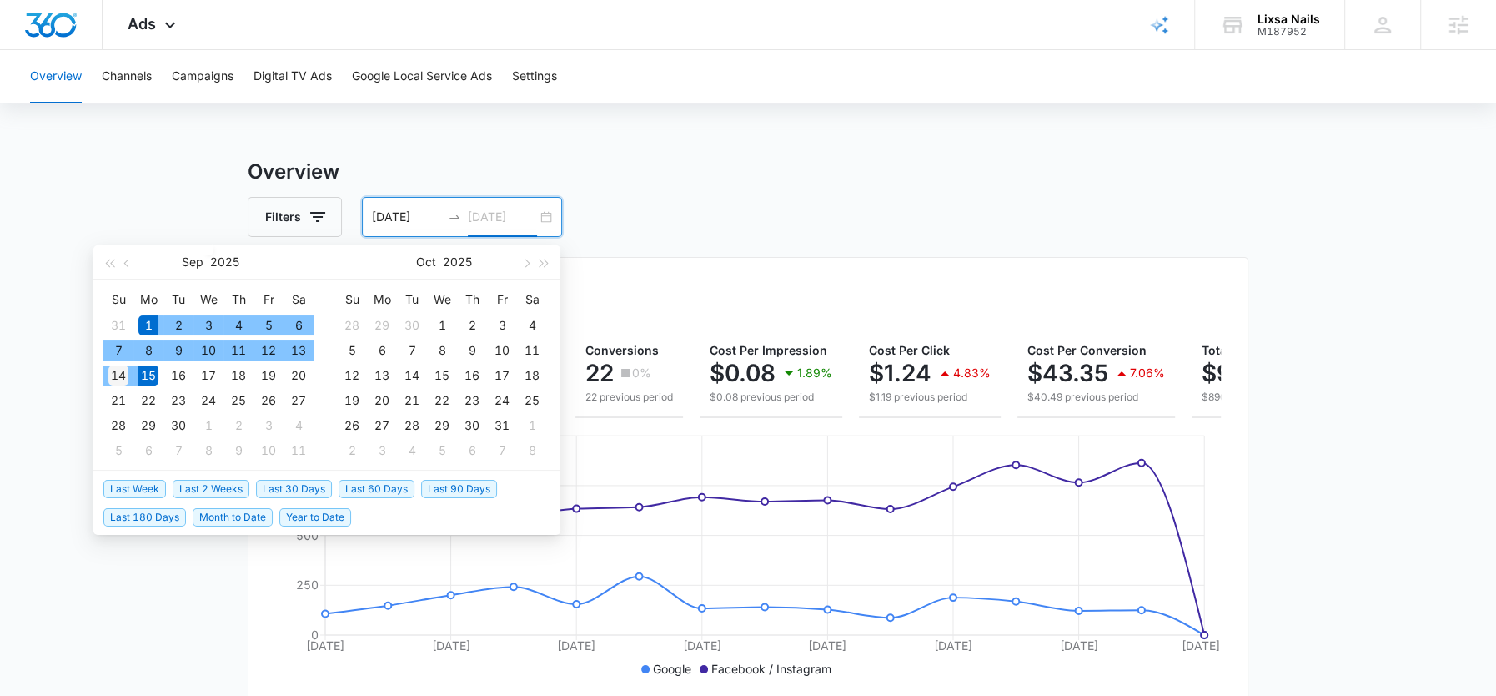
type input "09/14/2025"
click at [123, 374] on div "14" at bounding box center [118, 375] width 20 height 20
type input "09/01/2025"
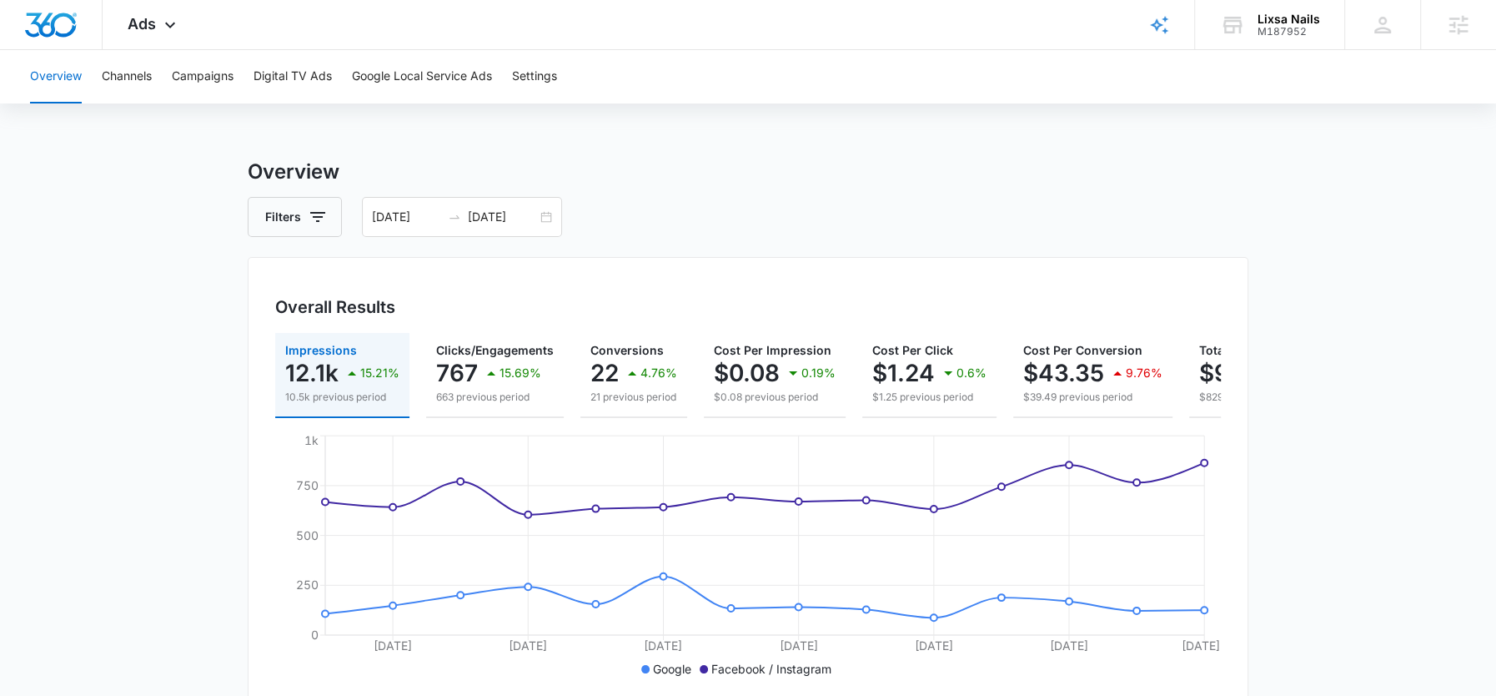
click at [897, 275] on div "Overall Results Impressions 12.1k 15.21% 10.5k previous period Clicks/Engagemen…" at bounding box center [748, 483] width 1001 height 452
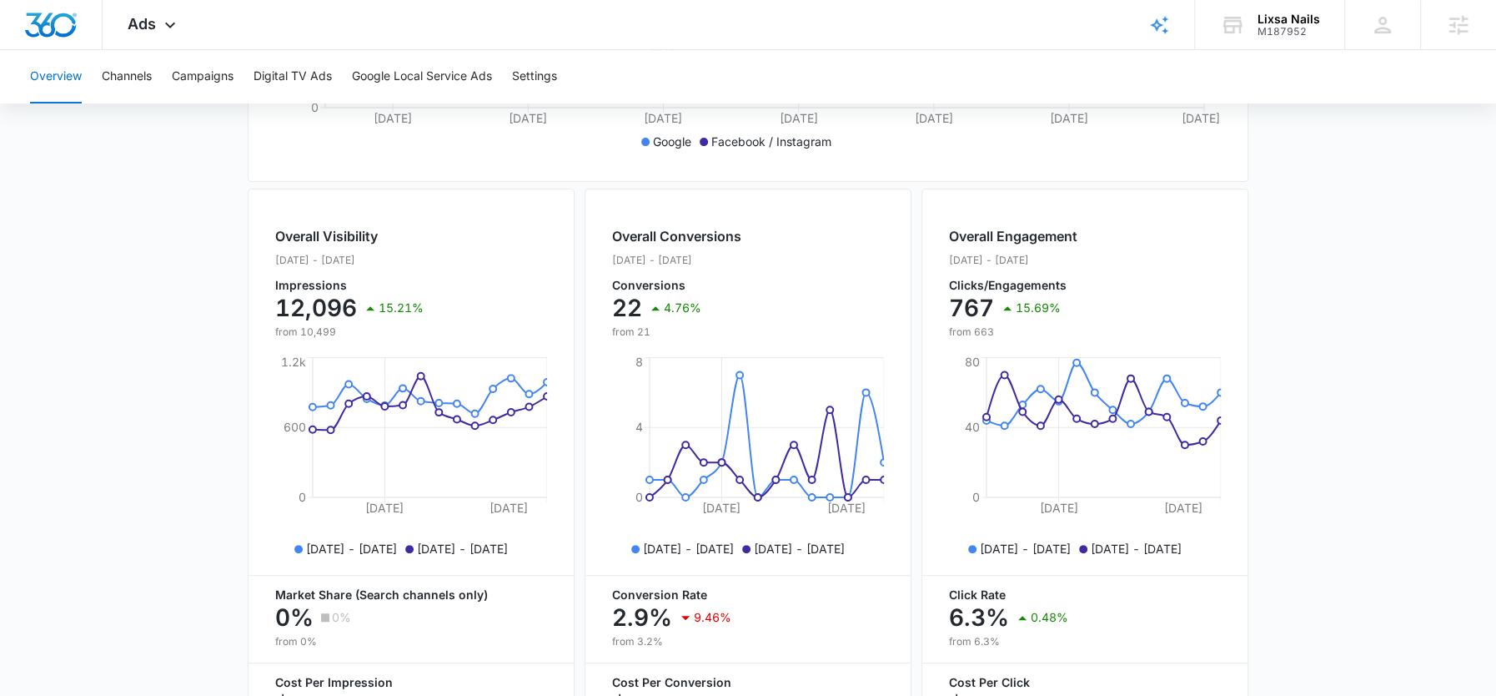
scroll to position [389, 0]
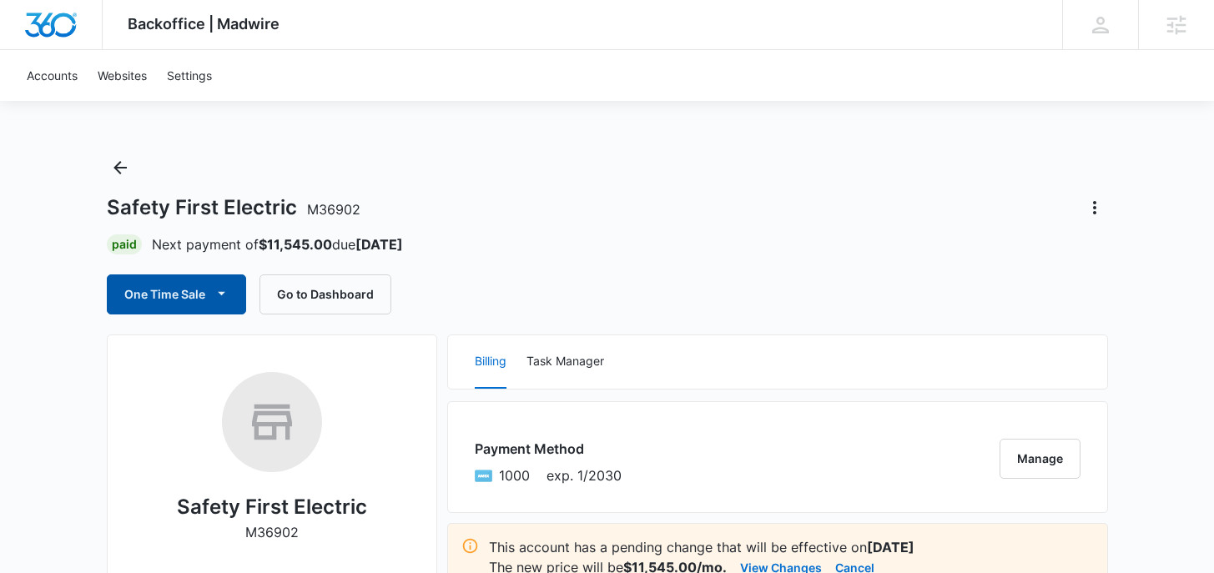
click at [174, 304] on button "One Time Sale" at bounding box center [176, 294] width 139 height 40
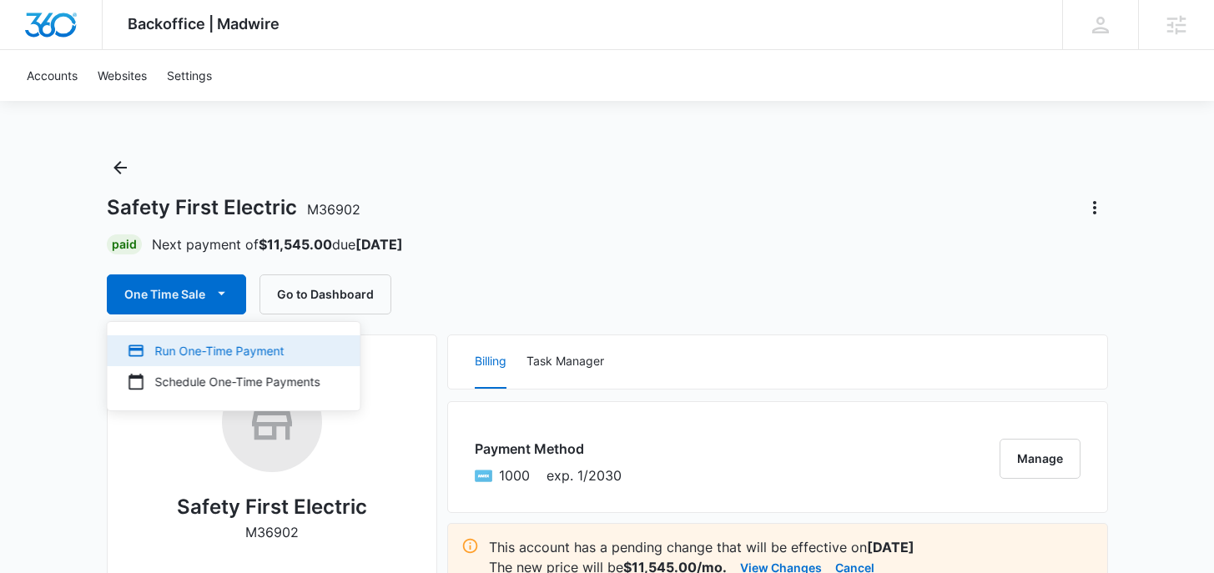
click at [200, 346] on div "Run One-Time Payment" at bounding box center [224, 351] width 193 height 18
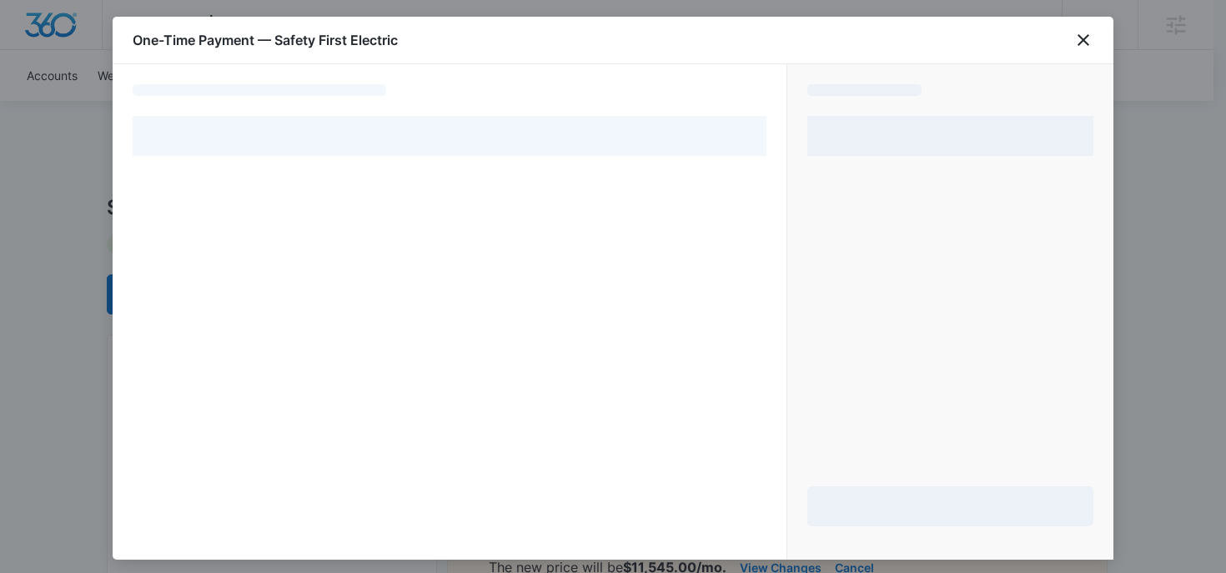
select select "pm_1Qk8y1A4n8RTgNjUYgHK1Jm1"
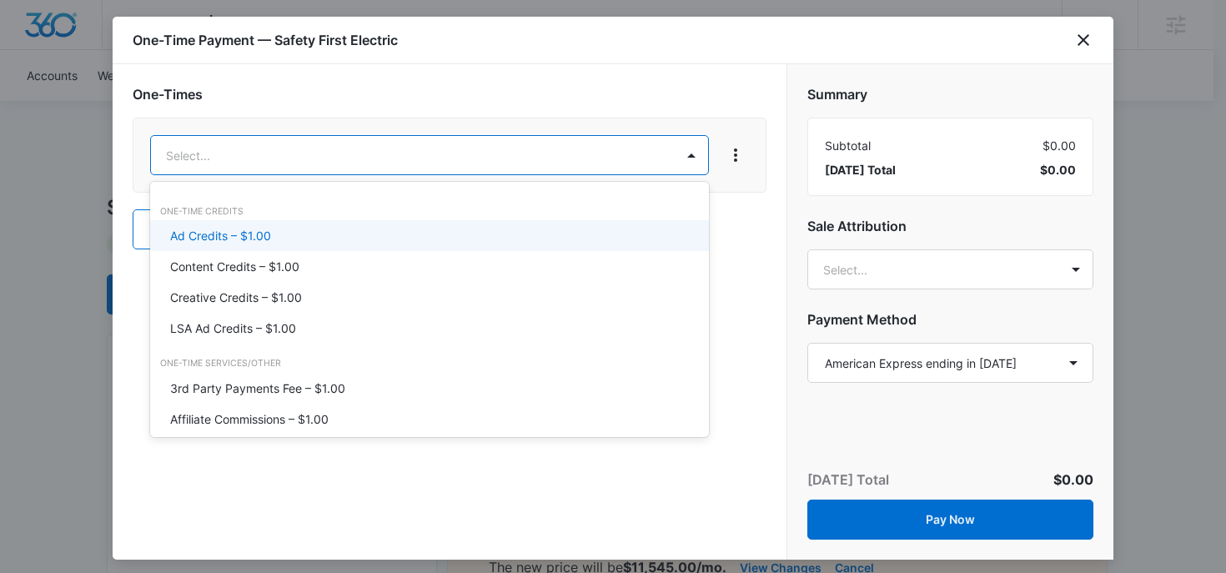
click at [244, 238] on p "Ad Credits – $1.00" at bounding box center [220, 236] width 101 height 18
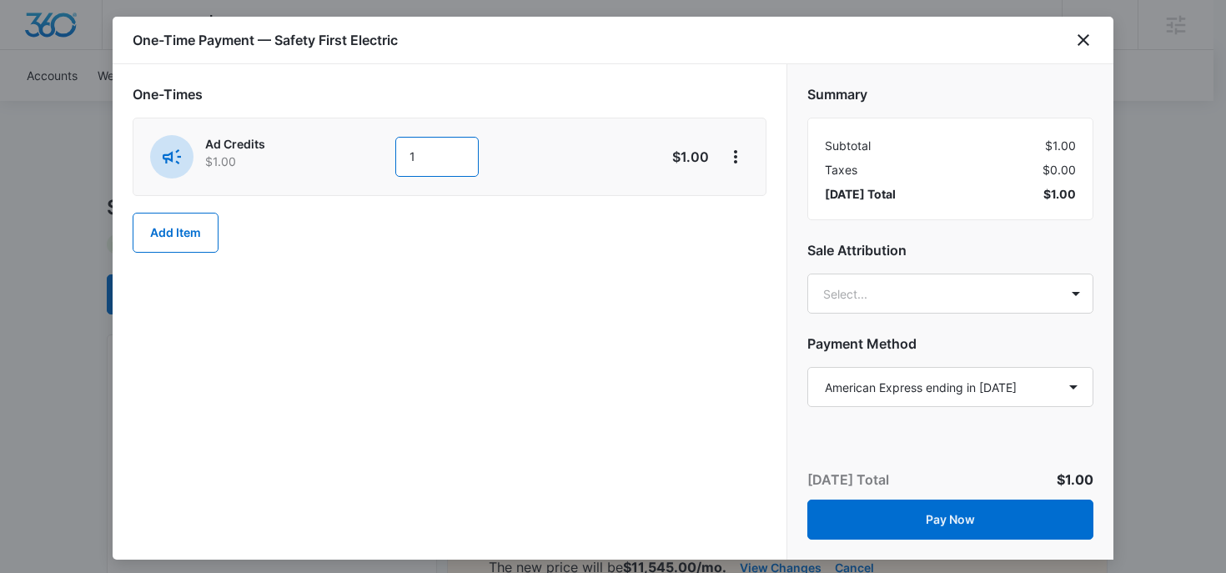
drag, startPoint x: 415, startPoint y: 164, endPoint x: 405, endPoint y: 164, distance: 10.0
click at [405, 164] on input "1" at bounding box center [436, 157] width 83 height 40
type input "3000."
click at [980, 273] on div "Summary Subtotal $3,000.00 Taxes $0.00 [DATE] Total $3,000.00 Sale Attribution …" at bounding box center [950, 238] width 326 height 349
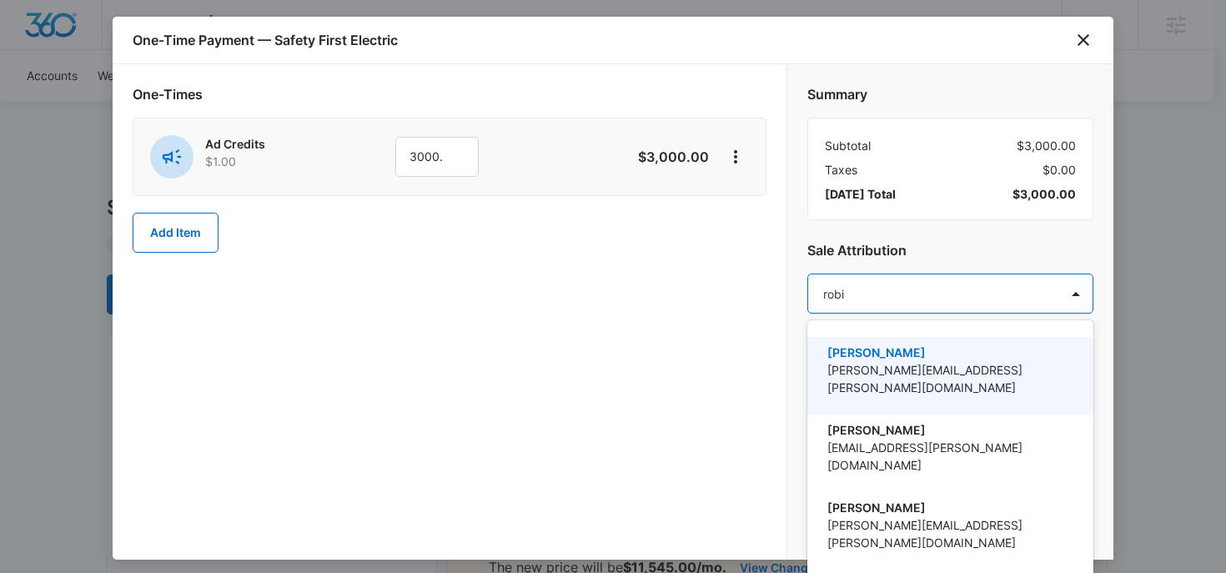
type input "[PERSON_NAME]"
click at [903, 389] on div "[PERSON_NAME] [PERSON_NAME][EMAIL_ADDRESS][PERSON_NAME][DOMAIN_NAME]" at bounding box center [948, 376] width 243 height 64
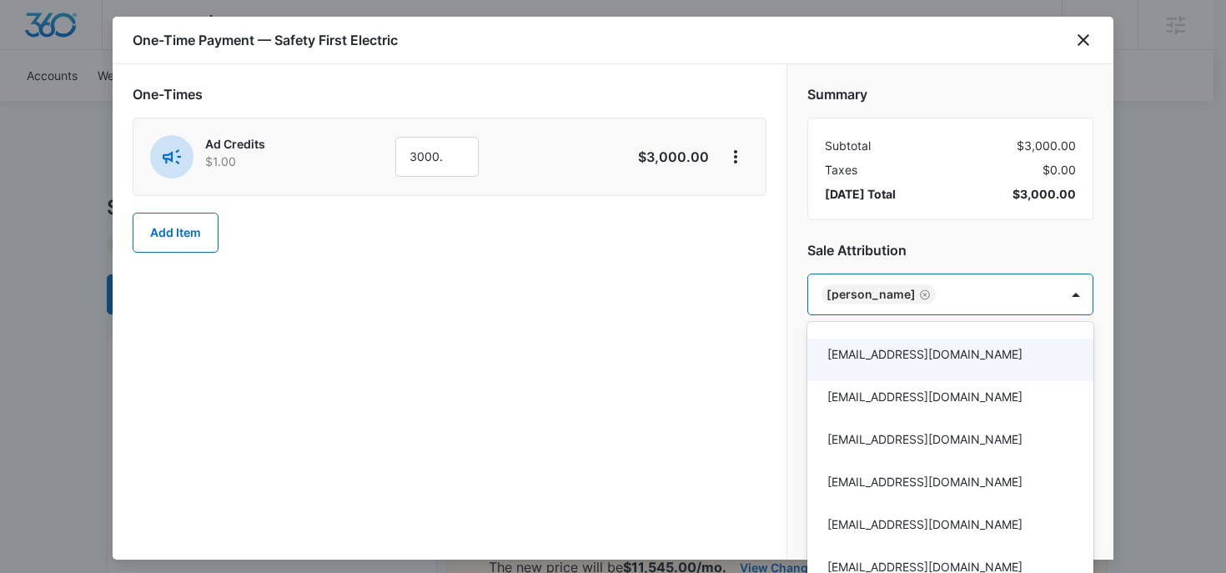
click at [951, 237] on div at bounding box center [613, 286] width 1226 height 573
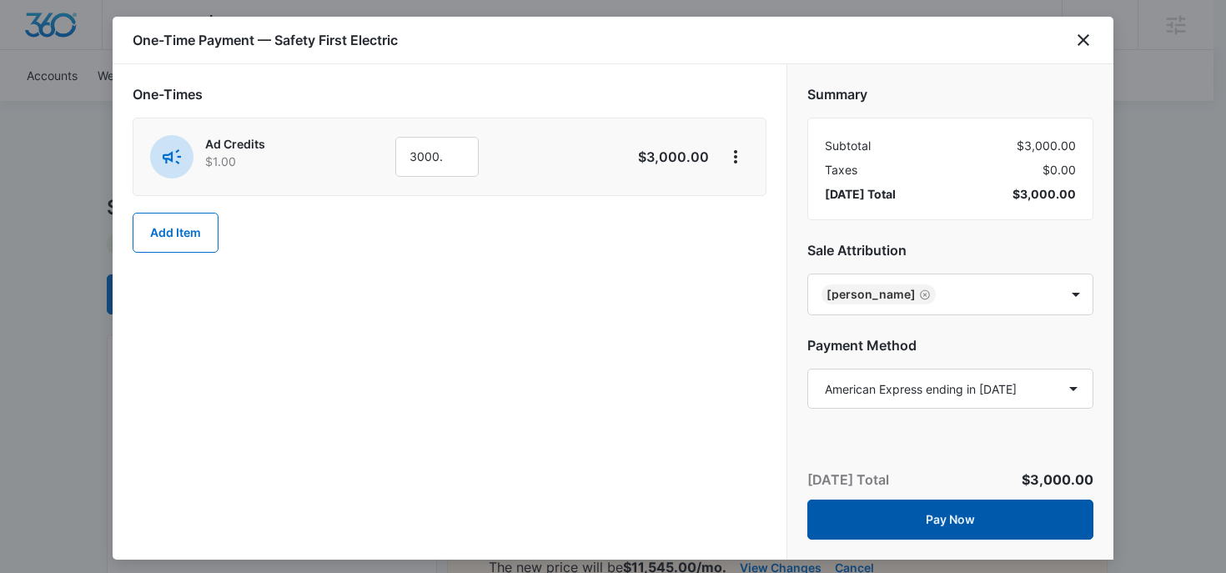
click at [945, 517] on button "Pay Now" at bounding box center [950, 520] width 286 height 40
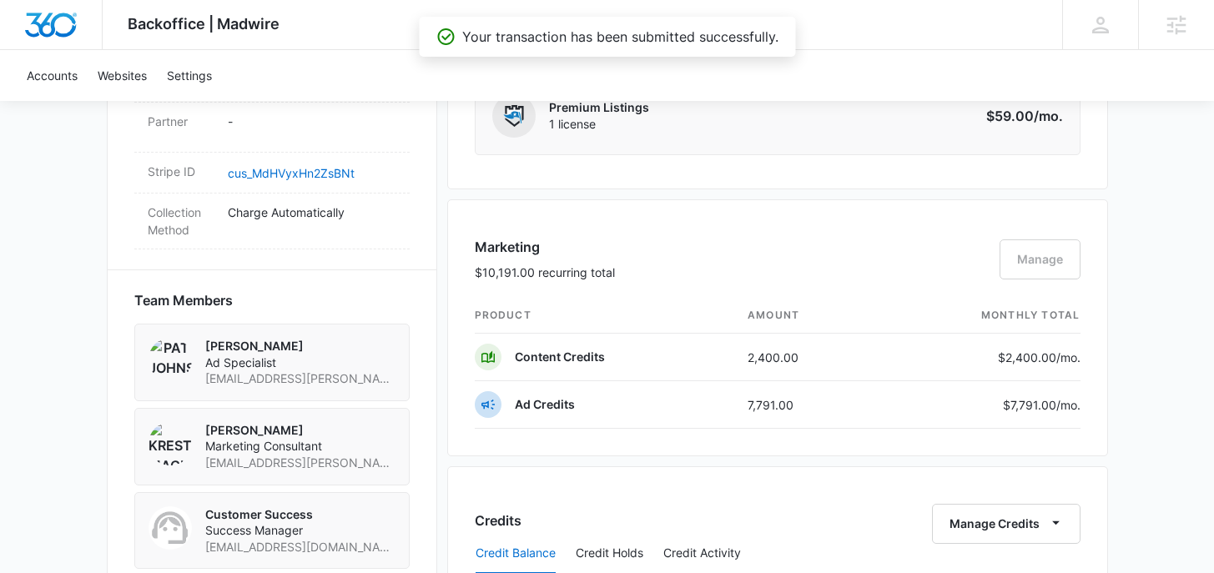
scroll to position [1942, 0]
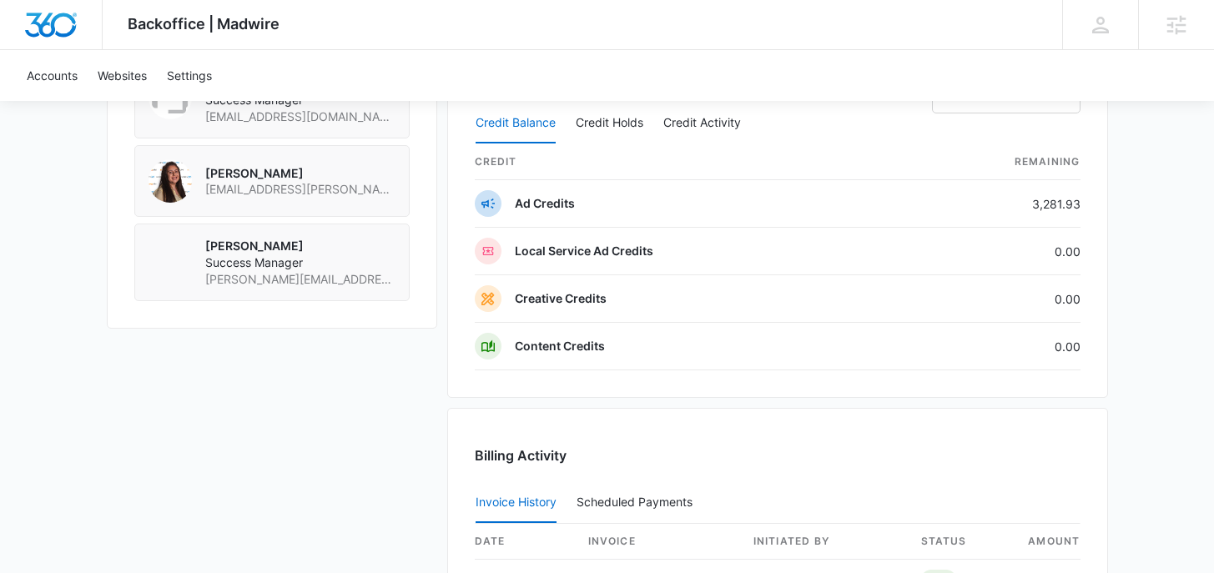
scroll to position [1449, 0]
